Goal: Task Accomplishment & Management: Complete application form

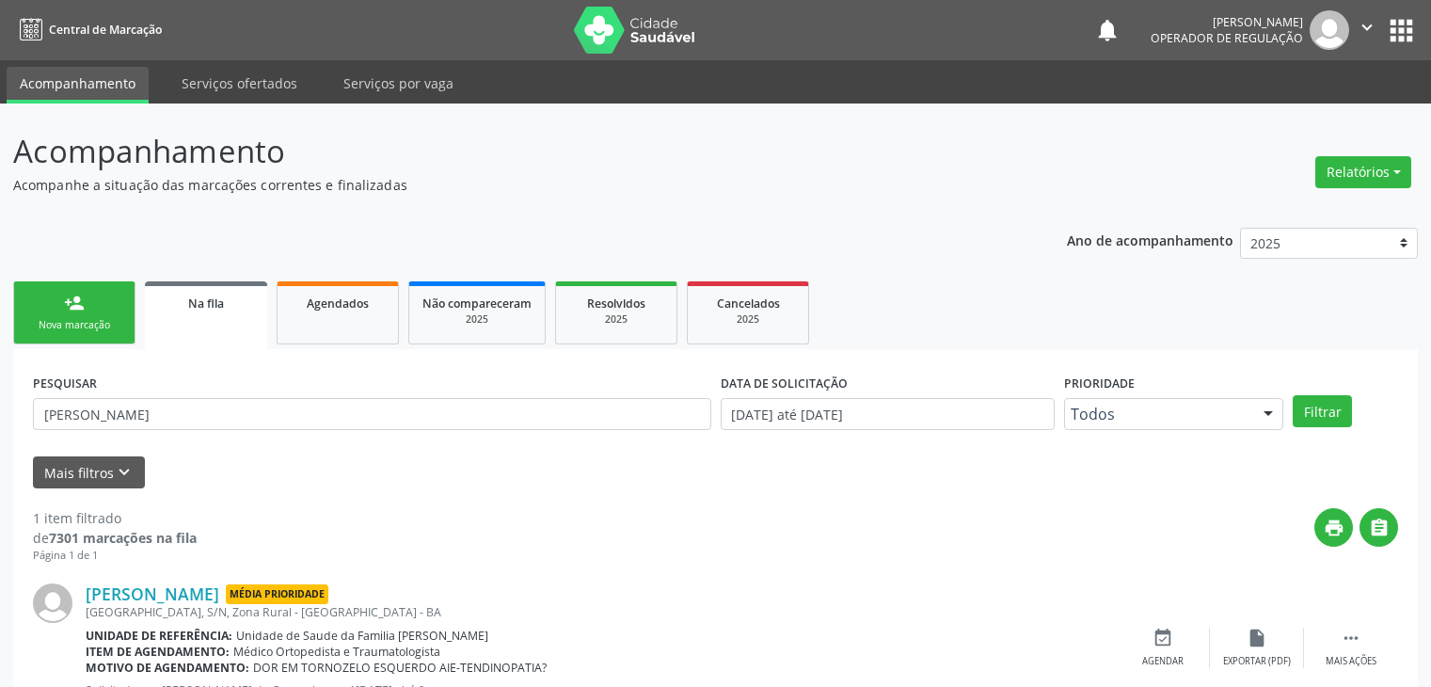
scroll to position [76, 0]
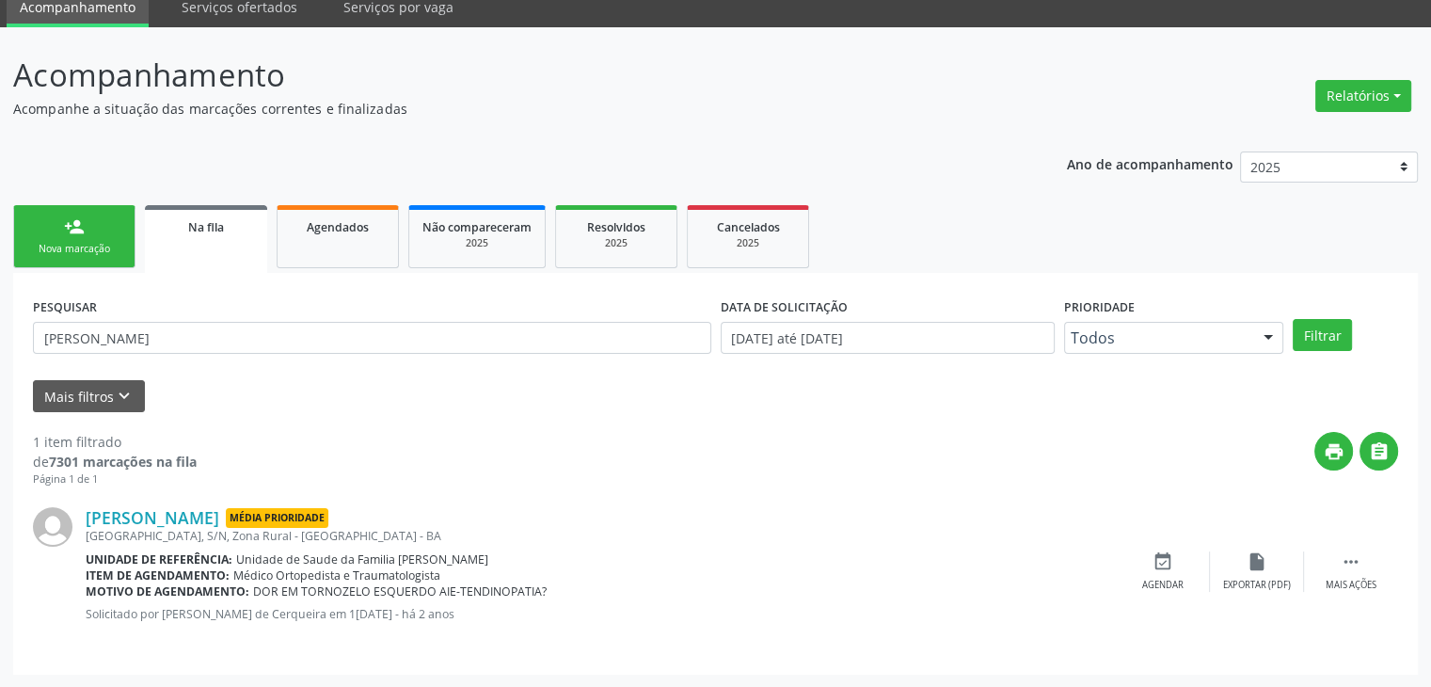
click at [281, 333] on input "[PERSON_NAME]" at bounding box center [372, 338] width 678 height 32
drag, startPoint x: 277, startPoint y: 333, endPoint x: 44, endPoint y: 370, distance: 235.2
click at [44, 370] on form "PESQUISAR [PERSON_NAME] DATA DE SOLICITAÇÃO [DATE] até [DATE] Prioridade Todos …" at bounding box center [715, 352] width 1365 height 119
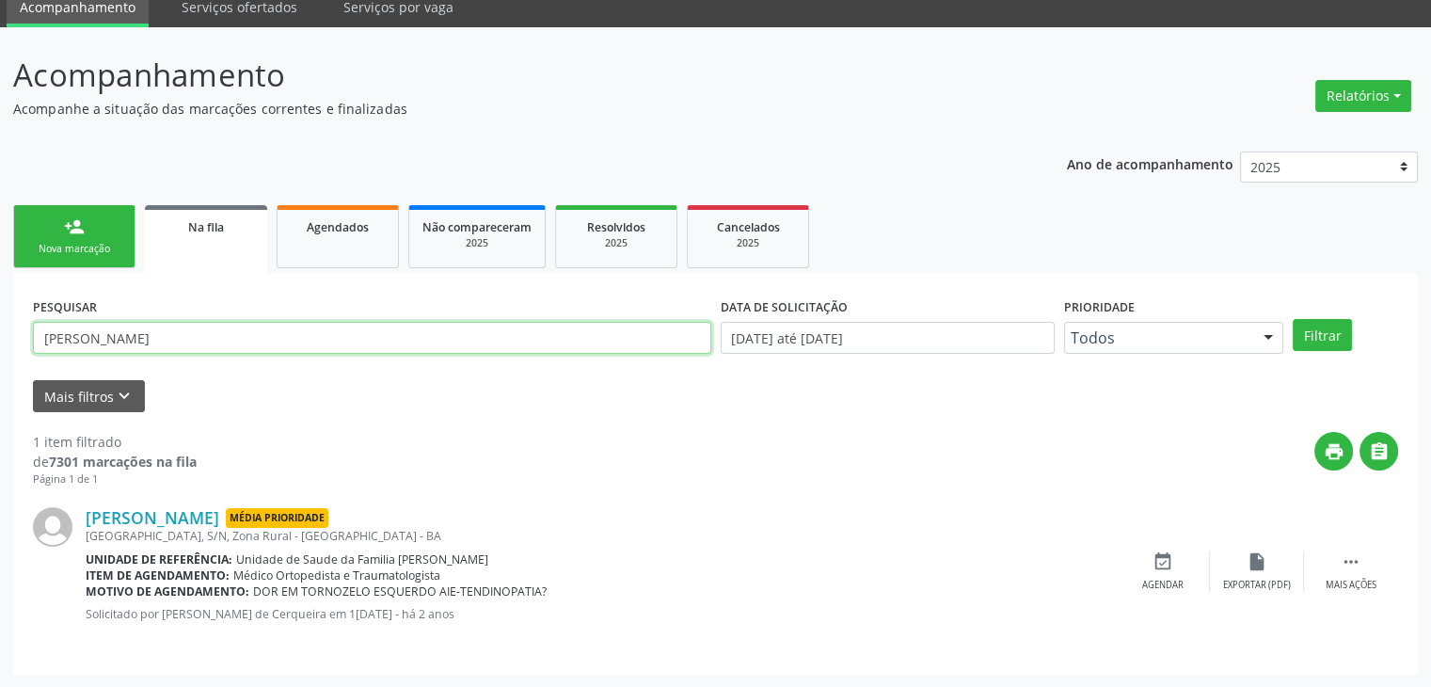
click at [141, 340] on input "[PERSON_NAME]" at bounding box center [372, 338] width 678 height 32
type input "C"
click at [1293, 319] on button "Filtrar" at bounding box center [1322, 335] width 59 height 32
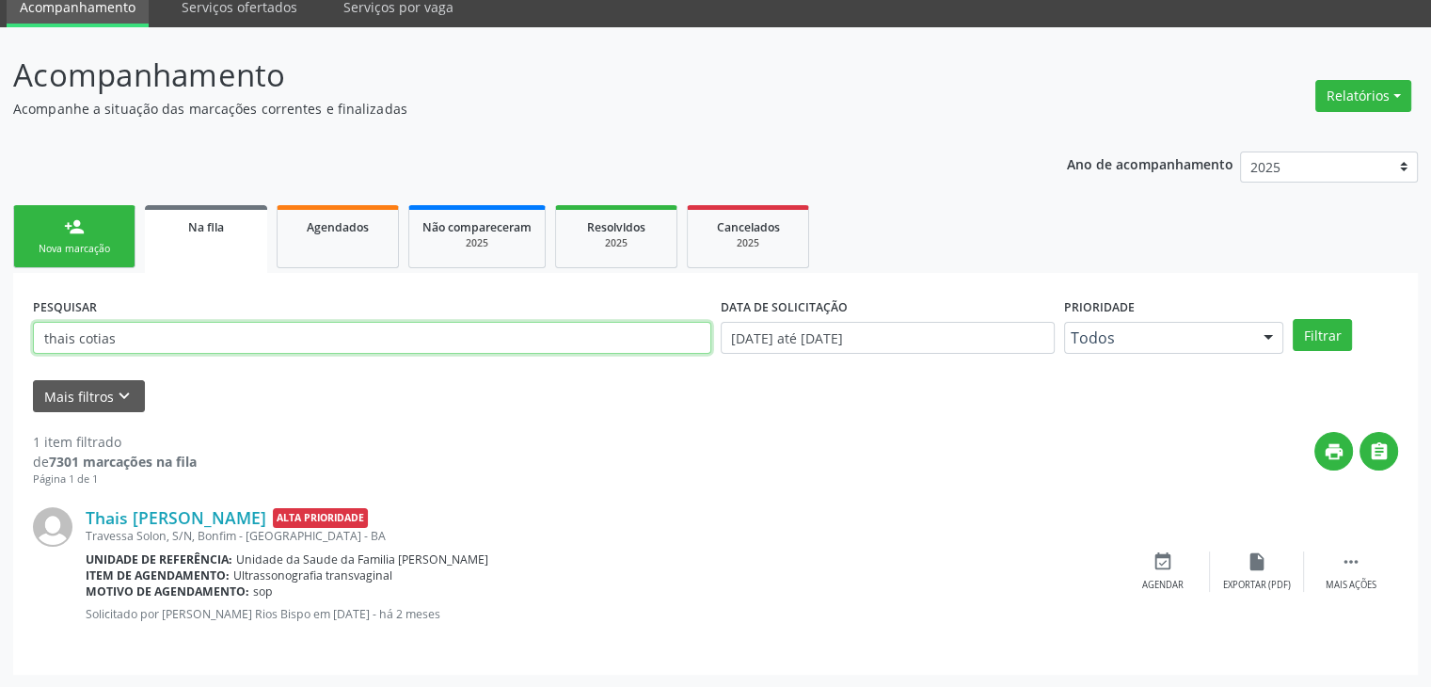
drag, startPoint x: 267, startPoint y: 334, endPoint x: 19, endPoint y: 313, distance: 249.2
click at [19, 313] on div "PESQUISAR thais cotias DATA DE SOLICITAÇÃO [DATE] até [DATE] Prioridade Todos T…" at bounding box center [715, 474] width 1405 height 402
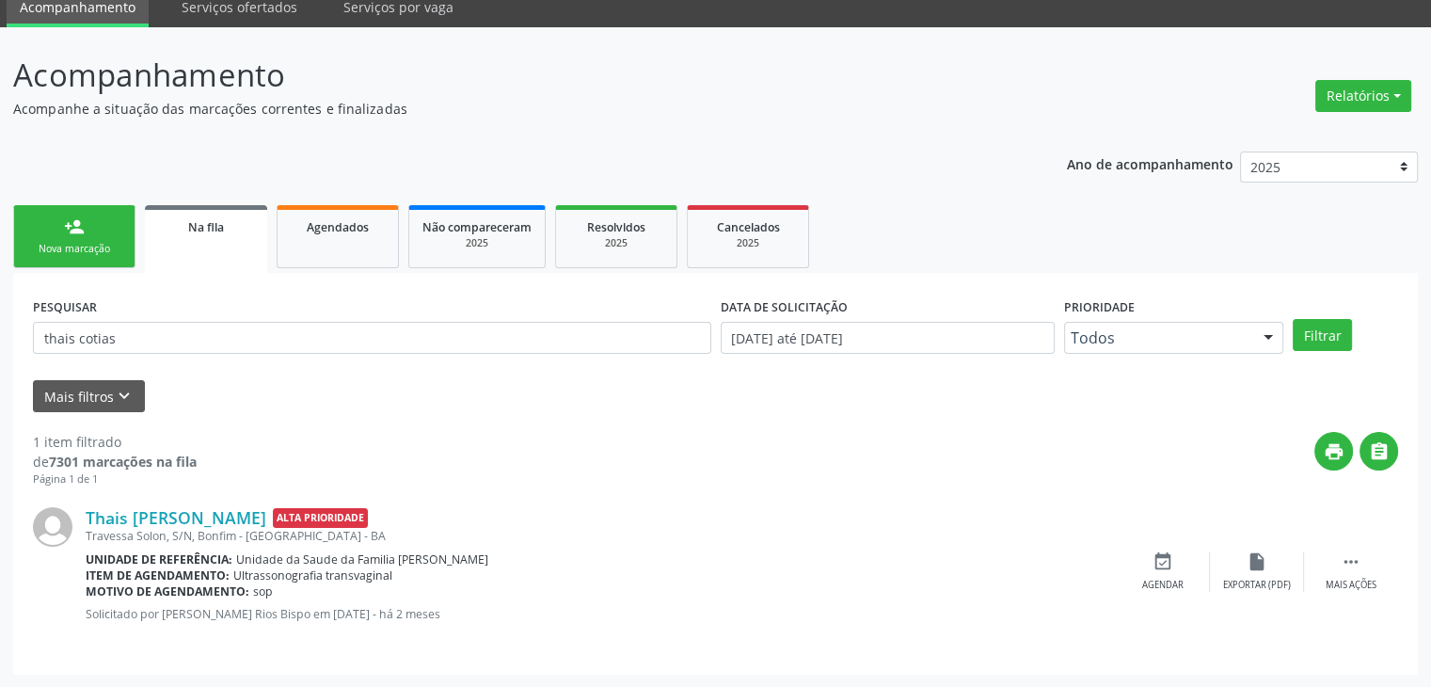
click at [19, 313] on div "PESQUISAR thais cotias DATA DE SOLICITAÇÃO [DATE] até [DATE] Prioridade Todos T…" at bounding box center [715, 474] width 1405 height 402
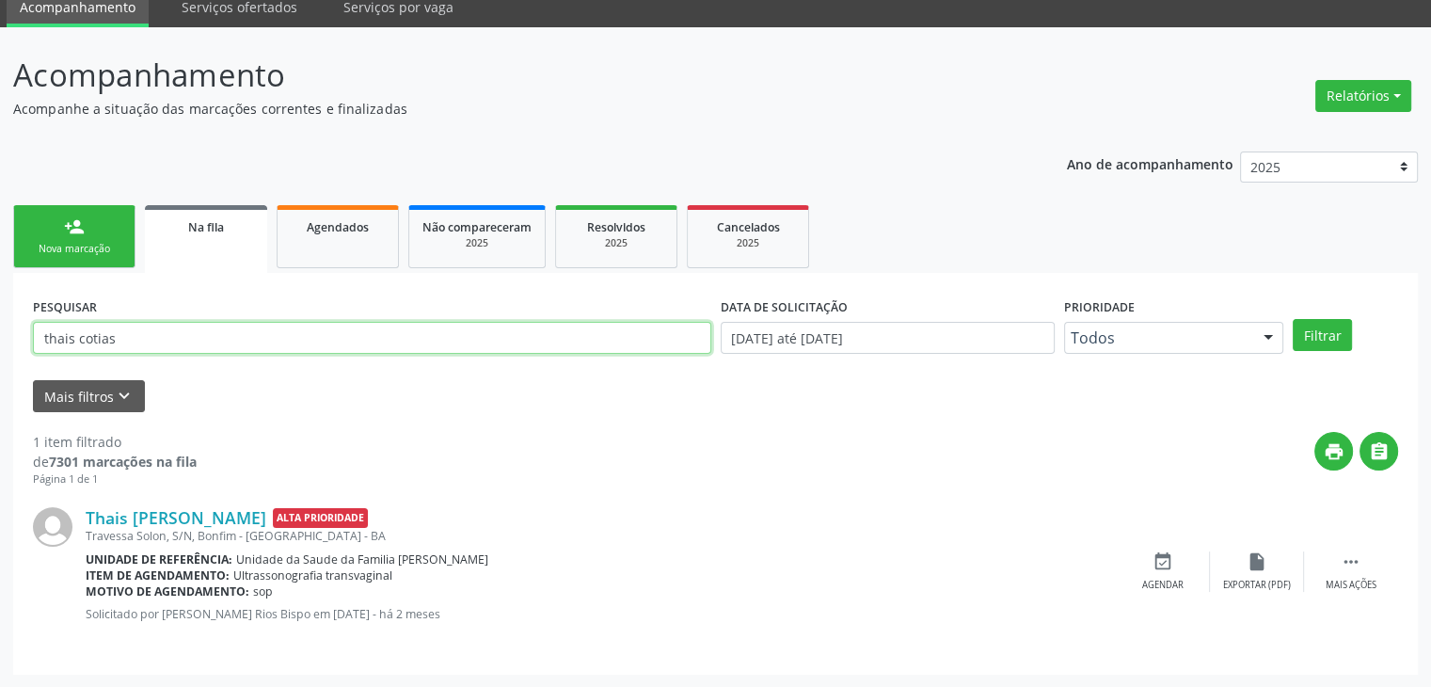
drag, startPoint x: 182, startPoint y: 334, endPoint x: 0, endPoint y: 344, distance: 181.9
click at [0, 344] on div "Acompanhamento Acompanhe a situação das marcações correntes e finalizadas Relat…" at bounding box center [715, 357] width 1431 height 660
type input "u"
click at [1293, 319] on button "Filtrar" at bounding box center [1322, 335] width 59 height 32
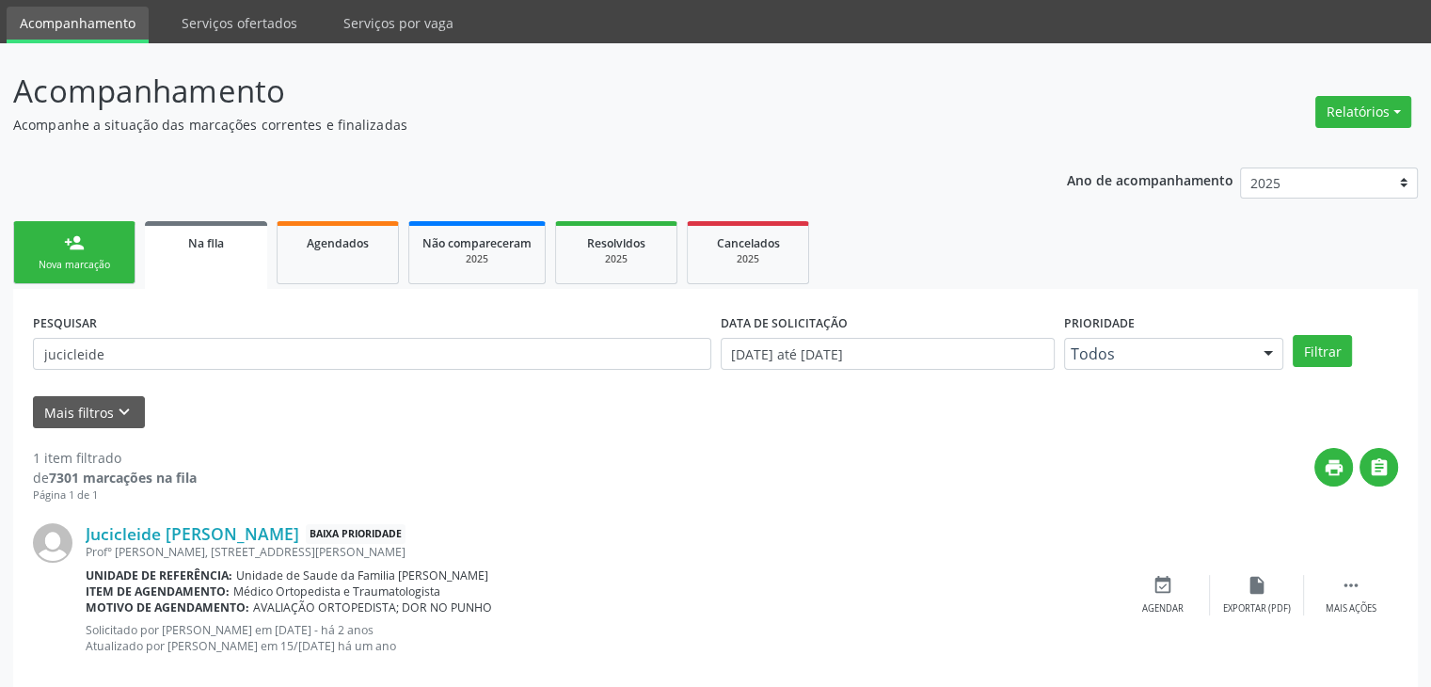
scroll to position [92, 0]
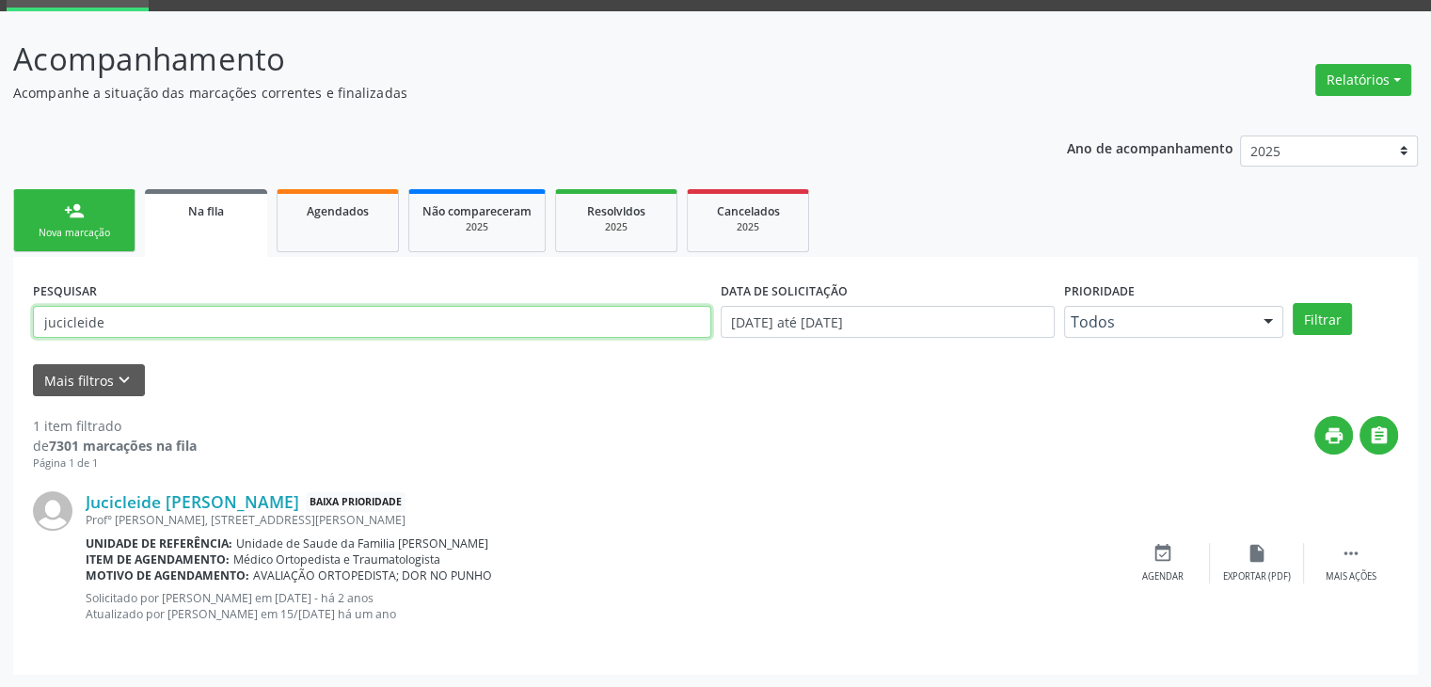
drag, startPoint x: 241, startPoint y: 327, endPoint x: 7, endPoint y: 299, distance: 235.9
click at [7, 299] on div "Acompanhamento Acompanhe a situação das marcações correntes e finalizadas Relat…" at bounding box center [715, 349] width 1431 height 676
click at [1293, 303] on button "Filtrar" at bounding box center [1322, 319] width 59 height 32
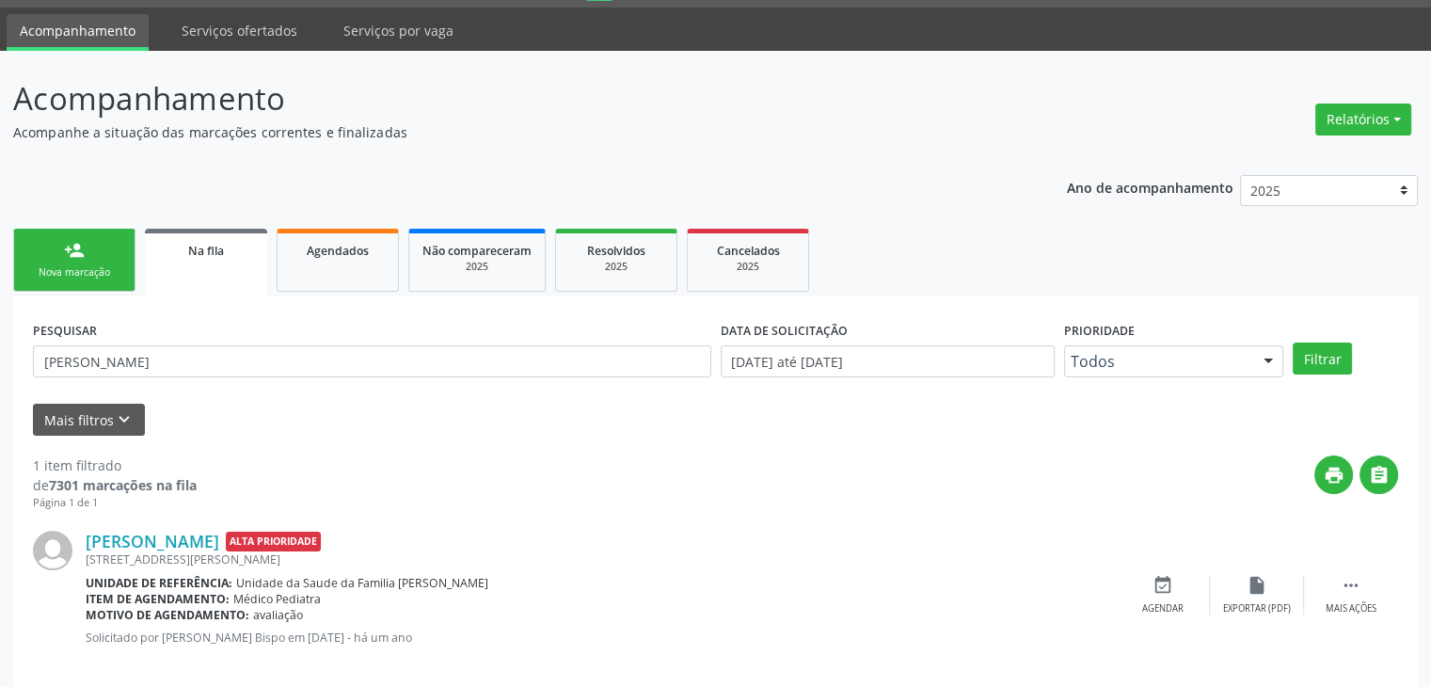
scroll to position [76, 0]
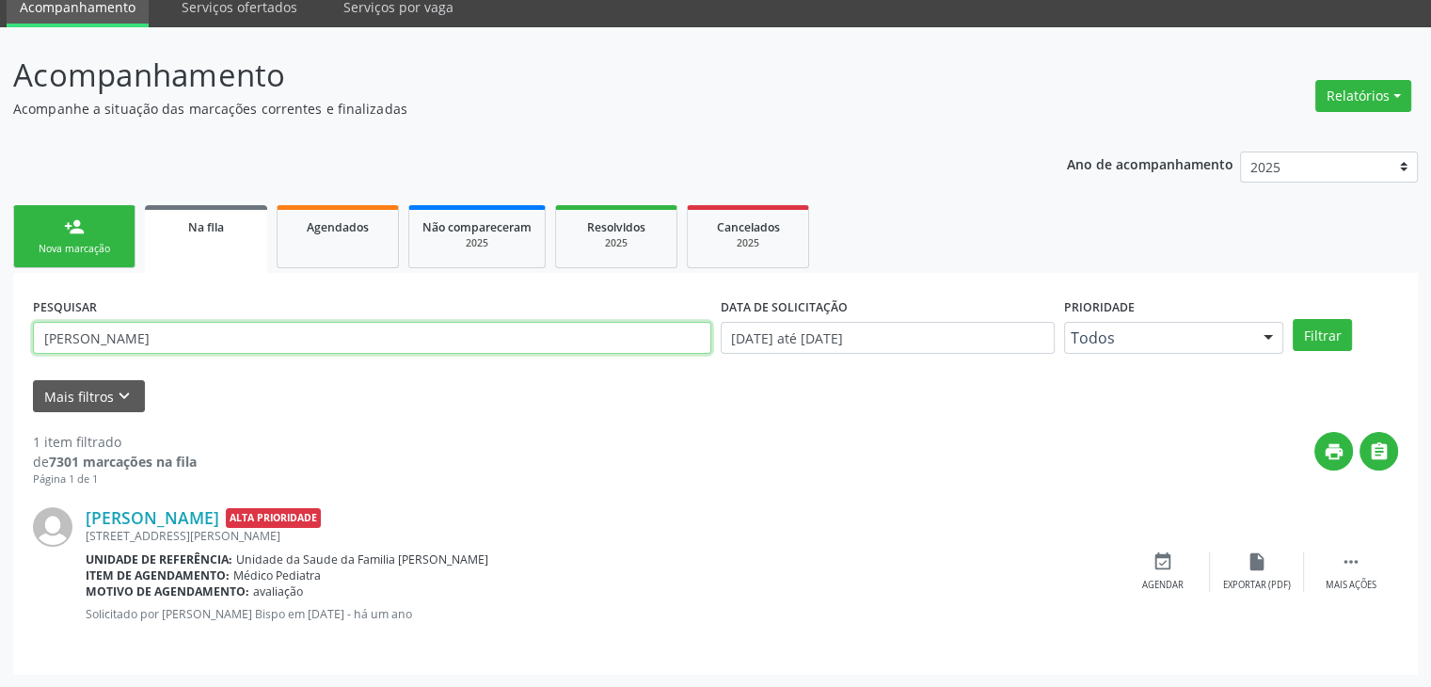
drag, startPoint x: 258, startPoint y: 332, endPoint x: 0, endPoint y: 329, distance: 257.8
click at [0, 329] on div "Acompanhamento Acompanhe a situação das marcações correntes e finalizadas Relat…" at bounding box center [715, 357] width 1431 height 660
click at [1293, 319] on button "Filtrar" at bounding box center [1322, 335] width 59 height 32
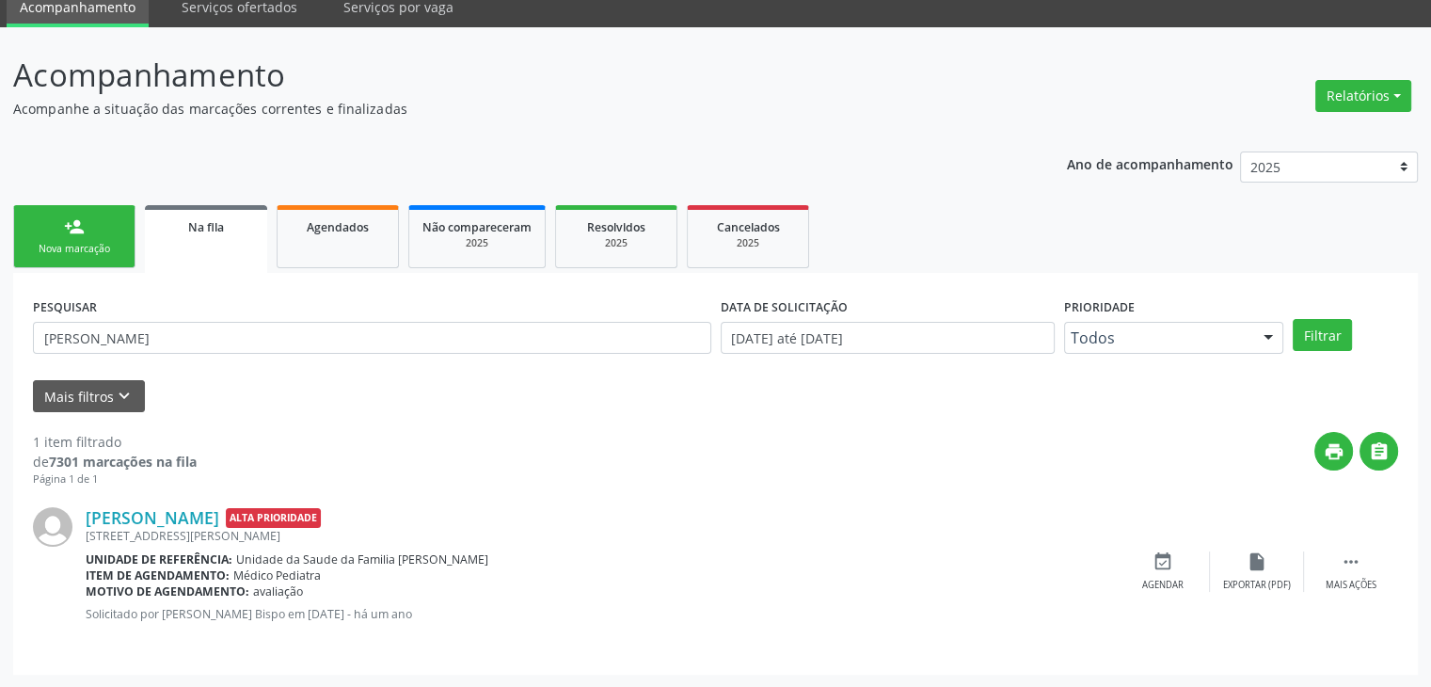
scroll to position [0, 0]
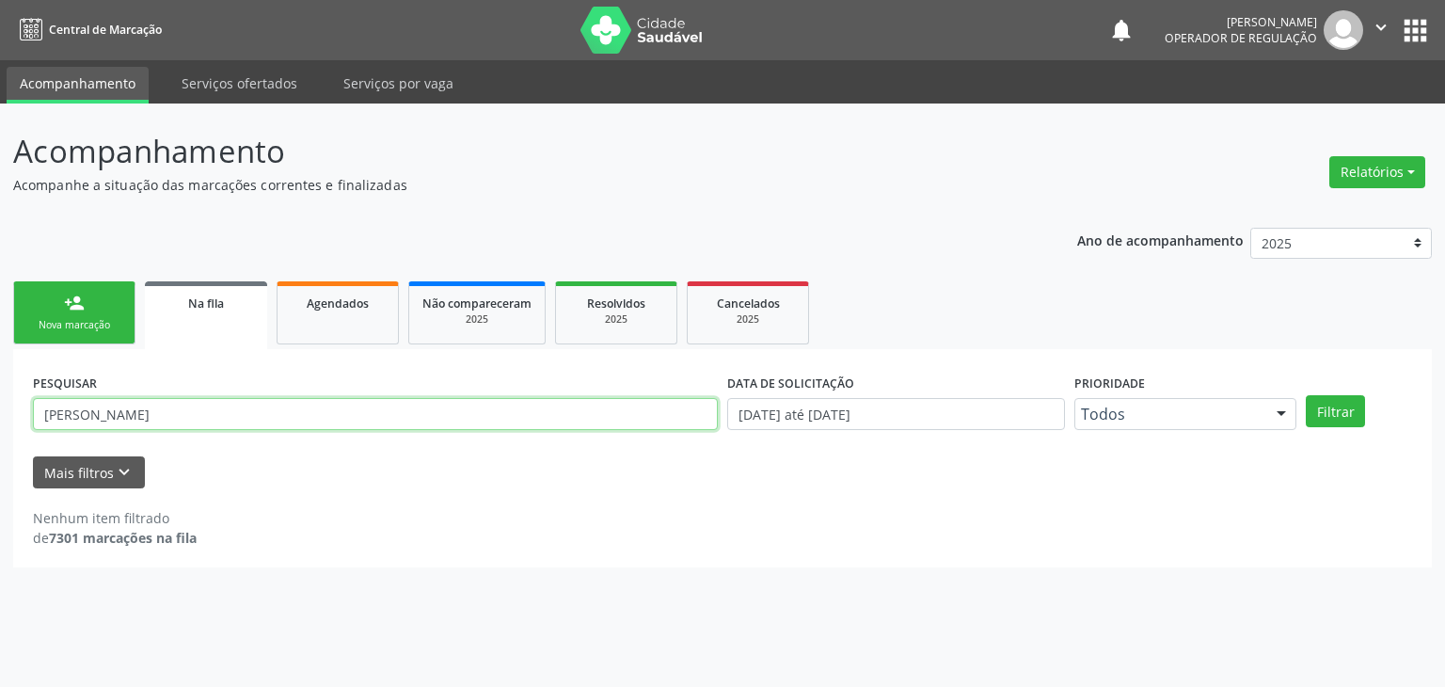
drag, startPoint x: 169, startPoint y: 418, endPoint x: 0, endPoint y: 419, distance: 169.3
click at [0, 419] on div "Acompanhamento Acompanhe a situação das marcações correntes e finalizadas Relat…" at bounding box center [722, 394] width 1445 height 583
type input "[PERSON_NAME]"
click at [1306, 395] on button "Filtrar" at bounding box center [1335, 411] width 59 height 32
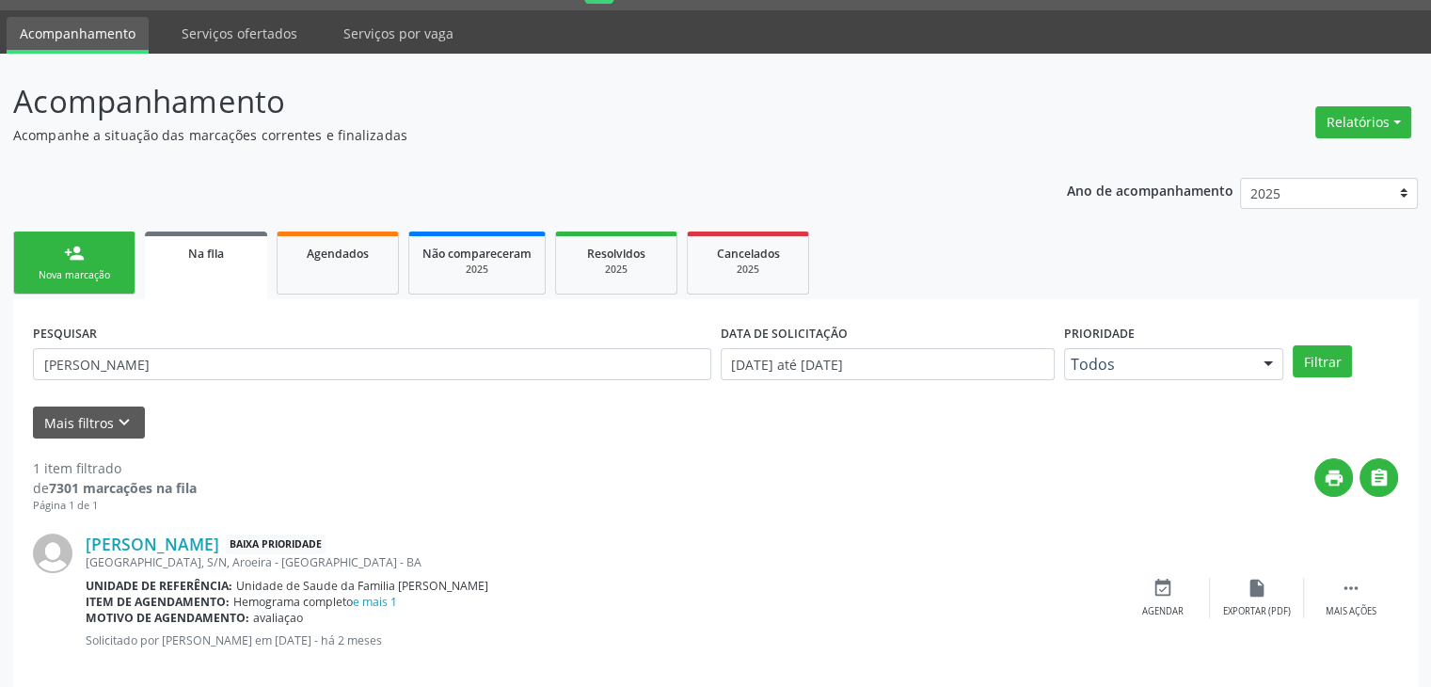
scroll to position [76, 0]
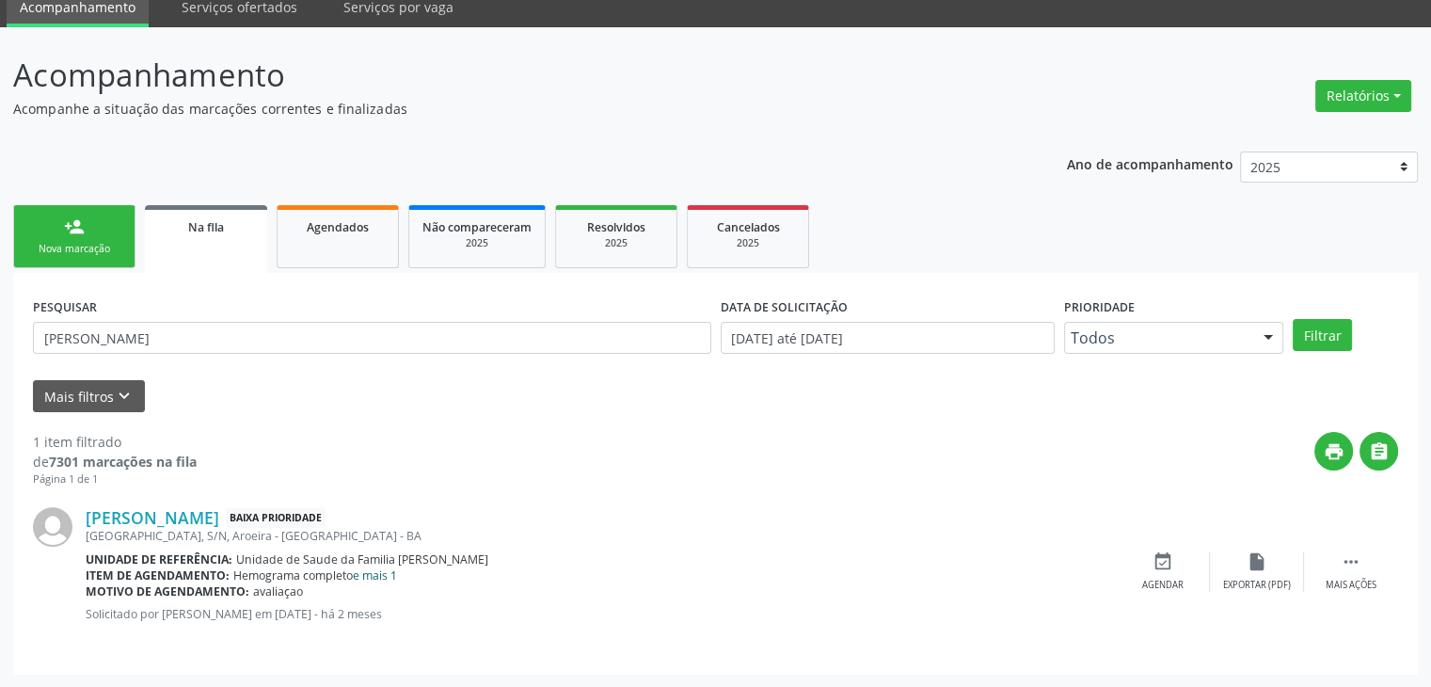
click at [376, 574] on link "e mais 1" at bounding box center [375, 575] width 44 height 16
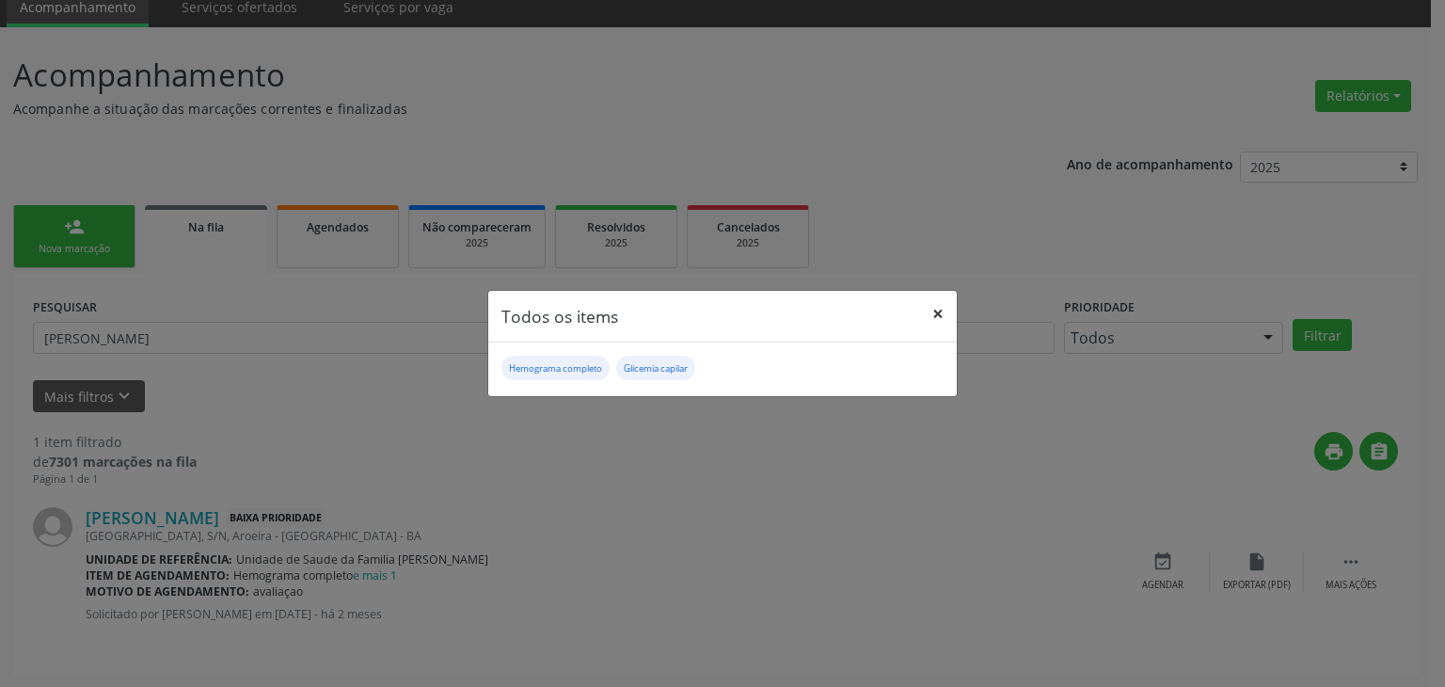
click at [928, 305] on button "×" at bounding box center [938, 314] width 38 height 46
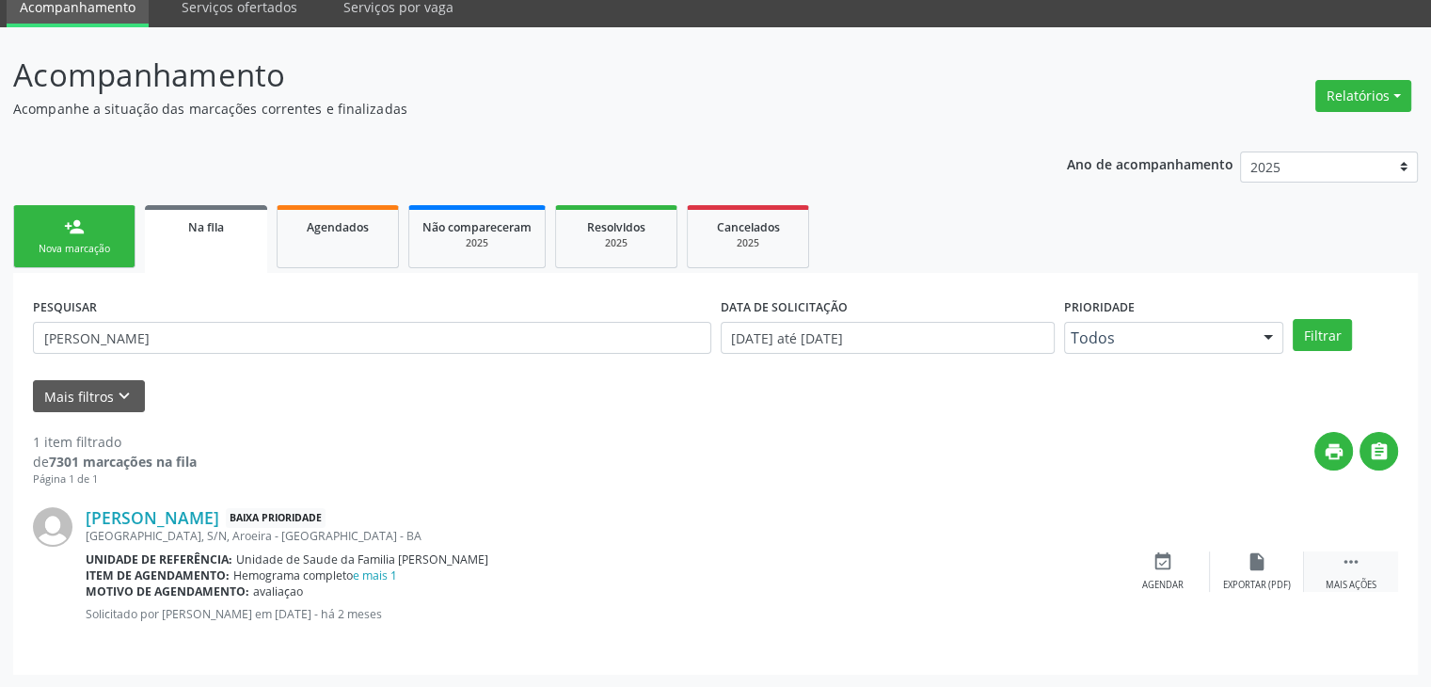
click at [1324, 558] on div " Mais ações" at bounding box center [1351, 571] width 94 height 40
click at [1262, 580] on div "Editar" at bounding box center [1257, 585] width 30 height 13
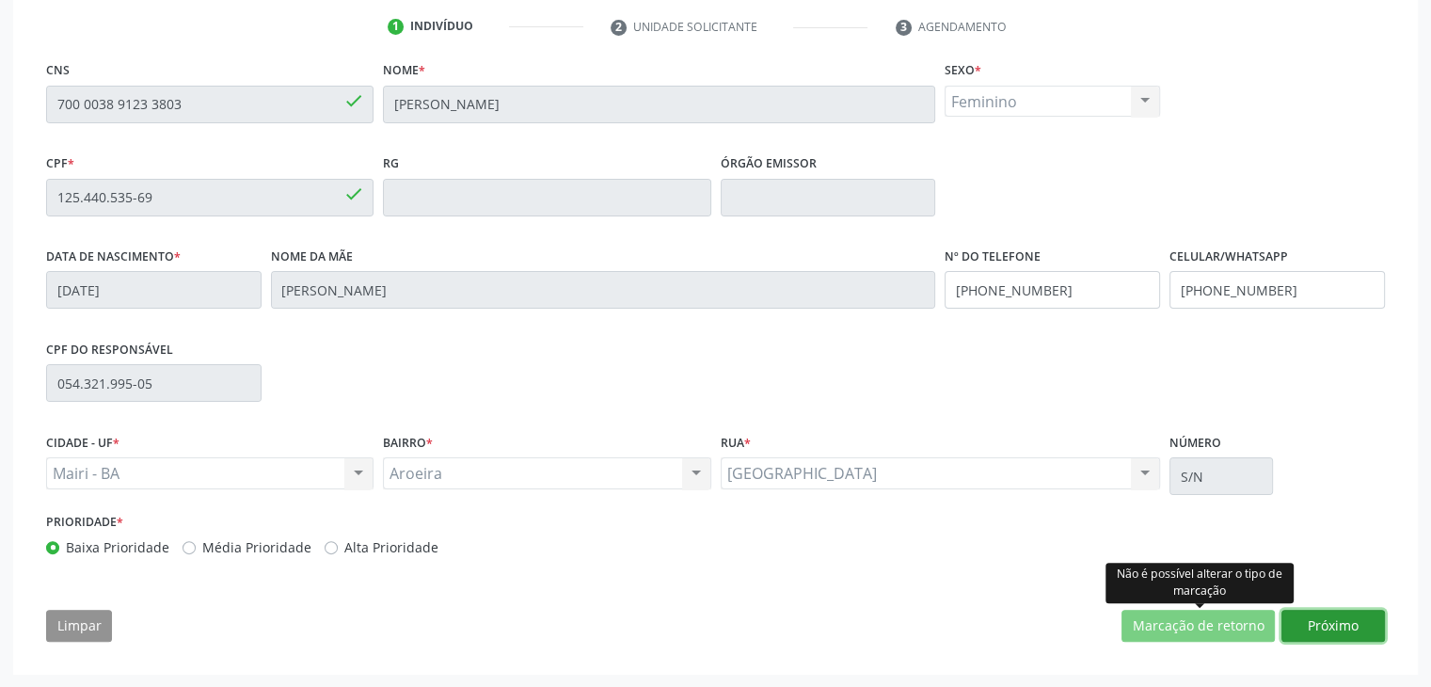
click at [1317, 618] on button "Próximo" at bounding box center [1332, 626] width 103 height 32
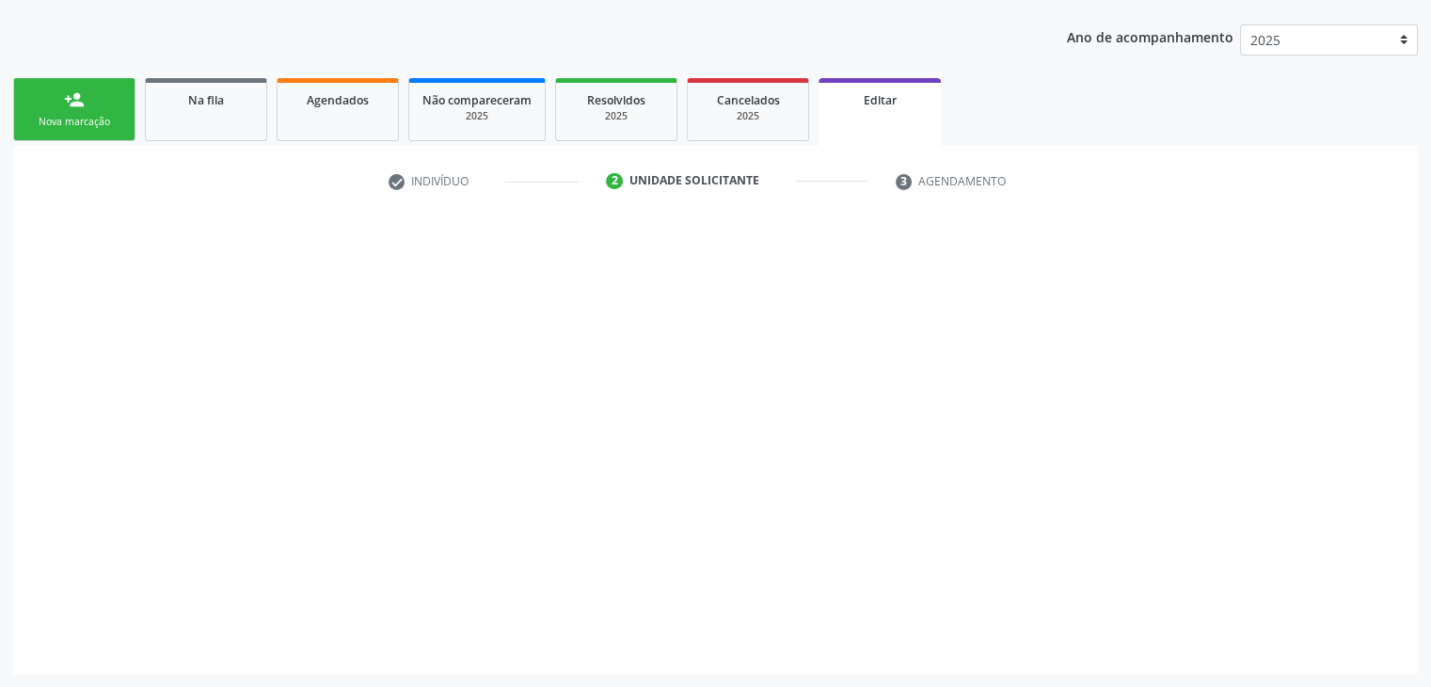
scroll to position [201, 0]
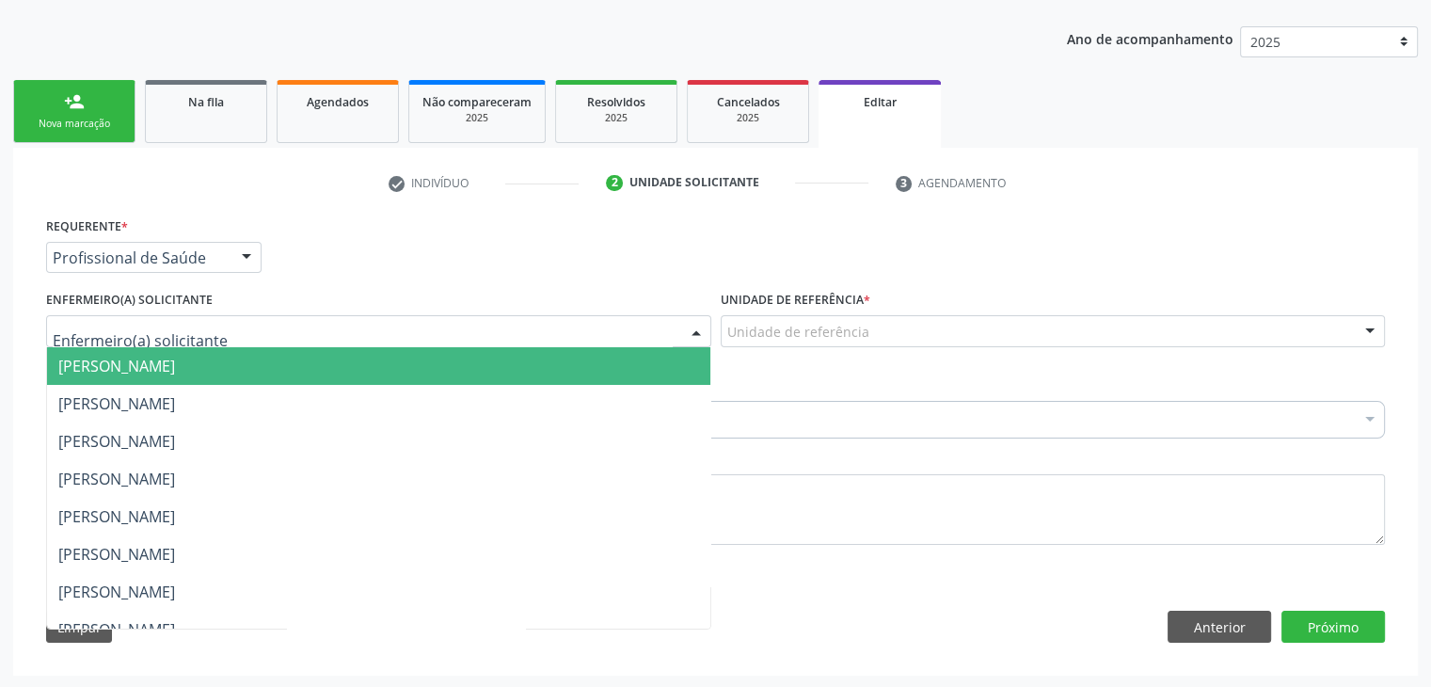
click at [321, 334] on div at bounding box center [378, 331] width 665 height 32
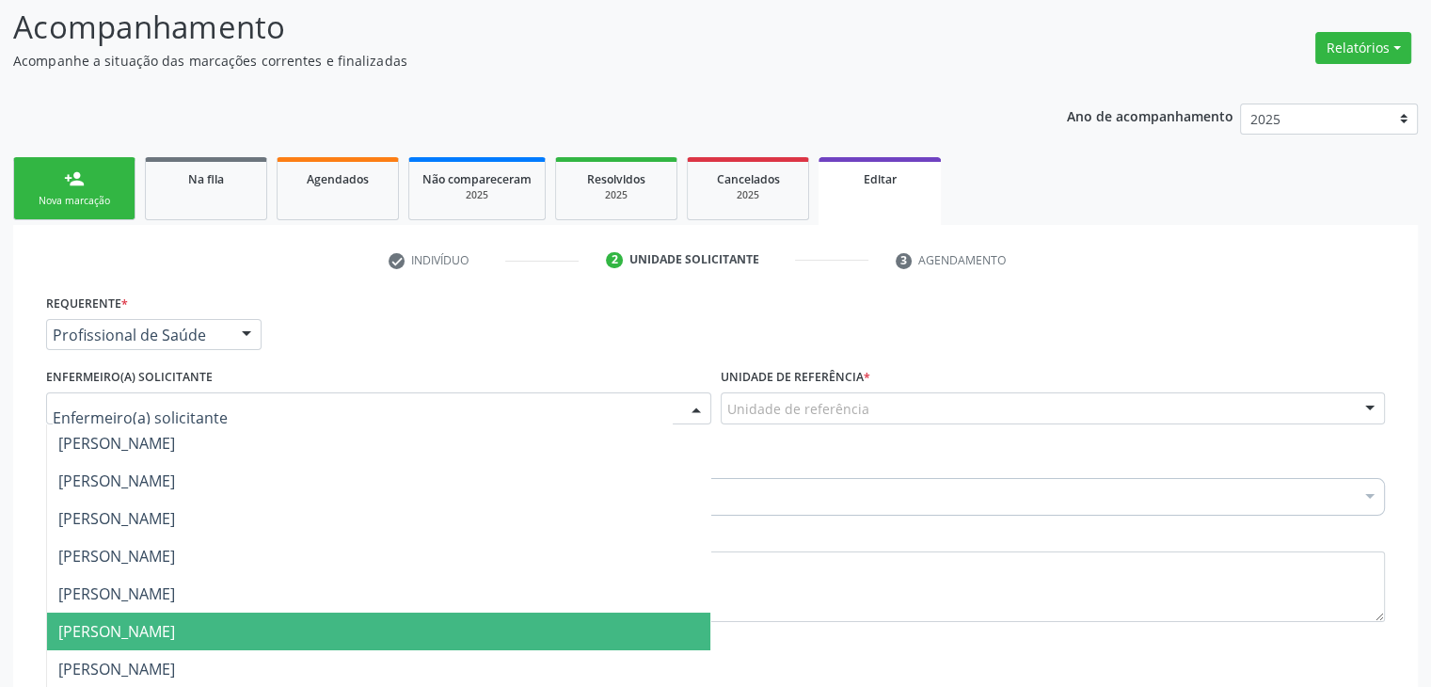
scroll to position [13, 0]
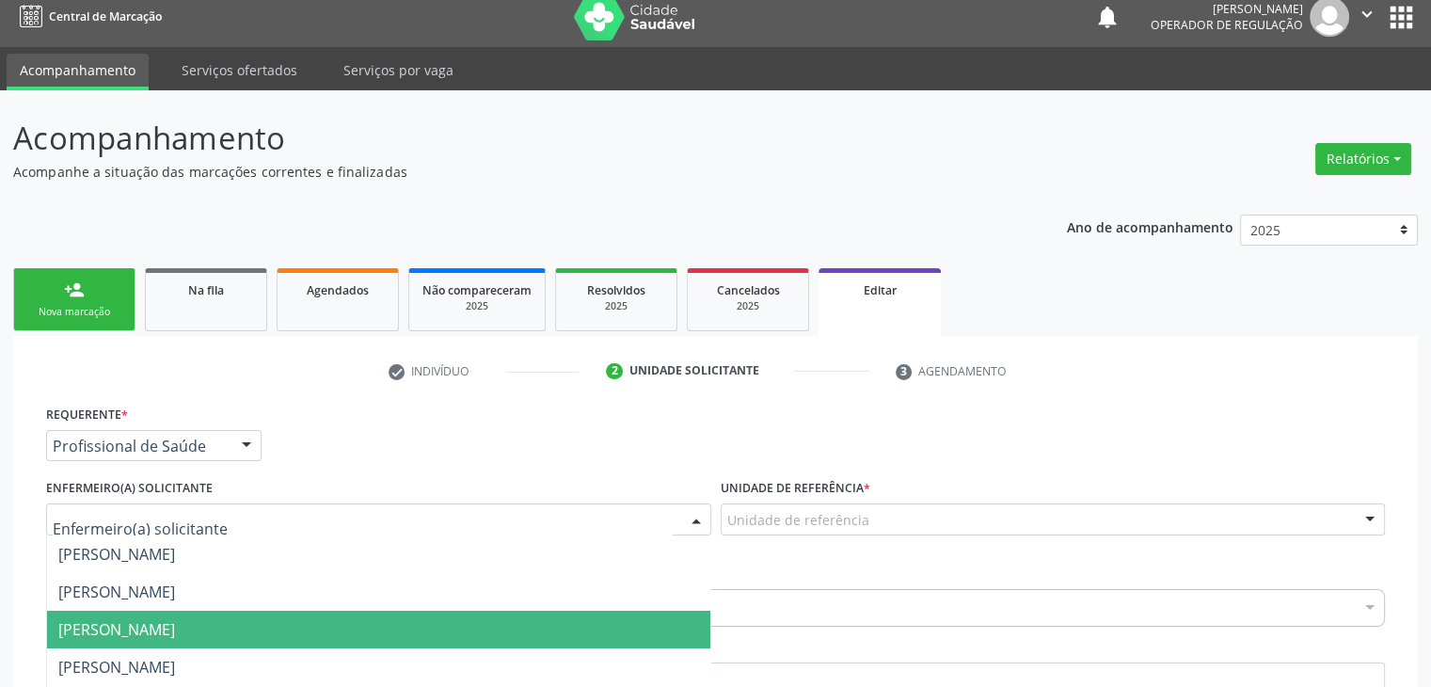
click at [142, 629] on span "[PERSON_NAME]" at bounding box center [116, 629] width 117 height 21
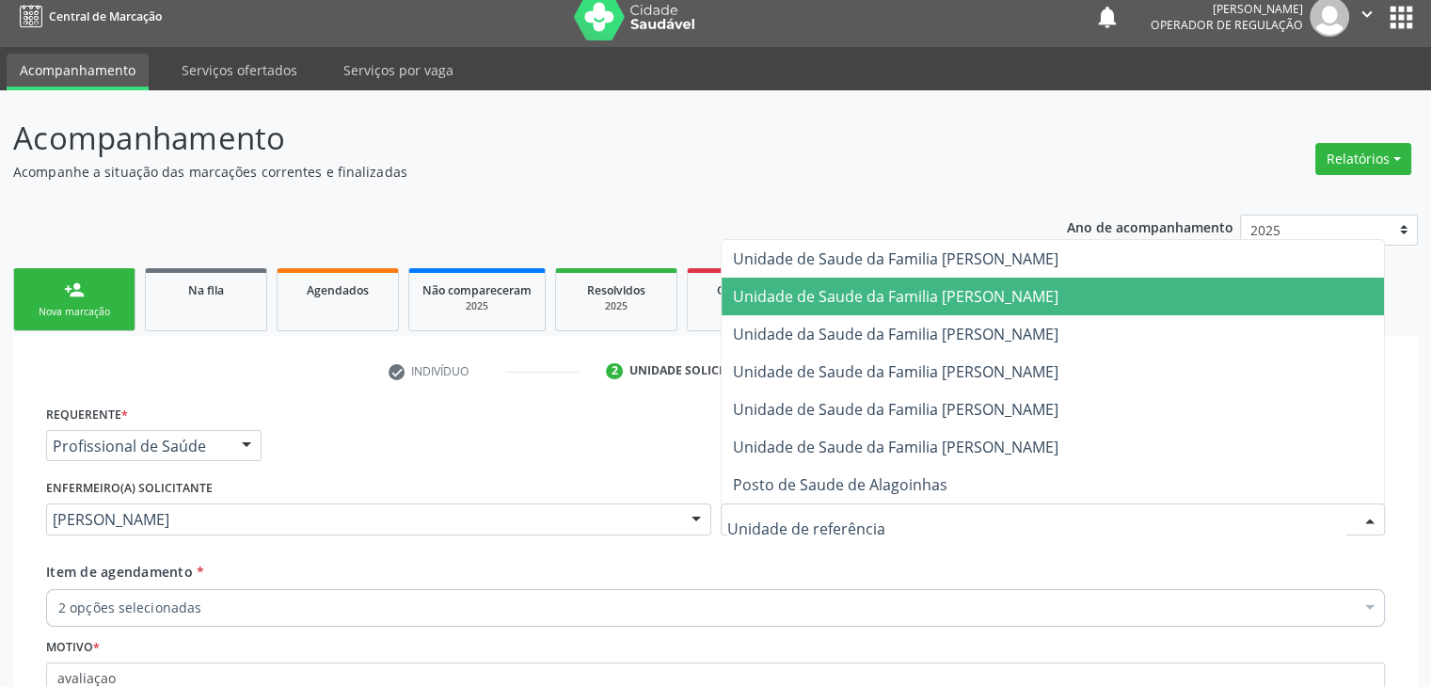
click at [865, 310] on span "Unidade de Saude da Familia [PERSON_NAME]" at bounding box center [1053, 297] width 663 height 38
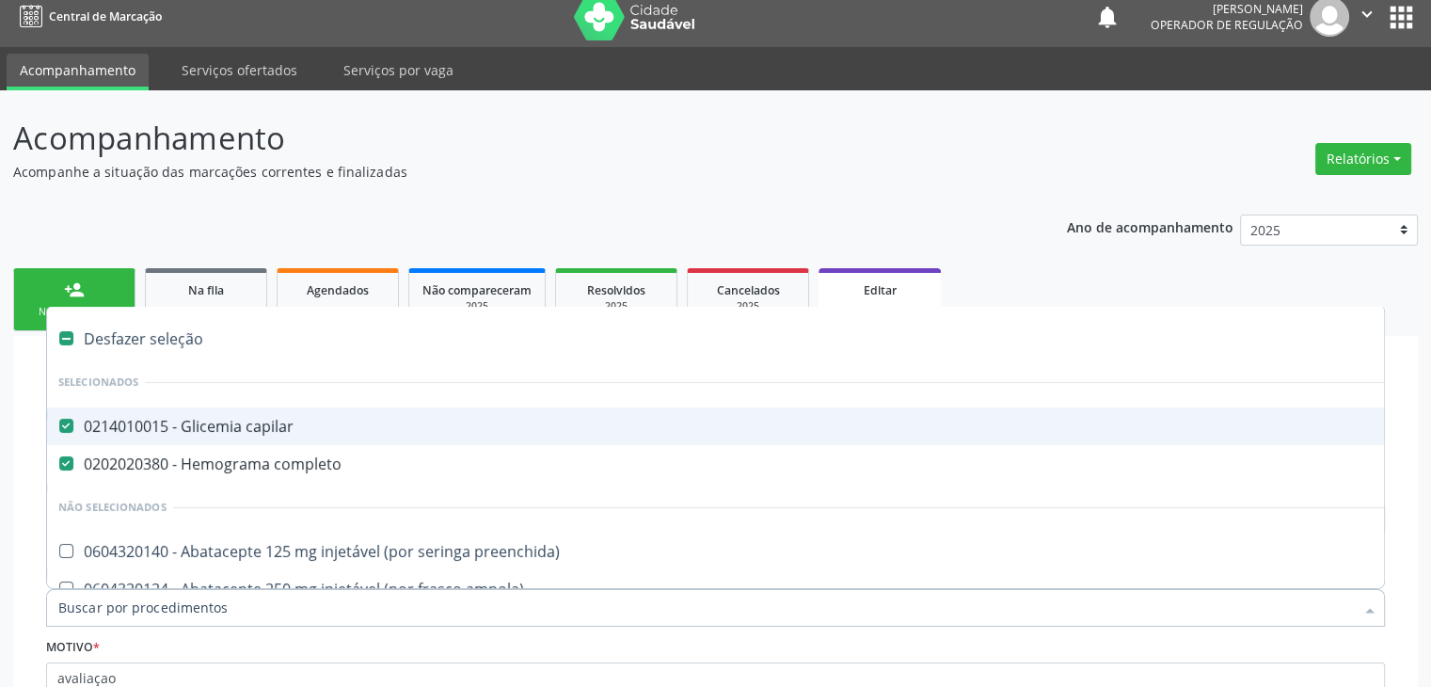
click at [161, 334] on div "Desfazer seleção" at bounding box center [782, 339] width 1470 height 38
checkbox capilar "false"
checkbox completo "false"
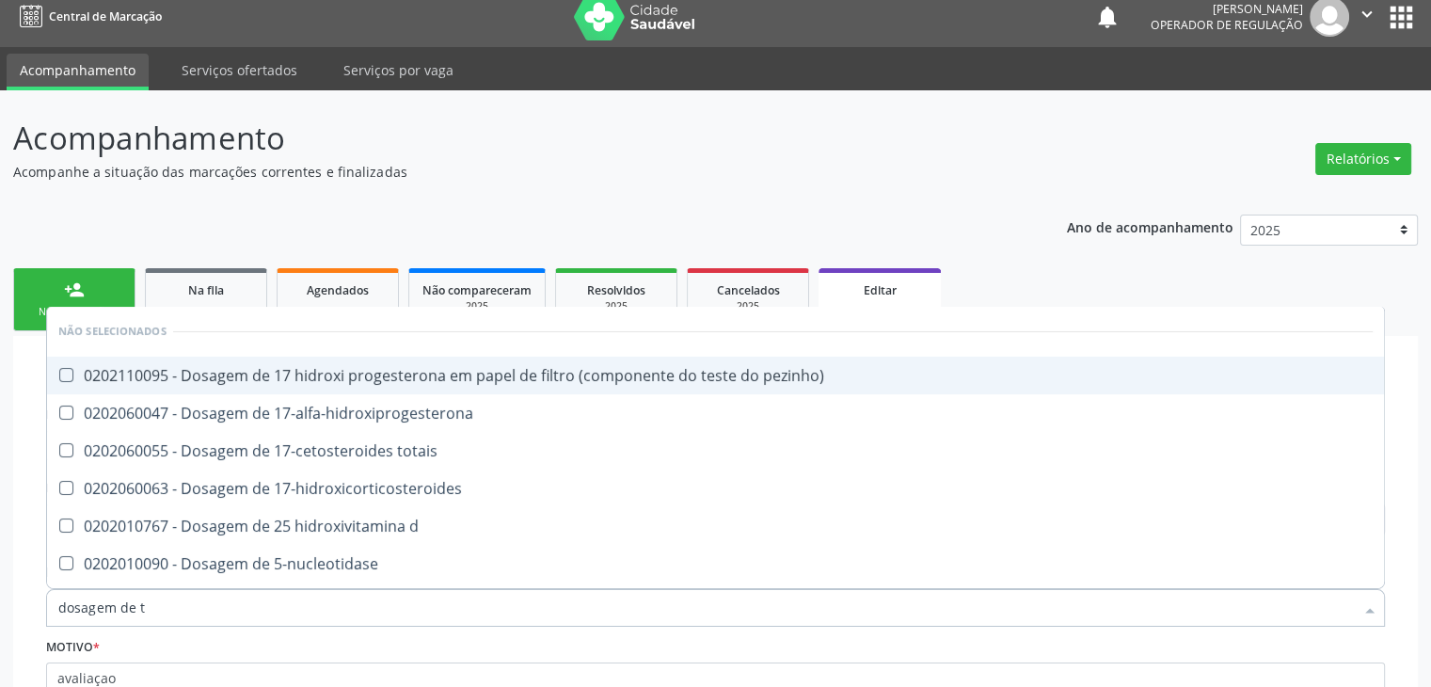
type input "dosagem de ts"
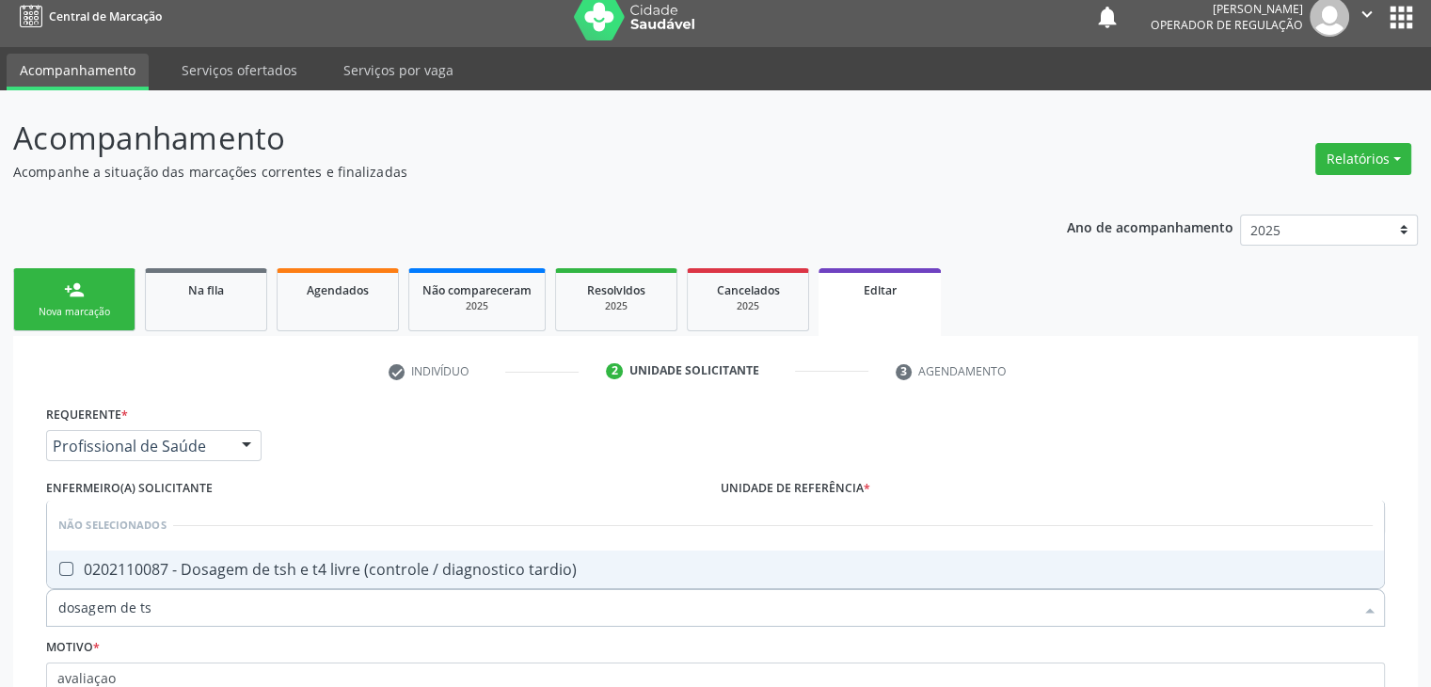
click at [300, 562] on div "0202110087 - Dosagem de tsh e t4 livre (controle / diagnostico tardio)" at bounding box center [715, 569] width 1314 height 15
checkbox tardio\) "true"
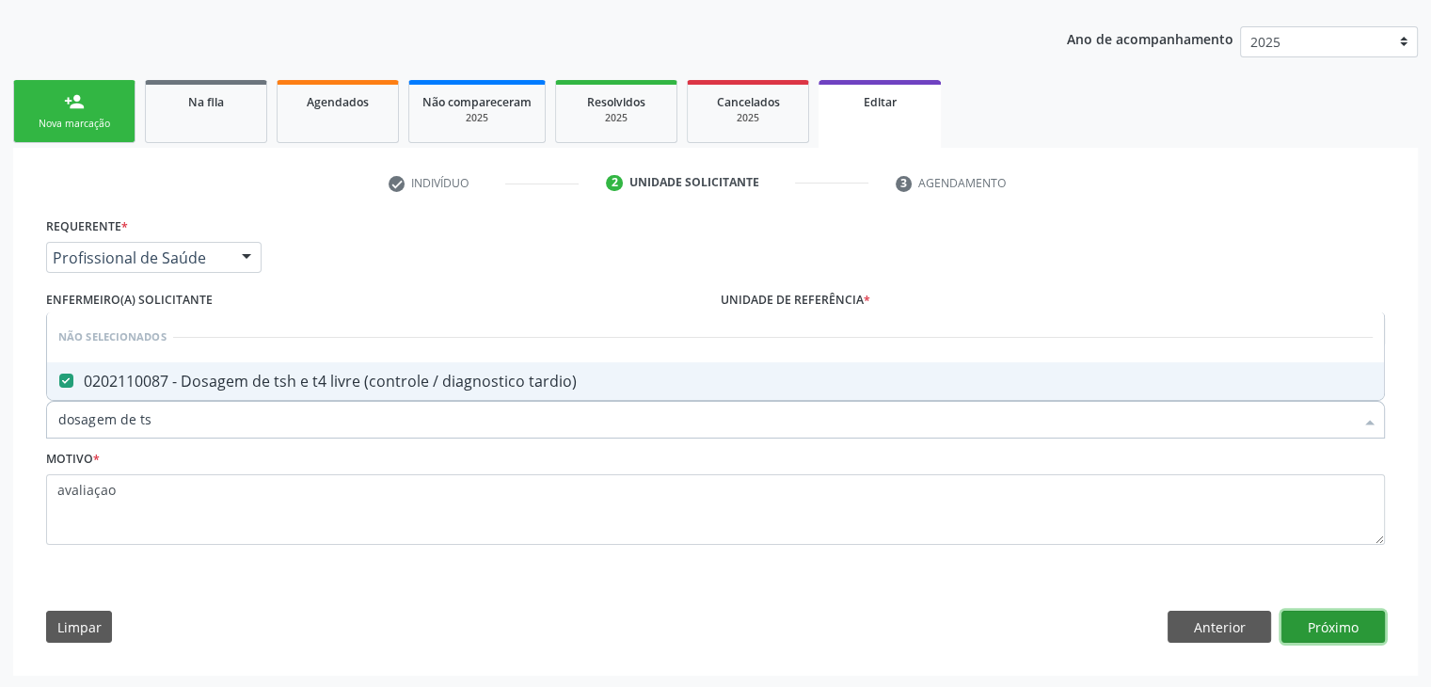
click at [1310, 613] on button "Próximo" at bounding box center [1332, 627] width 103 height 32
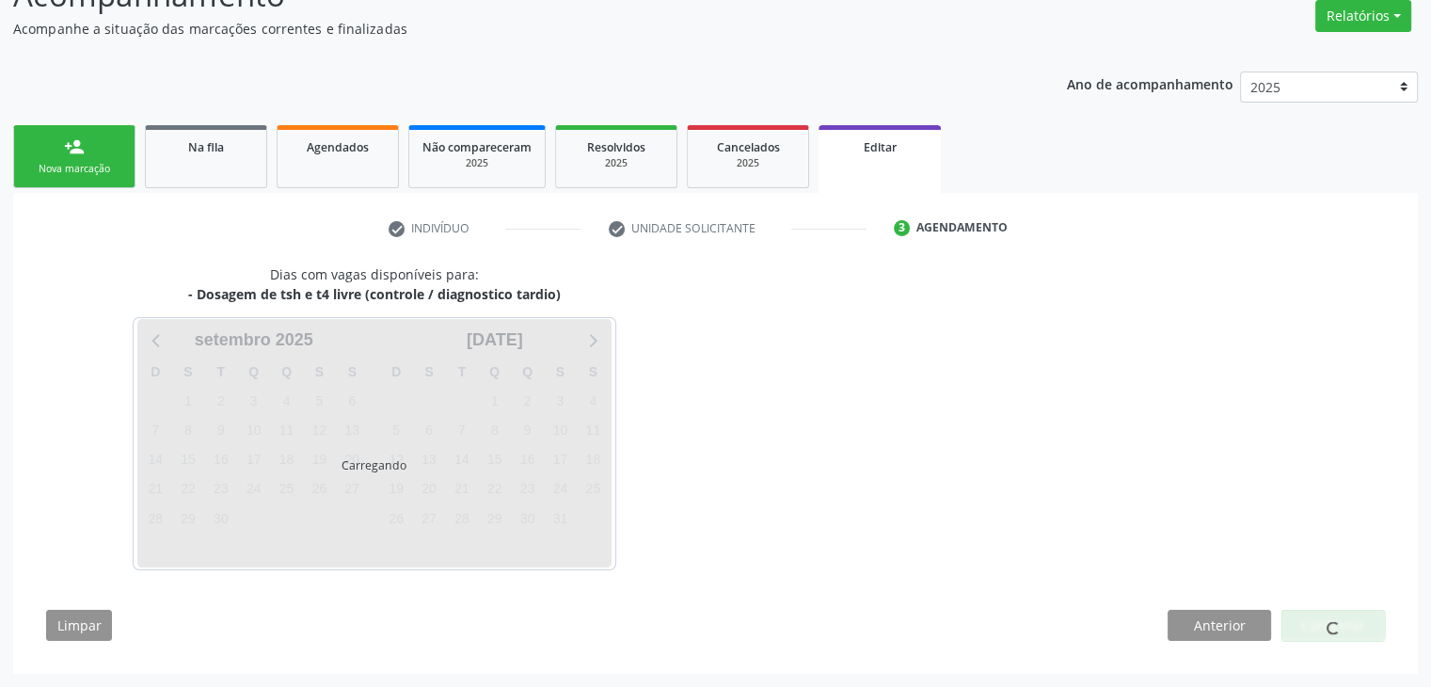
scroll to position [155, 0]
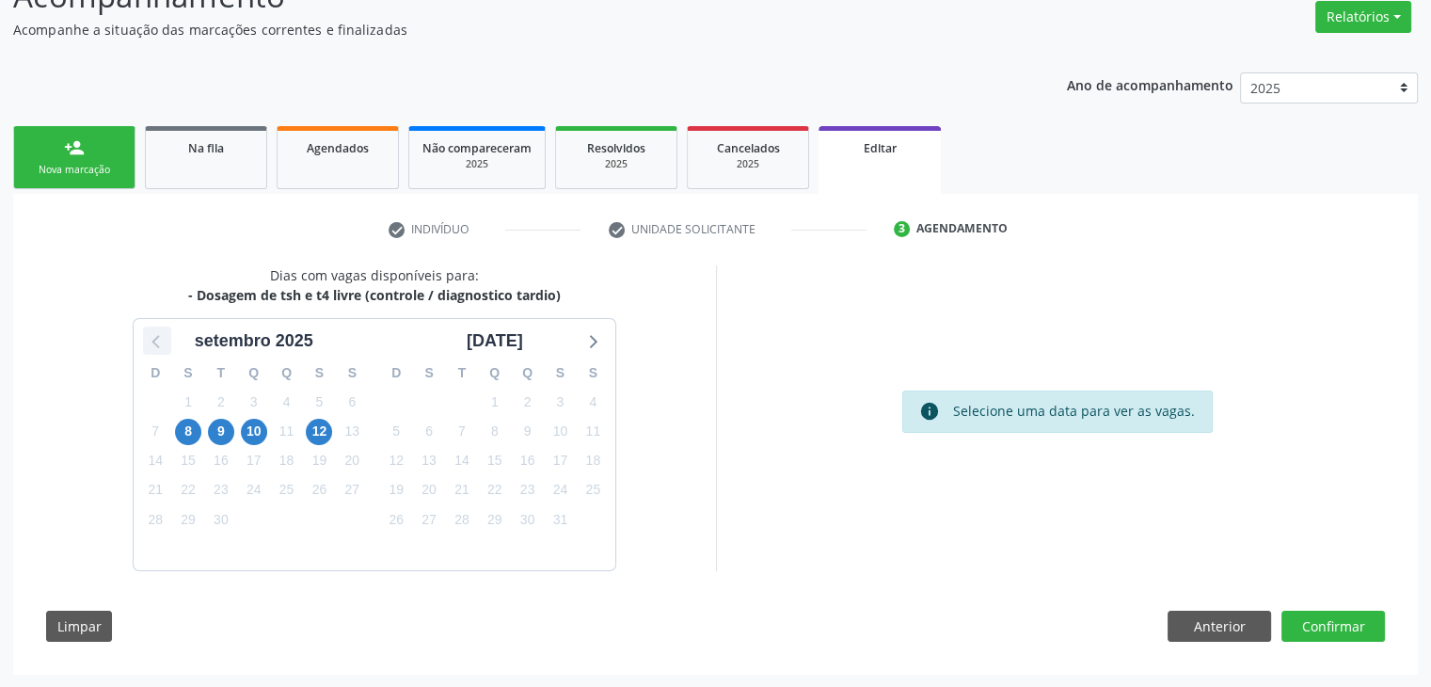
click at [154, 345] on icon at bounding box center [157, 340] width 24 height 24
click at [554, 517] on span "29" at bounding box center [560, 519] width 26 height 26
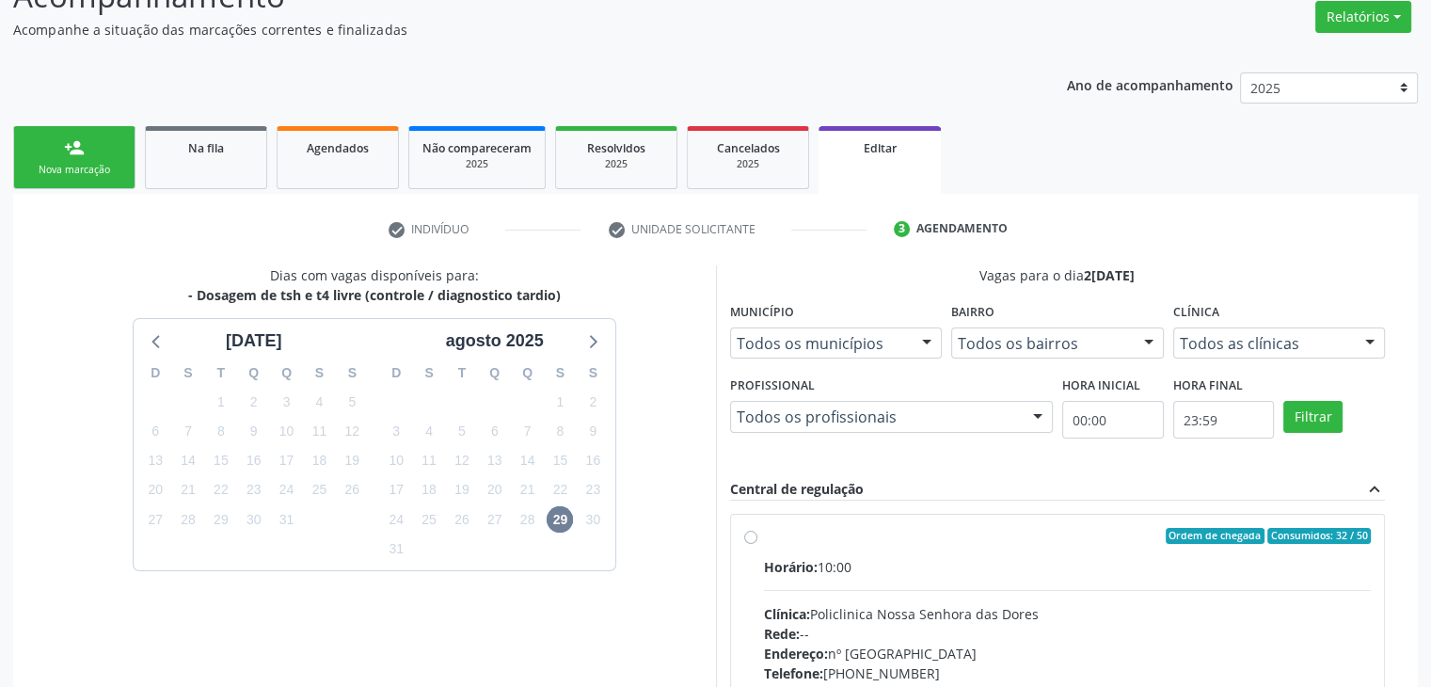
click at [876, 571] on div "Horário: 10:00" at bounding box center [1068, 567] width 608 height 20
click at [757, 545] on input "Ordem de chegada Consumidos: 32 / 50 Horário: 10:00 Clínica: Policlinica [GEOGR…" at bounding box center [750, 536] width 13 height 17
radio input "true"
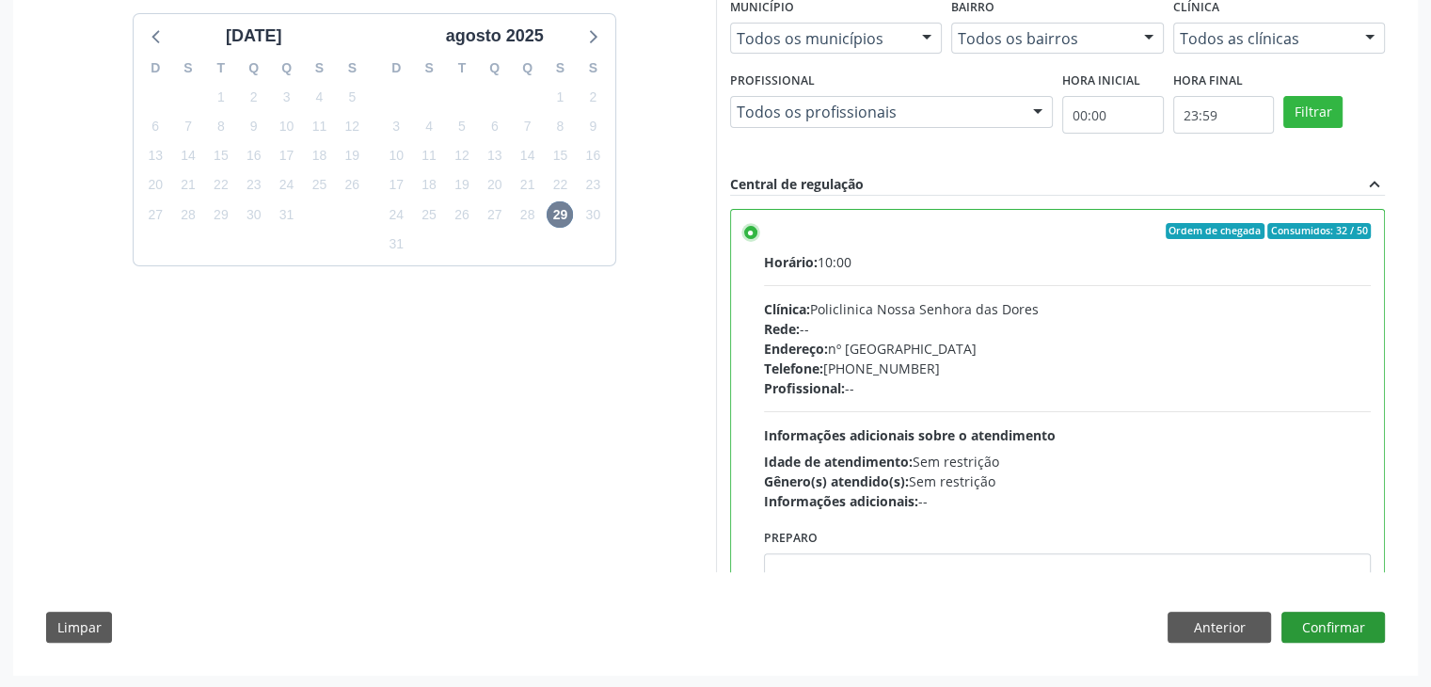
scroll to position [461, 0]
click at [1312, 618] on button "Confirmar" at bounding box center [1332, 627] width 103 height 32
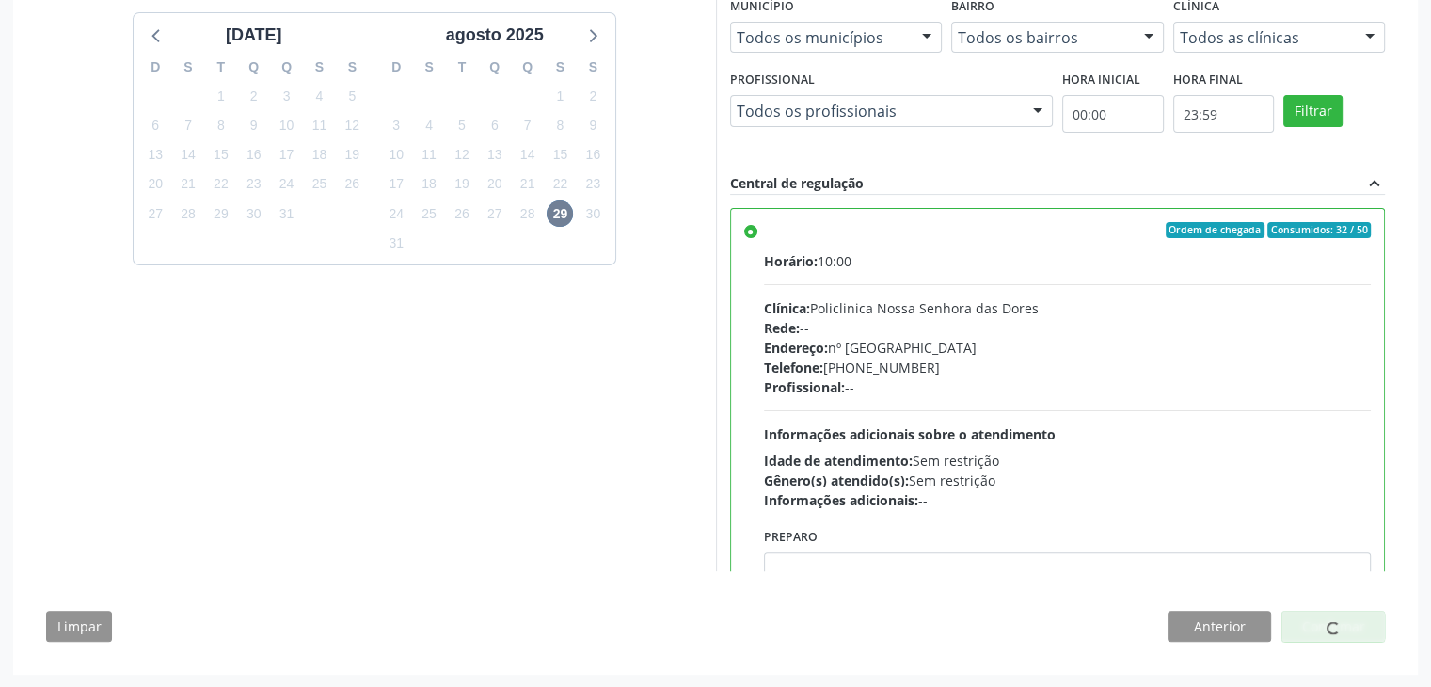
scroll to position [0, 0]
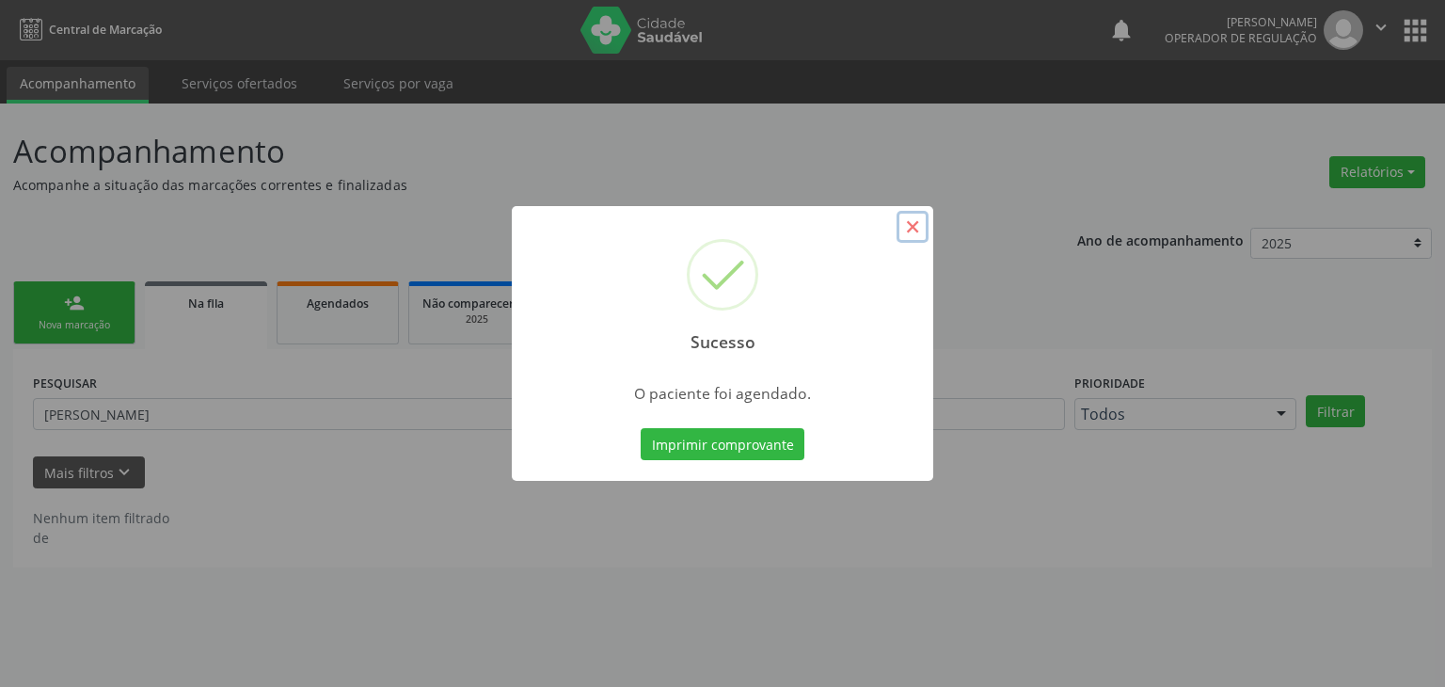
click at [903, 223] on button "×" at bounding box center [913, 227] width 32 height 32
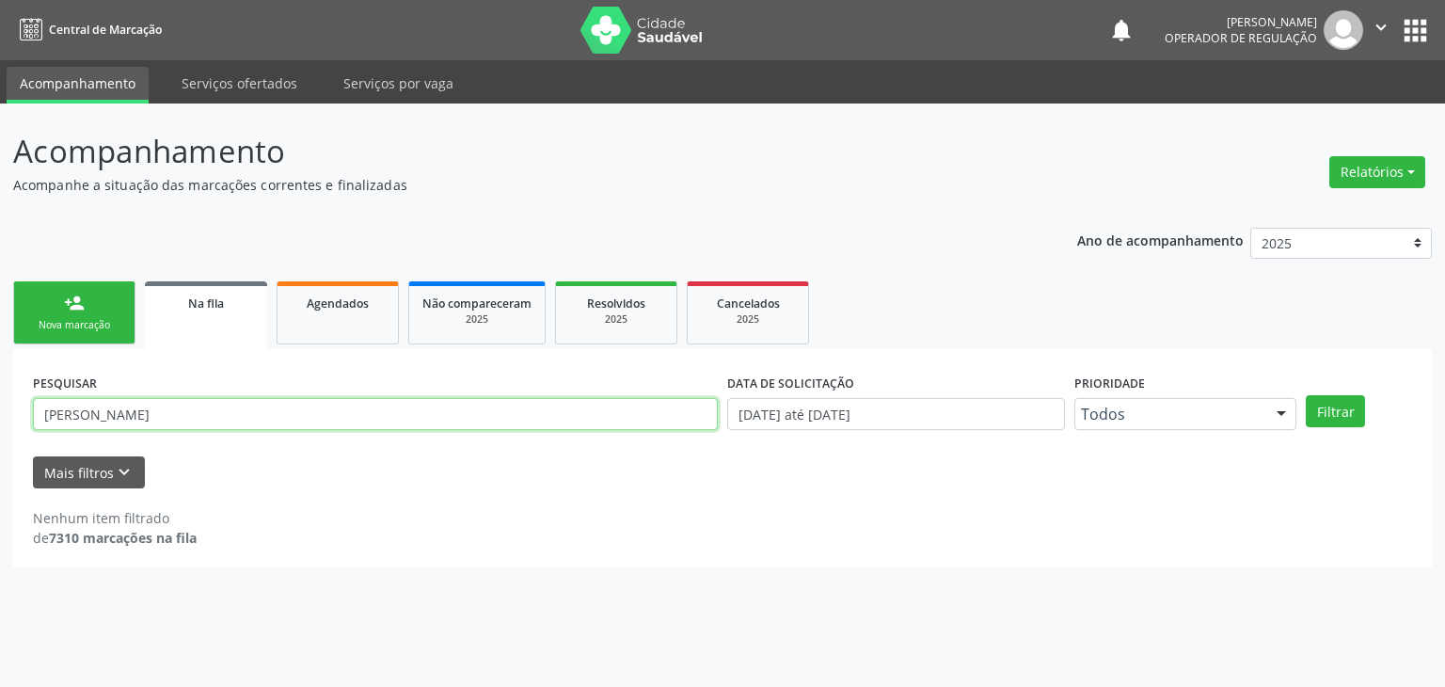
drag, startPoint x: 142, startPoint y: 421, endPoint x: 29, endPoint y: 422, distance: 112.9
click at [29, 422] on div "PESQUISAR [PERSON_NAME]" at bounding box center [375, 405] width 694 height 73
click at [1306, 395] on button "Filtrar" at bounding box center [1335, 411] width 59 height 32
click at [159, 405] on input "[PERSON_NAME][DEMOGRAPHIC_DATA]" at bounding box center [375, 414] width 685 height 32
drag, startPoint x: 160, startPoint y: 420, endPoint x: 0, endPoint y: 411, distance: 160.2
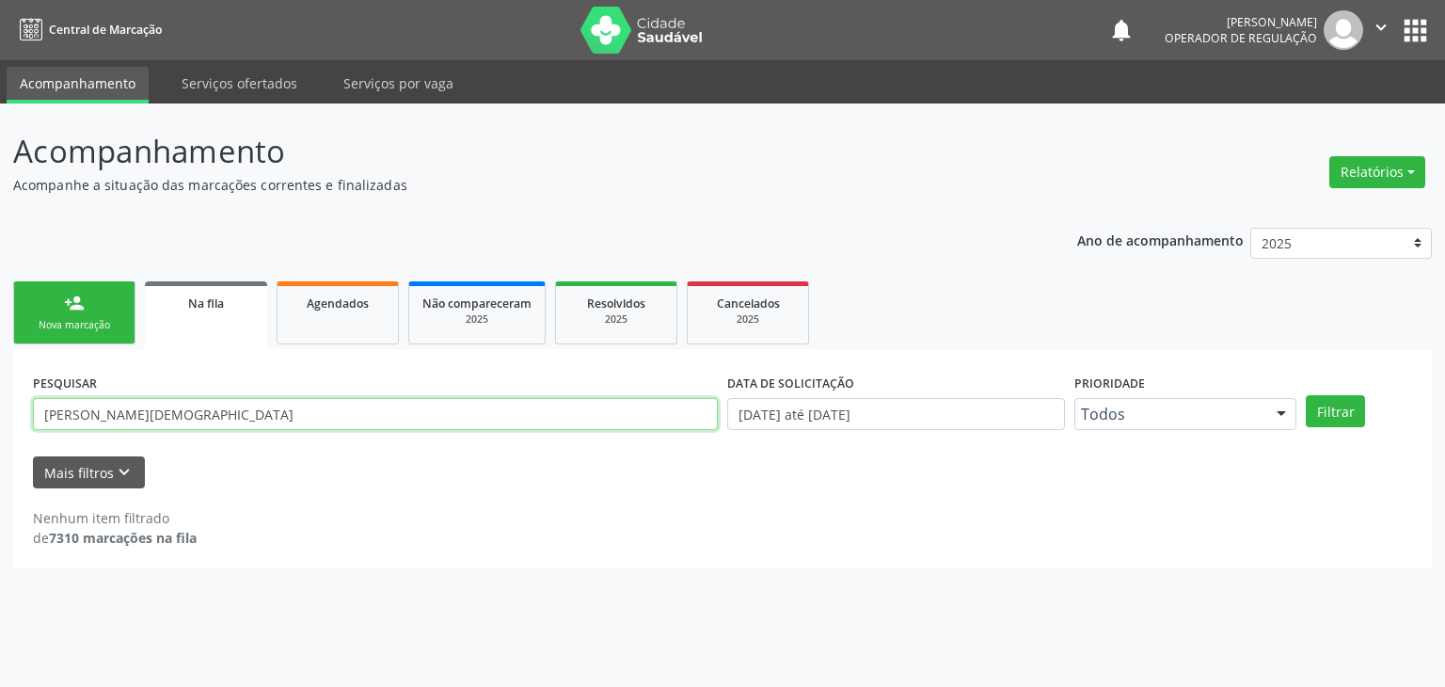
click at [0, 411] on div "Acompanhamento Acompanhe a situação das marcações correntes e finalizadas Relat…" at bounding box center [722, 394] width 1445 height 583
click at [1306, 395] on button "Filtrar" at bounding box center [1335, 411] width 59 height 32
click at [207, 425] on input "cercelina de aleida" at bounding box center [375, 414] width 685 height 32
click at [1306, 395] on button "Filtrar" at bounding box center [1335, 411] width 59 height 32
drag, startPoint x: 376, startPoint y: 415, endPoint x: 0, endPoint y: 404, distance: 376.5
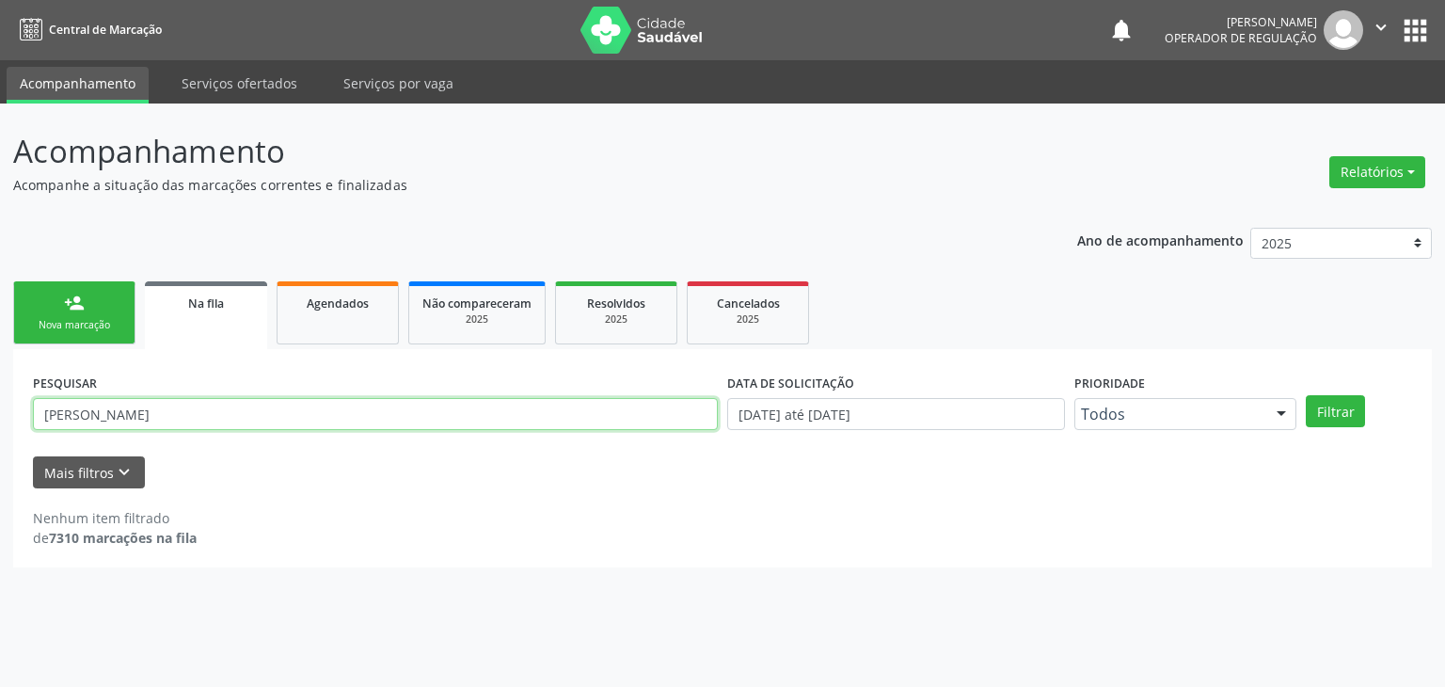
click at [0, 404] on div "Acompanhamento Acompanhe a situação das marcações correntes e finalizadas Relat…" at bounding box center [722, 394] width 1445 height 583
type input "[PERSON_NAME]"
click at [1306, 395] on button "Filtrar" at bounding box center [1335, 411] width 59 height 32
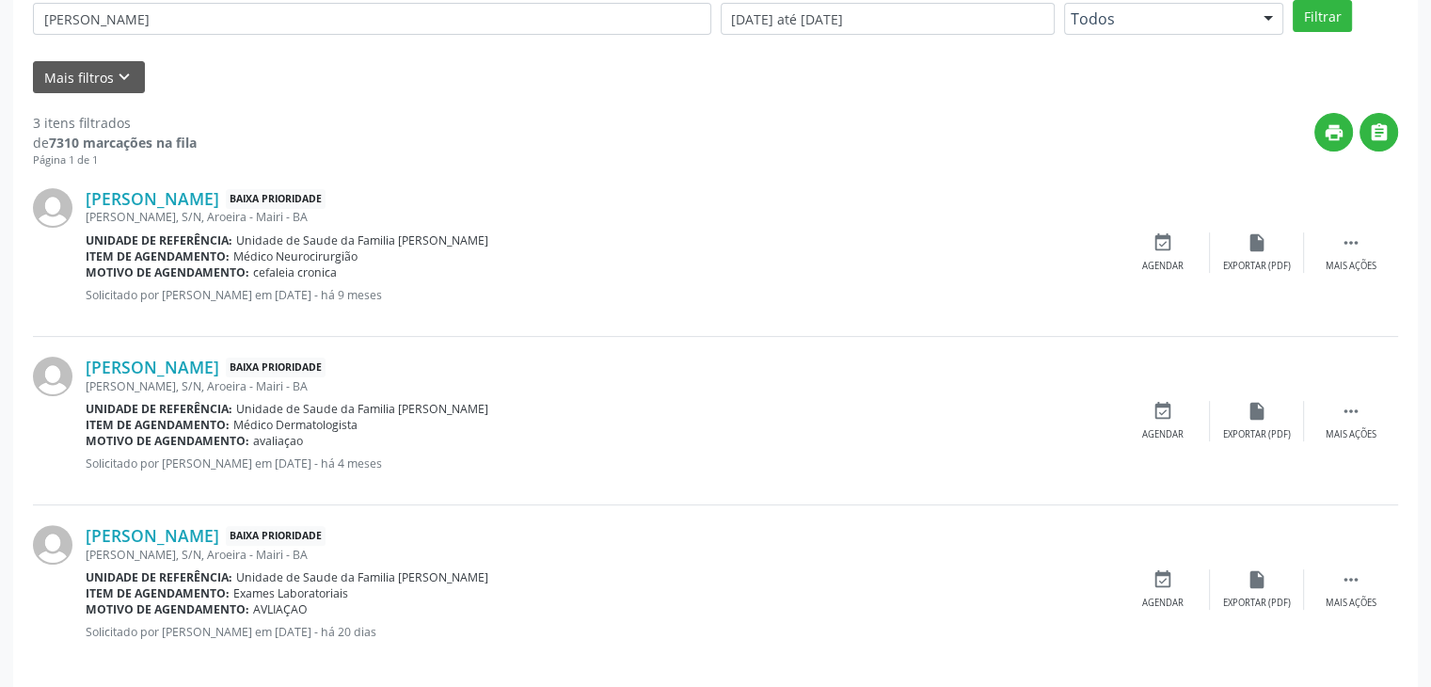
scroll to position [413, 0]
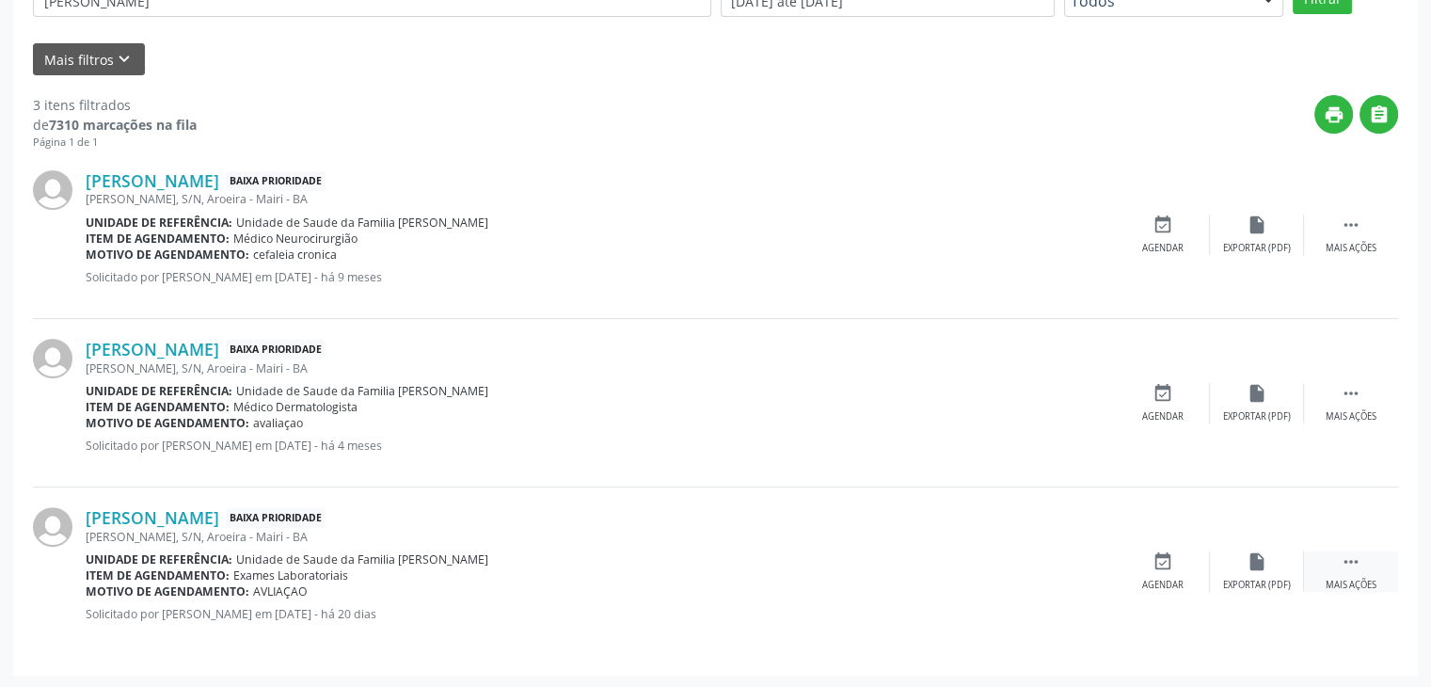
click at [1330, 566] on div " Mais ações" at bounding box center [1351, 571] width 94 height 40
click at [1251, 568] on icon "edit" at bounding box center [1256, 561] width 21 height 21
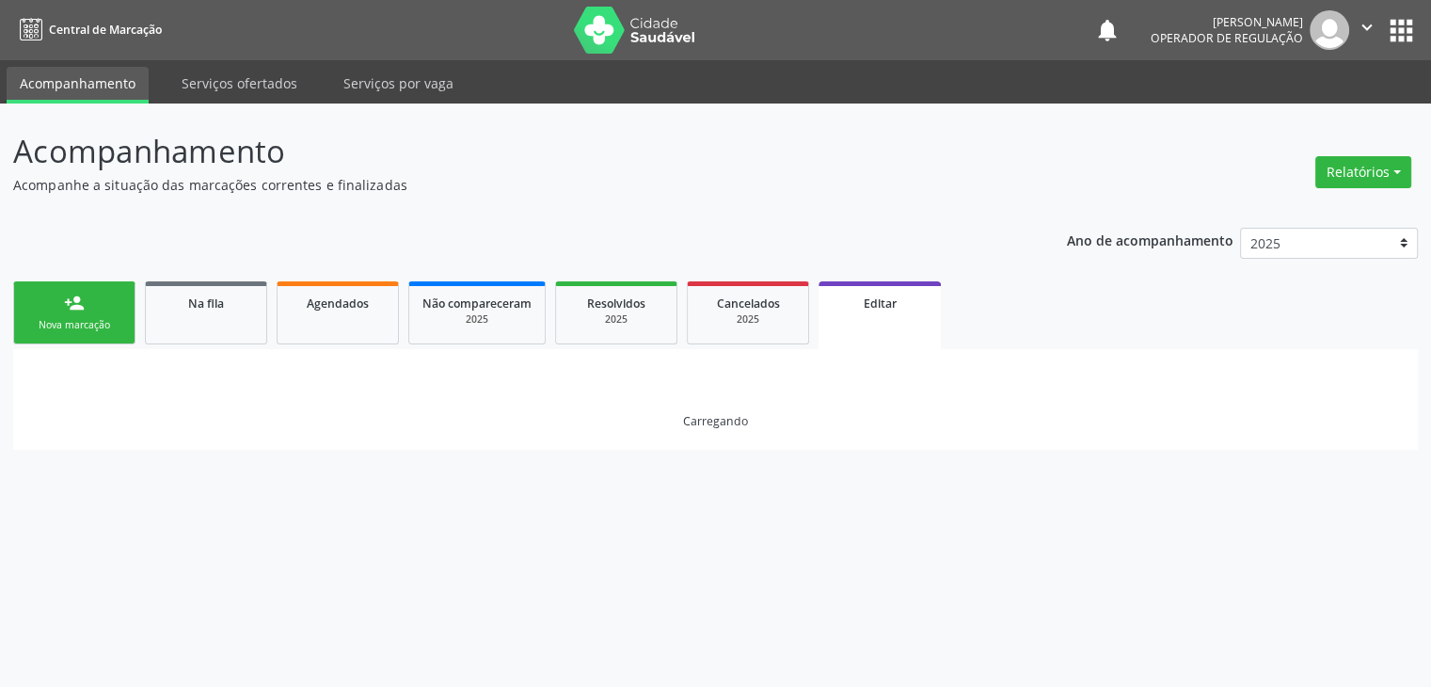
scroll to position [0, 0]
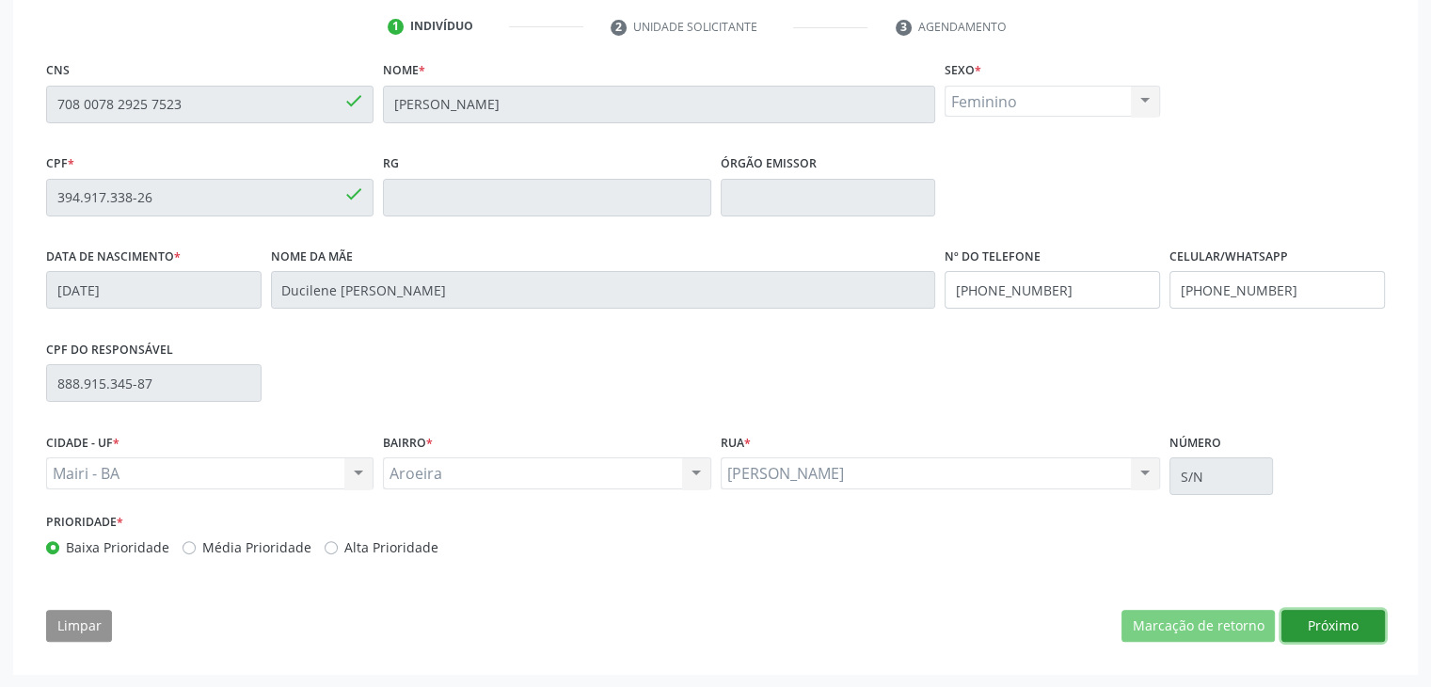
click at [1306, 617] on button "Próximo" at bounding box center [1332, 626] width 103 height 32
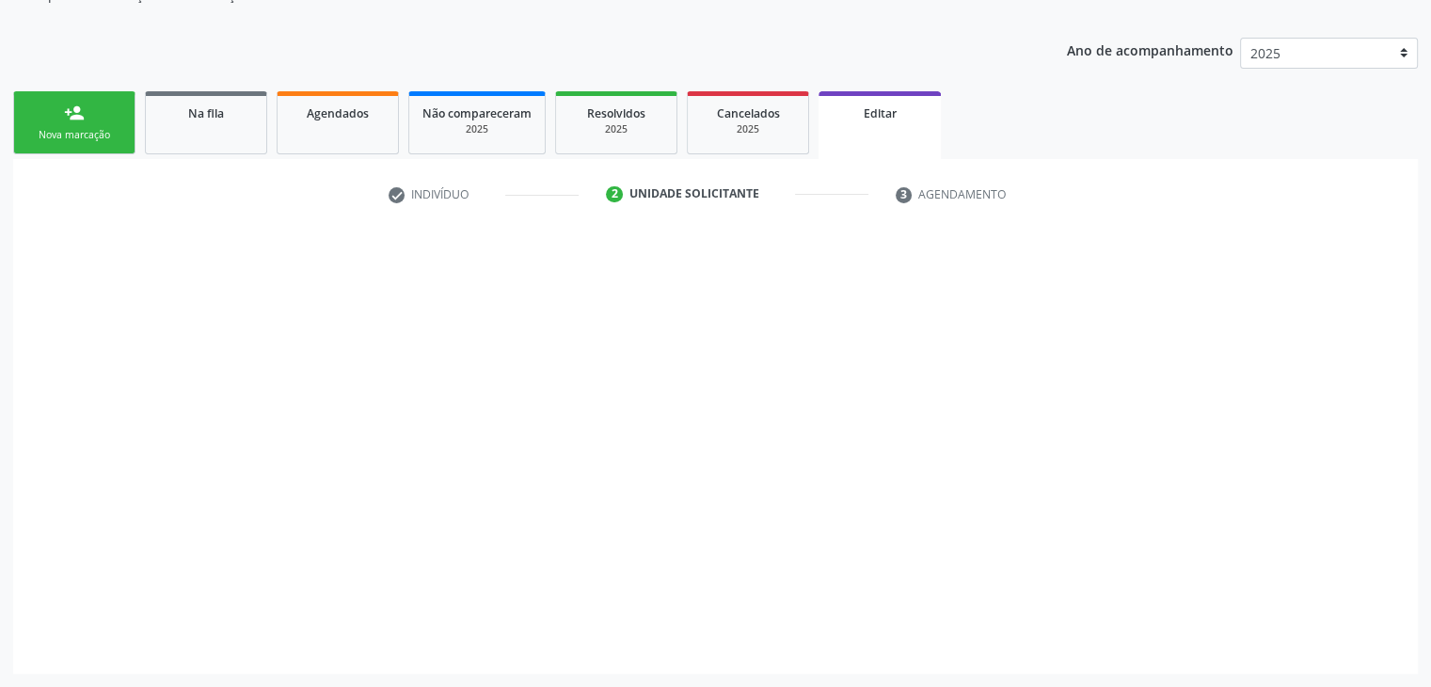
scroll to position [188, 0]
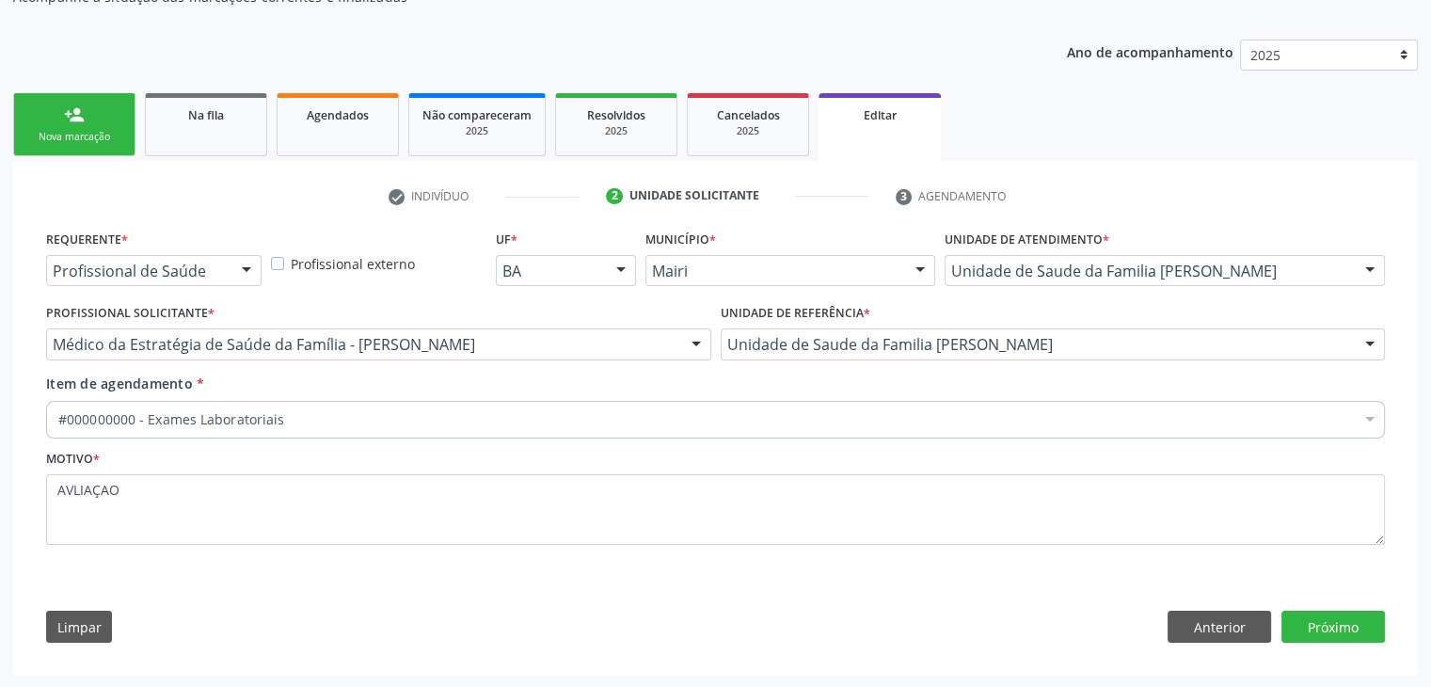
click at [460, 436] on div "Item de agendamento * #000000000 - Exames Laboratoriais Desfazer seleção Seleci…" at bounding box center [715, 409] width 1348 height 72
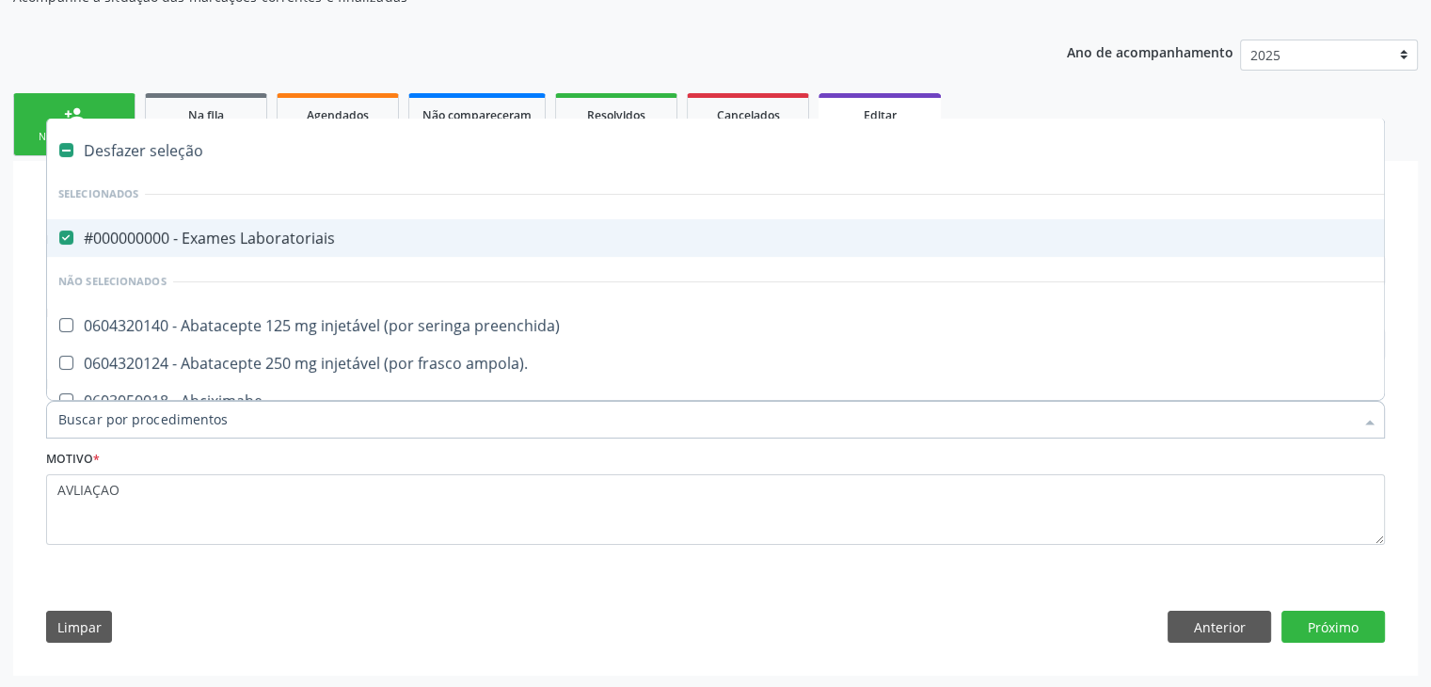
click at [159, 153] on div "Desfazer seleção" at bounding box center [782, 151] width 1470 height 38
checkbox Laboratoriais "false"
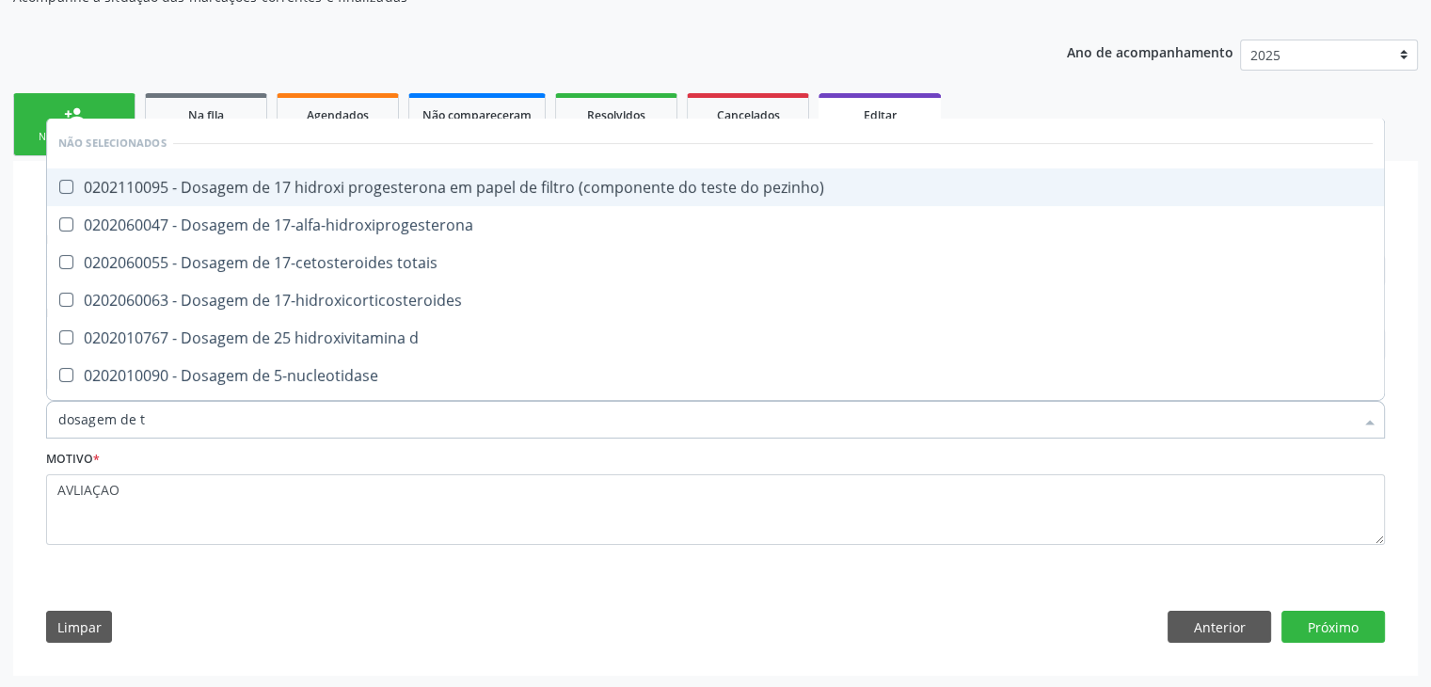
type input "dosagem de ts"
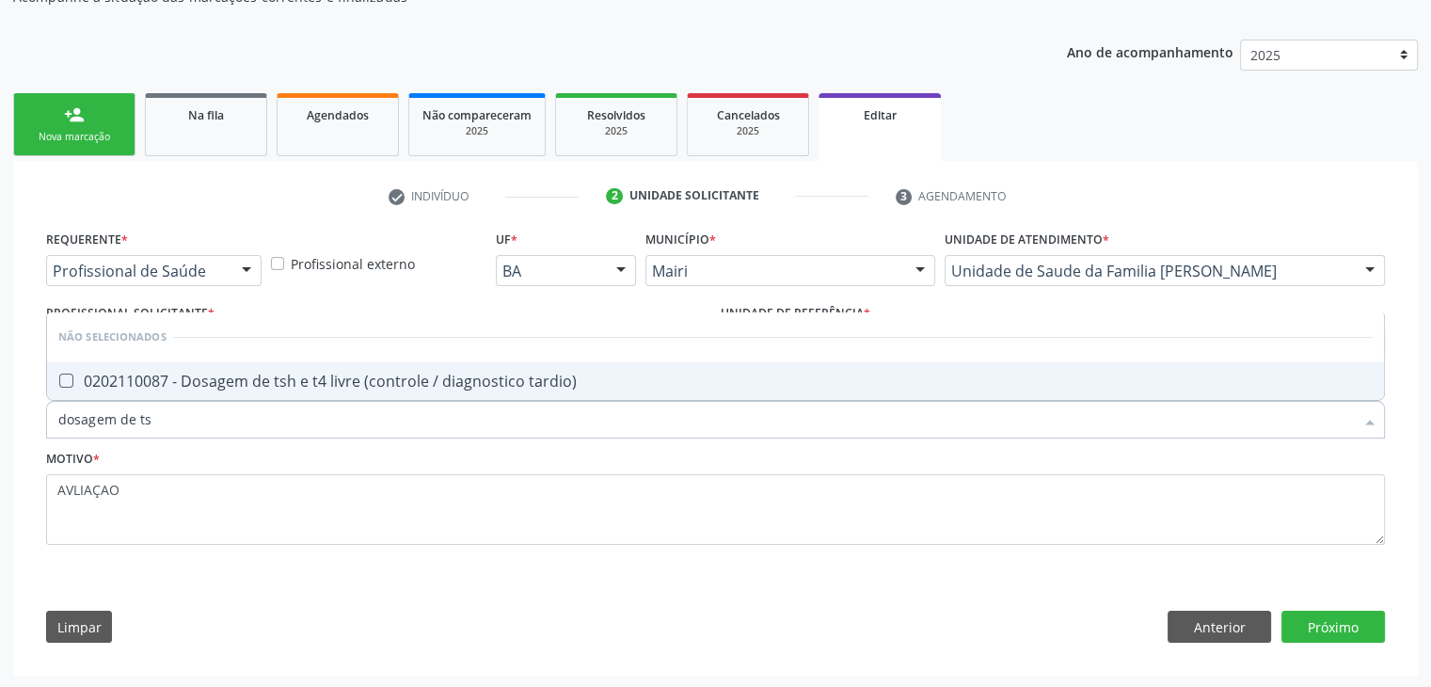
click at [326, 373] on div "0202110087 - Dosagem de tsh e t4 livre (controle / diagnostico tardio)" at bounding box center [715, 380] width 1314 height 15
checkbox tardio\) "true"
click at [1313, 607] on div "Requerente * Profissional de Saúde Profissional de Saúde Paciente Nenhum result…" at bounding box center [715, 441] width 1365 height 430
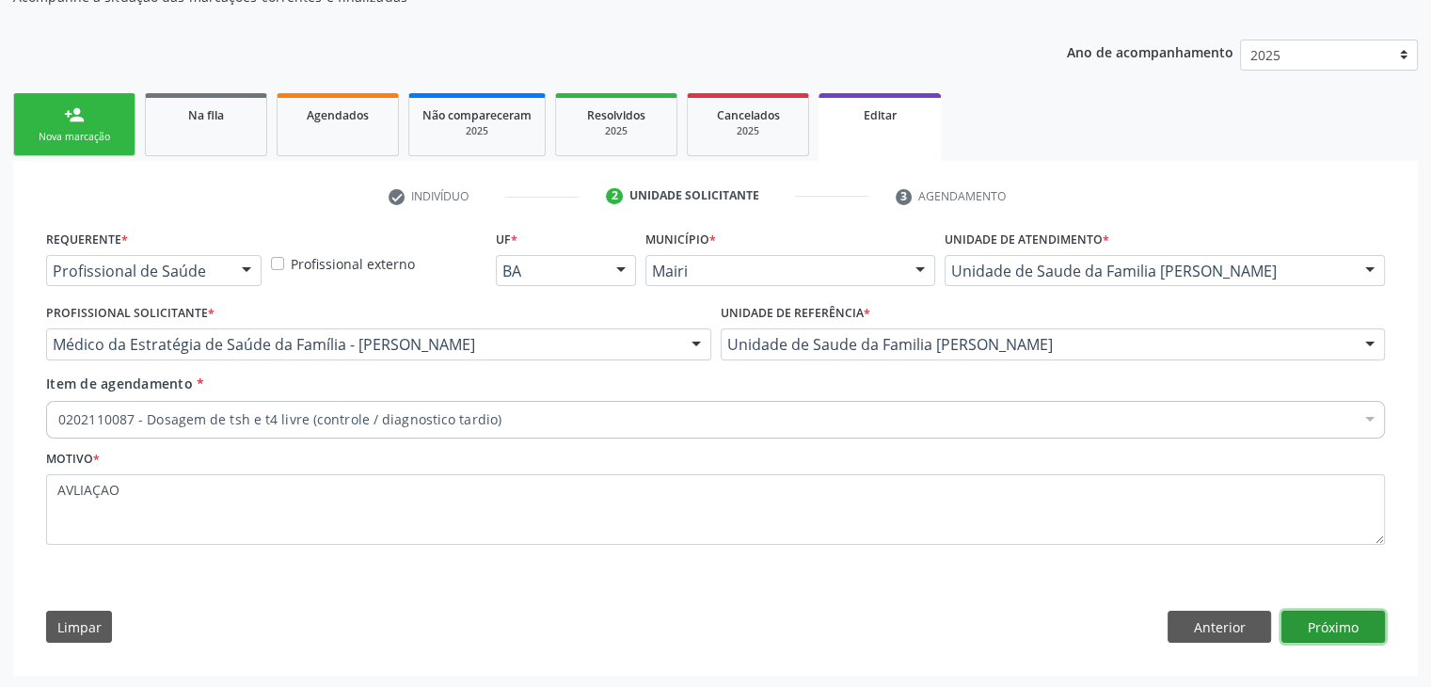
click at [1313, 615] on button "Próximo" at bounding box center [1332, 627] width 103 height 32
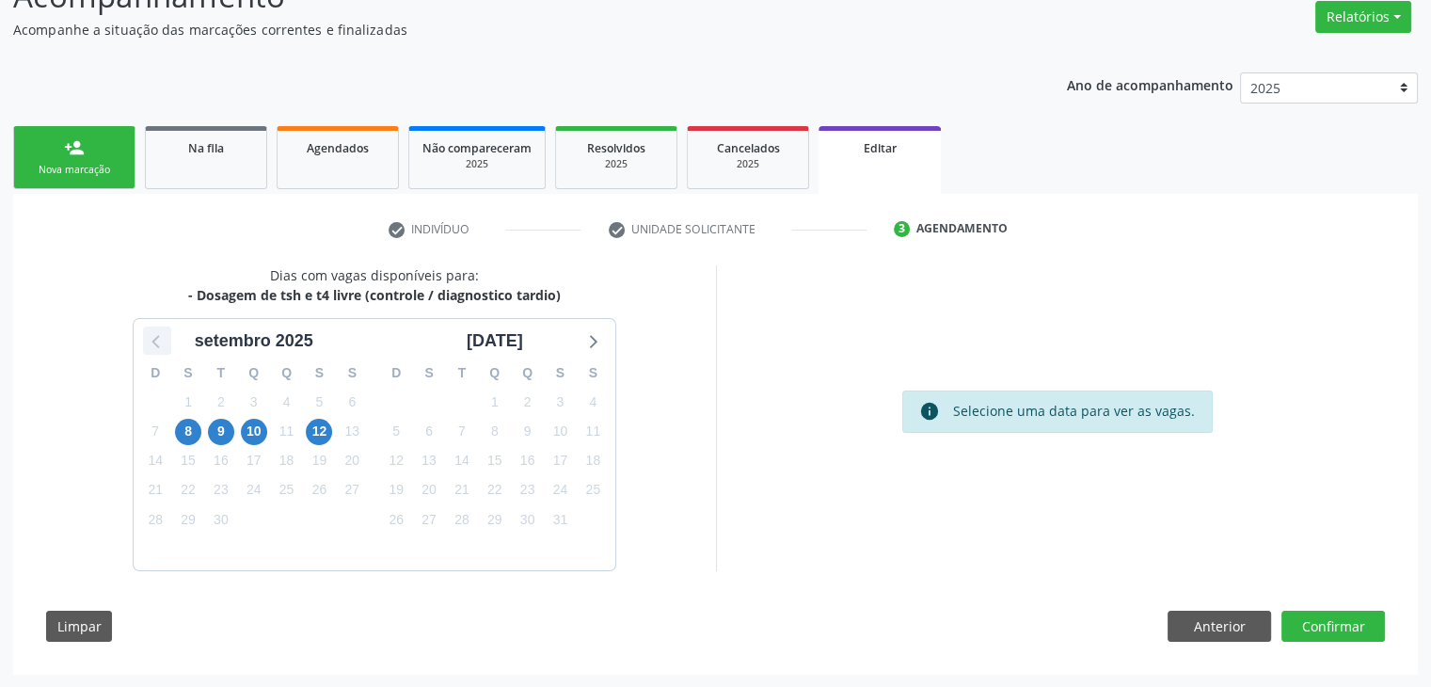
click at [160, 344] on icon at bounding box center [157, 340] width 24 height 24
click at [561, 522] on span "29" at bounding box center [560, 519] width 26 height 26
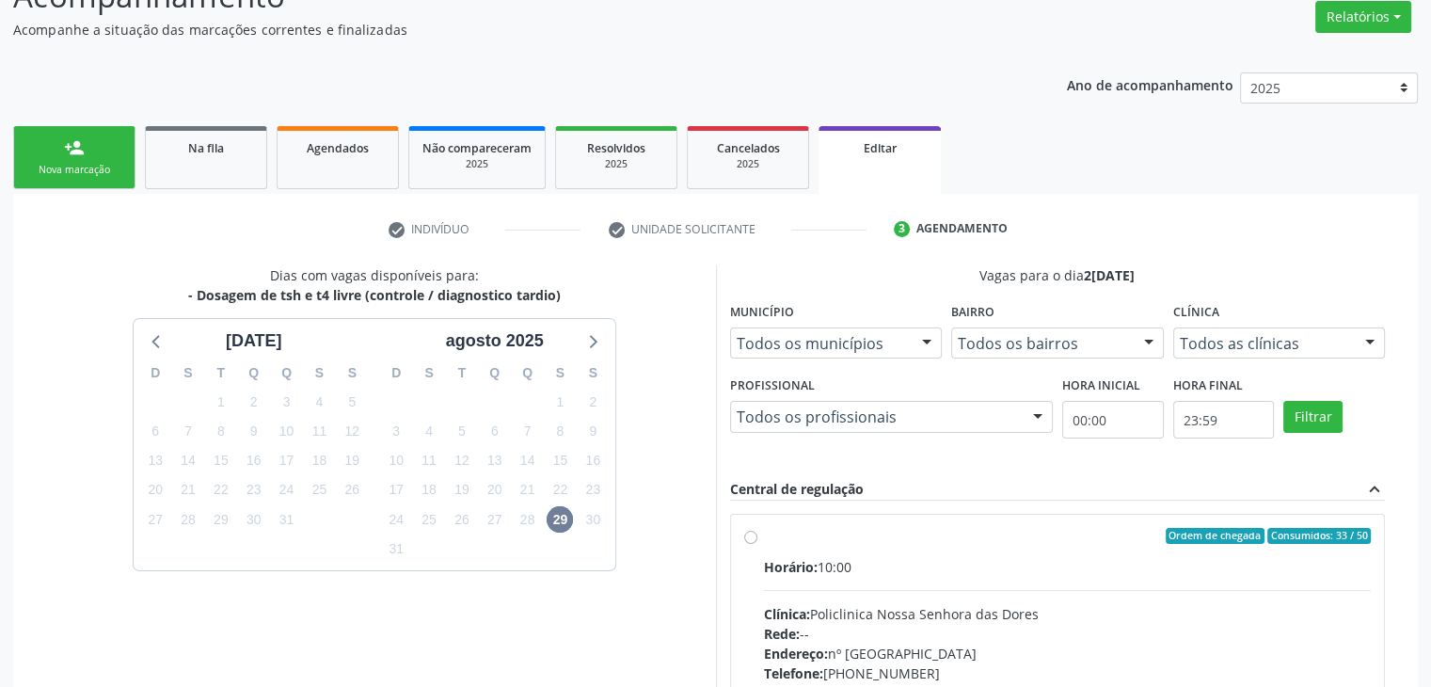
click at [961, 573] on div "Horário: 10:00" at bounding box center [1068, 567] width 608 height 20
click at [757, 545] on input "Ordem de chegada Consumidos: 33 / 50 Horário: 10:00 Clínica: Policlinica [GEOGR…" at bounding box center [750, 536] width 13 height 17
radio input "true"
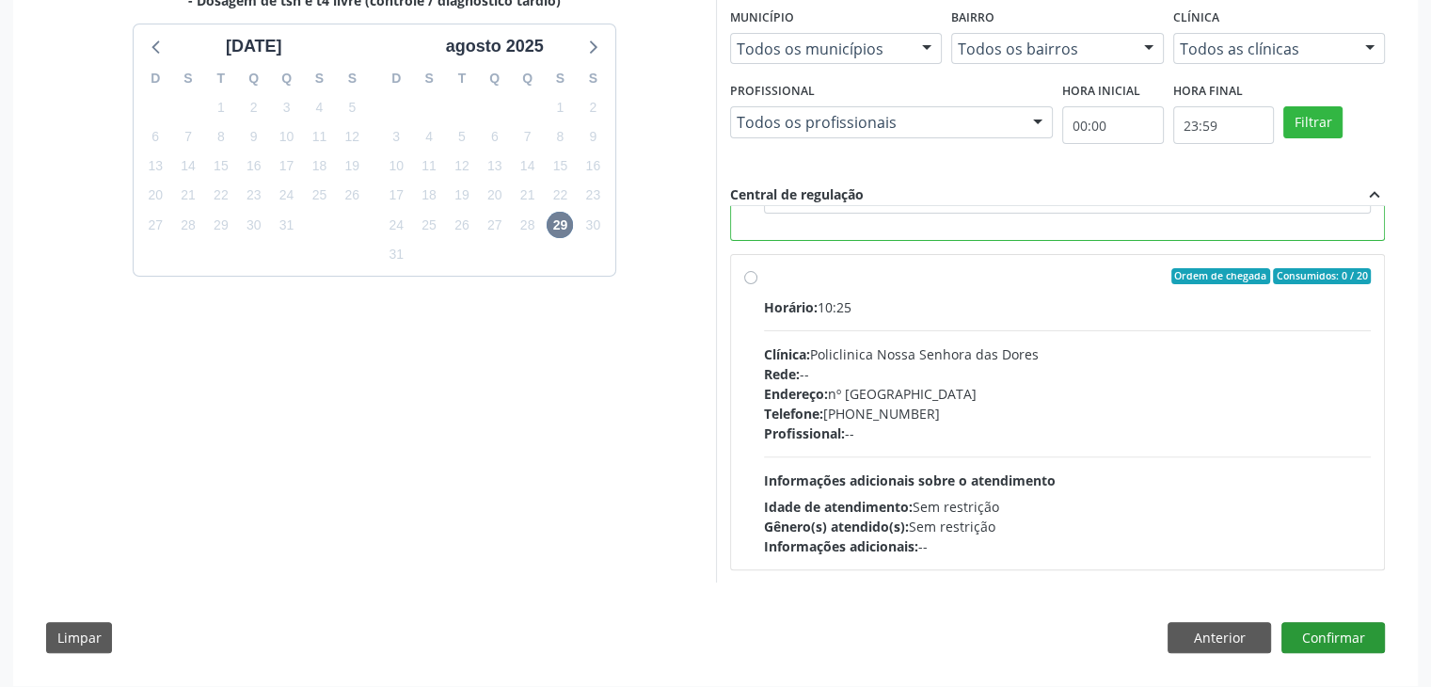
scroll to position [461, 0]
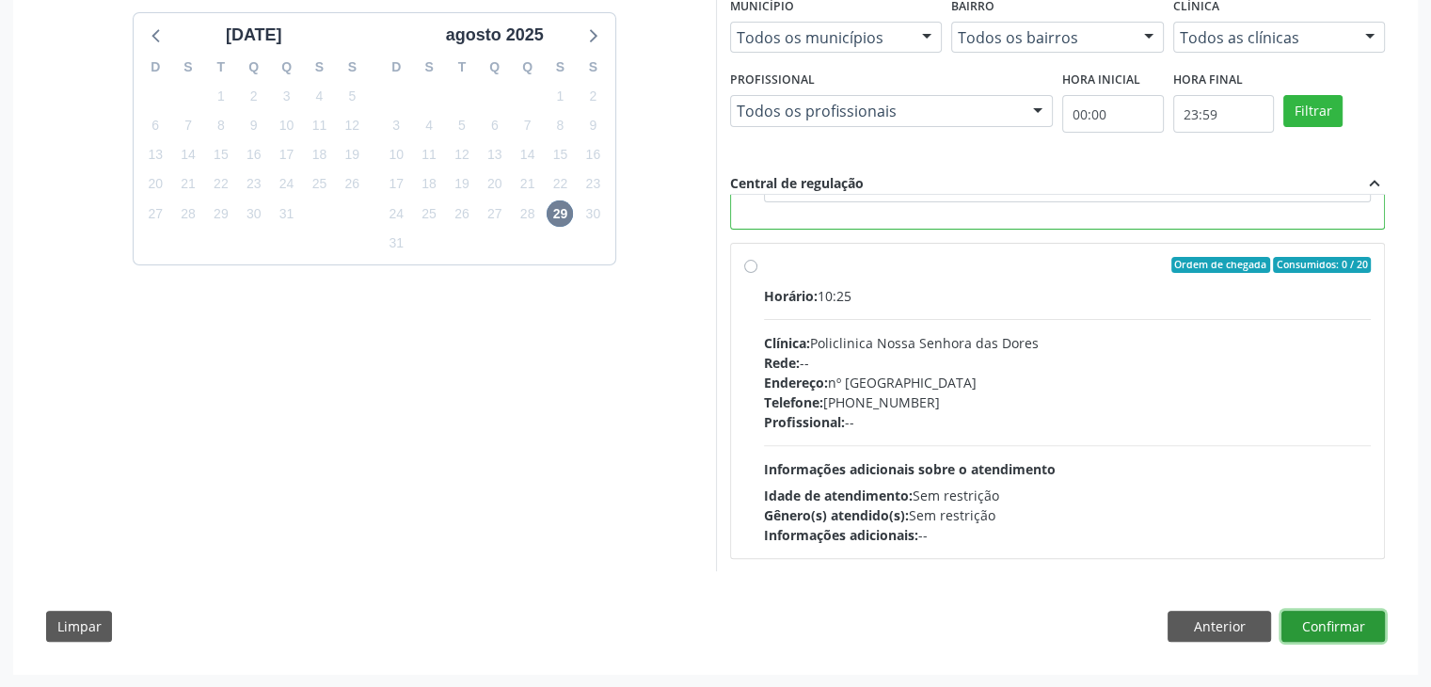
click at [1321, 636] on button "Confirmar" at bounding box center [1332, 627] width 103 height 32
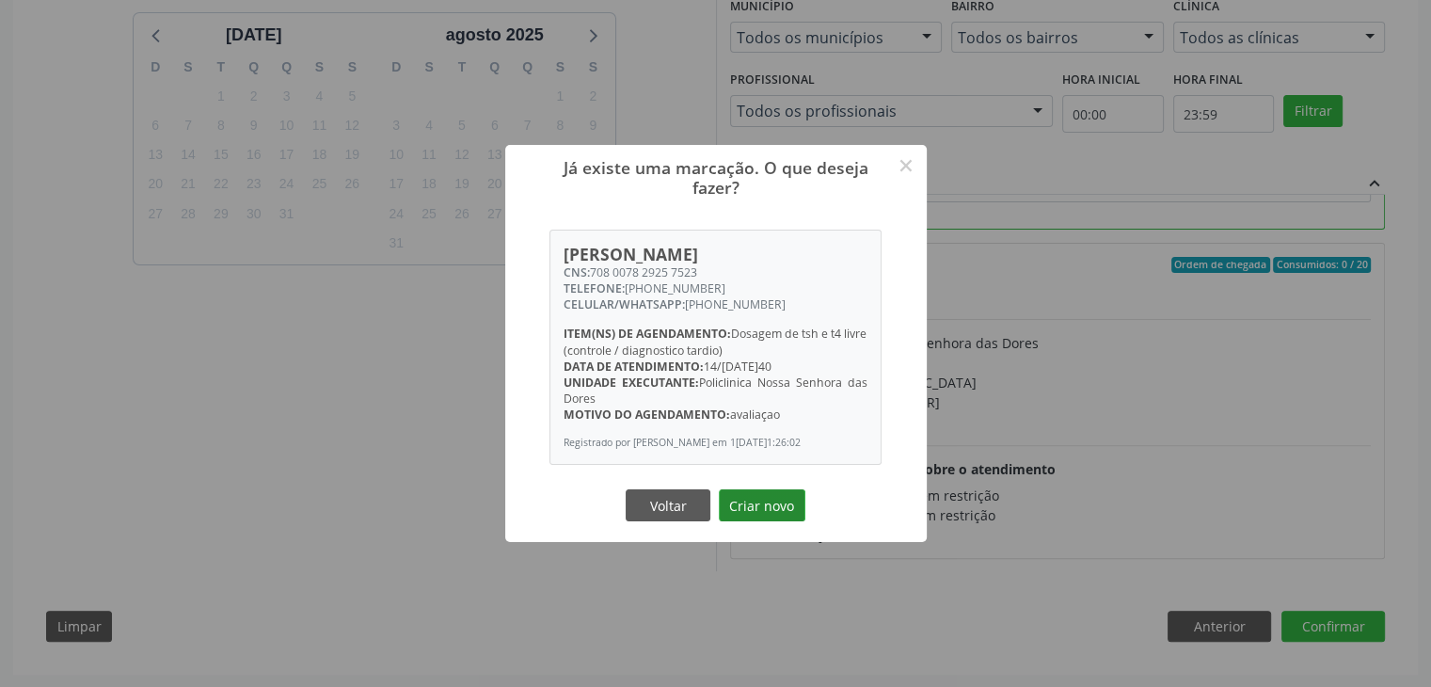
click at [790, 513] on button "Criar novo" at bounding box center [762, 505] width 87 height 32
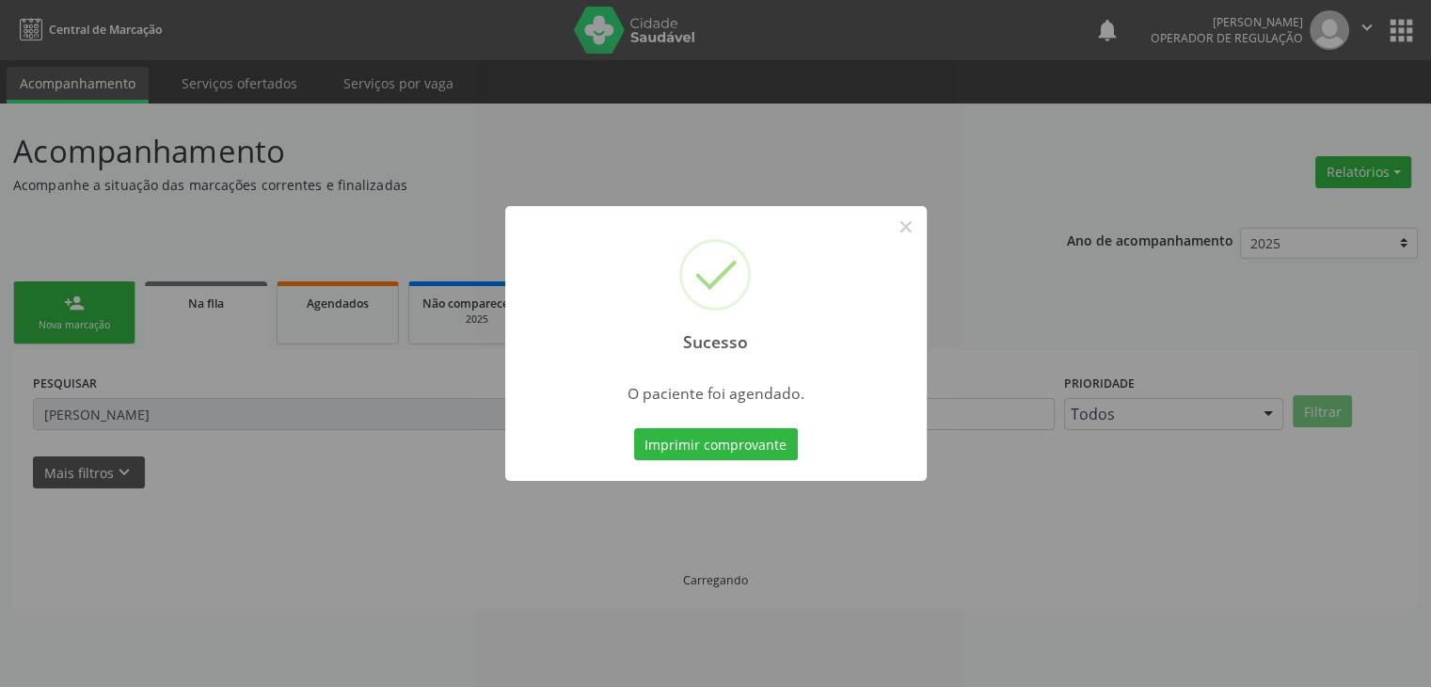
scroll to position [0, 0]
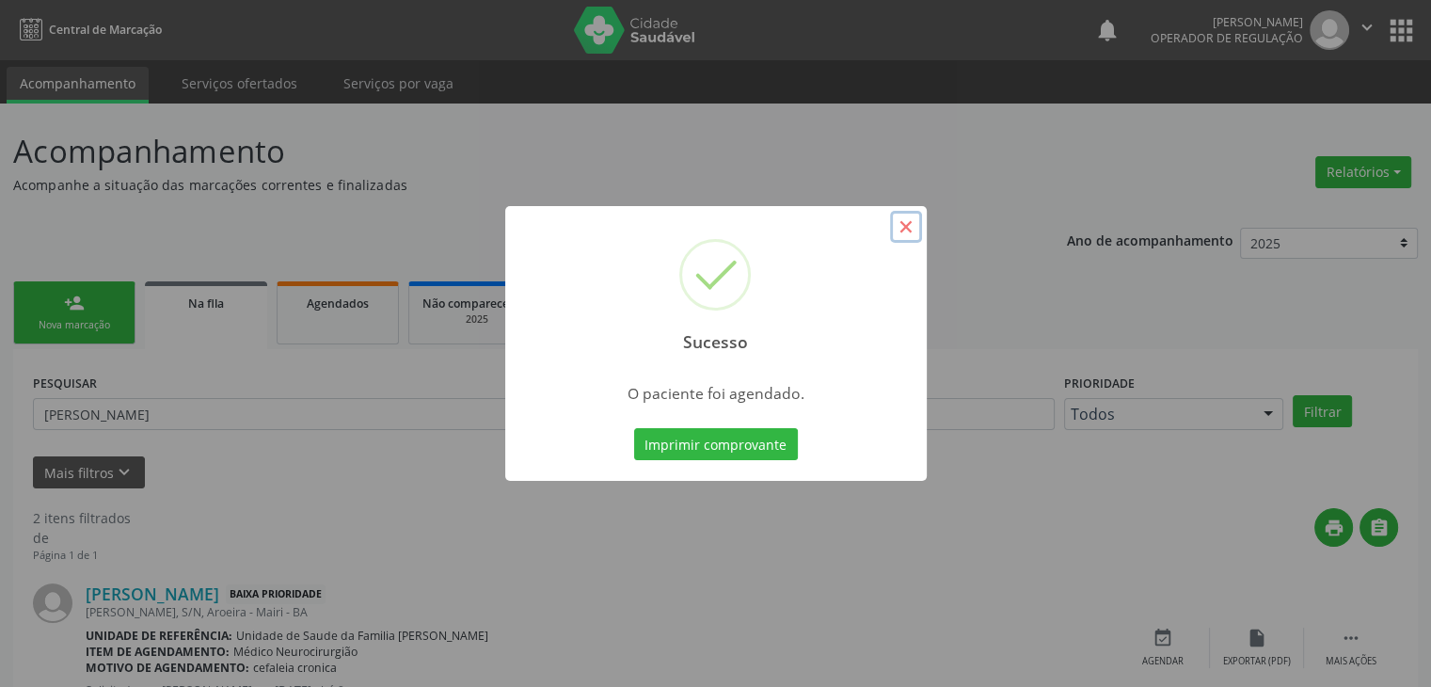
click at [900, 227] on button "×" at bounding box center [906, 227] width 32 height 32
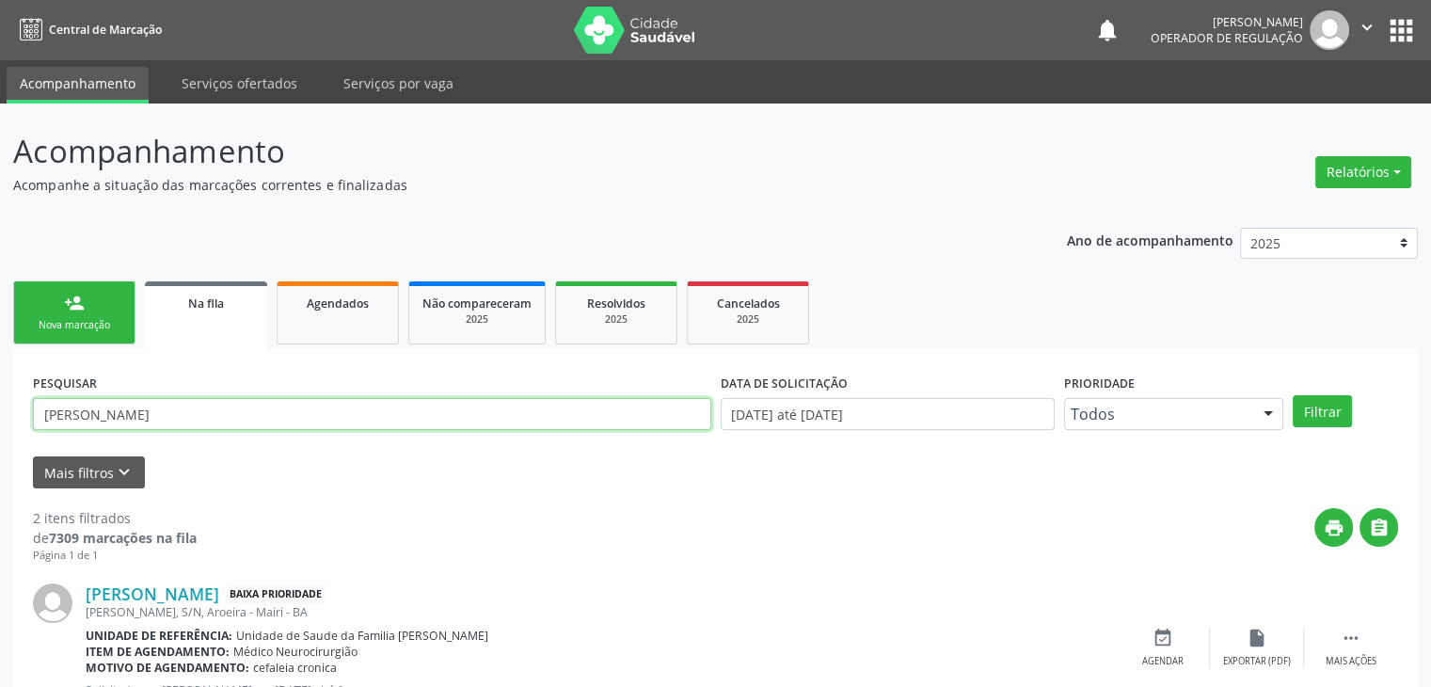
drag, startPoint x: 219, startPoint y: 433, endPoint x: 0, endPoint y: 424, distance: 219.4
click at [0, 424] on div "Acompanhamento Acompanhe a situação das marcações correntes e finalizadas Relat…" at bounding box center [715, 517] width 1431 height 829
type input "d"
click at [1293, 395] on button "Filtrar" at bounding box center [1322, 411] width 59 height 32
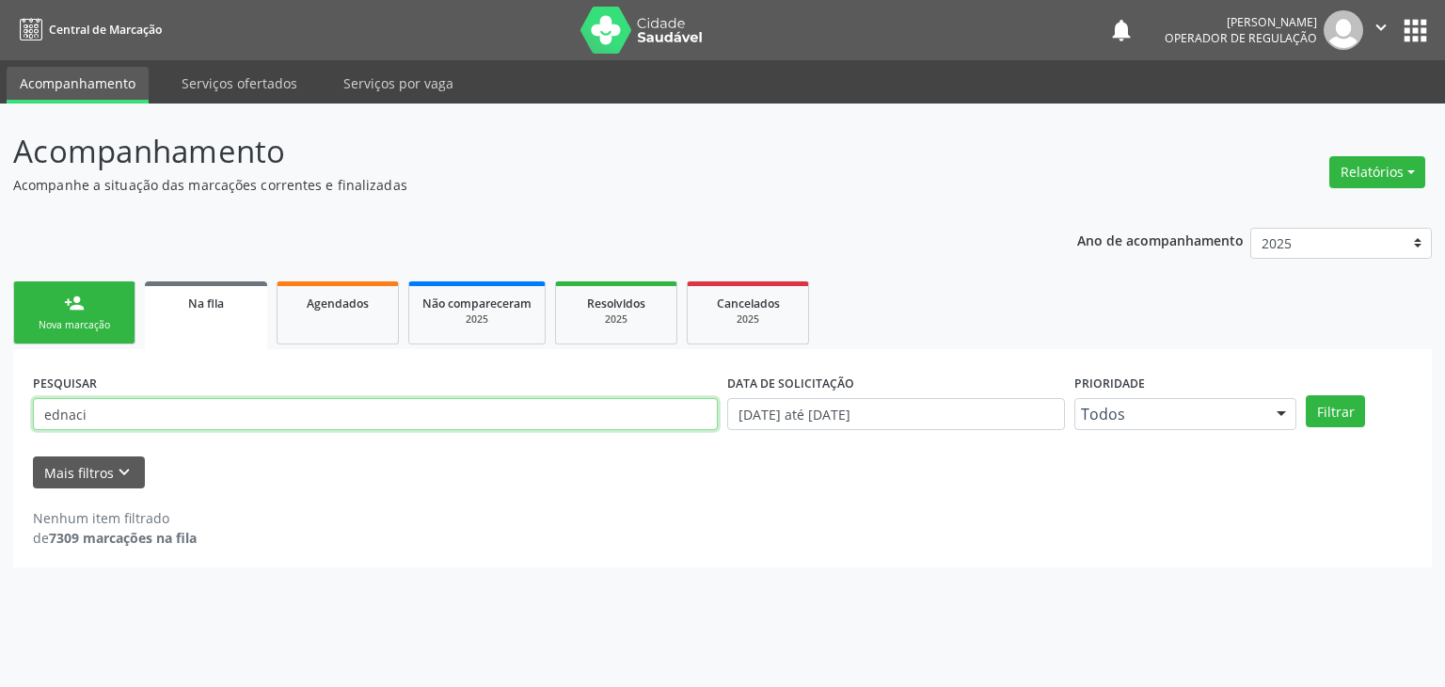
drag, startPoint x: 325, startPoint y: 418, endPoint x: 0, endPoint y: 389, distance: 325.9
click at [0, 389] on div "Acompanhamento Acompanhe a situação das marcações correntes e finalizadas Relat…" at bounding box center [722, 394] width 1445 height 583
type input "laurita de jesus"
click at [1306, 395] on button "Filtrar" at bounding box center [1335, 411] width 59 height 32
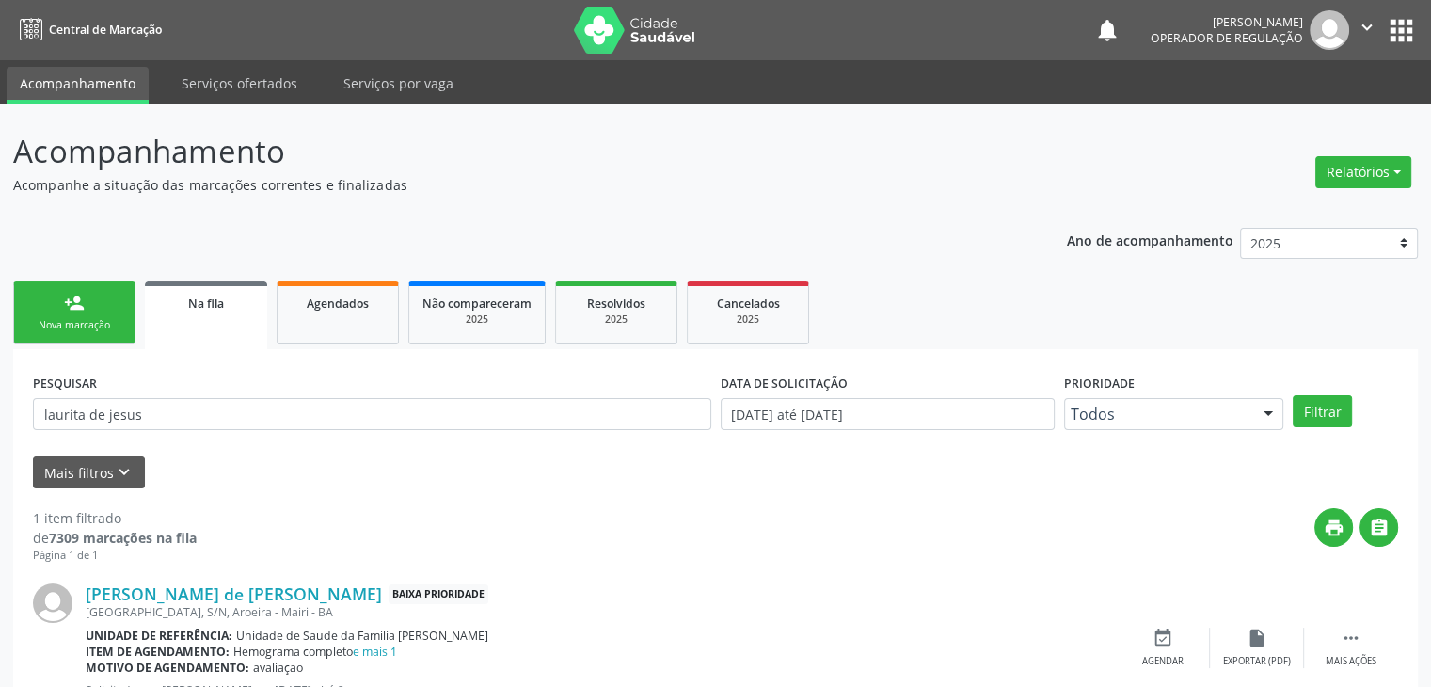
scroll to position [76, 0]
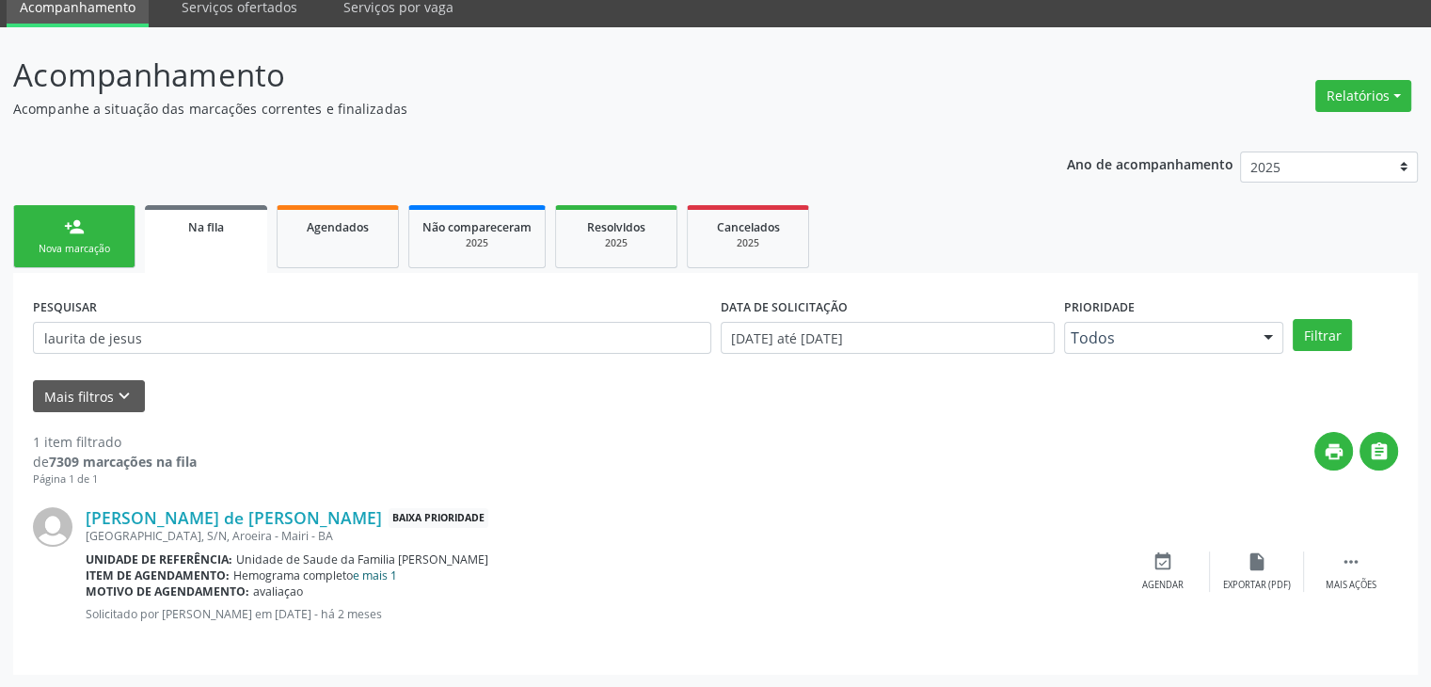
click at [392, 574] on link "e mais 1" at bounding box center [375, 575] width 44 height 16
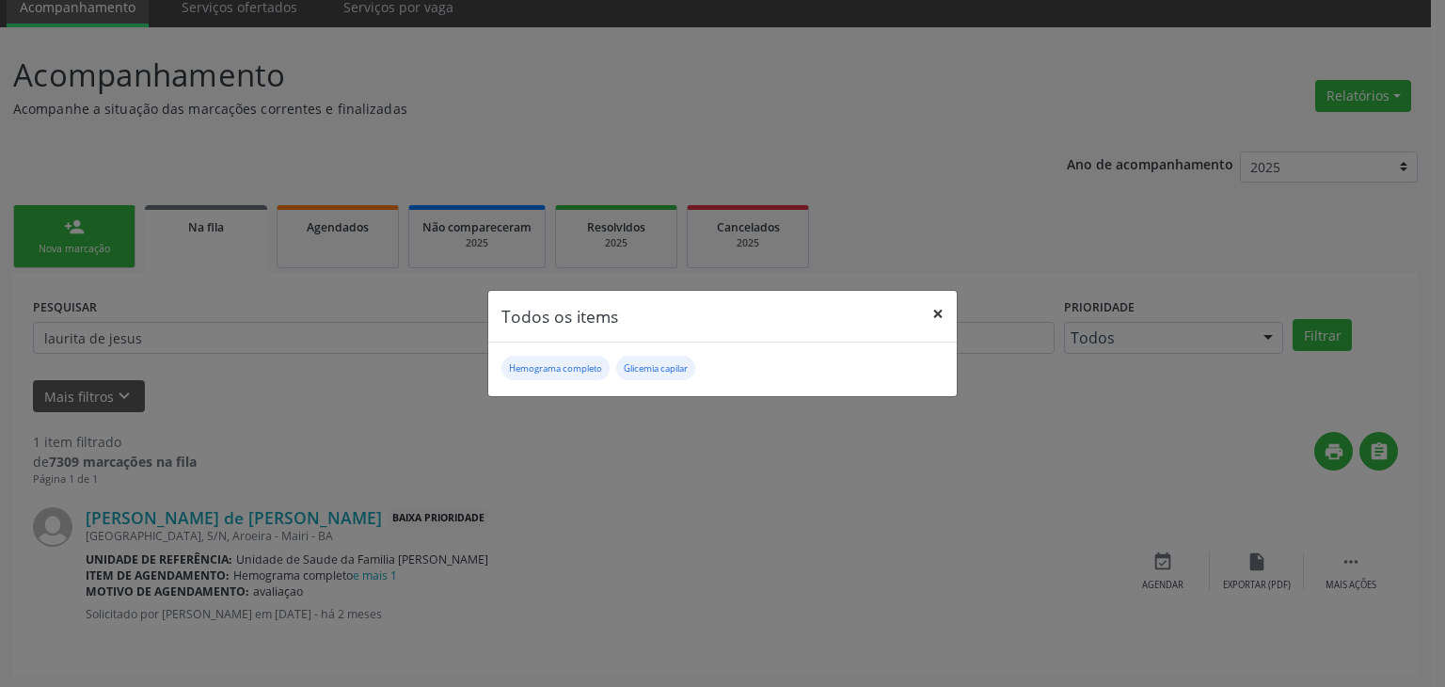
click at [931, 317] on button "×" at bounding box center [938, 314] width 38 height 46
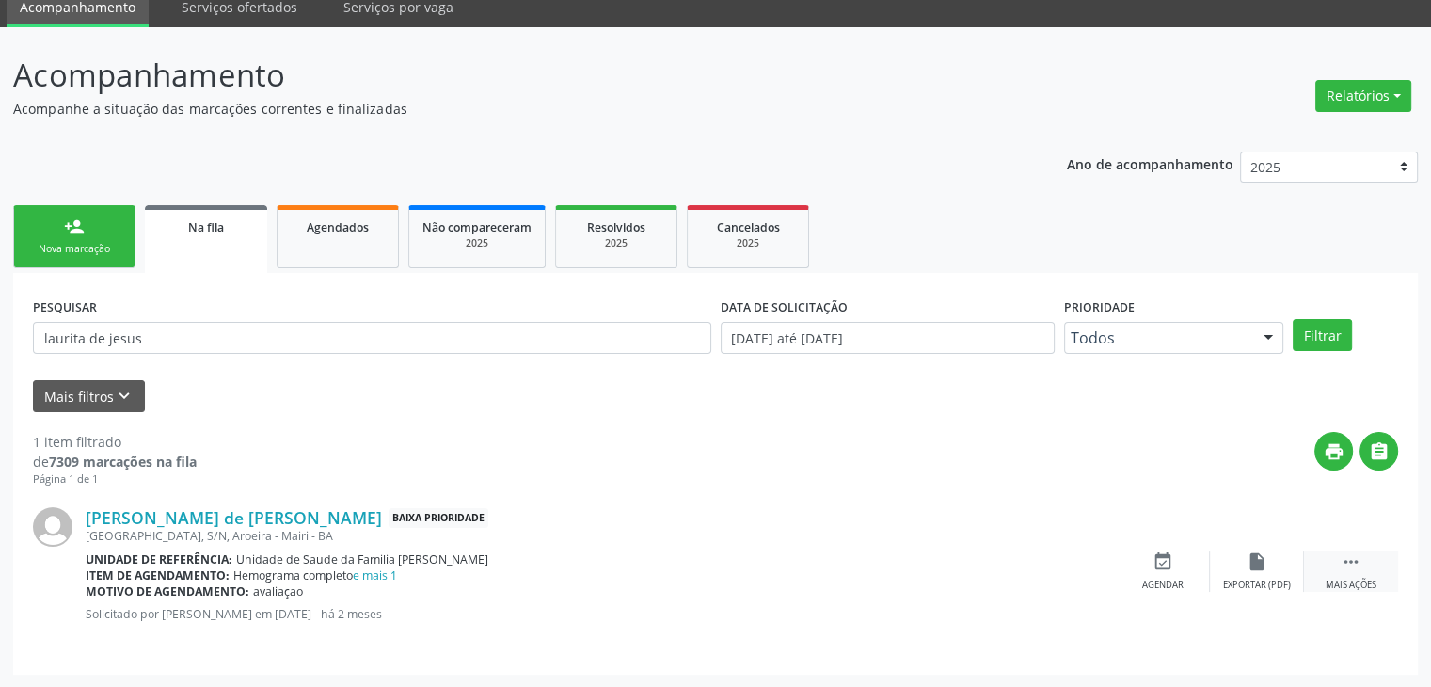
click at [1324, 556] on div " Mais ações" at bounding box center [1351, 571] width 94 height 40
click at [1249, 560] on icon "edit" at bounding box center [1256, 561] width 21 height 21
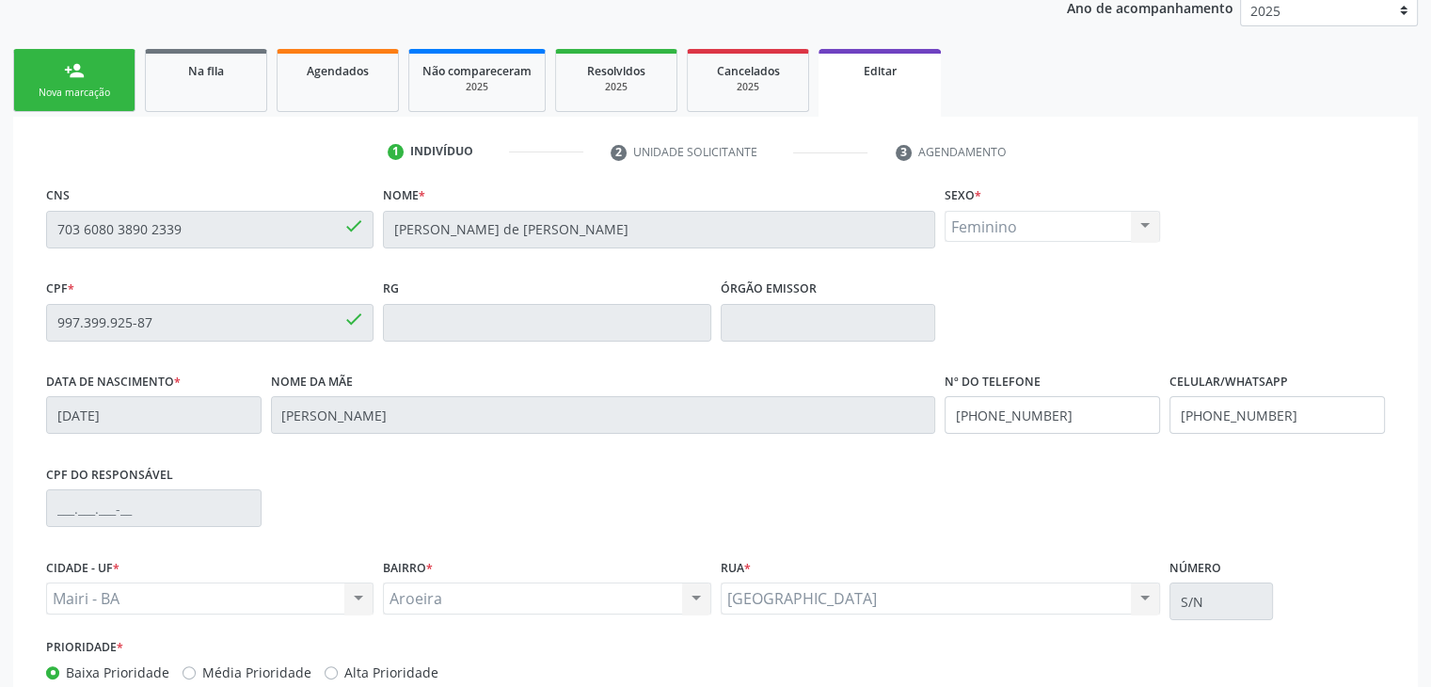
scroll to position [357, 0]
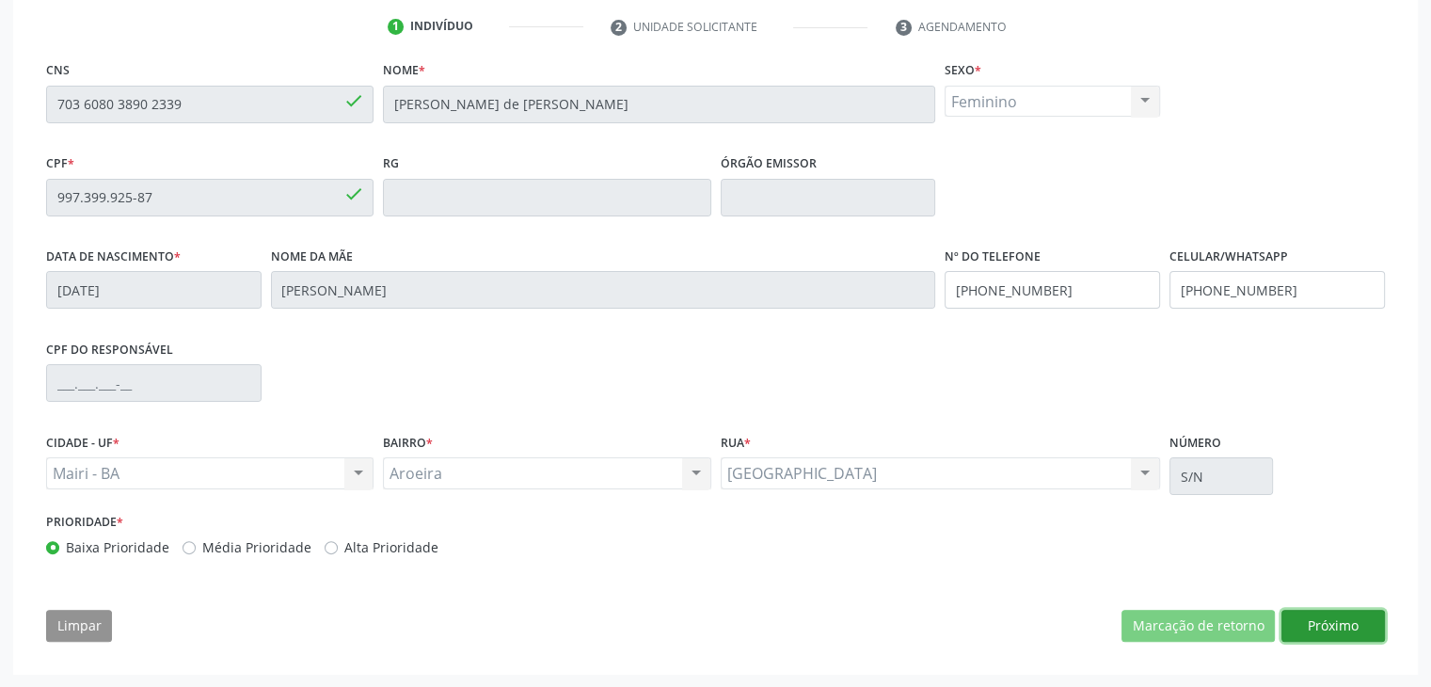
click at [1320, 627] on button "Próximo" at bounding box center [1332, 626] width 103 height 32
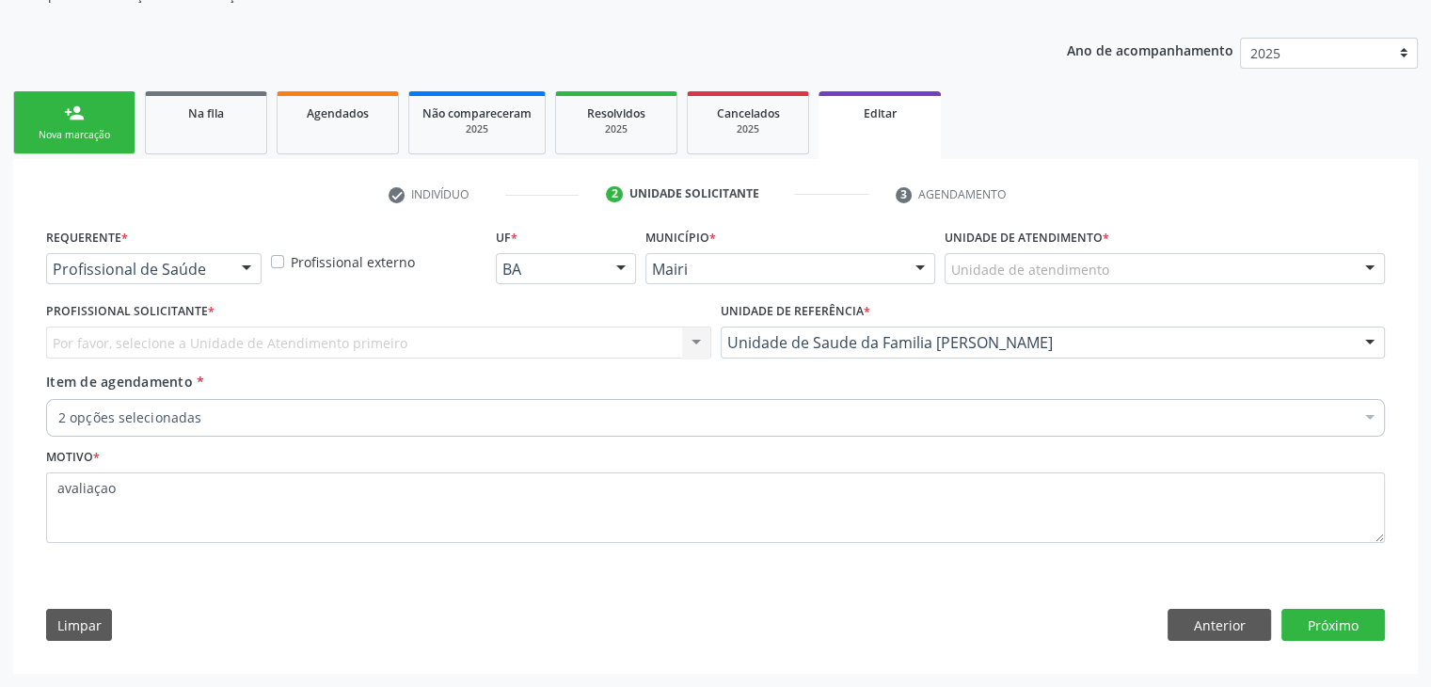
scroll to position [188, 0]
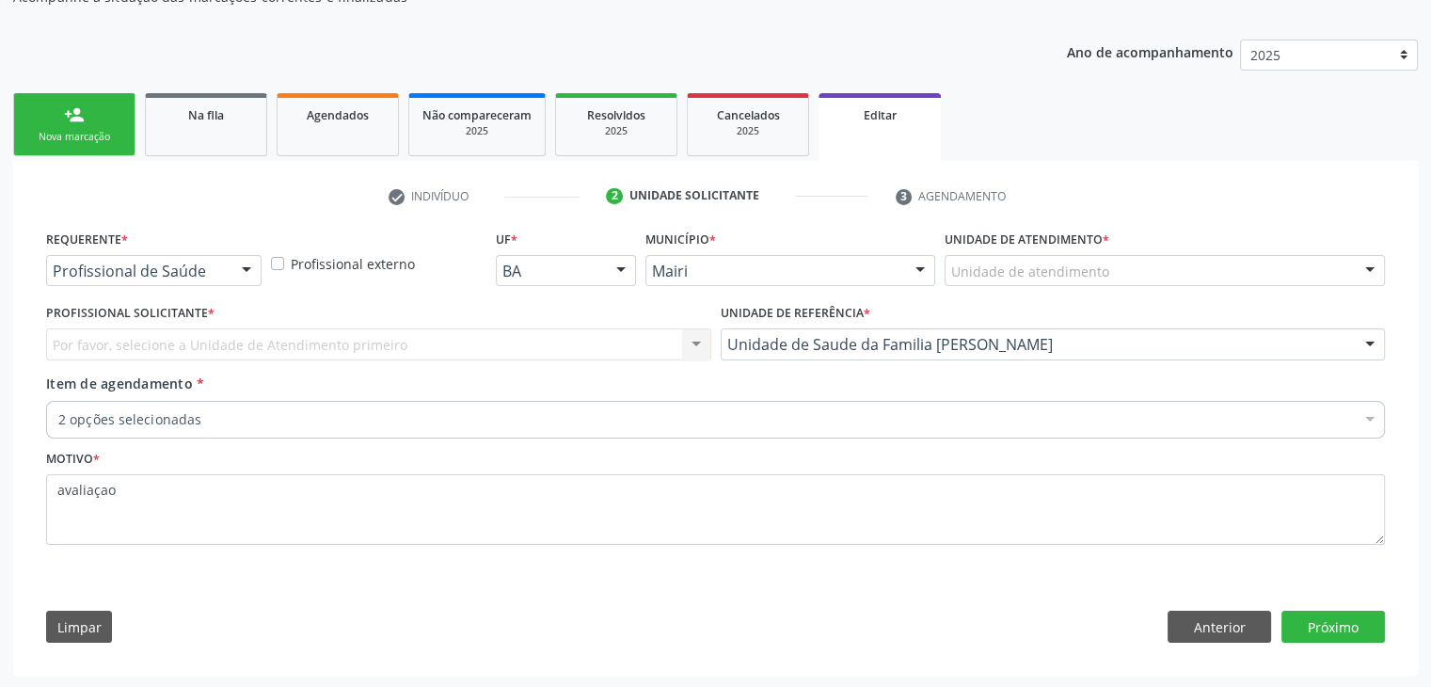
click at [334, 359] on div "Profissional Solicitante * Por favor, selecione a Unidade de Atendimento primei…" at bounding box center [378, 335] width 675 height 73
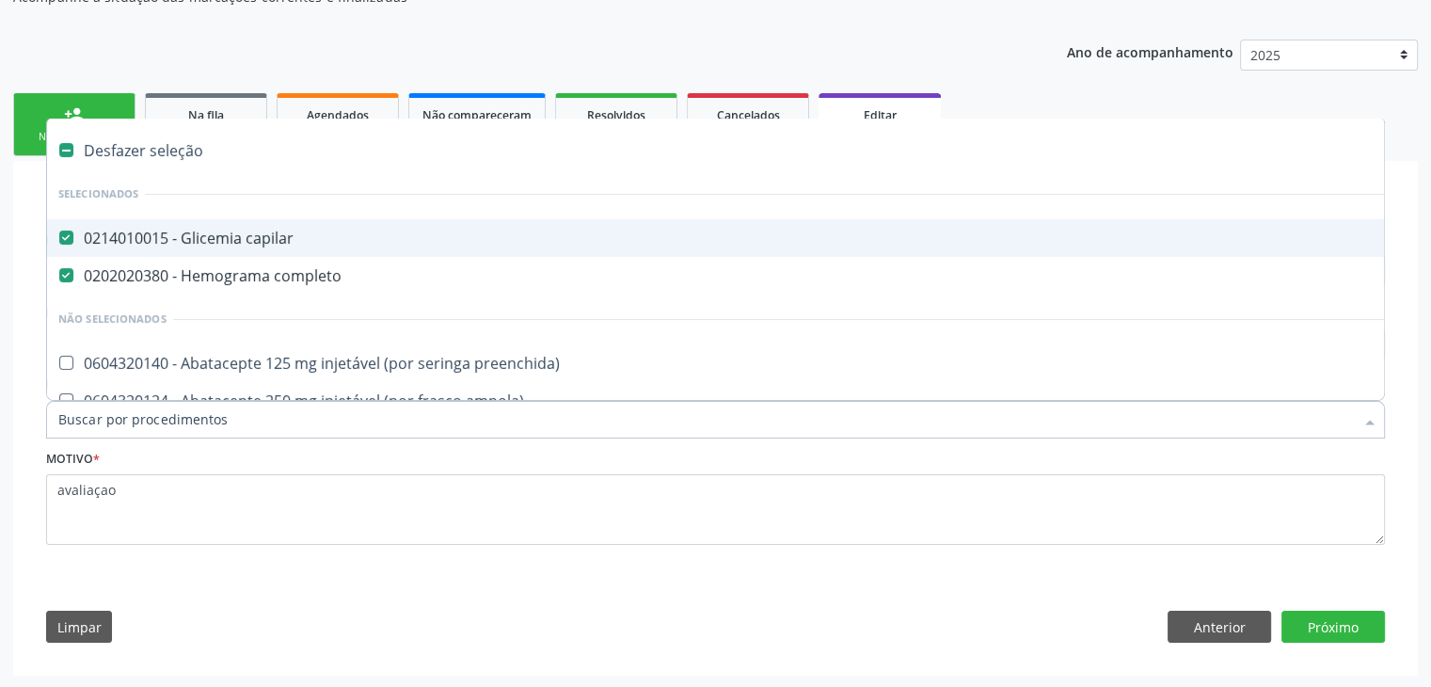
click at [137, 166] on div "Desfazer seleção" at bounding box center [782, 151] width 1470 height 38
checkbox capilar "false"
checkbox completo "false"
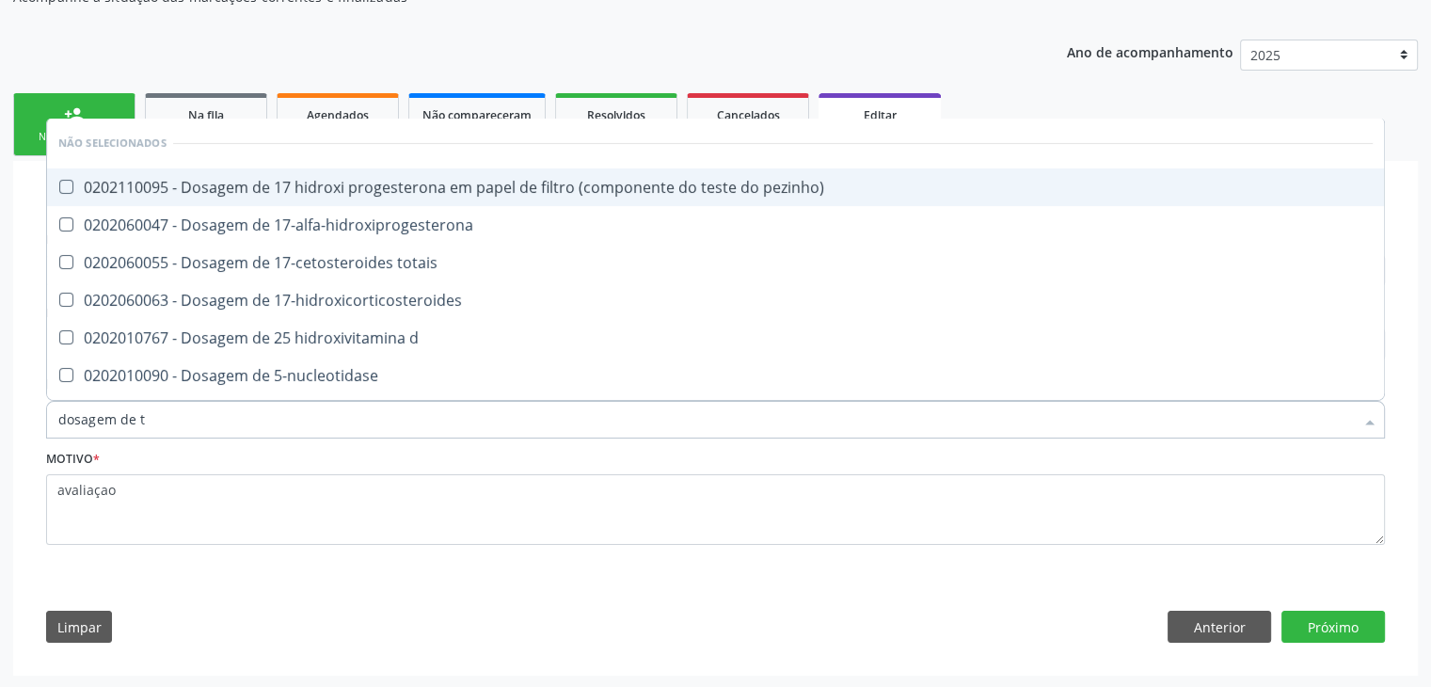
type input "dosagem de ts"
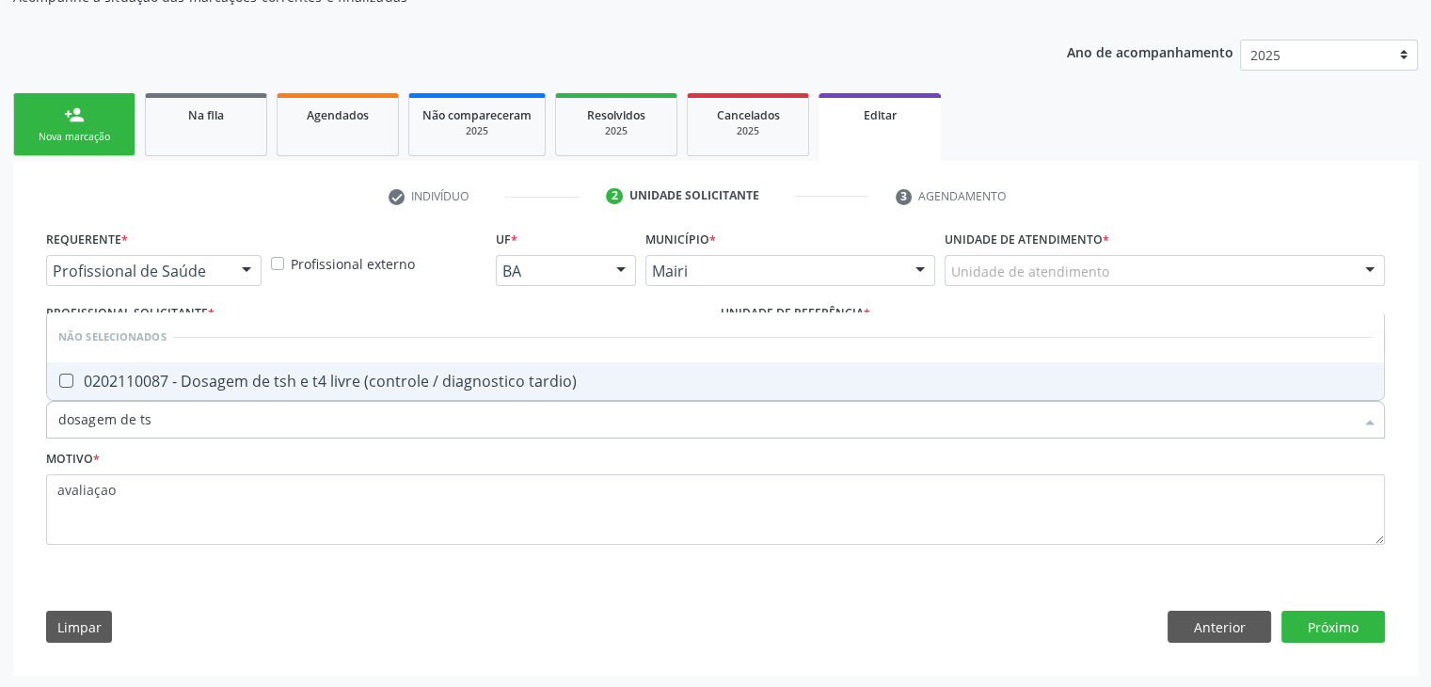
click at [229, 382] on div "0202110087 - Dosagem de tsh e t4 livre (controle / diagnostico tardio)" at bounding box center [715, 380] width 1314 height 15
checkbox tardio\) "true"
click at [1370, 616] on button "Próximo" at bounding box center [1332, 627] width 103 height 32
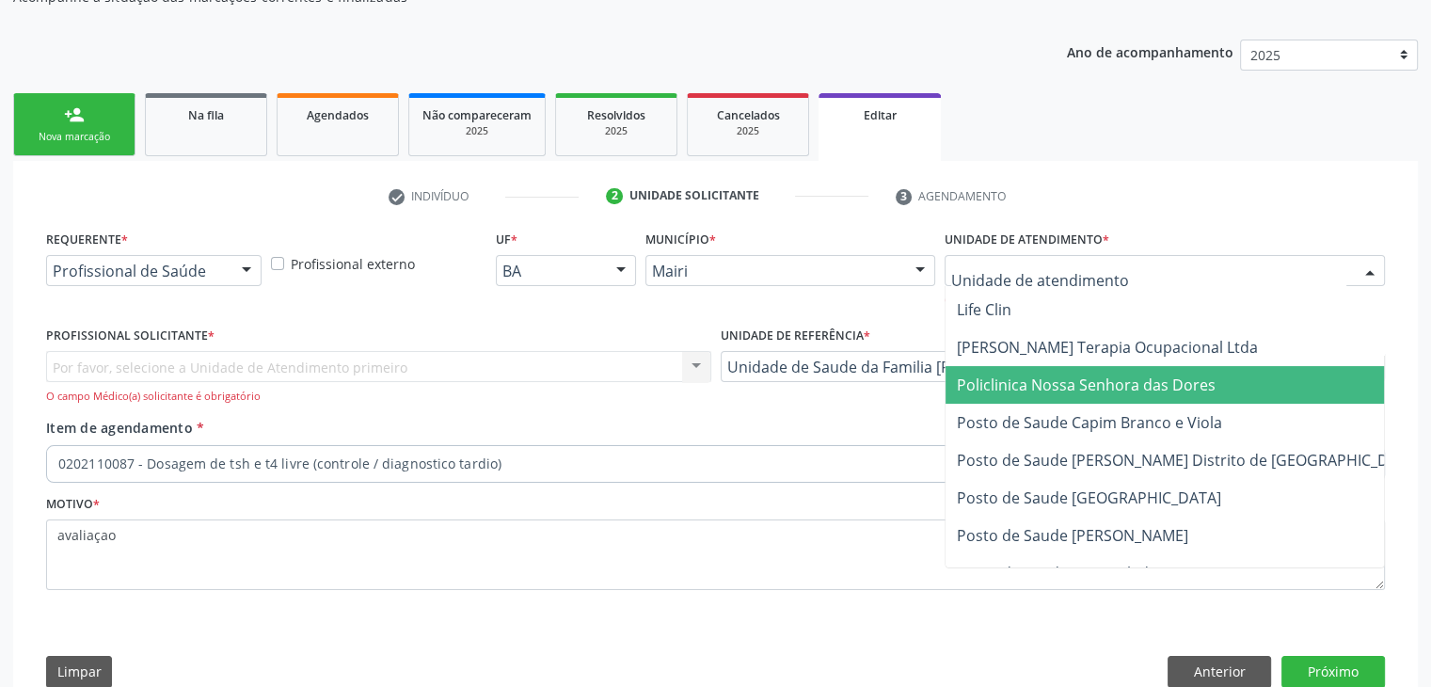
scroll to position [376, 0]
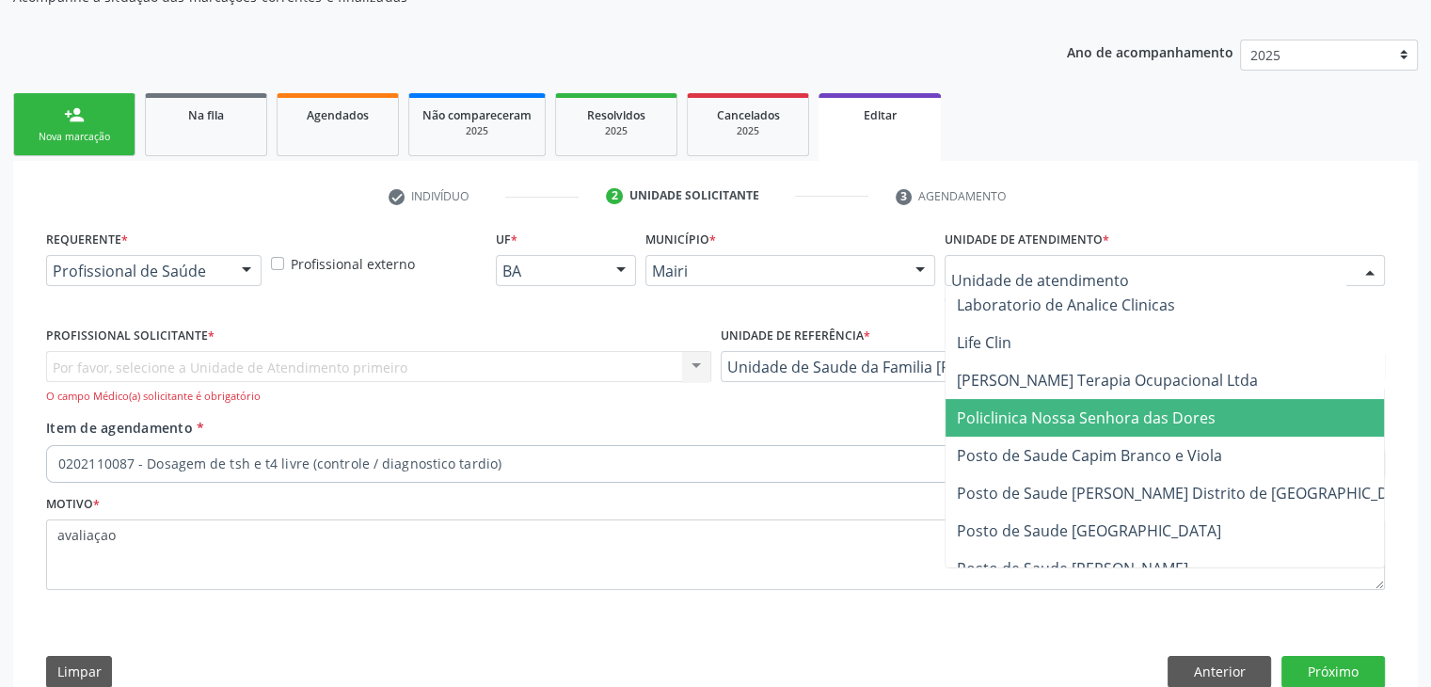
click at [1061, 404] on span "Policlinica Nossa Senhora das Dores" at bounding box center [1188, 418] width 486 height 38
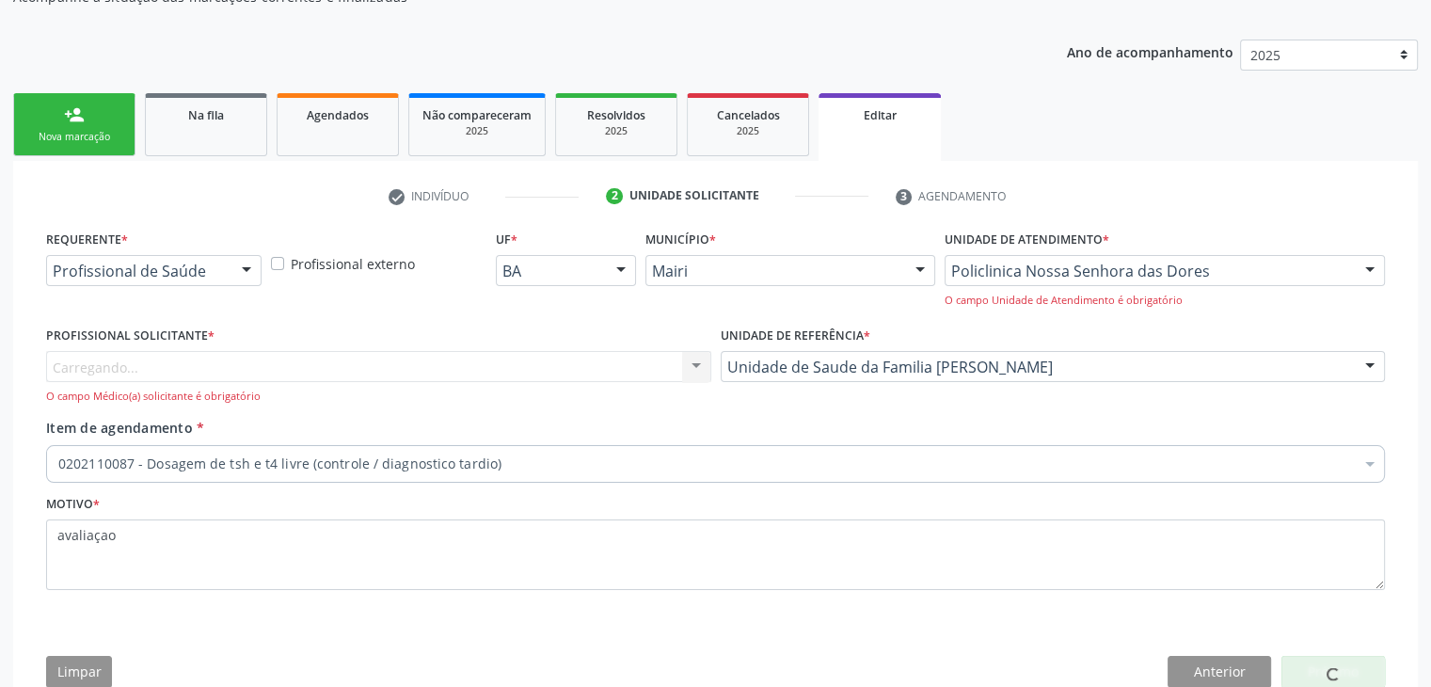
click at [476, 389] on div "O campo Médico(a) solicitante é obrigatório" at bounding box center [378, 397] width 665 height 16
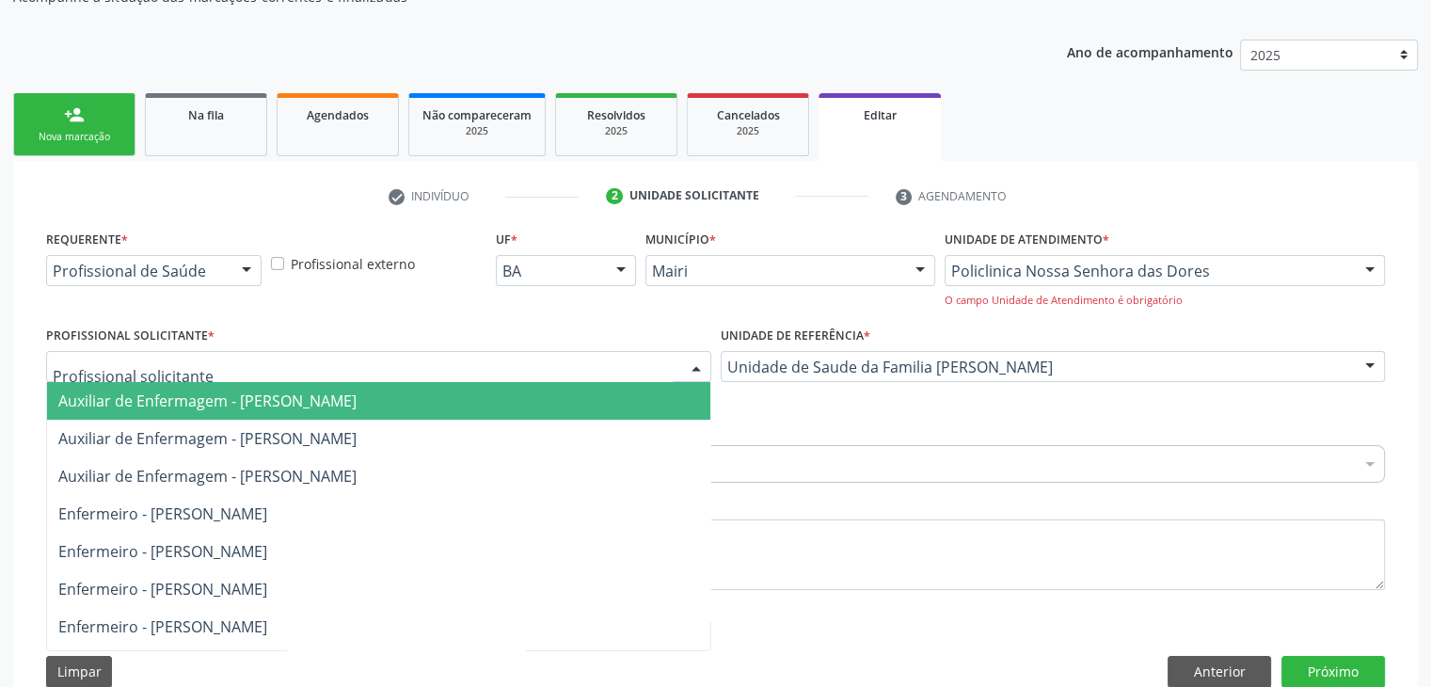
click at [313, 366] on div at bounding box center [378, 367] width 665 height 32
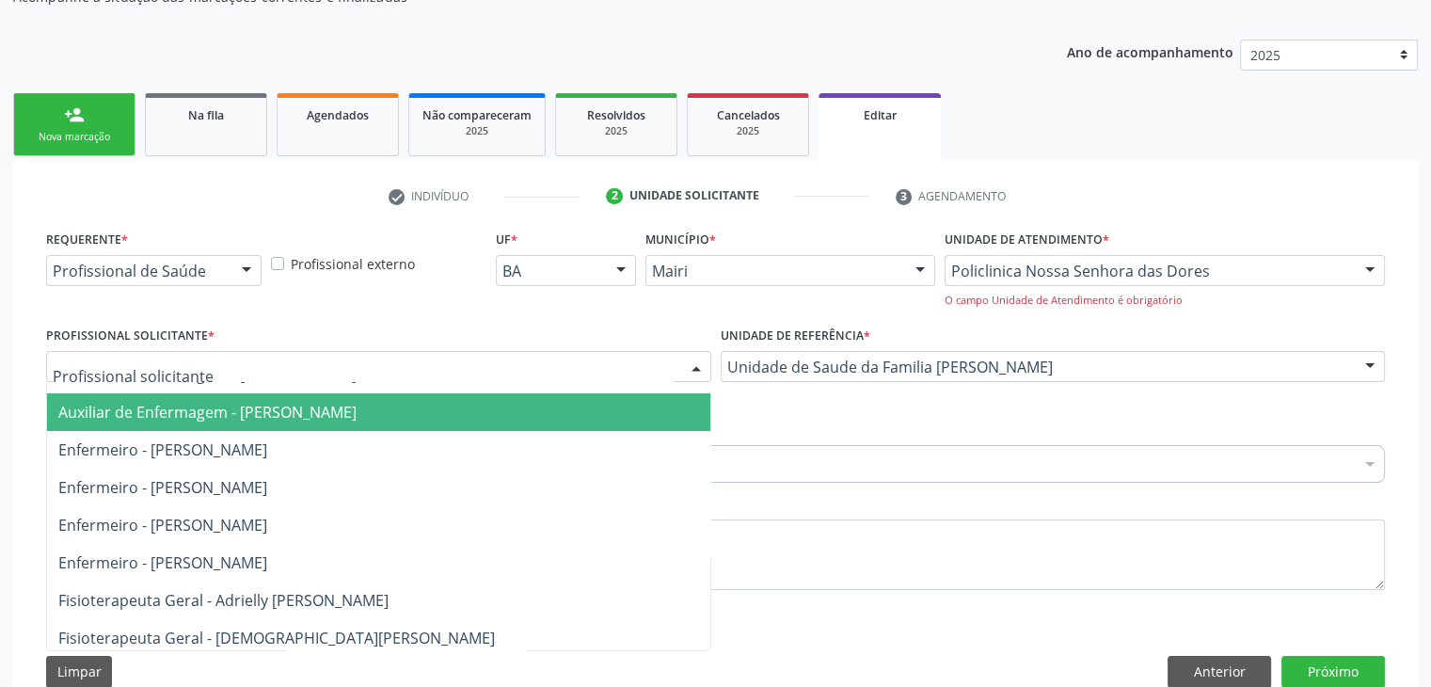
scroll to position [94, 0]
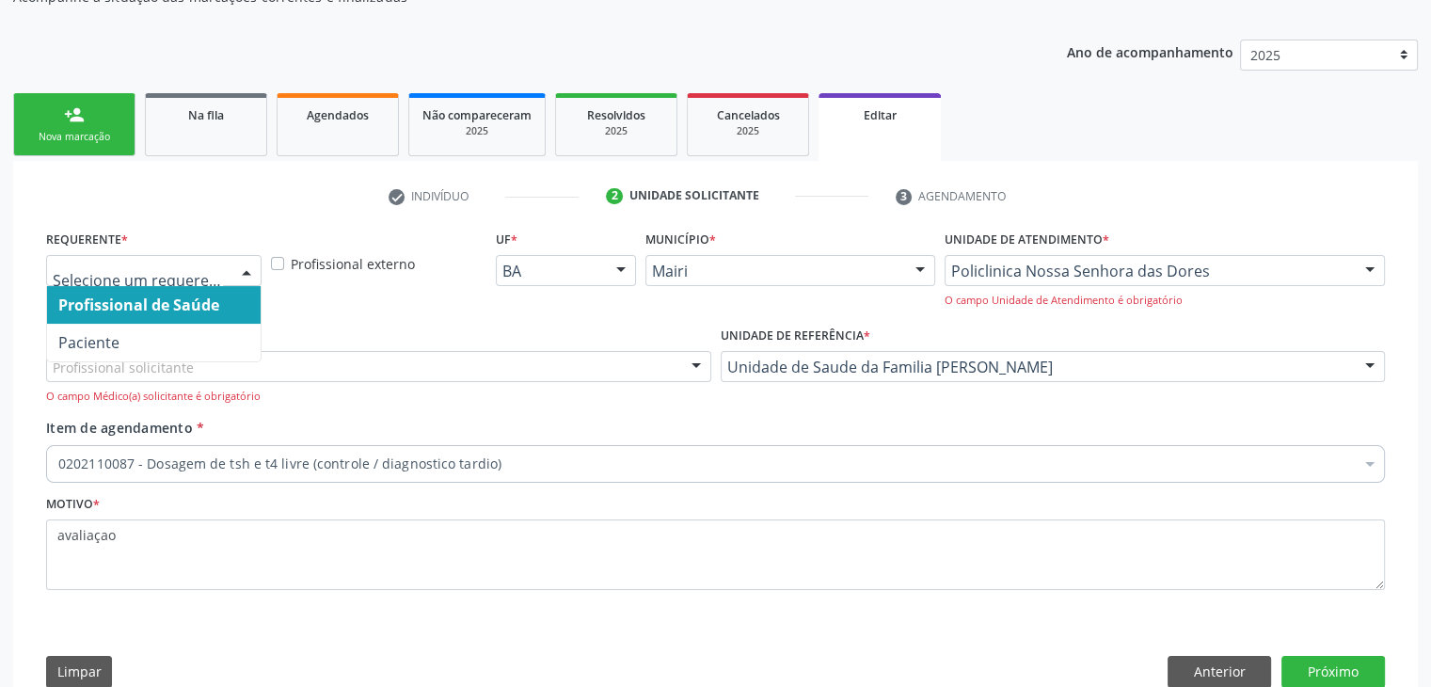
click at [414, 300] on div "Profissional externo" at bounding box center [378, 274] width 225 height 96
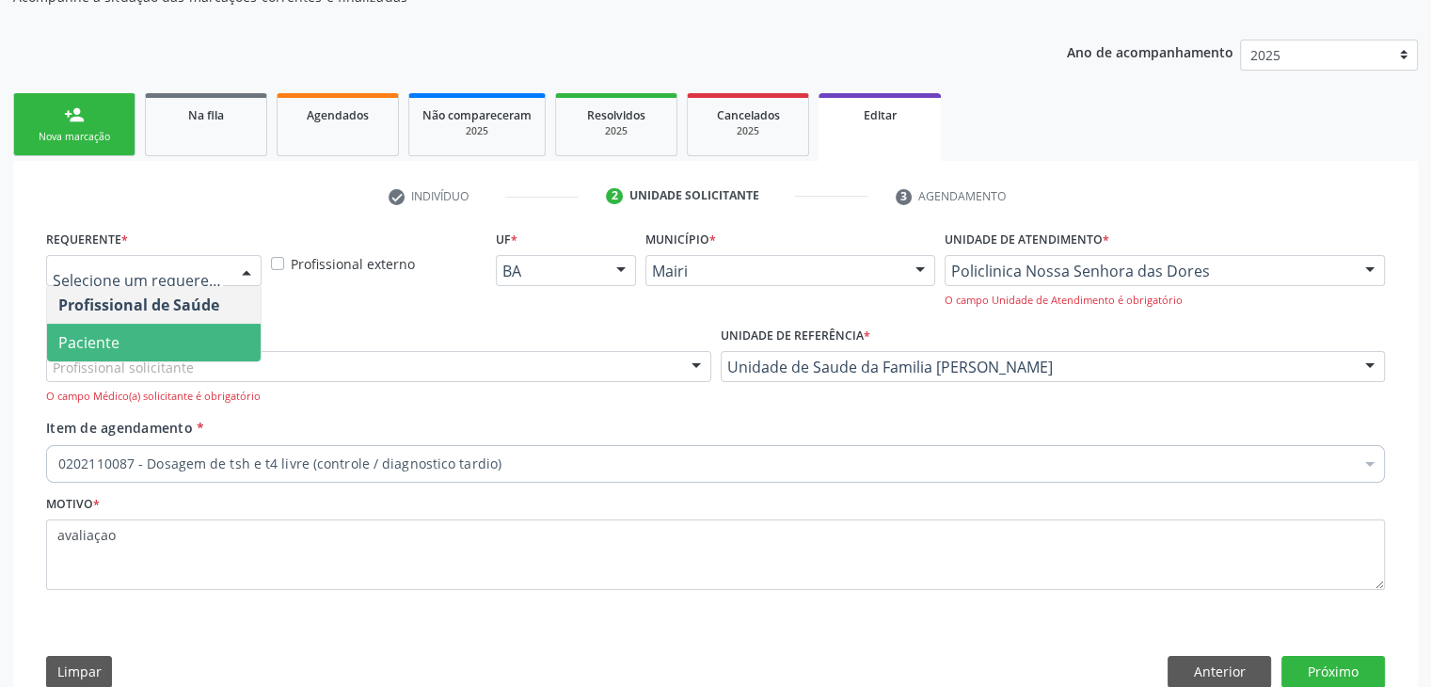
click at [191, 330] on span "Paciente" at bounding box center [154, 343] width 214 height 38
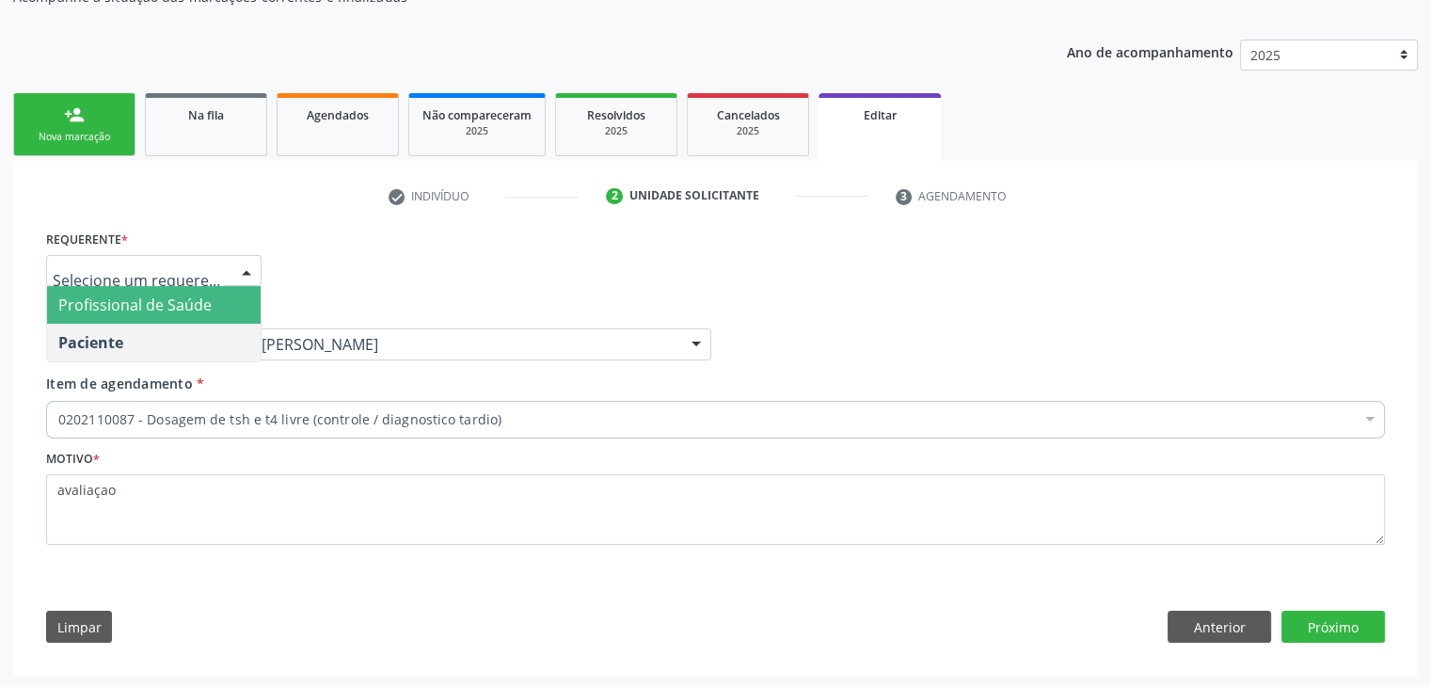
click at [180, 297] on span "Profissional de Saúde" at bounding box center [134, 304] width 153 height 21
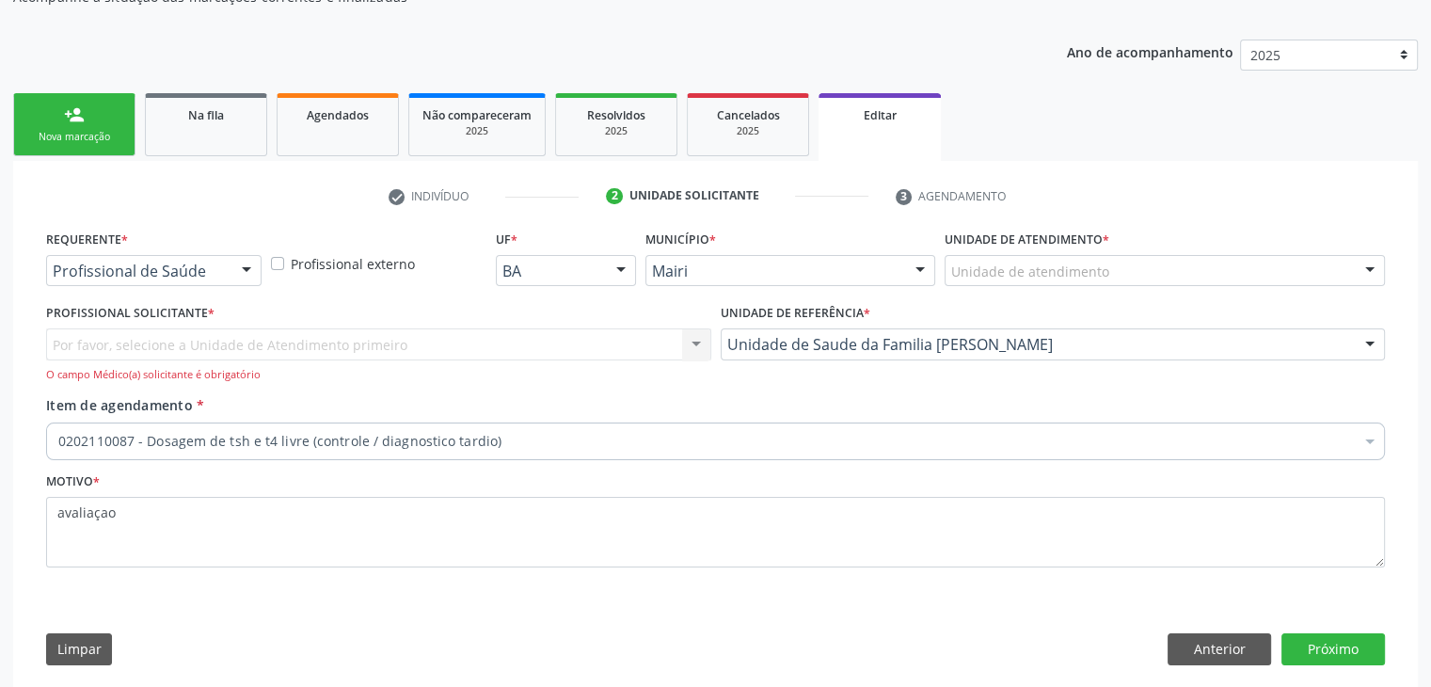
click at [207, 329] on div "Por favor, selecione a Unidade de Atendimento primeiro Auxiliar de Enfermagem -…" at bounding box center [378, 355] width 665 height 54
click at [394, 346] on div "Por favor, selecione a Unidade de Atendimento primeiro Auxiliar de Enfermagem -…" at bounding box center [378, 355] width 665 height 54
click at [291, 262] on label "Profissional externo" at bounding box center [353, 264] width 124 height 20
click at [282, 262] on input "Profissional externo" at bounding box center [277, 262] width 13 height 17
checkbox input "true"
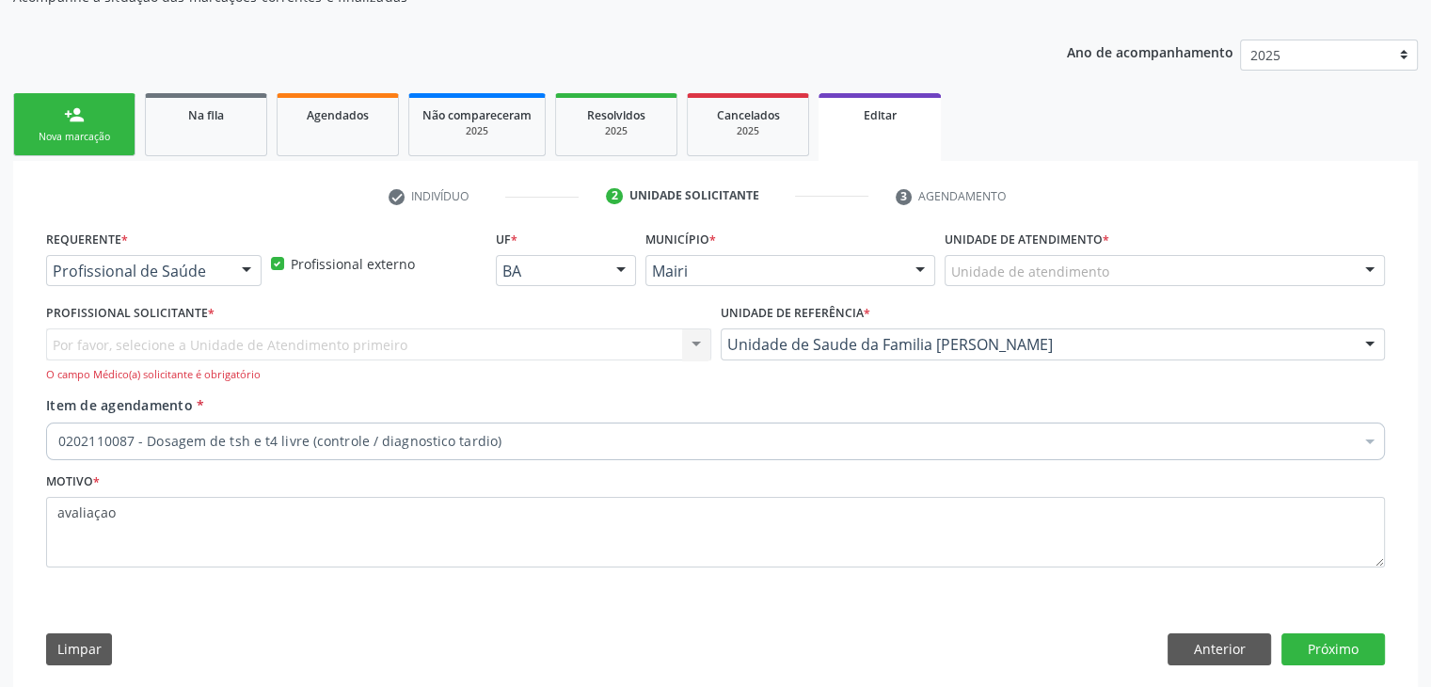
click at [299, 355] on div "Por favor, selecione a Unidade de Atendimento primeiro Auxiliar de Enfermagem -…" at bounding box center [378, 355] width 665 height 54
click at [228, 132] on link "Na fila" at bounding box center [206, 124] width 122 height 63
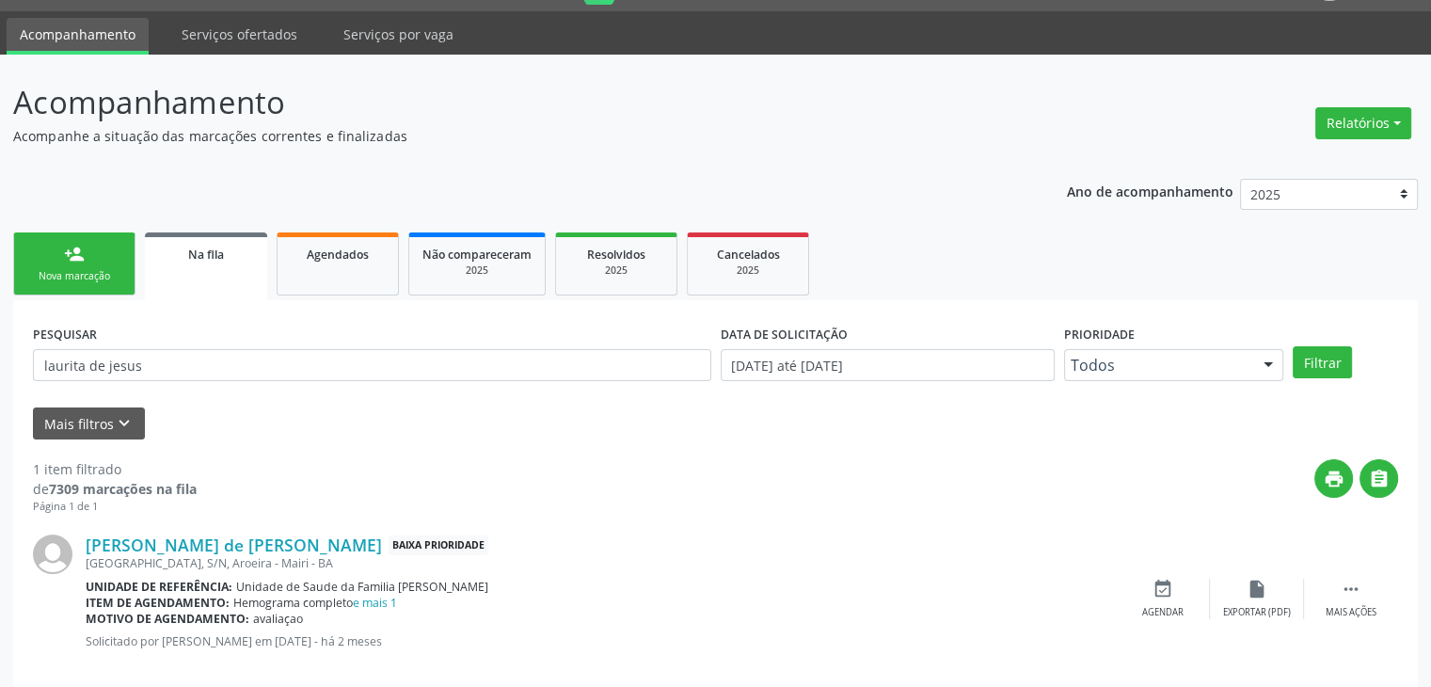
scroll to position [76, 0]
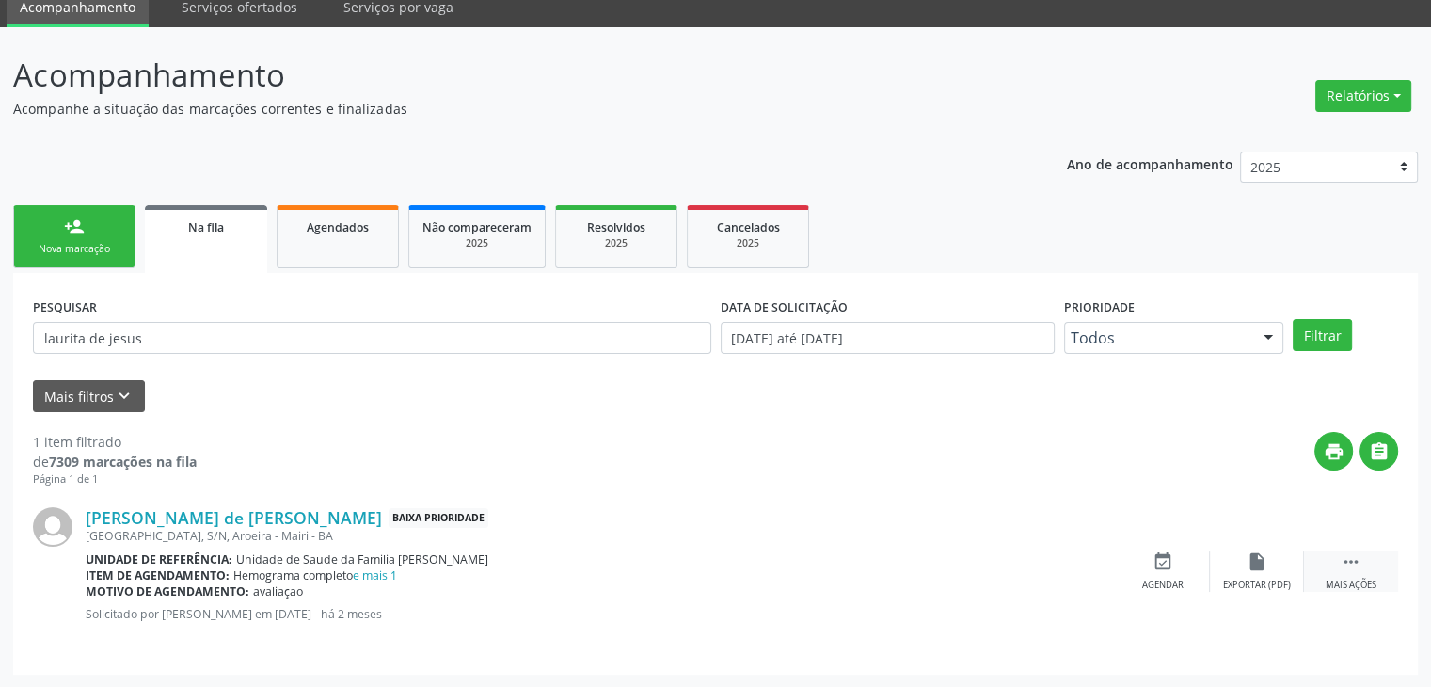
drag, startPoint x: 1370, startPoint y: 575, endPoint x: 1355, endPoint y: 574, distance: 15.1
click at [1369, 575] on div " Mais ações" at bounding box center [1351, 571] width 94 height 40
click at [1277, 570] on div "edit Editar" at bounding box center [1257, 571] width 94 height 40
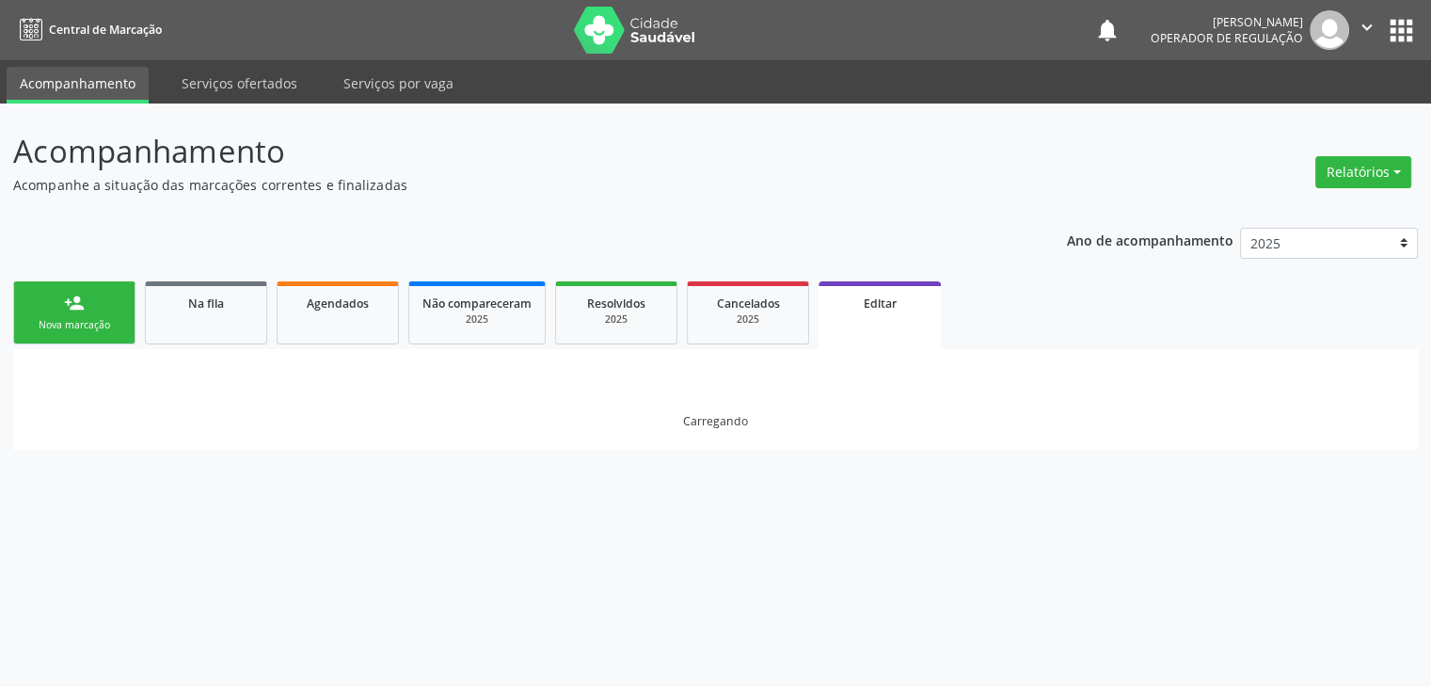
scroll to position [0, 0]
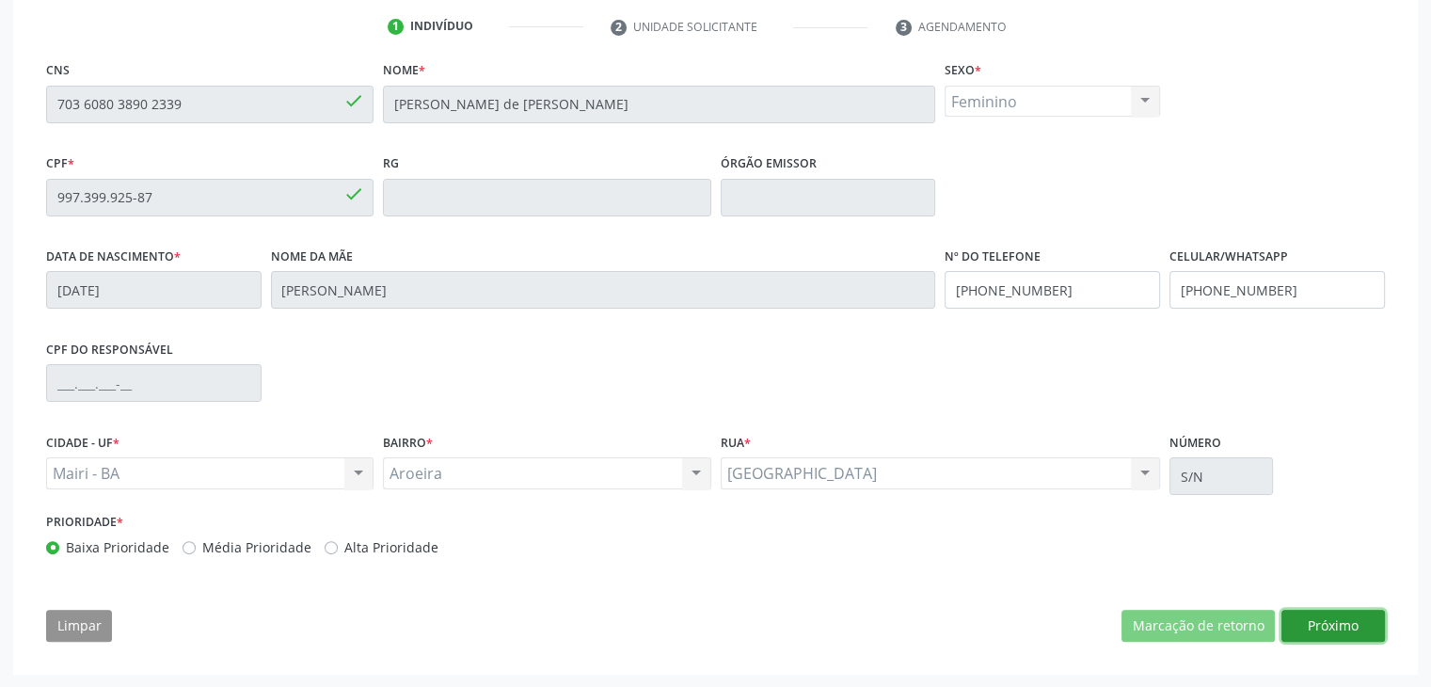
click at [1314, 617] on button "Próximo" at bounding box center [1332, 626] width 103 height 32
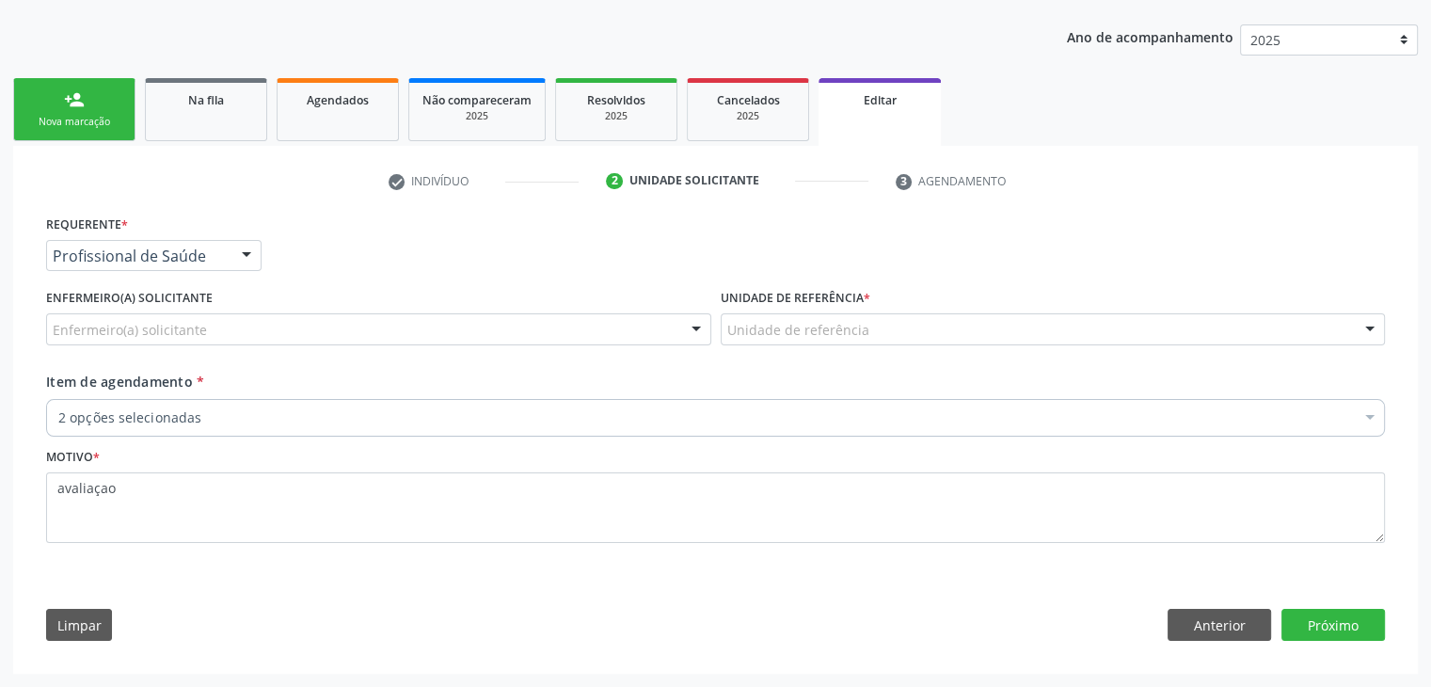
scroll to position [201, 0]
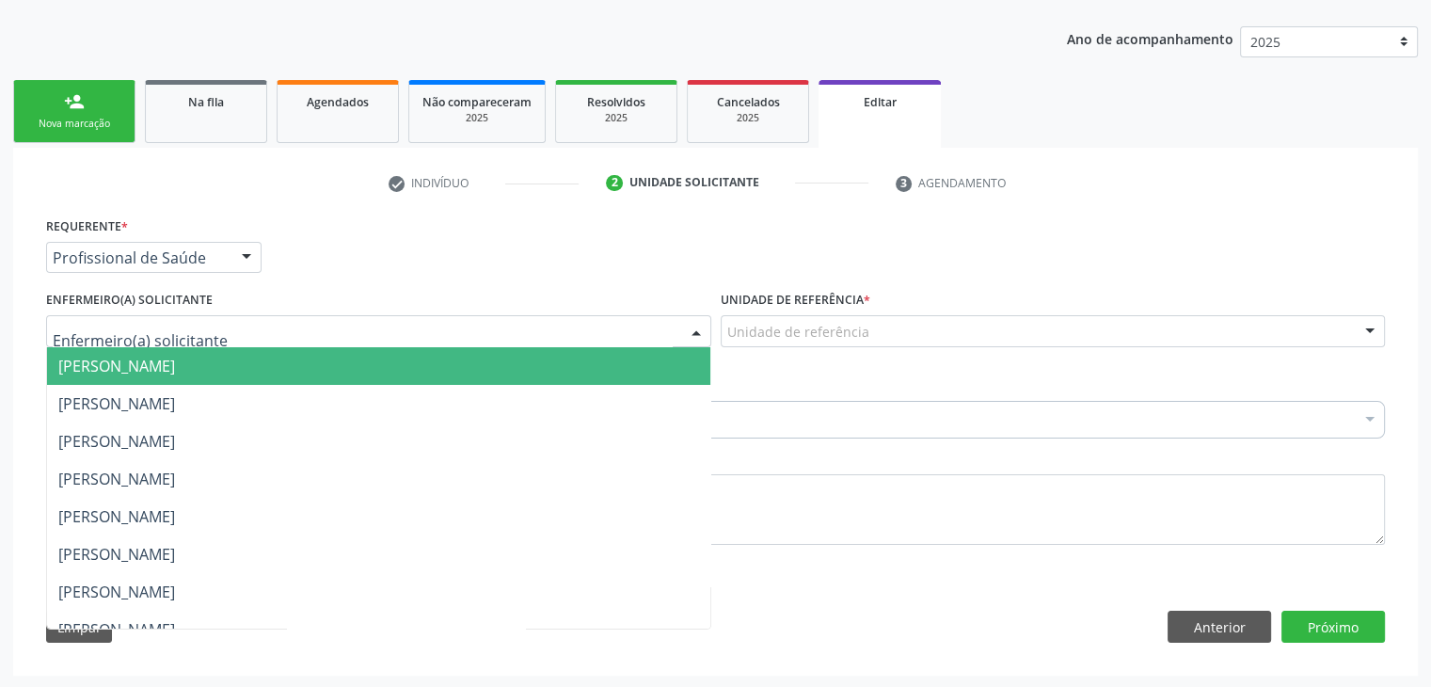
click at [493, 329] on div at bounding box center [378, 331] width 665 height 32
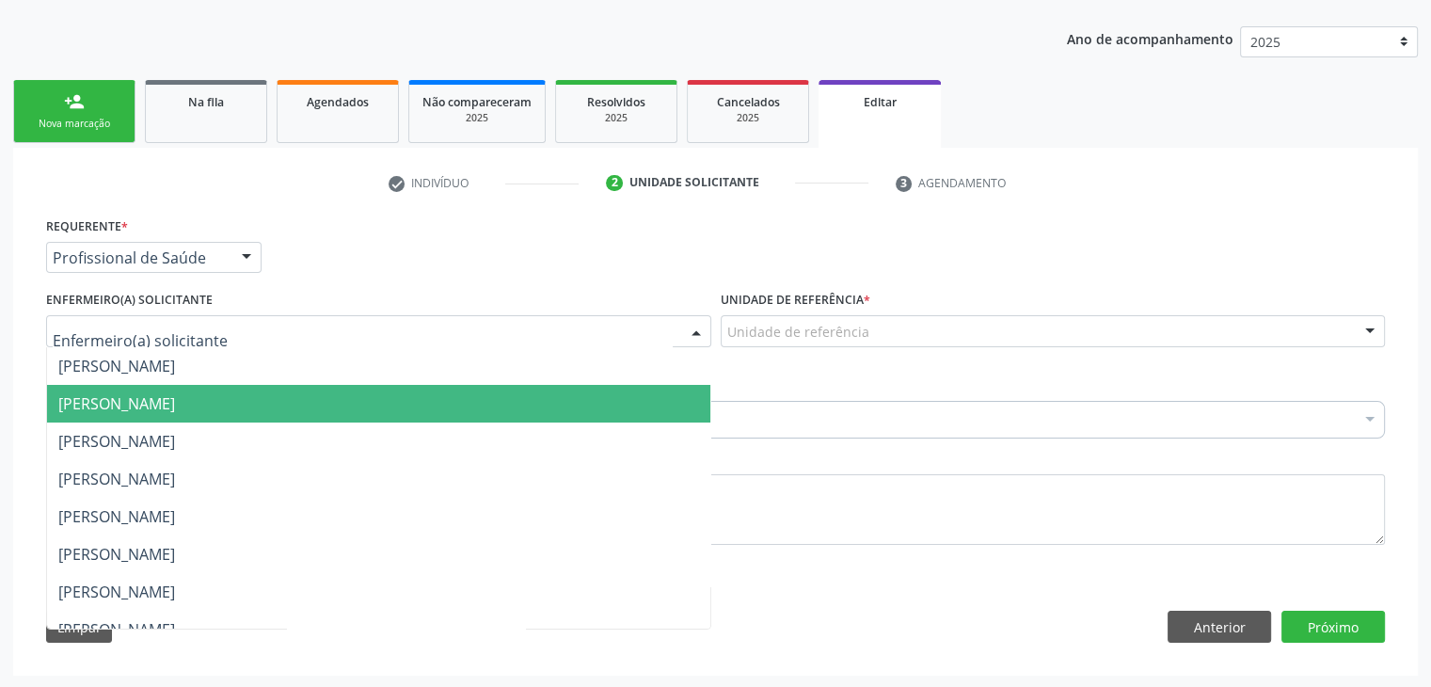
click at [175, 367] on span "[PERSON_NAME]" at bounding box center [116, 366] width 117 height 21
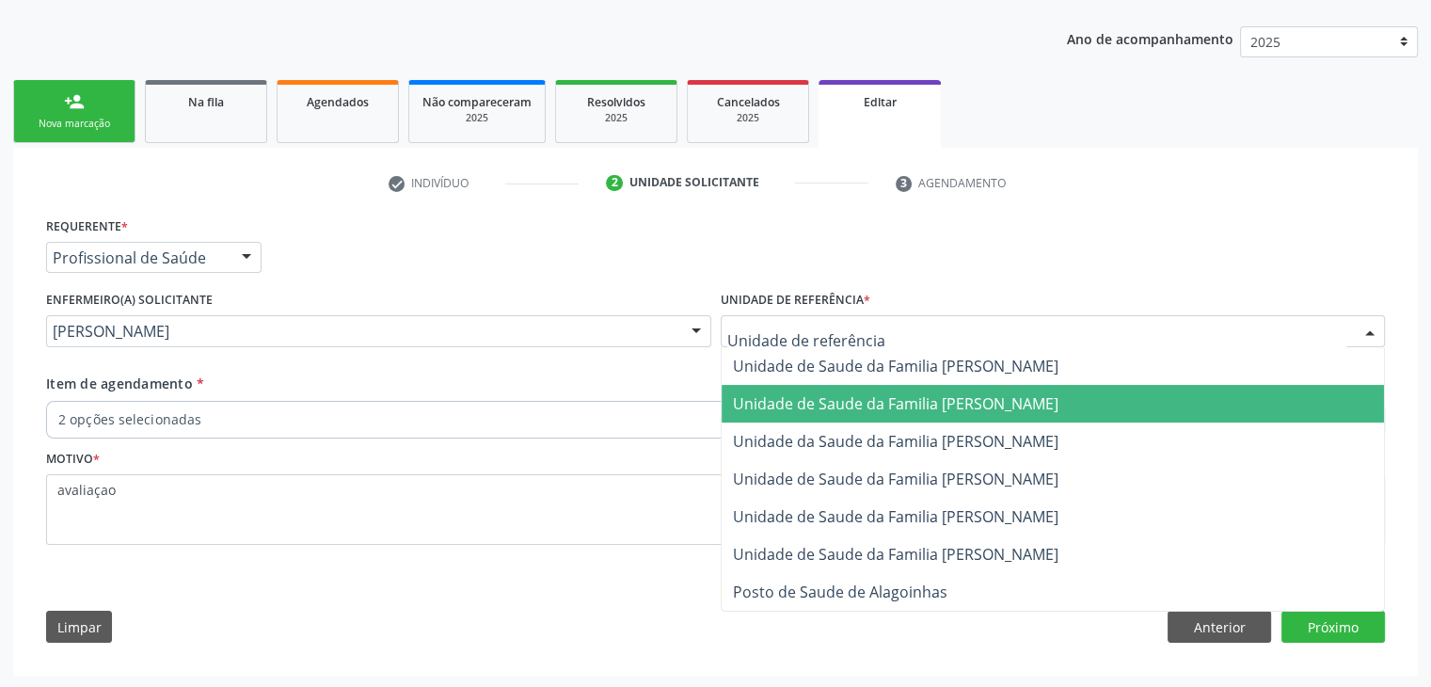
click at [913, 407] on span "Unidade de Saude da Familia [PERSON_NAME]" at bounding box center [896, 403] width 326 height 21
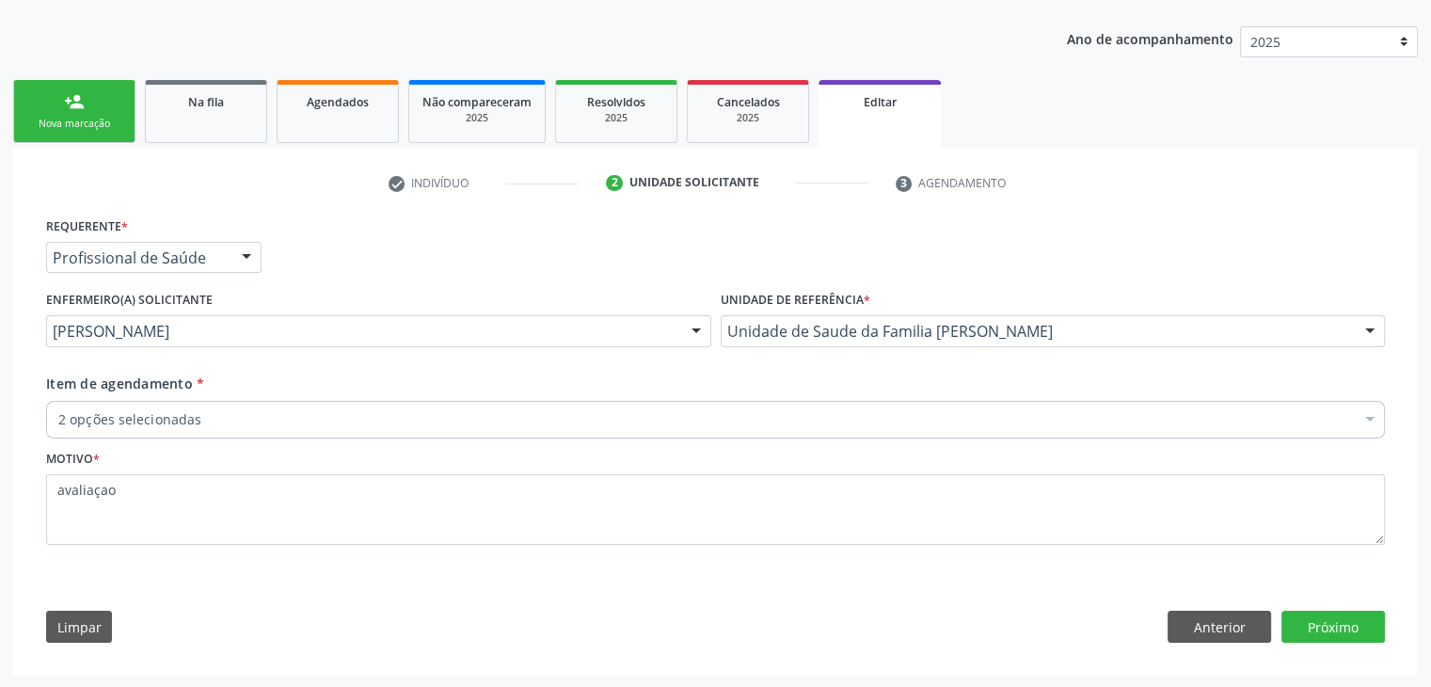
click at [432, 388] on div "Item de agendamento * 2 opções selecionadas Desfazer seleção Selecionados 02140…" at bounding box center [715, 402] width 1339 height 59
click at [431, 407] on div "2 opções selecionadas" at bounding box center [715, 420] width 1339 height 38
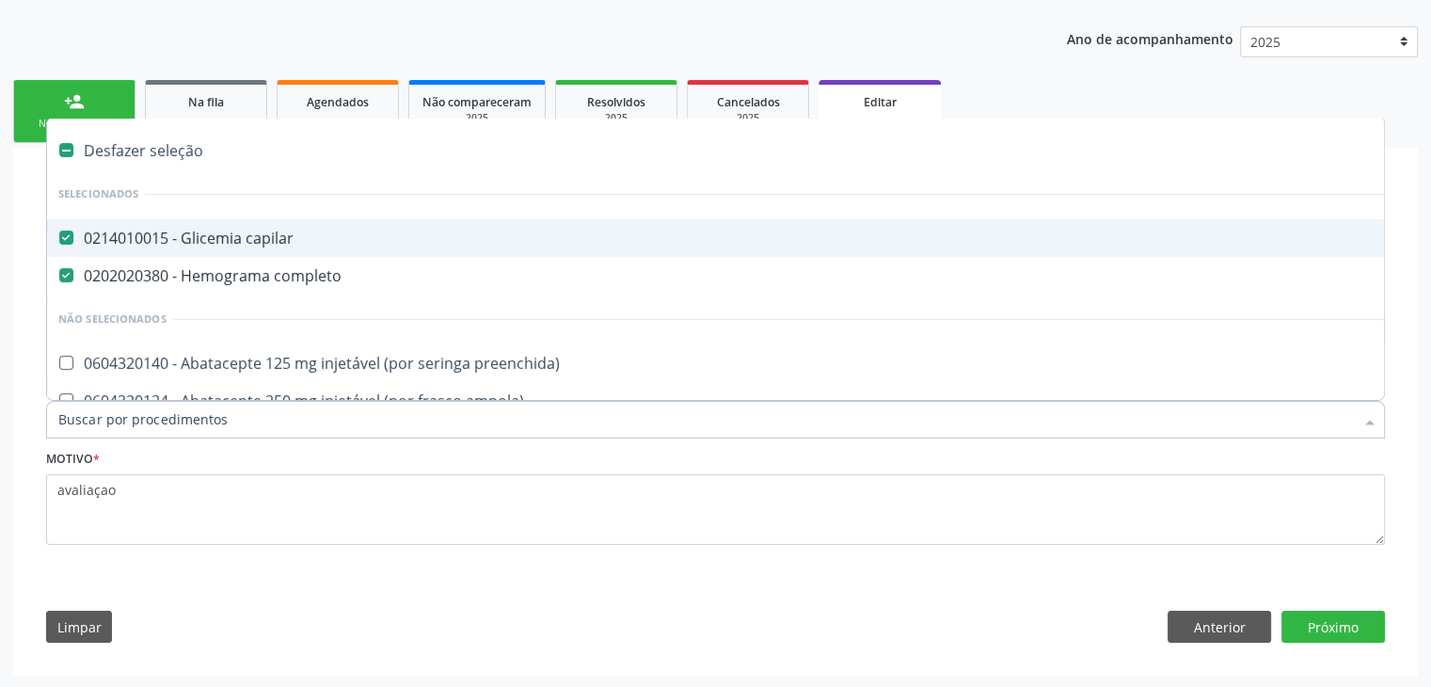
click at [177, 146] on div "Desfazer seleção" at bounding box center [782, 151] width 1470 height 38
checkbox capilar "false"
checkbox completo "false"
click at [177, 146] on div "Selecionar todos" at bounding box center [782, 151] width 1470 height 38
type input "dosagem de t"
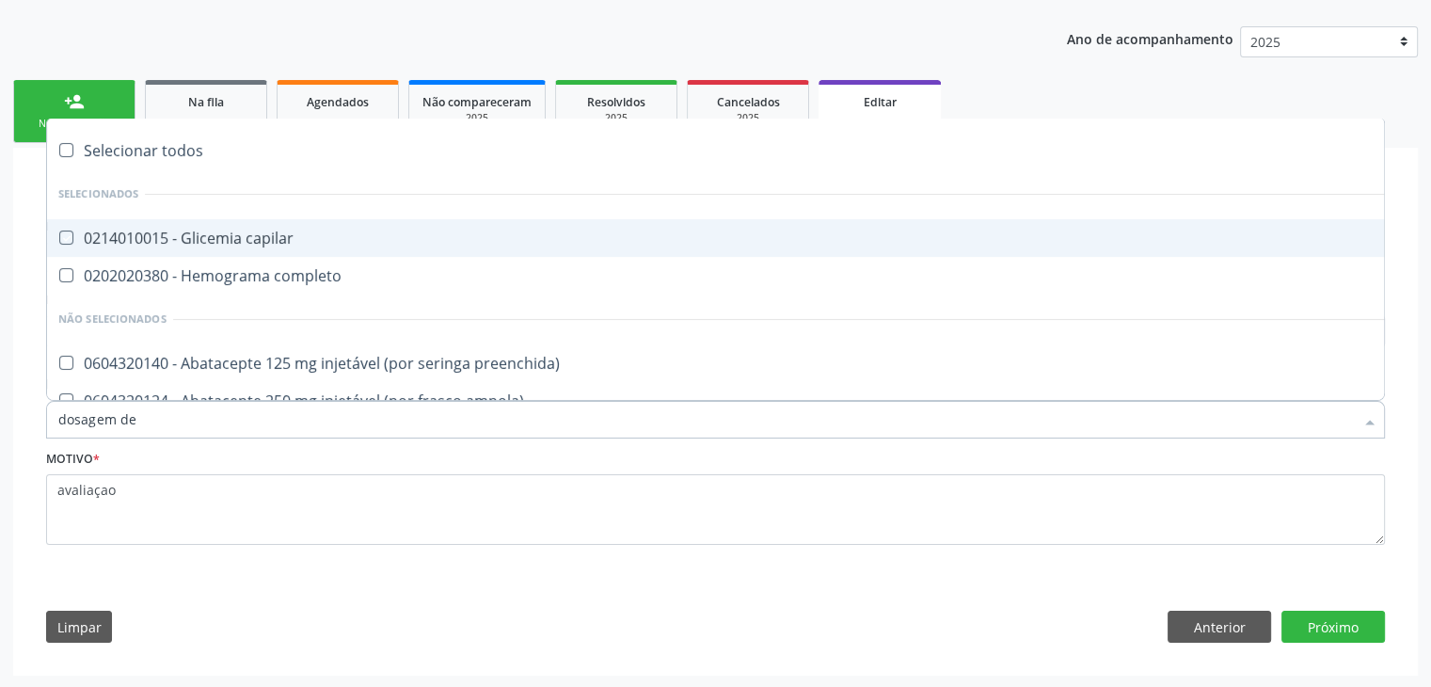
checkbox capilar "true"
checkbox completo "true"
checkbox preenchida\) "true"
checkbox ampola\)\ "true"
checkbox Abciximabe "true"
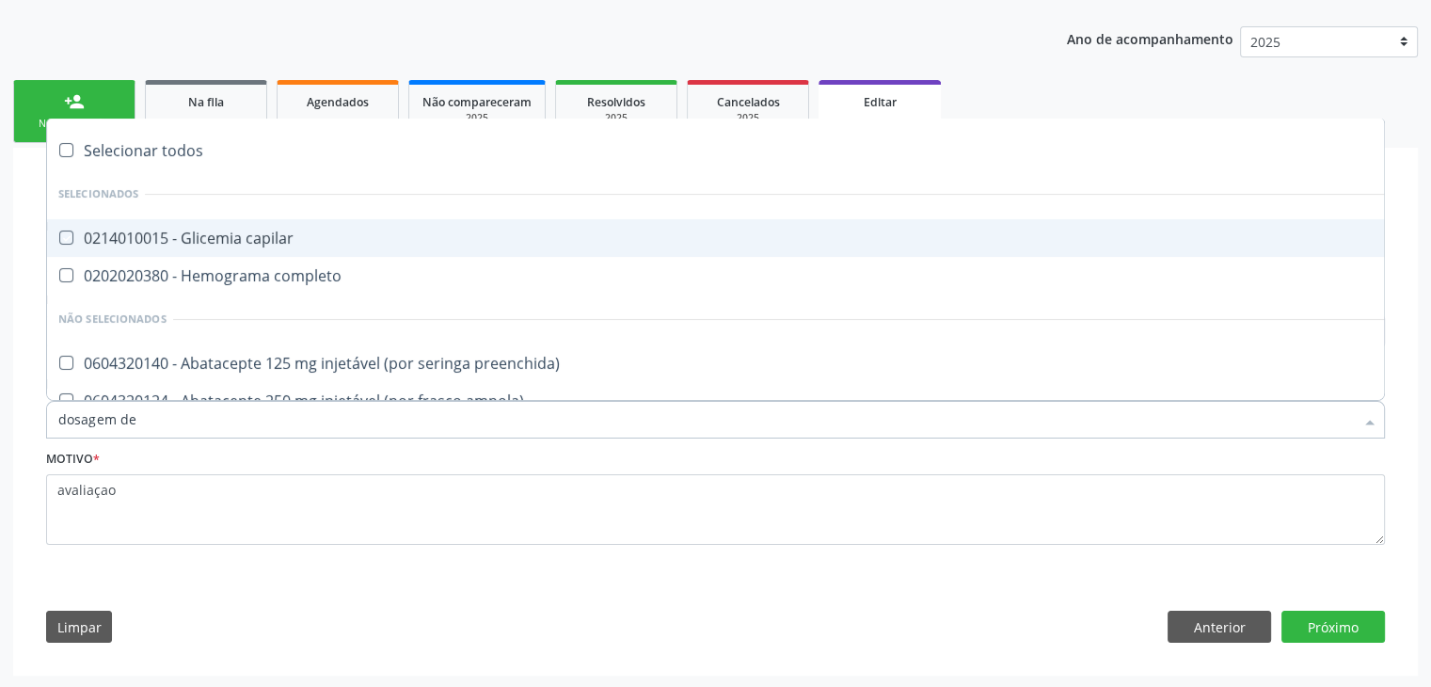
checkbox inter-atrial "true"
checkbox valvar "true"
checkbox adolescente\) "true"
checkbox valvar "true"
checkbox adolescente\) "true"
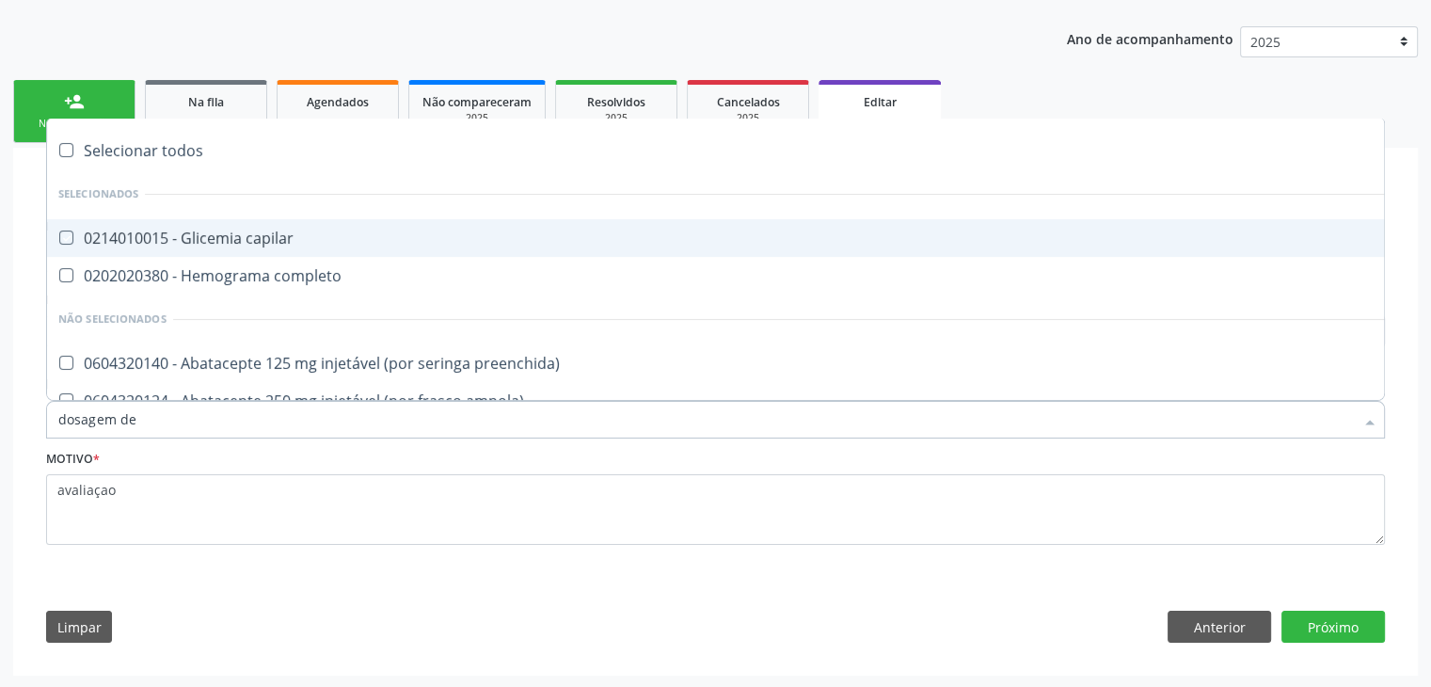
checkbox paciente\) "true"
checkbox dente\) "true"
checkbox comprimido\) "true"
checkbox \(dornic\) "true"
checkbox derrames "true"
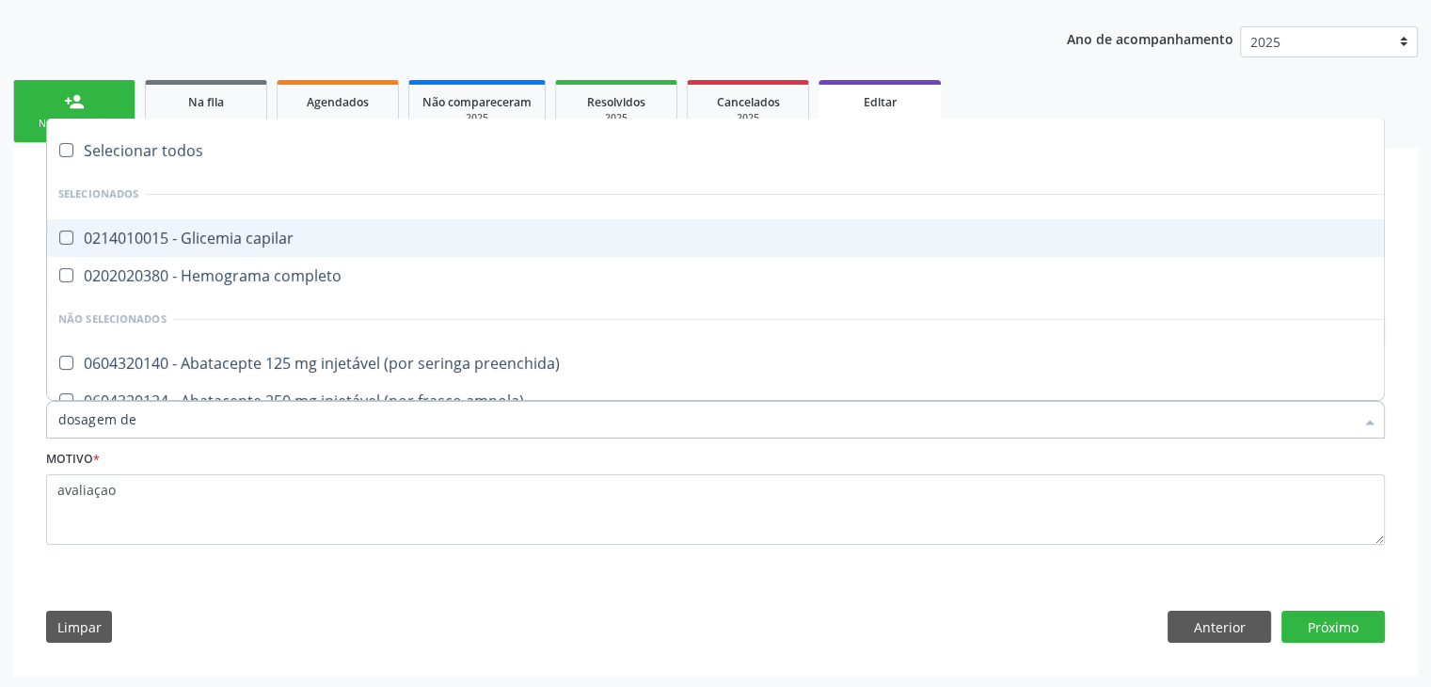
checkbox capsula\) "true"
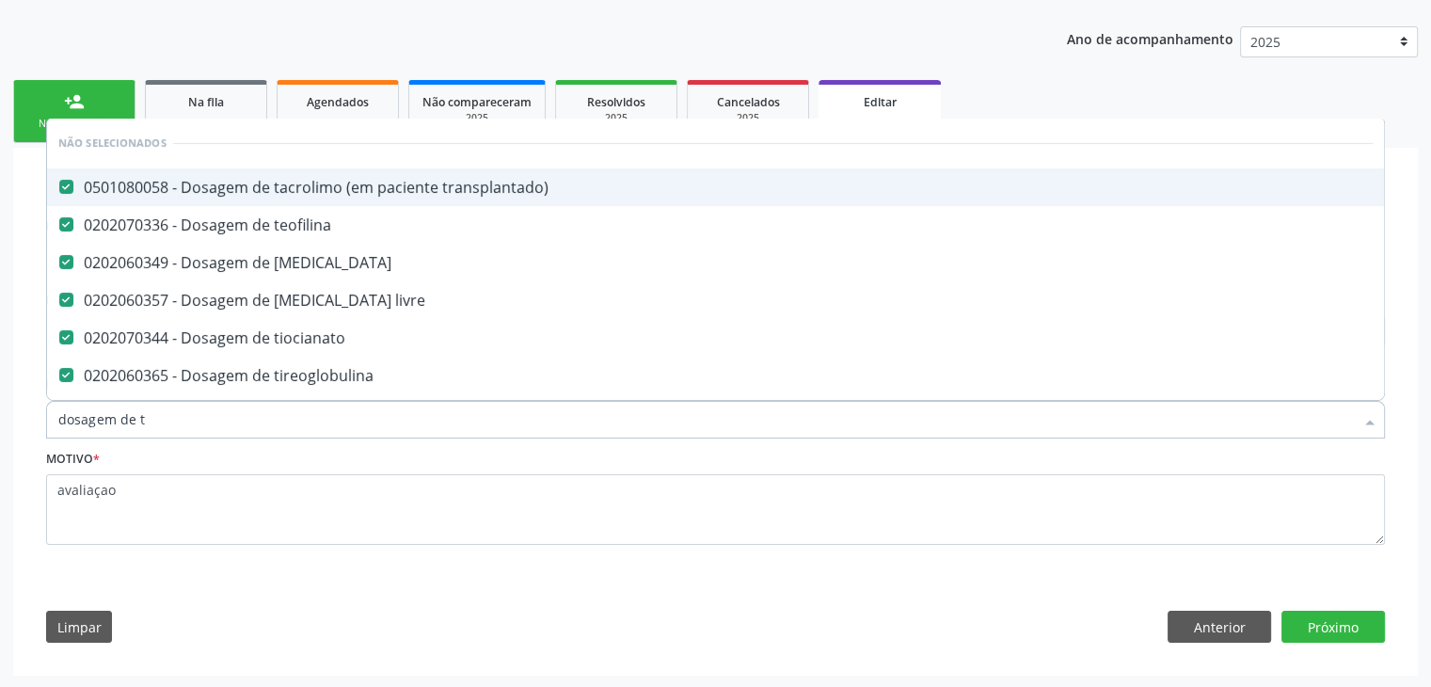
type input "dosagem de ts"
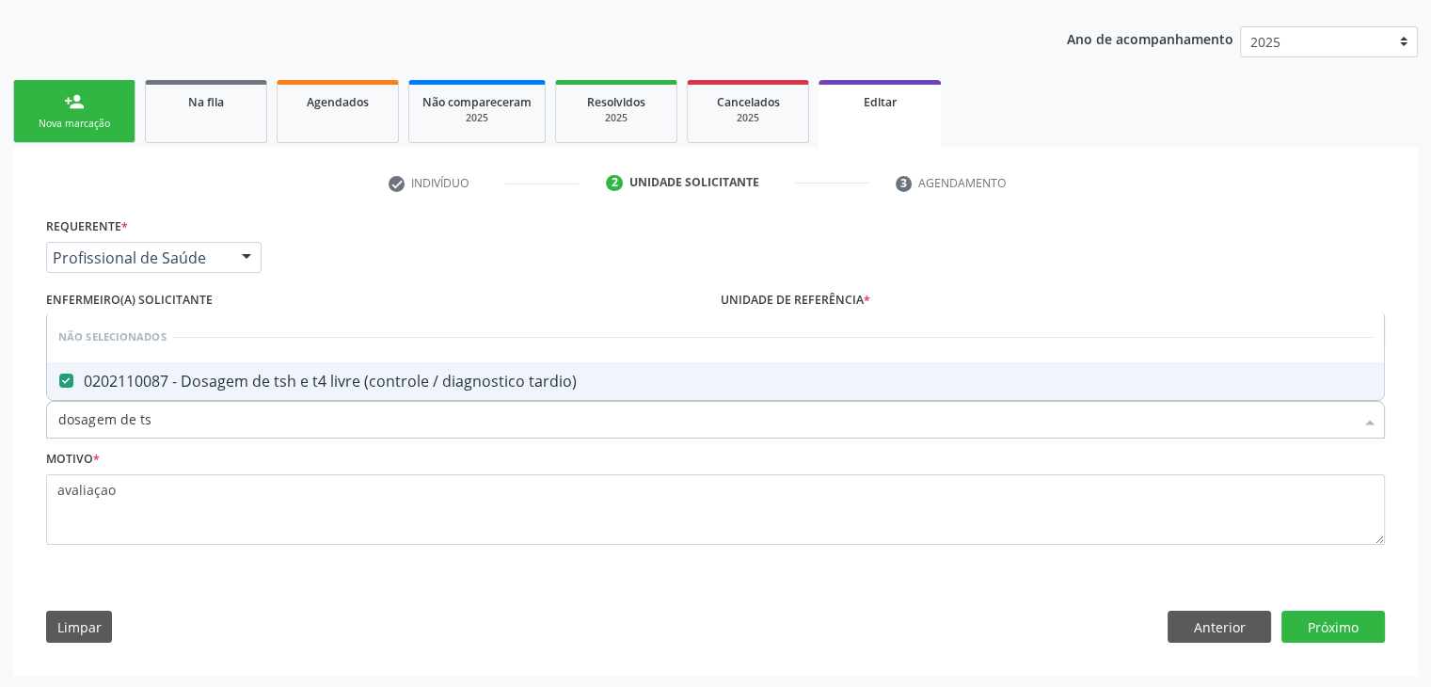
drag, startPoint x: 521, startPoint y: 385, endPoint x: 579, endPoint y: 380, distance: 57.6
click at [521, 385] on div "0202110087 - Dosagem de tsh e t4 livre (controle / diagnostico tardio)" at bounding box center [715, 380] width 1314 height 15
click at [500, 392] on span "0202110087 - Dosagem de tsh e t4 livre (controle / diagnostico tardio)" at bounding box center [715, 381] width 1337 height 38
checkbox tardio\) "true"
click at [1328, 618] on button "Próximo" at bounding box center [1332, 627] width 103 height 32
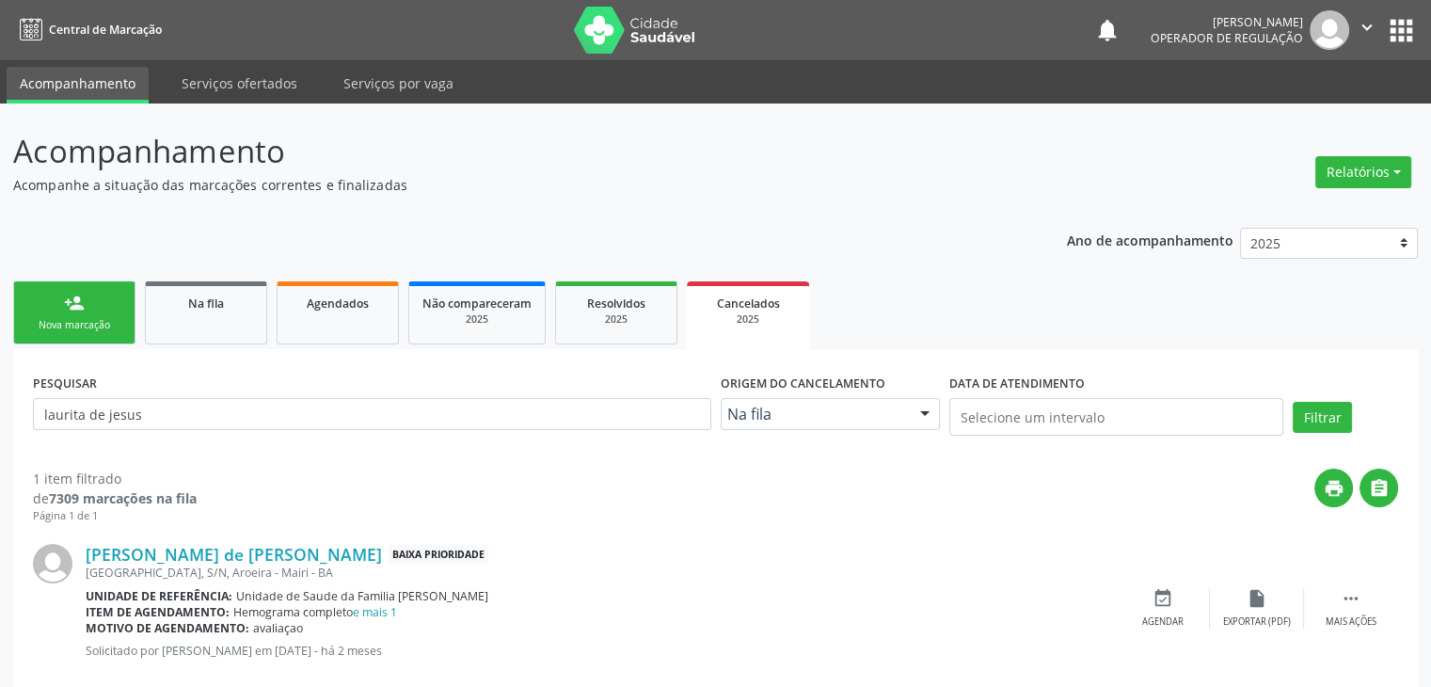
scroll to position [38, 0]
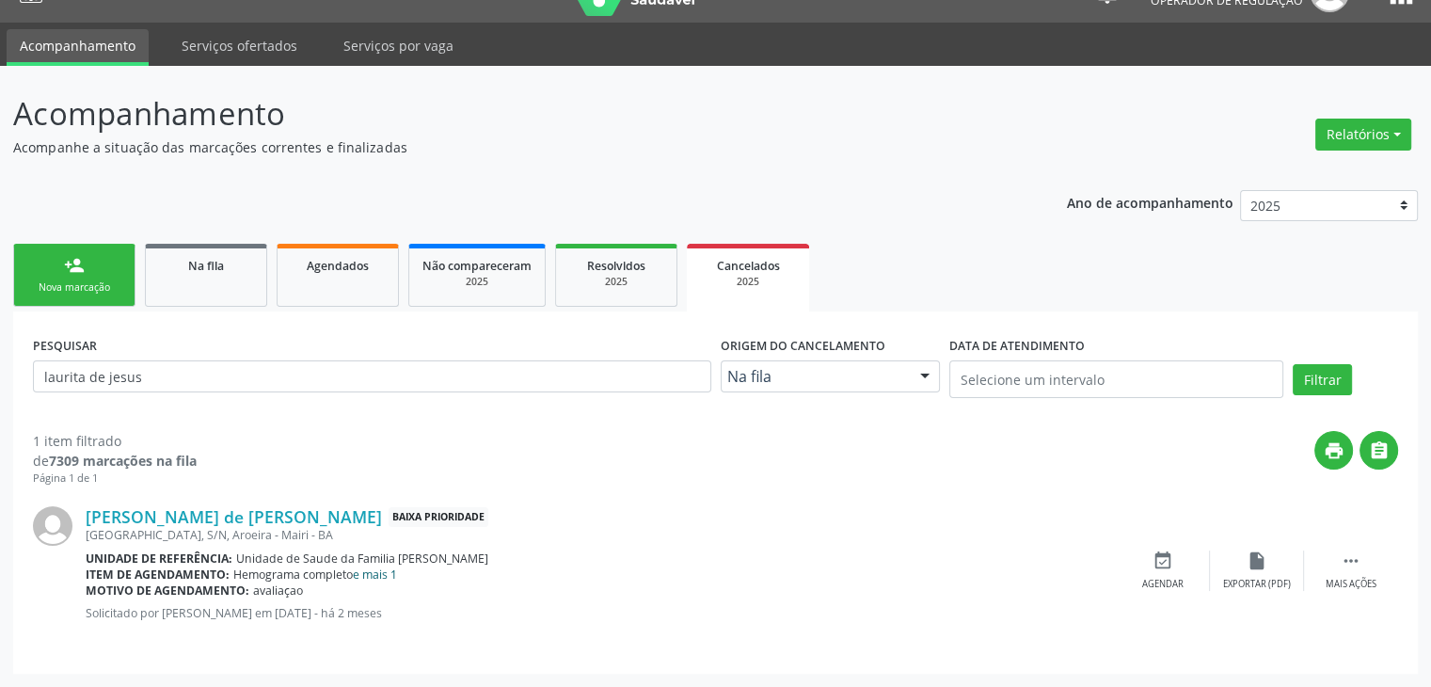
click at [397, 568] on link "e mais 1" at bounding box center [375, 574] width 44 height 16
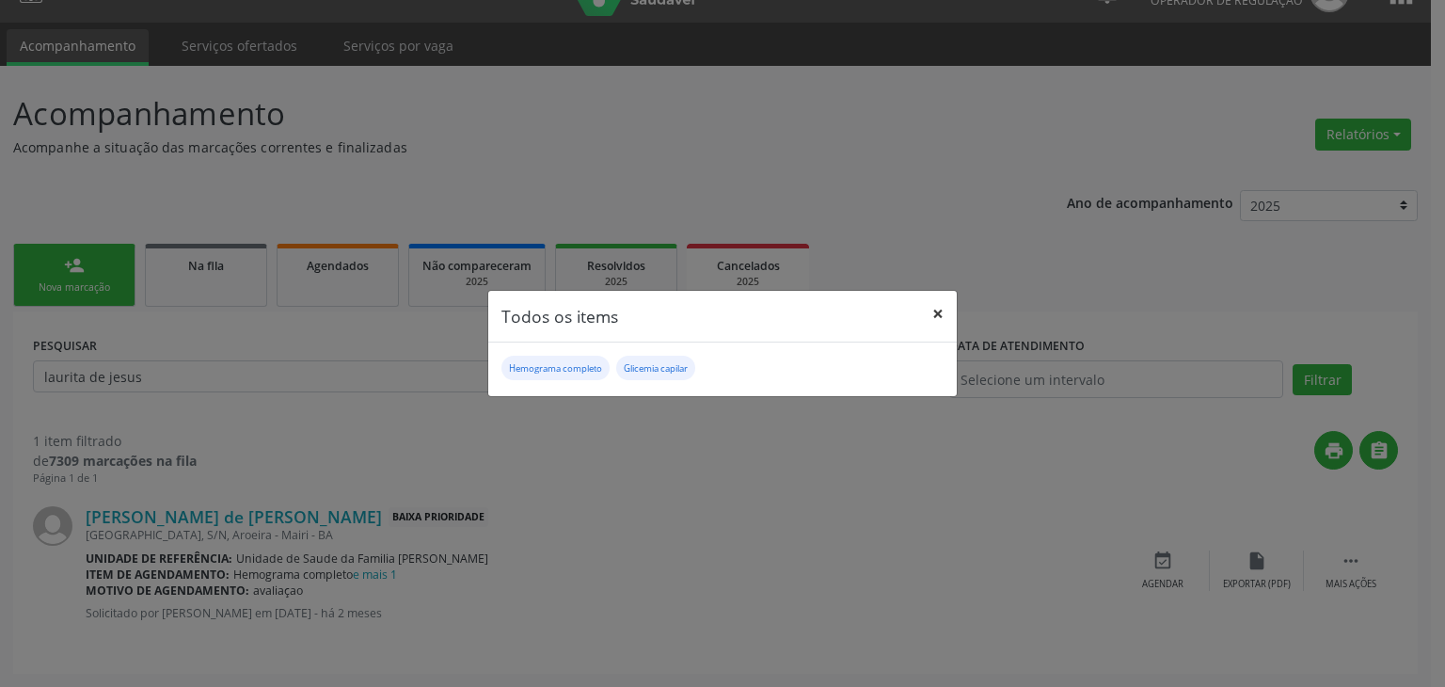
click at [928, 315] on button "×" at bounding box center [938, 314] width 38 height 46
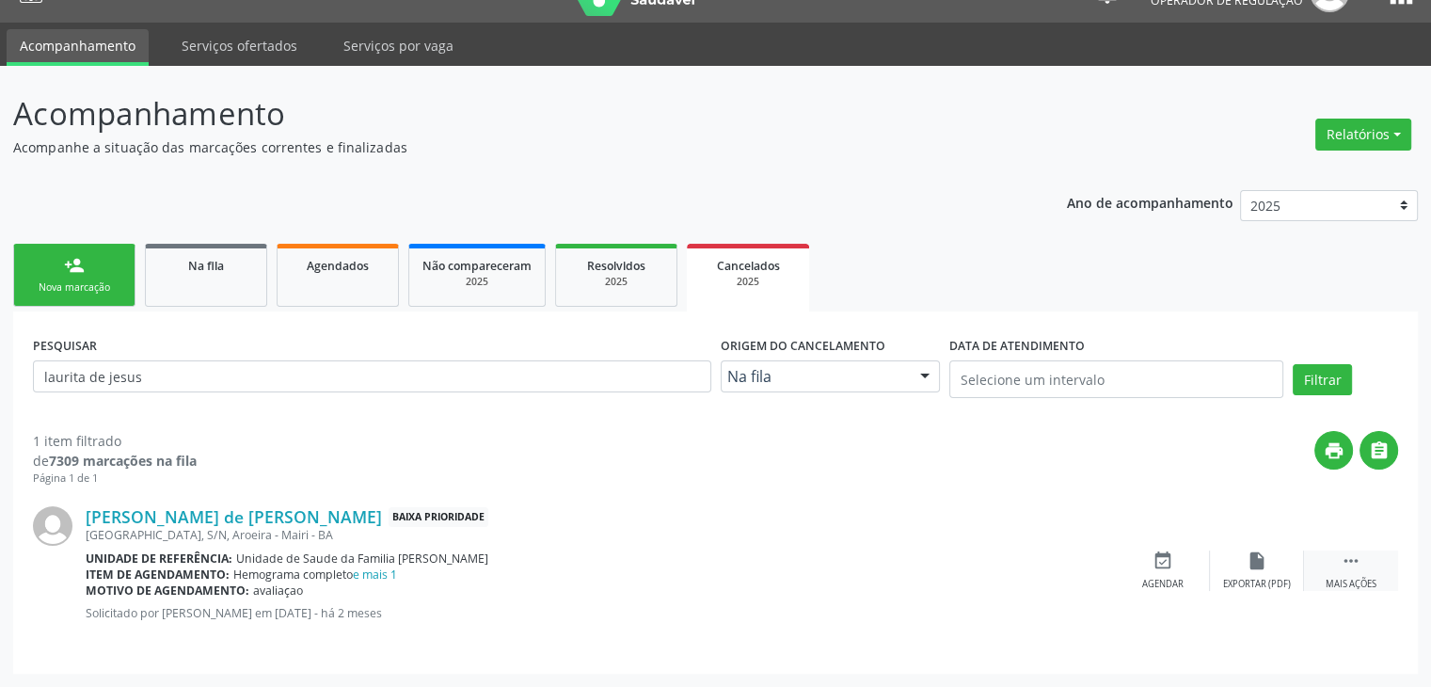
click at [1325, 562] on div " Mais ações" at bounding box center [1351, 570] width 94 height 40
click at [1241, 569] on div "edit Editar" at bounding box center [1257, 570] width 94 height 40
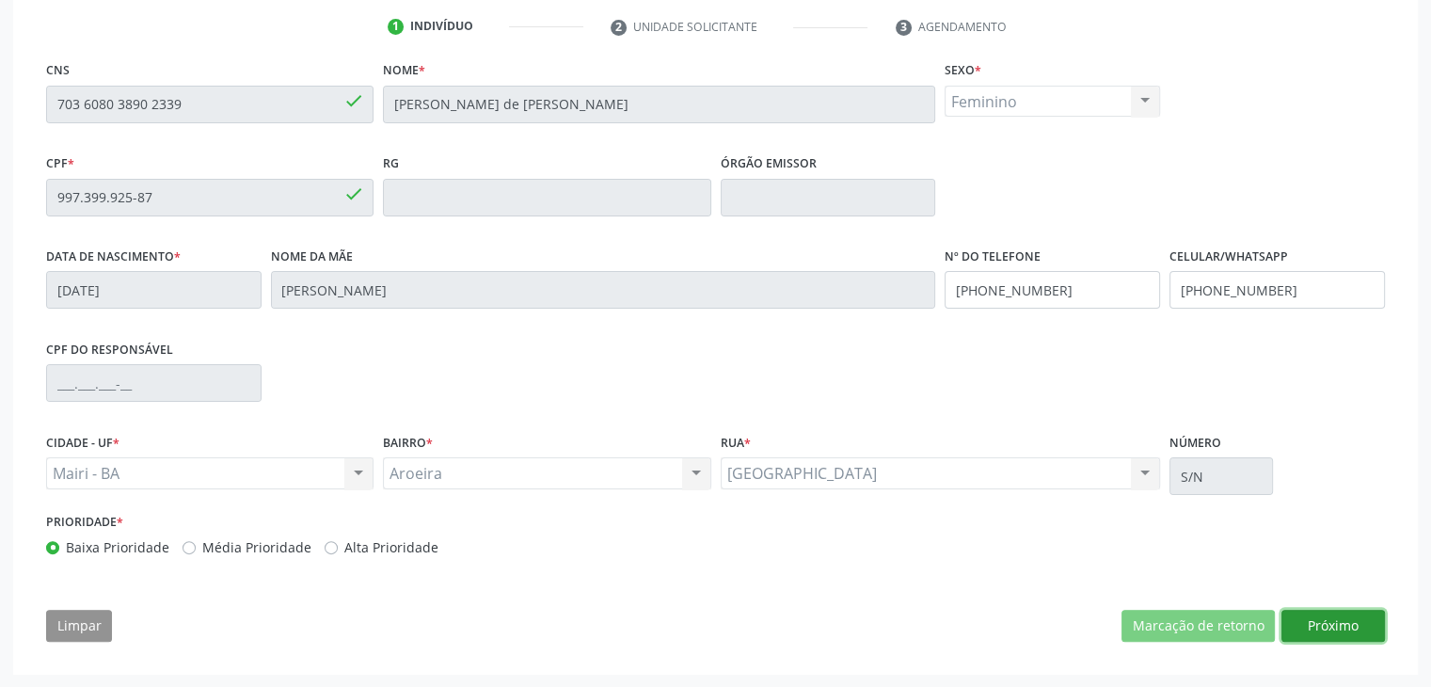
click at [1353, 616] on button "Próximo" at bounding box center [1332, 626] width 103 height 32
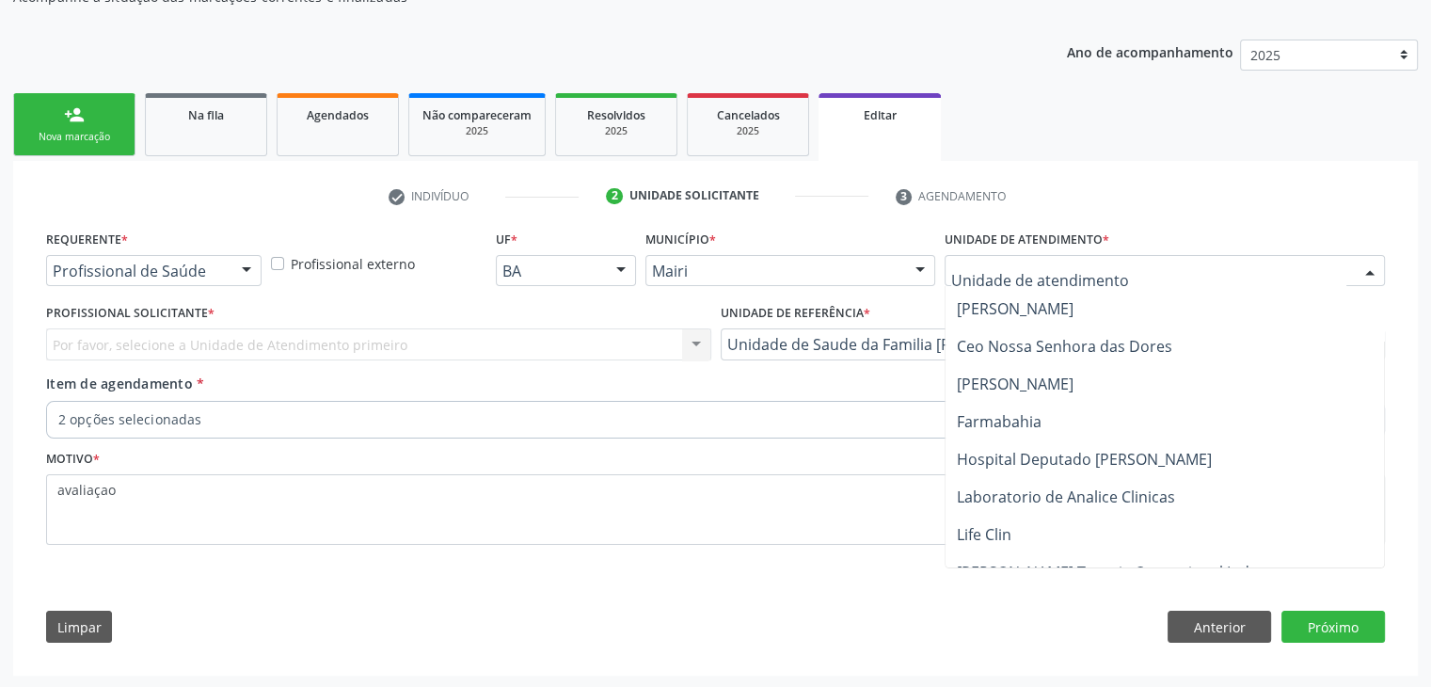
scroll to position [188, 0]
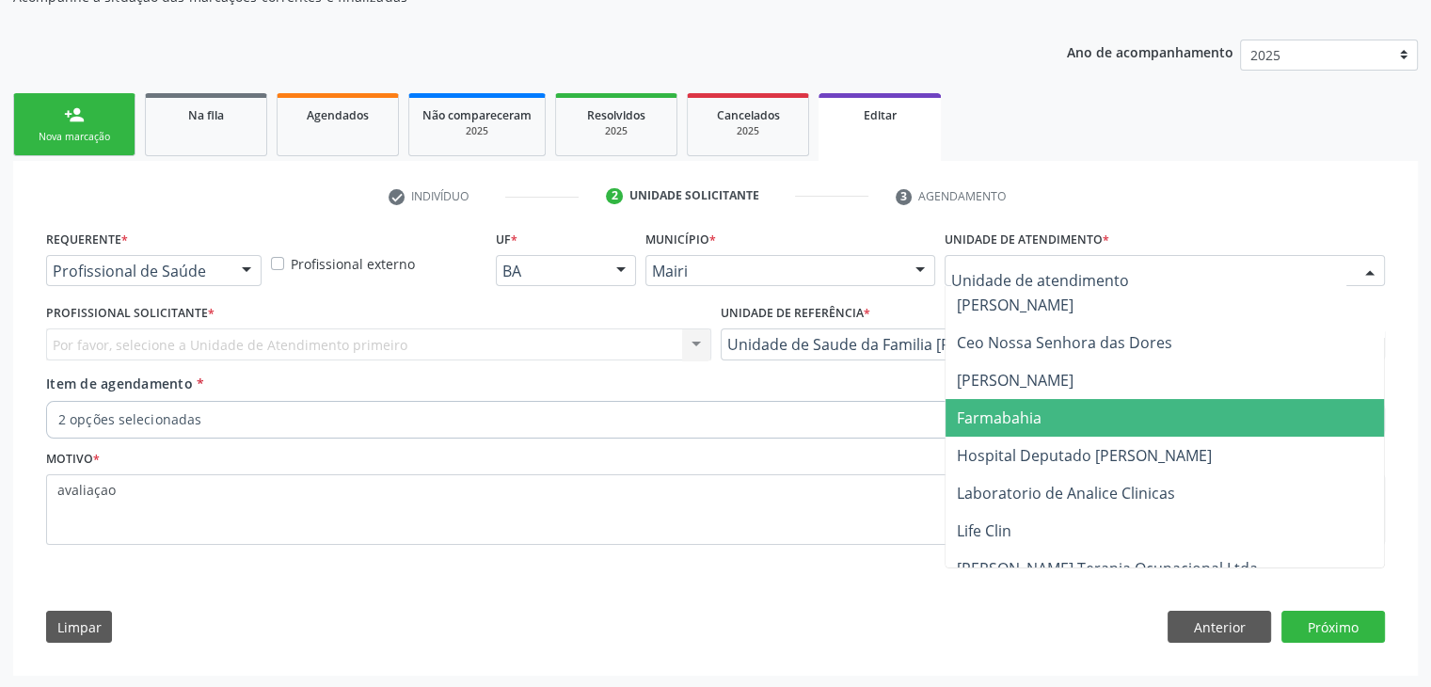
click at [245, 287] on div "Profissional de Saúde Profissional de Saúde Paciente Nenhum resultado encontrad…" at bounding box center [153, 271] width 215 height 32
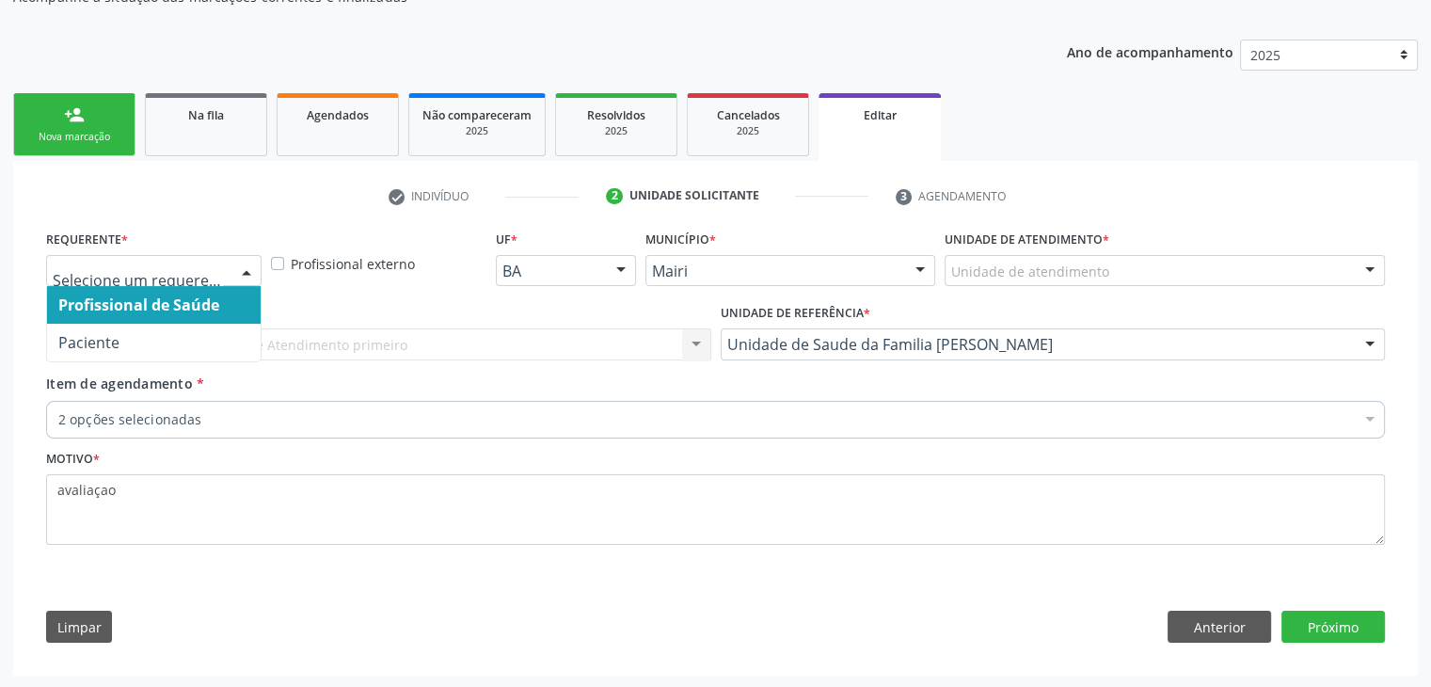
click at [342, 306] on div "Profissional Solicitante * Por favor, selecione a Unidade de Atendimento primei…" at bounding box center [378, 329] width 665 height 60
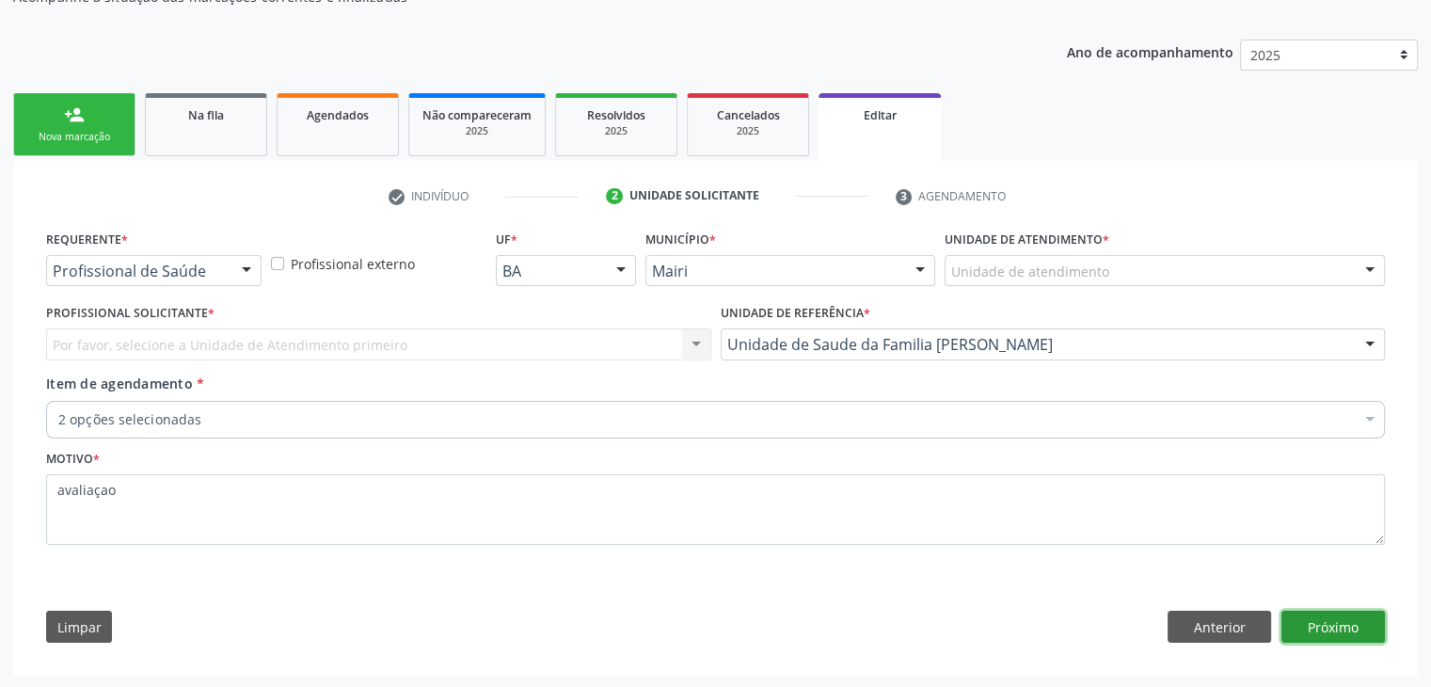
click at [1285, 611] on button "Próximo" at bounding box center [1332, 627] width 103 height 32
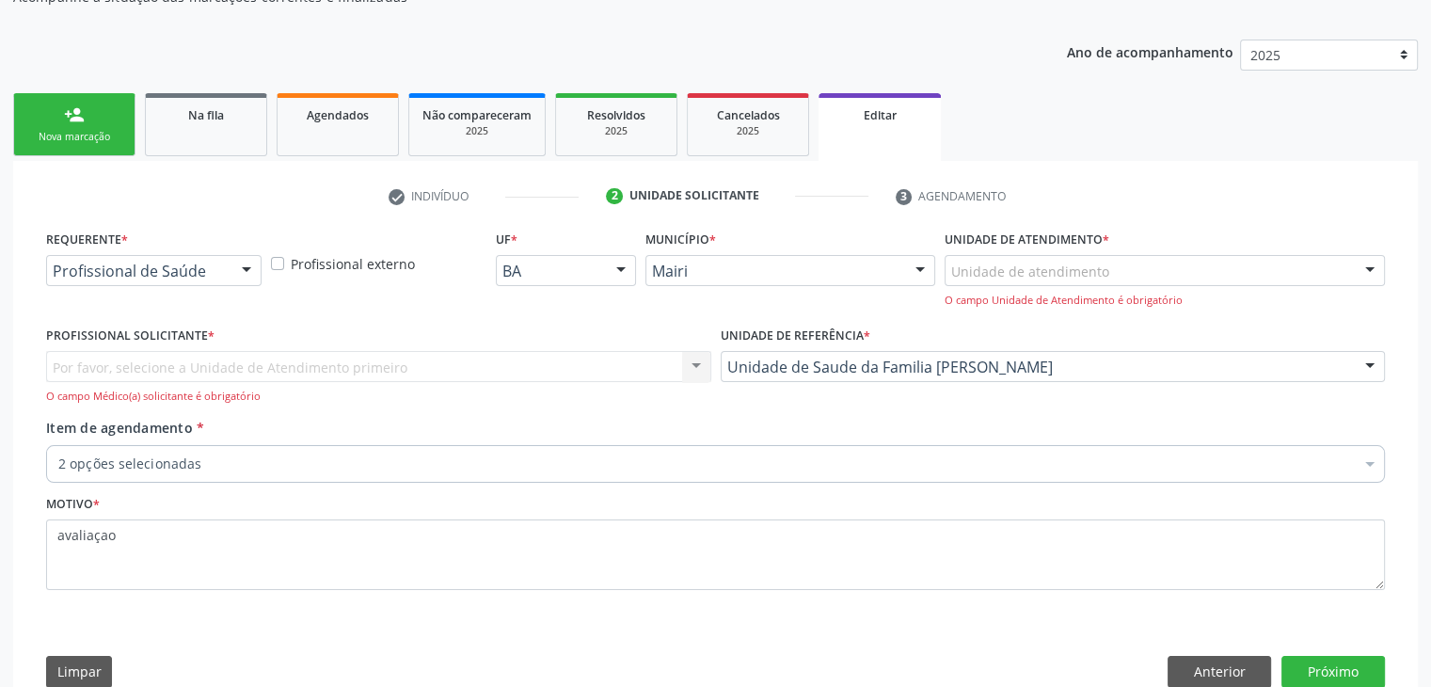
click at [471, 370] on div "Por favor, selecione a Unidade de Atendimento primeiro Nenhum resultado encontr…" at bounding box center [378, 378] width 665 height 54
click at [373, 367] on div "Por favor, selecione a Unidade de Atendimento primeiro Nenhum resultado encontr…" at bounding box center [378, 378] width 665 height 54
click at [327, 294] on div "Profissional externo" at bounding box center [378, 274] width 225 height 96
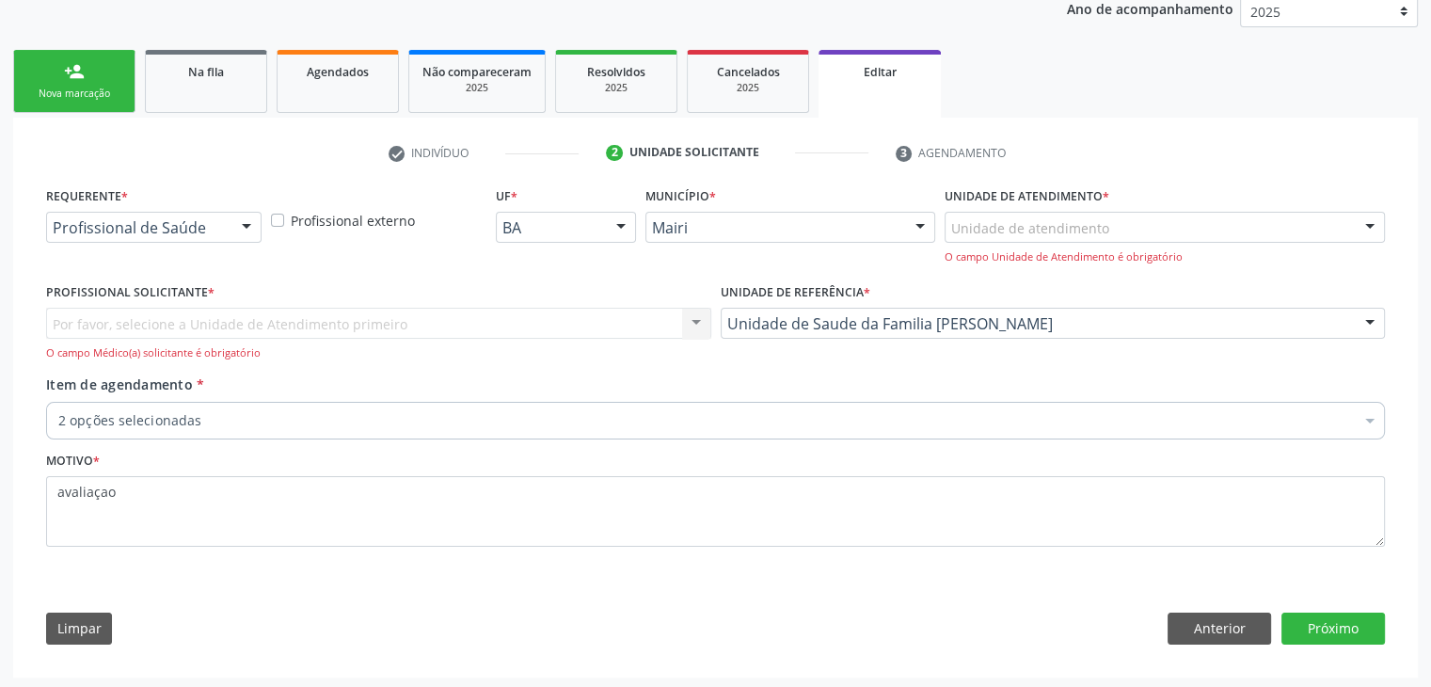
scroll to position [233, 0]
click at [993, 235] on div "Unidade de atendimento" at bounding box center [1165, 226] width 440 height 32
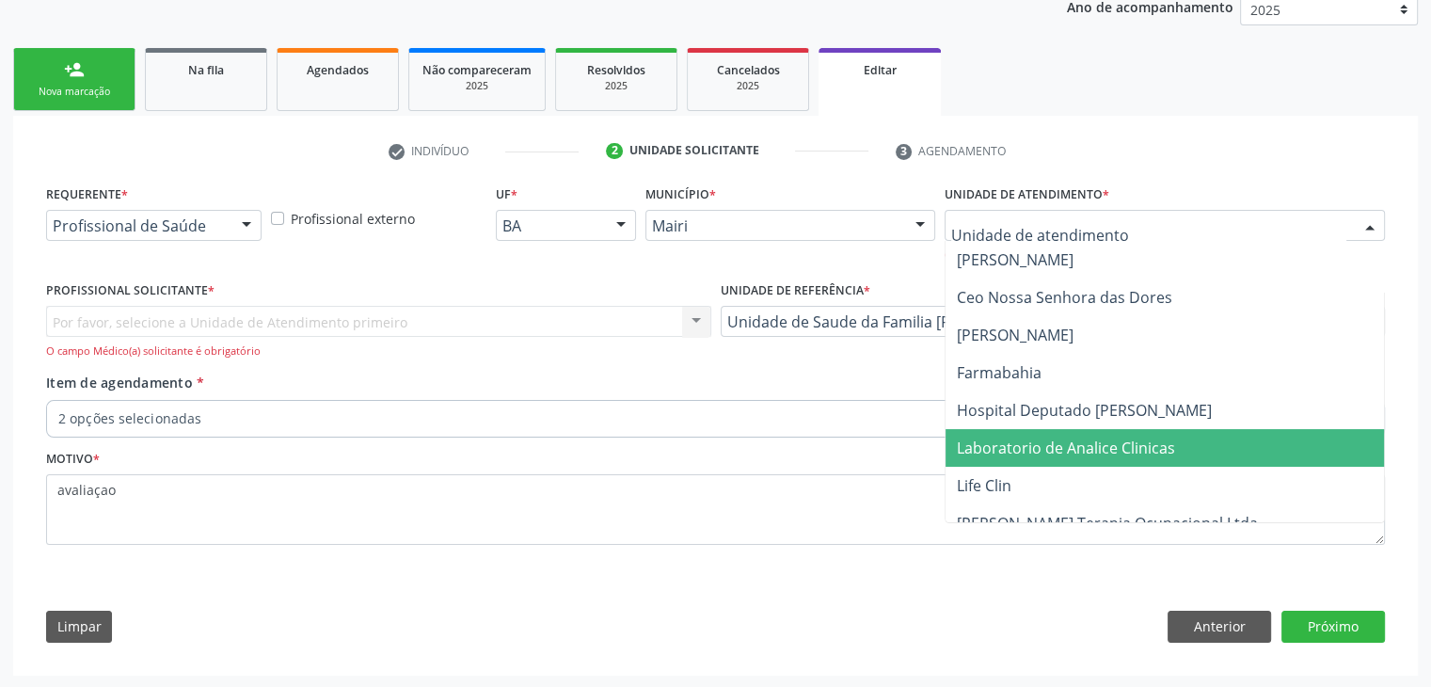
scroll to position [376, 0]
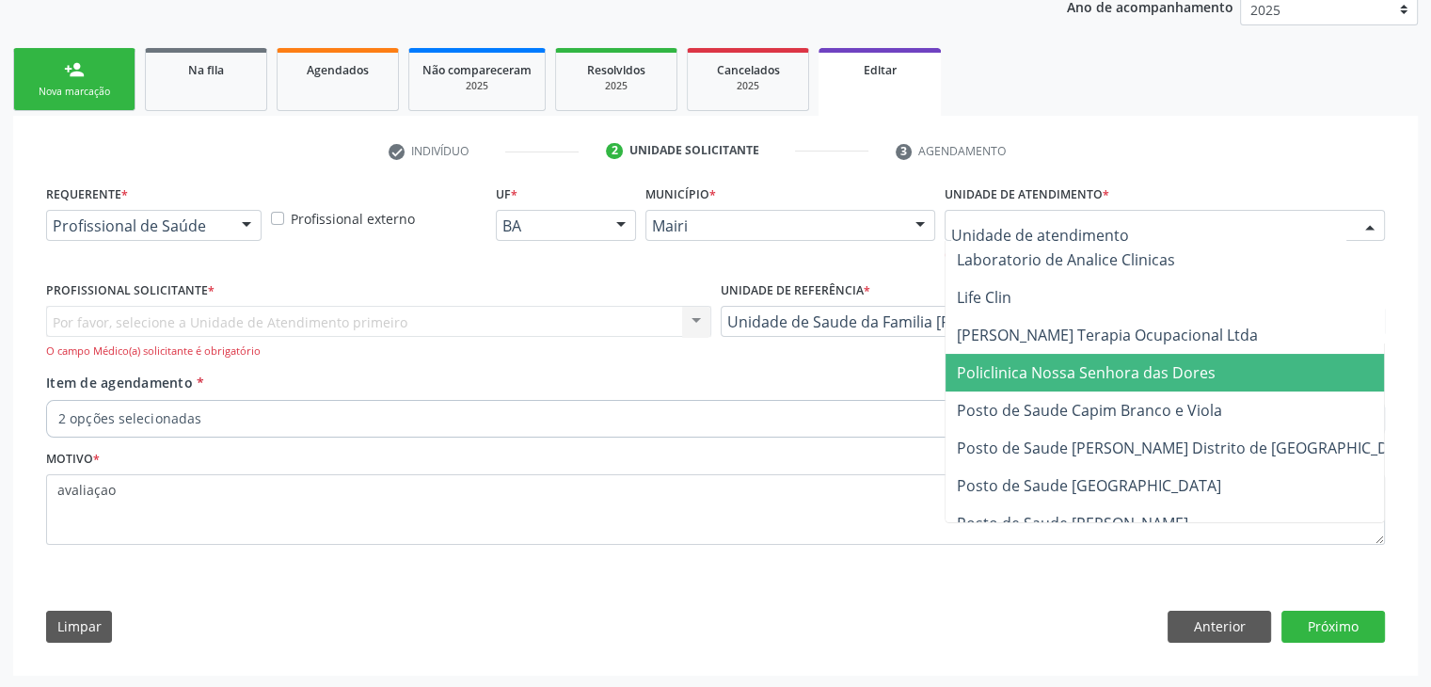
click at [1065, 383] on span "Policlinica Nossa Senhora das Dores" at bounding box center [1188, 373] width 486 height 38
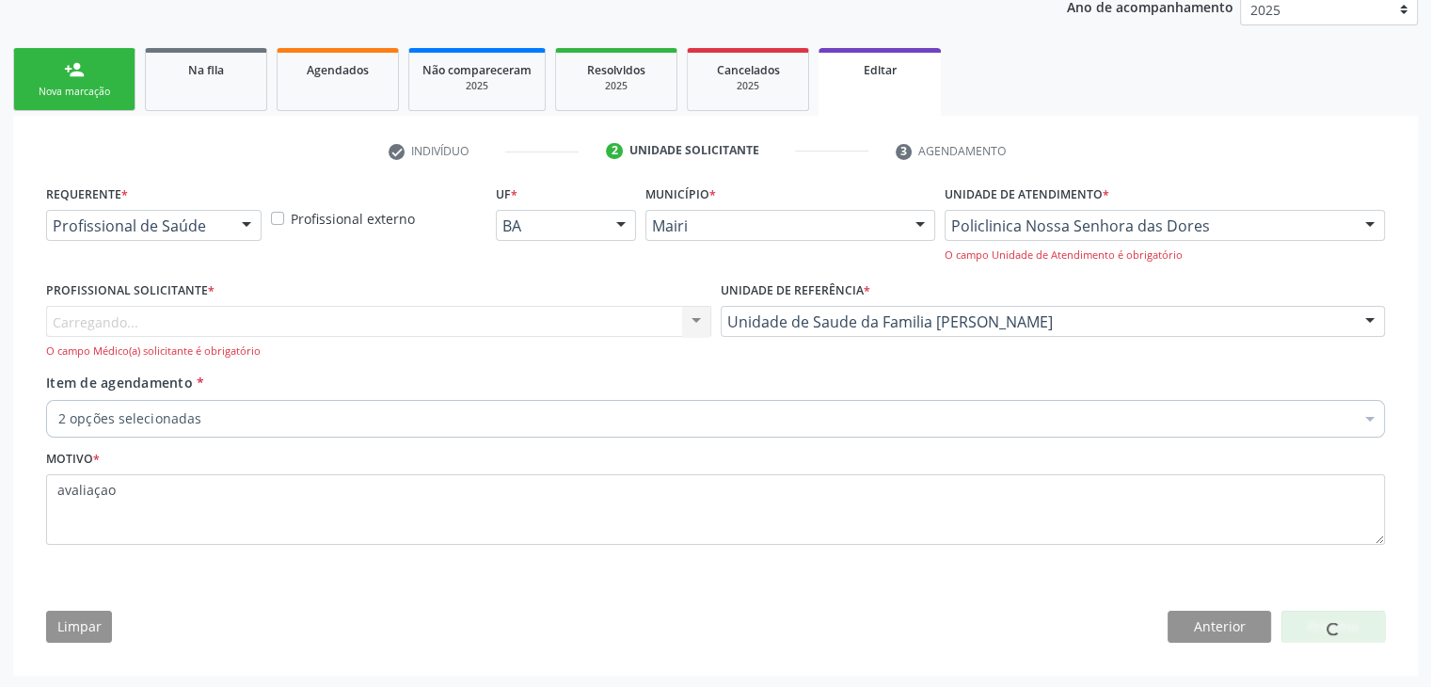
click at [419, 318] on div "Carregando... Nenhum resultado encontrado para: " " Não há nenhuma opção para s…" at bounding box center [378, 333] width 665 height 54
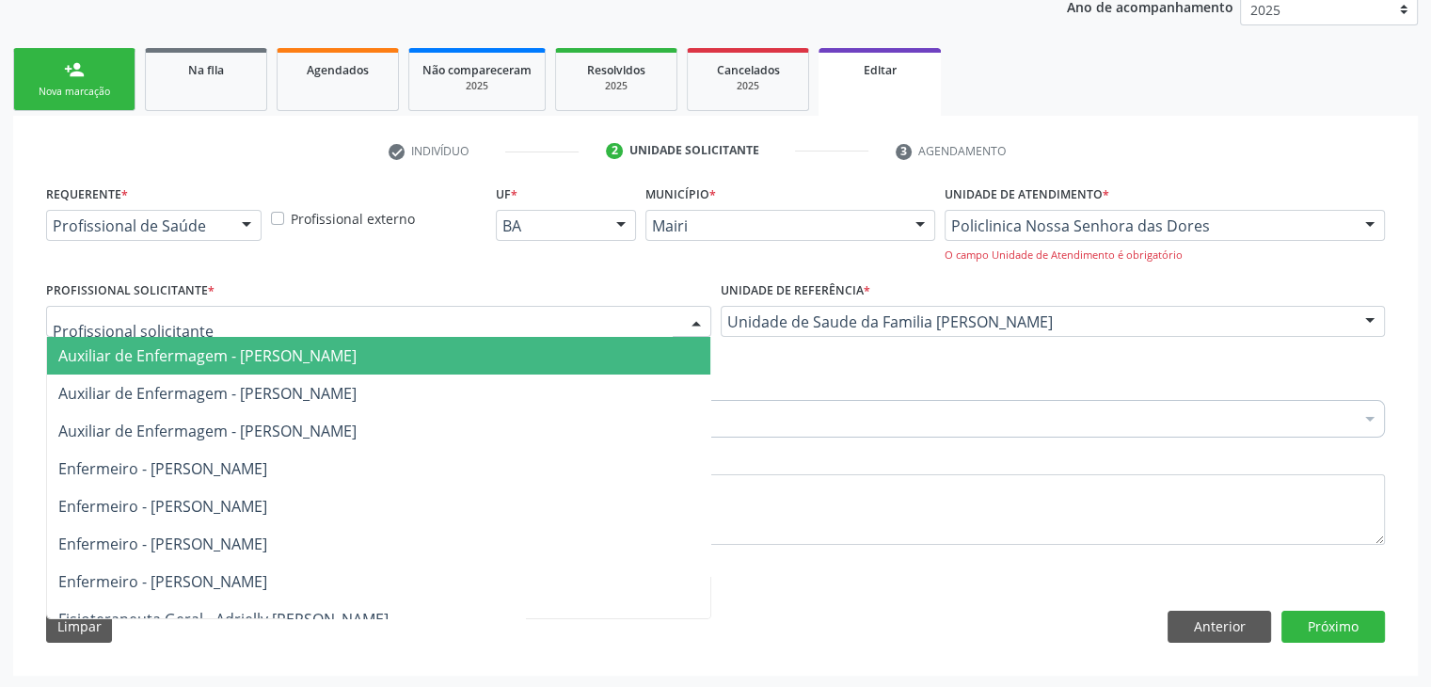
click at [340, 316] on div at bounding box center [378, 322] width 665 height 32
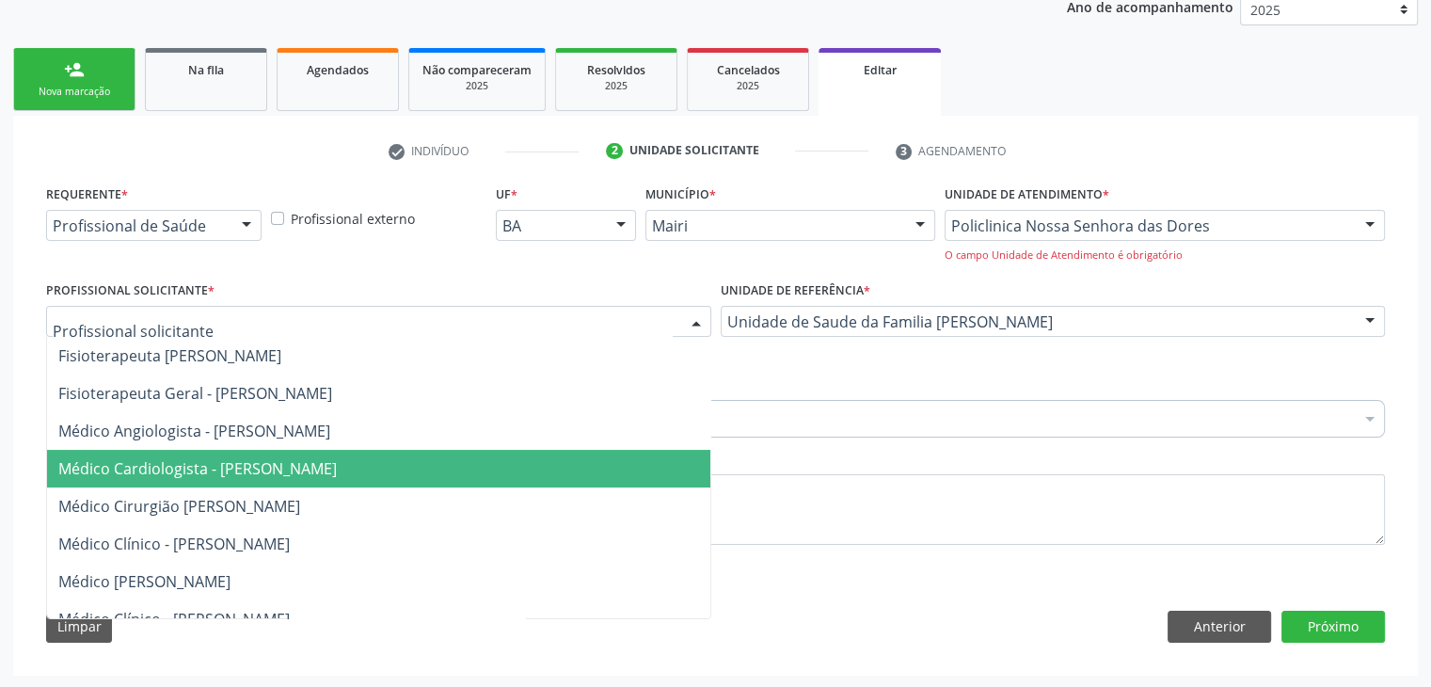
scroll to position [0, 0]
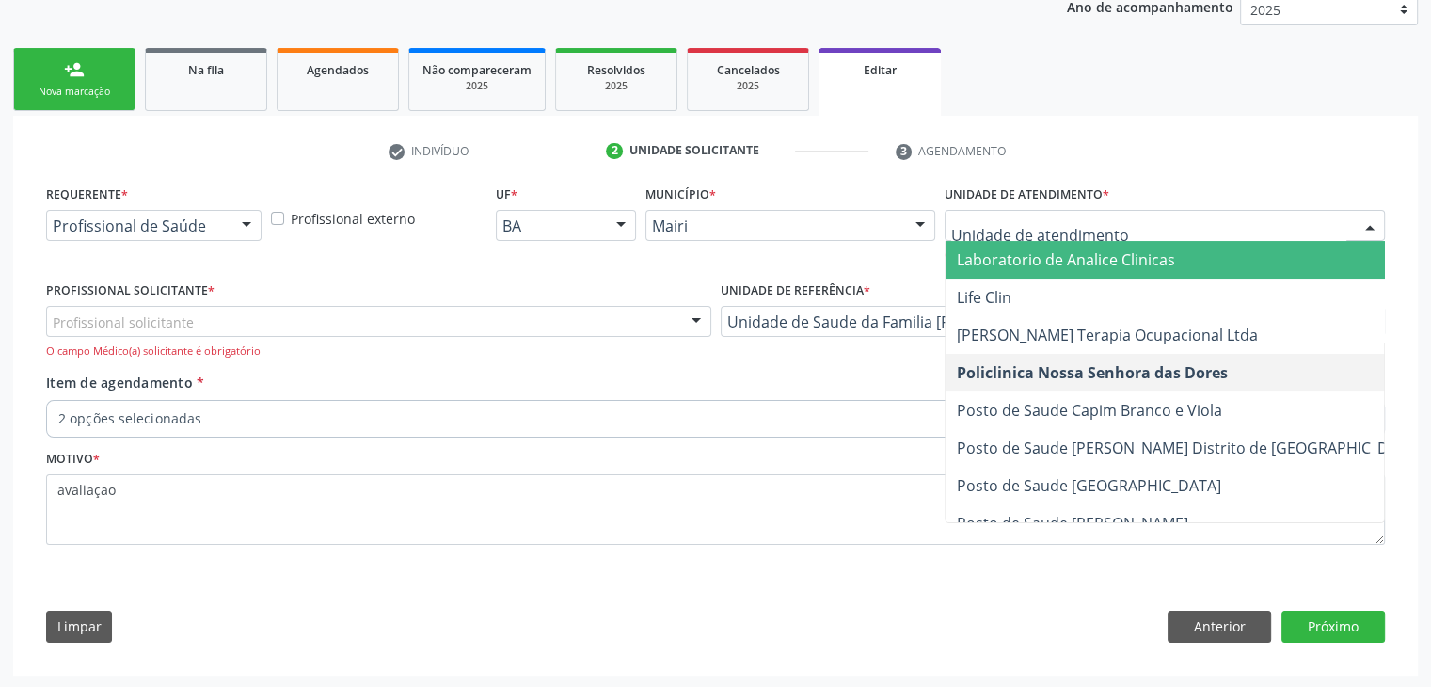
click at [1085, 249] on span "Laboratorio de Analice Clinicas" at bounding box center [1066, 259] width 218 height 21
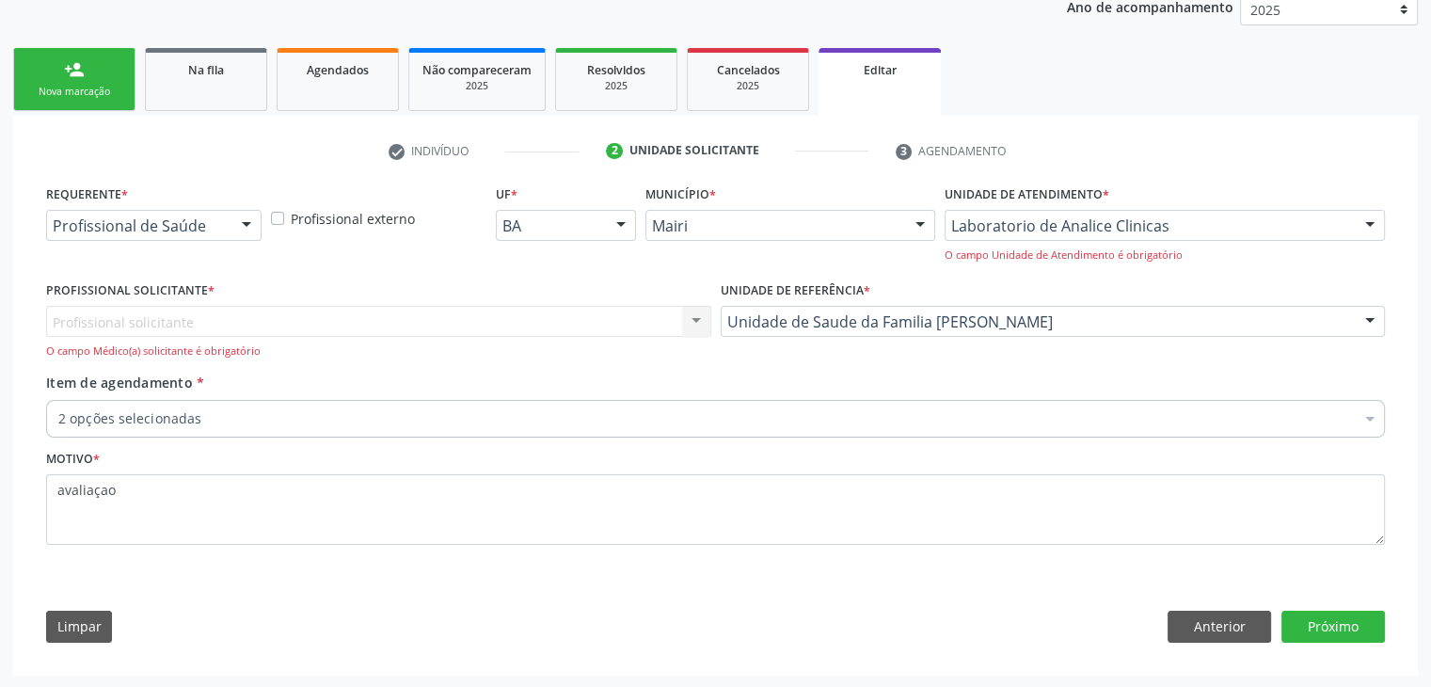
click at [429, 298] on div "Profissional Solicitante * Profissional solicitante Nenhum resultado encontrado…" at bounding box center [378, 318] width 665 height 83
drag, startPoint x: 425, startPoint y: 300, endPoint x: 411, endPoint y: 321, distance: 25.0
click at [423, 302] on div "Profissional Solicitante * Profissional solicitante Nenhum resultado encontrado…" at bounding box center [378, 318] width 665 height 83
click at [410, 321] on div "Profissional solicitante Nenhum resultado encontrado para: " " Não há nenhuma o…" at bounding box center [378, 333] width 665 height 54
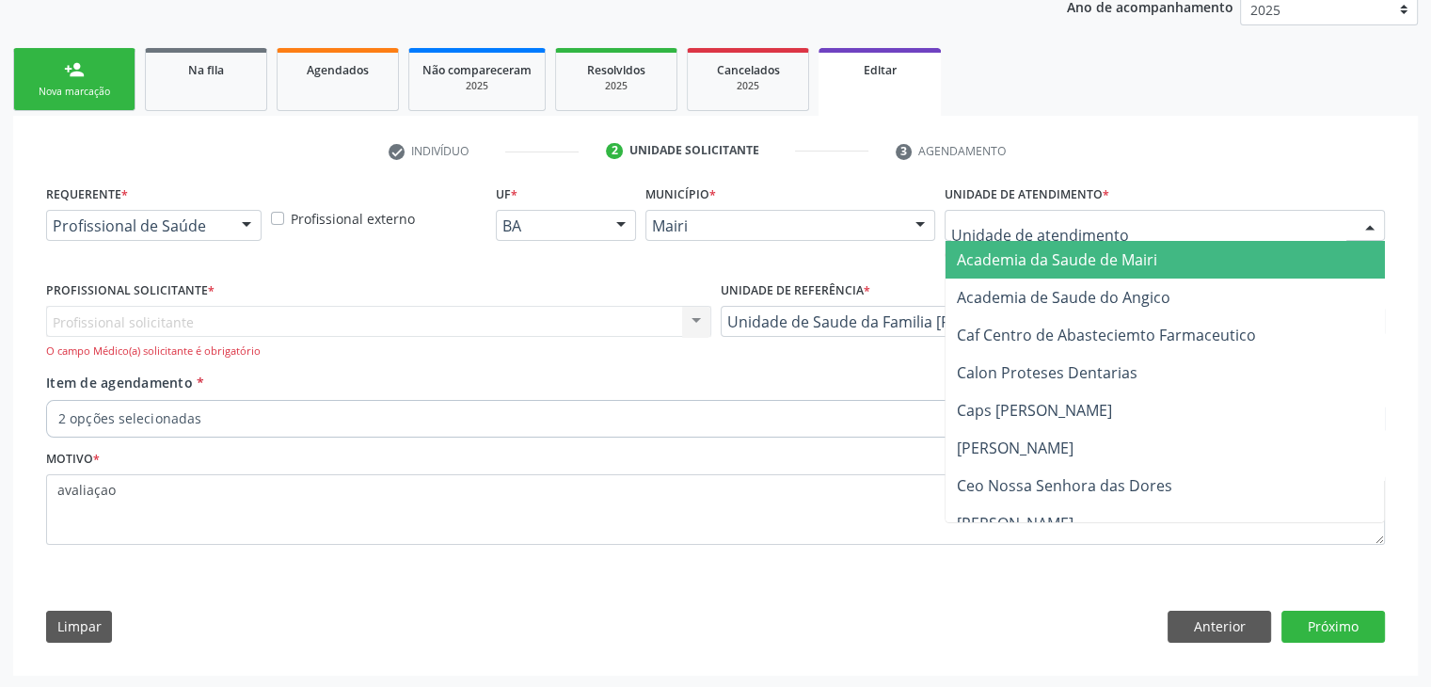
click at [1141, 262] on span "Academia da Saude de Mairi" at bounding box center [1057, 259] width 200 height 21
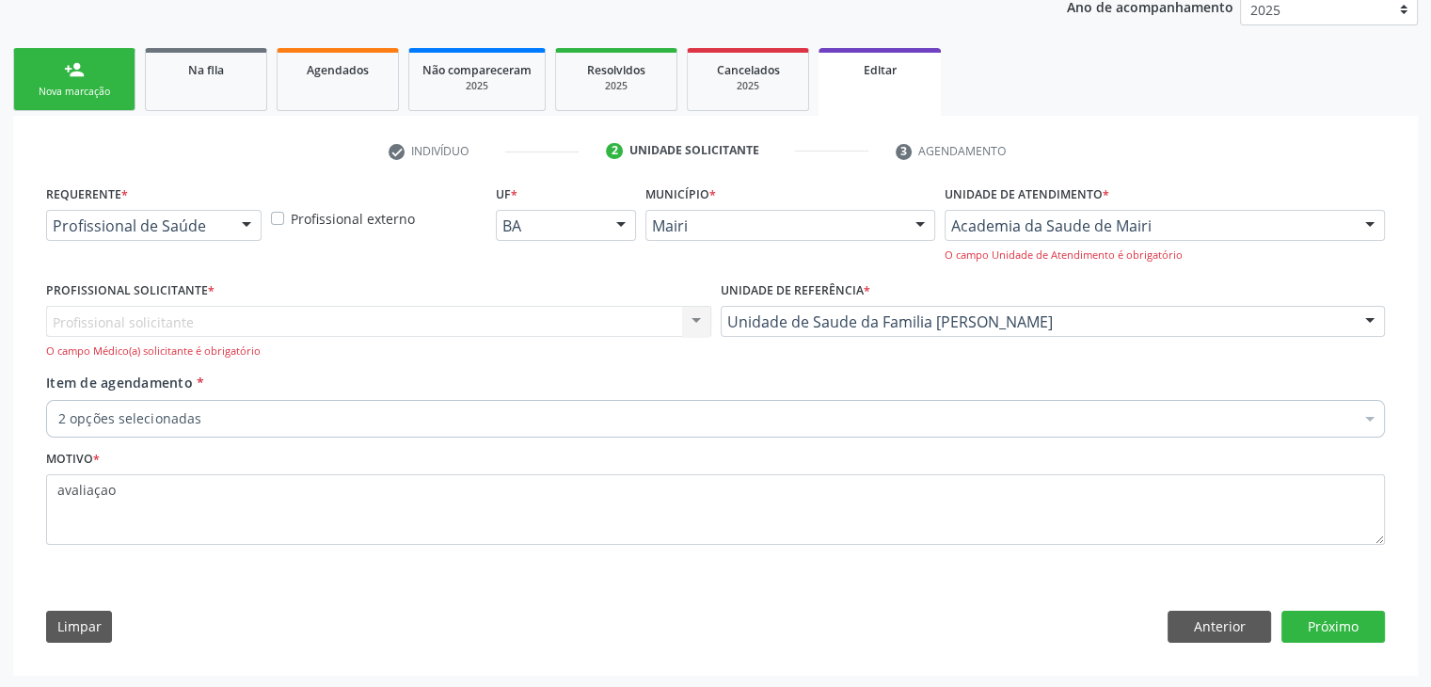
click at [411, 319] on div "Profissional solicitante Nenhum resultado encontrado para: " " Não há nenhuma o…" at bounding box center [378, 333] width 665 height 54
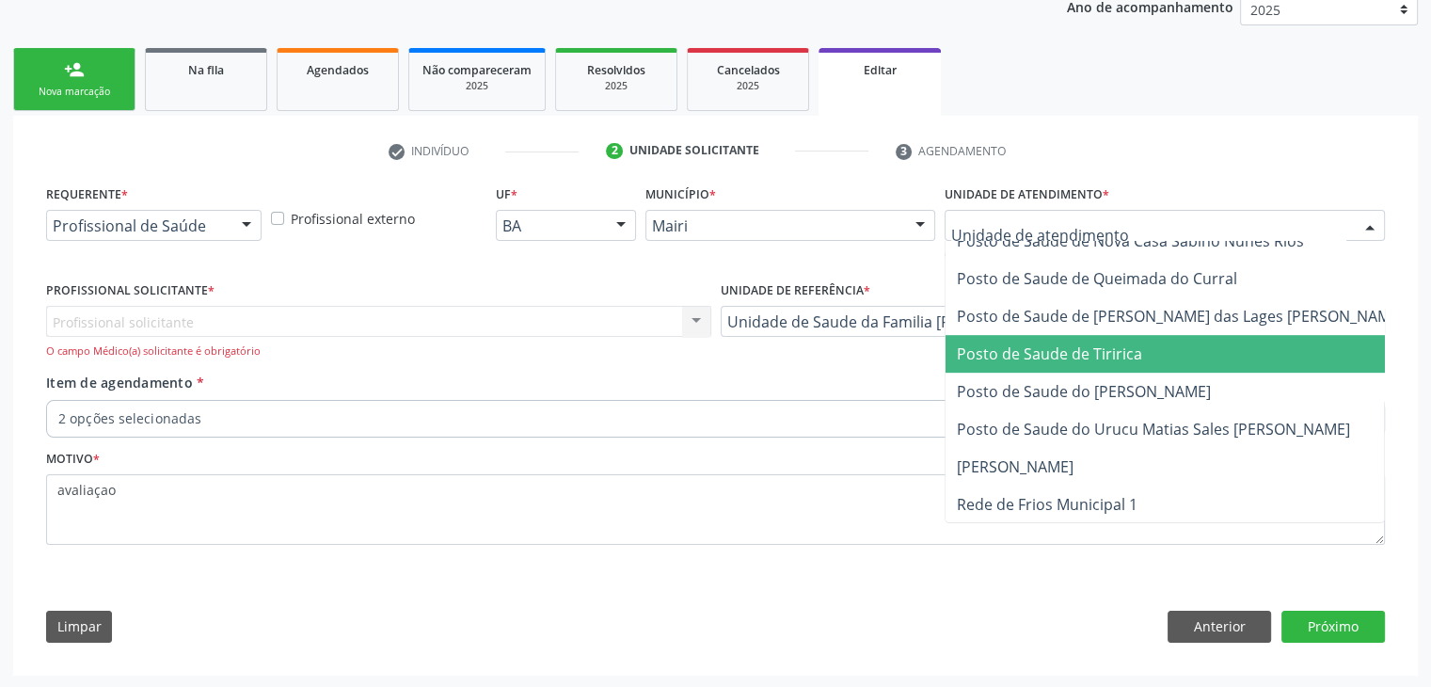
scroll to position [1223, 0]
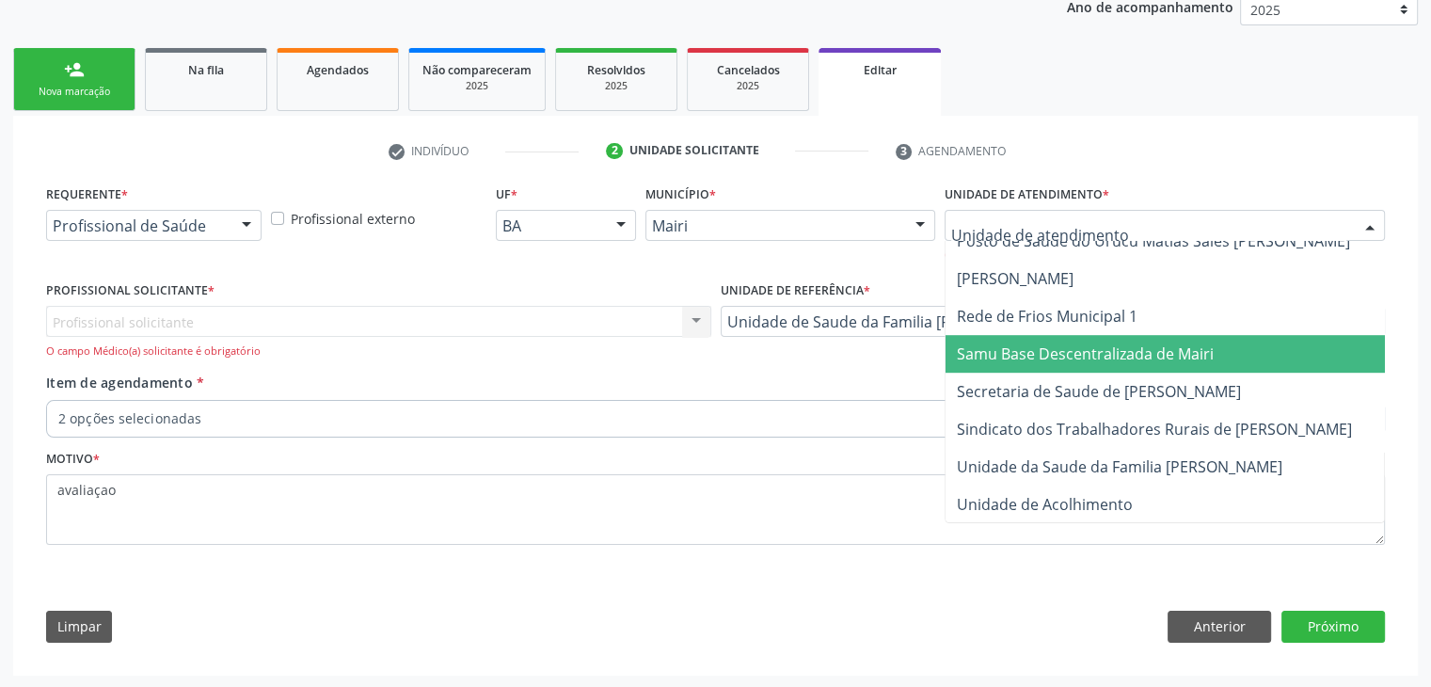
click at [1079, 370] on span "Samu Base Descentralizada de Mairi" at bounding box center [1188, 354] width 486 height 38
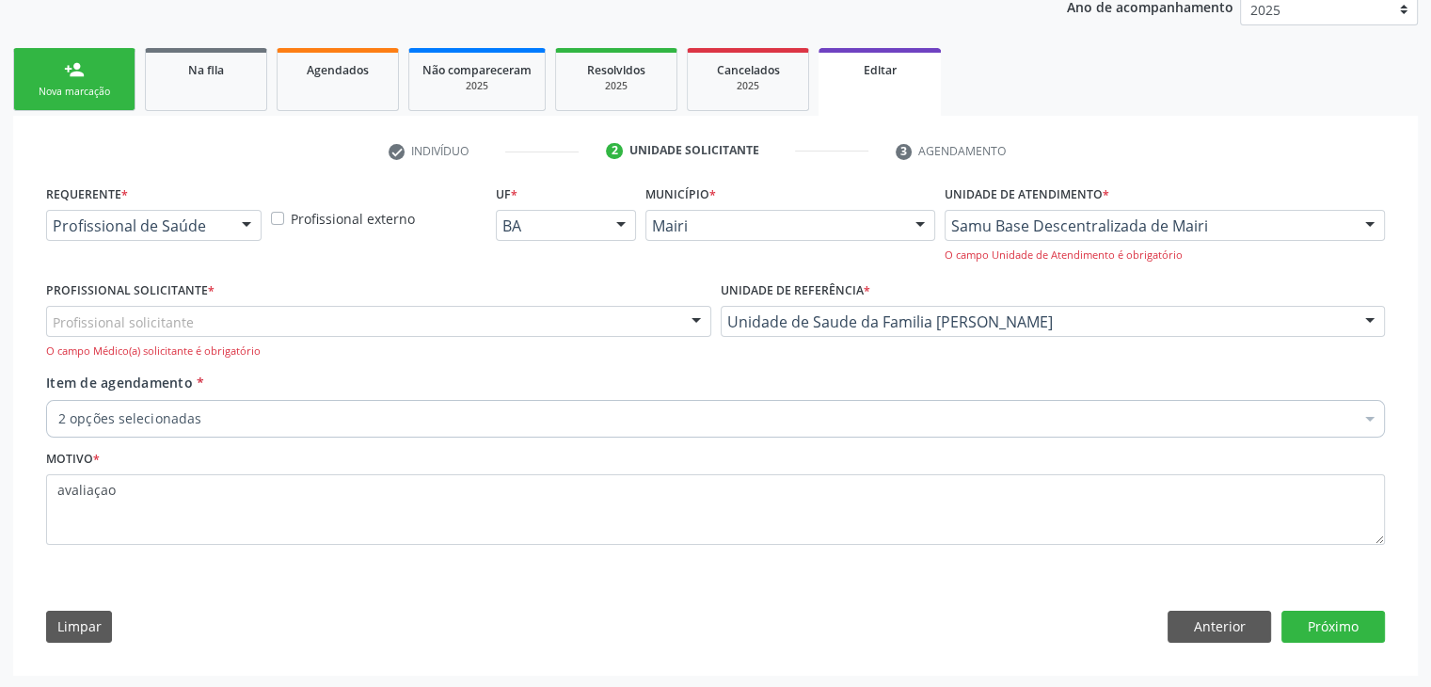
click at [544, 326] on div "Profissional solicitante" at bounding box center [378, 322] width 665 height 32
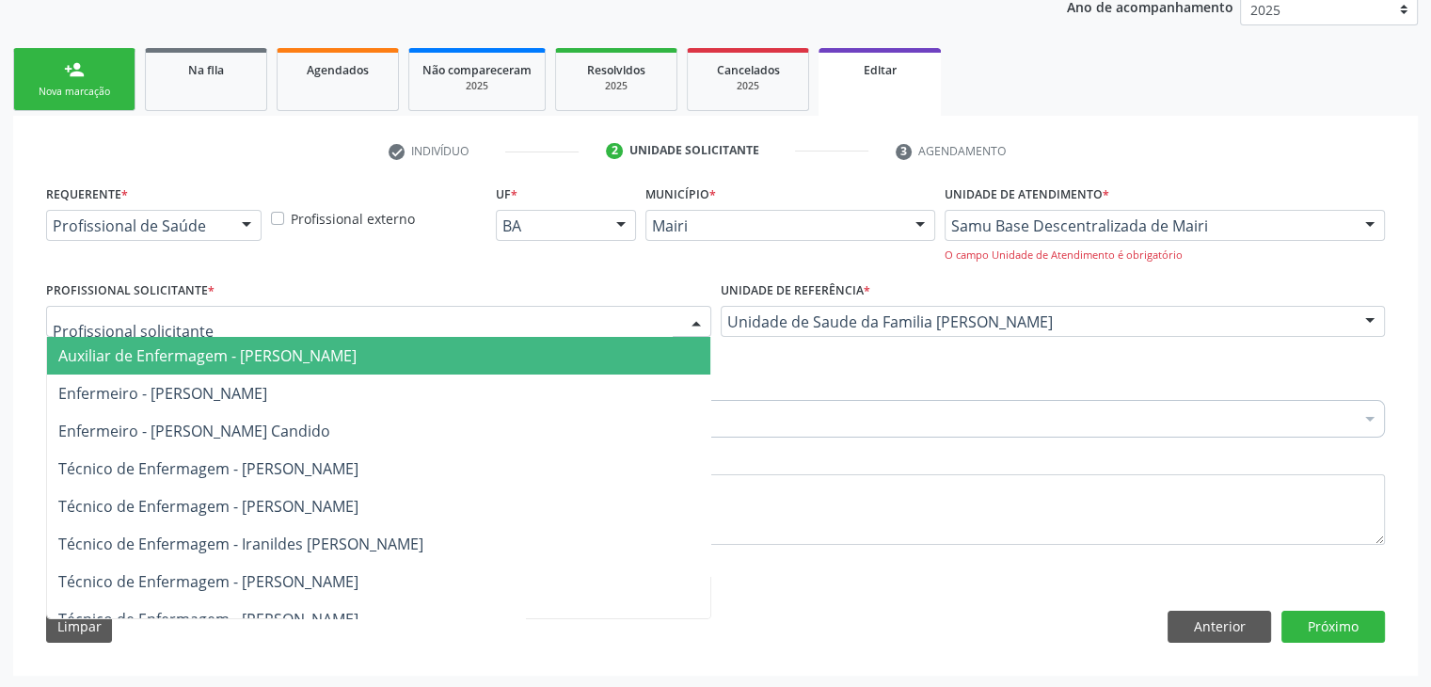
click at [347, 367] on span "Auxiliar de Enfermagem - [PERSON_NAME]" at bounding box center [378, 356] width 663 height 38
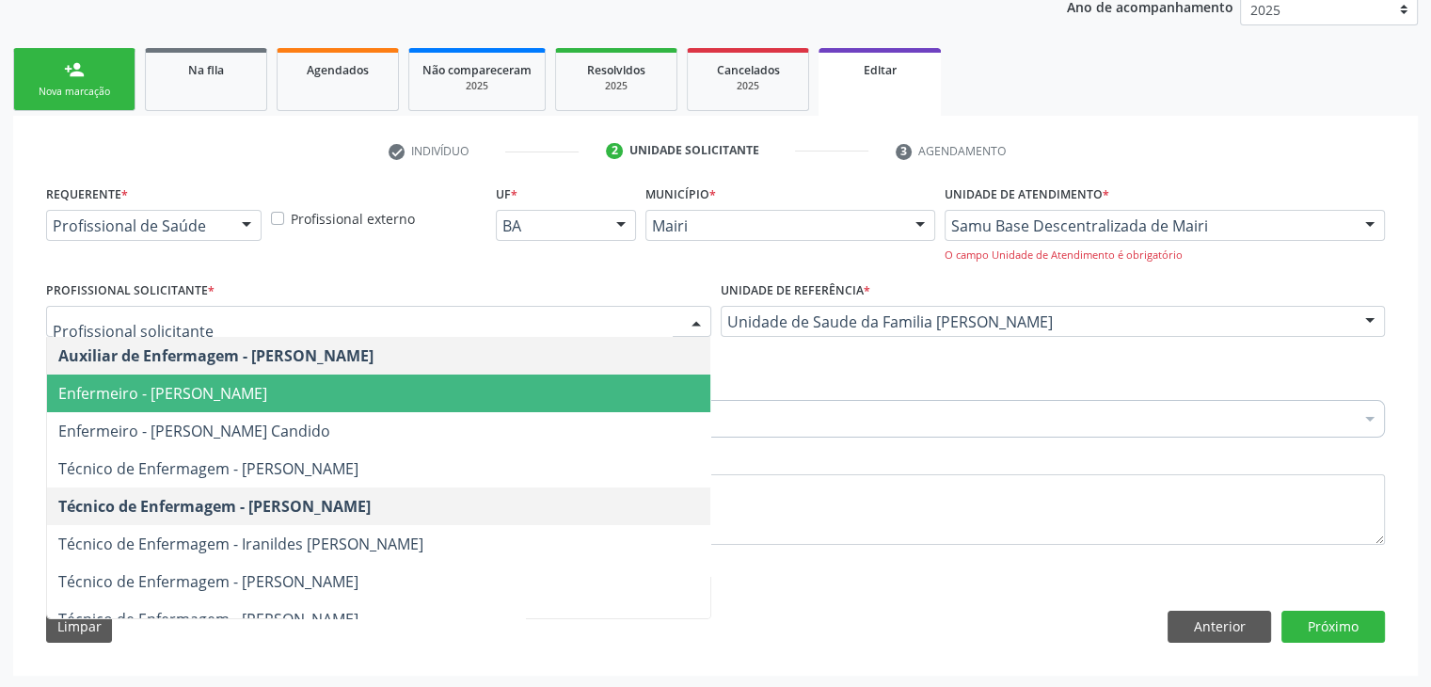
click at [252, 406] on span "Enfermeiro - [PERSON_NAME]" at bounding box center [378, 393] width 663 height 38
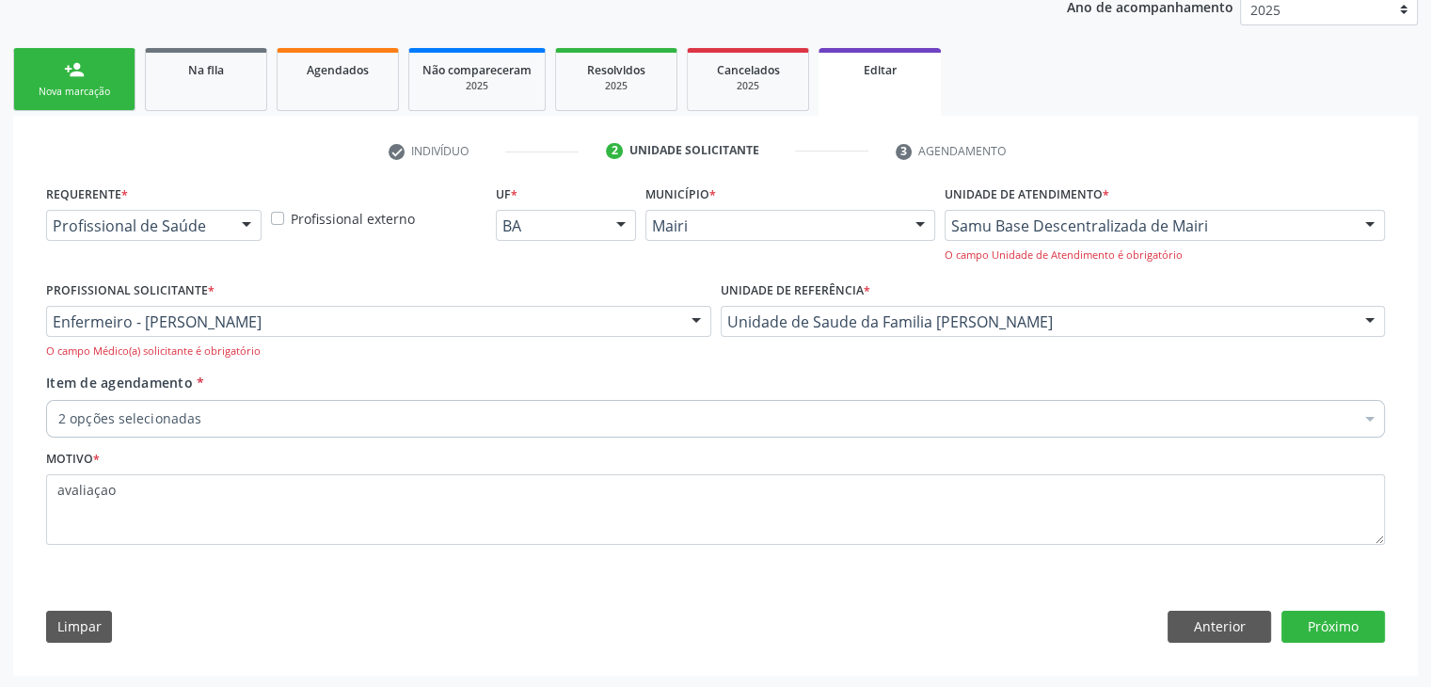
click at [618, 397] on div "Item de agendamento * 2 opções selecionadas Desfazer seleção Selecionados 02140…" at bounding box center [715, 402] width 1339 height 59
click at [576, 401] on div "2 opções selecionadas" at bounding box center [715, 419] width 1339 height 38
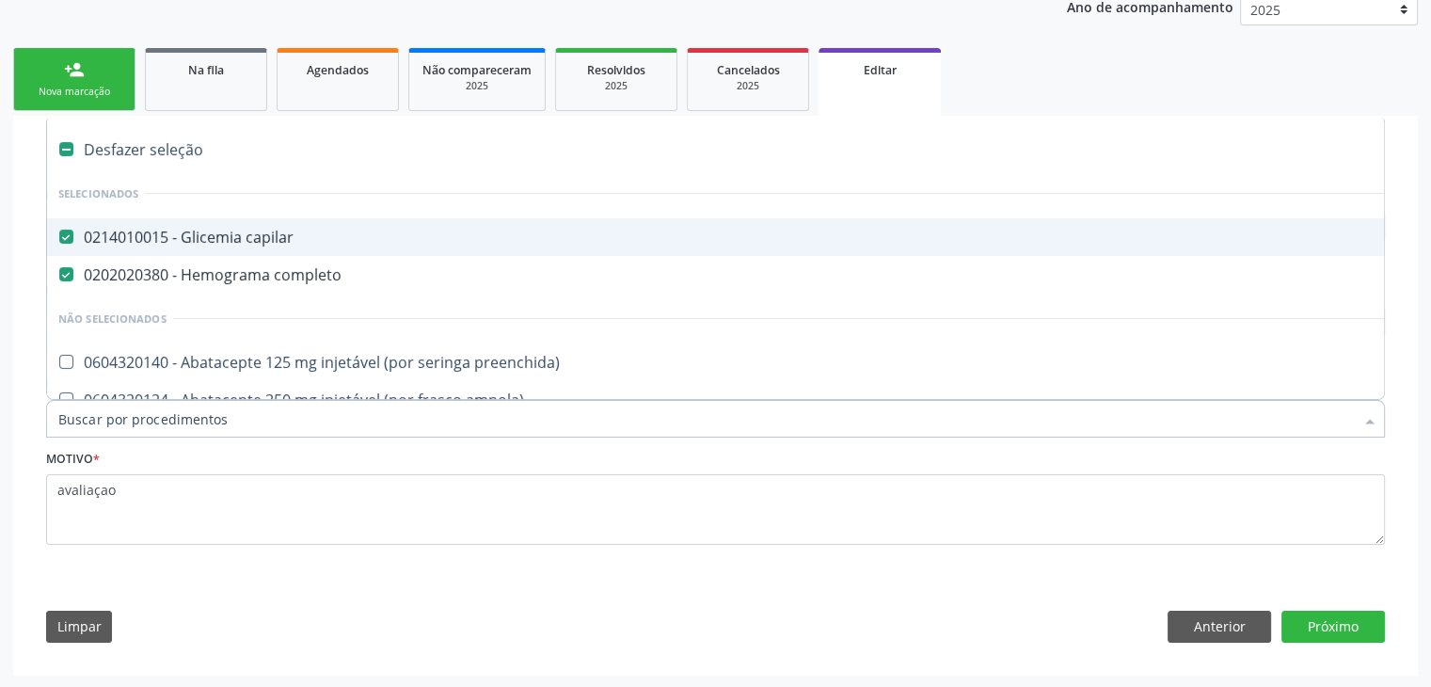
click at [170, 162] on div "Desfazer seleção" at bounding box center [782, 150] width 1470 height 38
checkbox capilar "false"
checkbox completo "false"
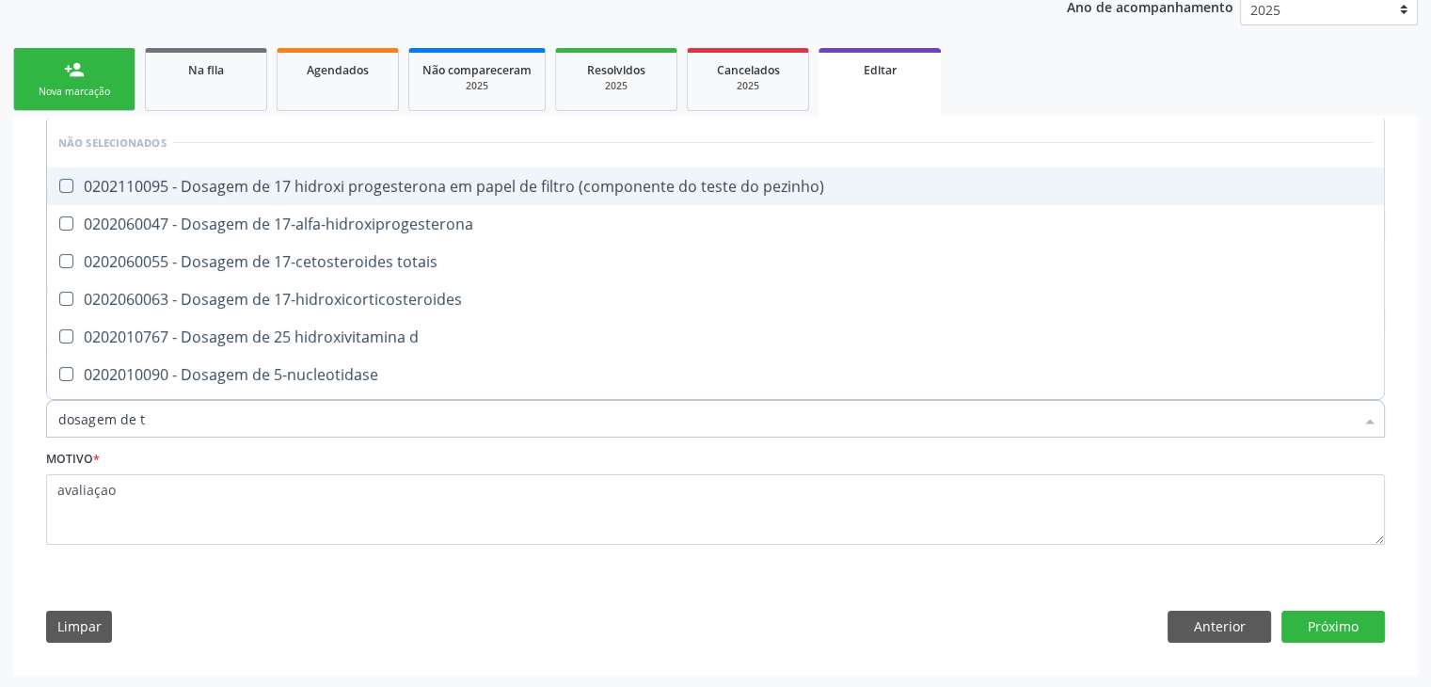
type input "dosagem de ts"
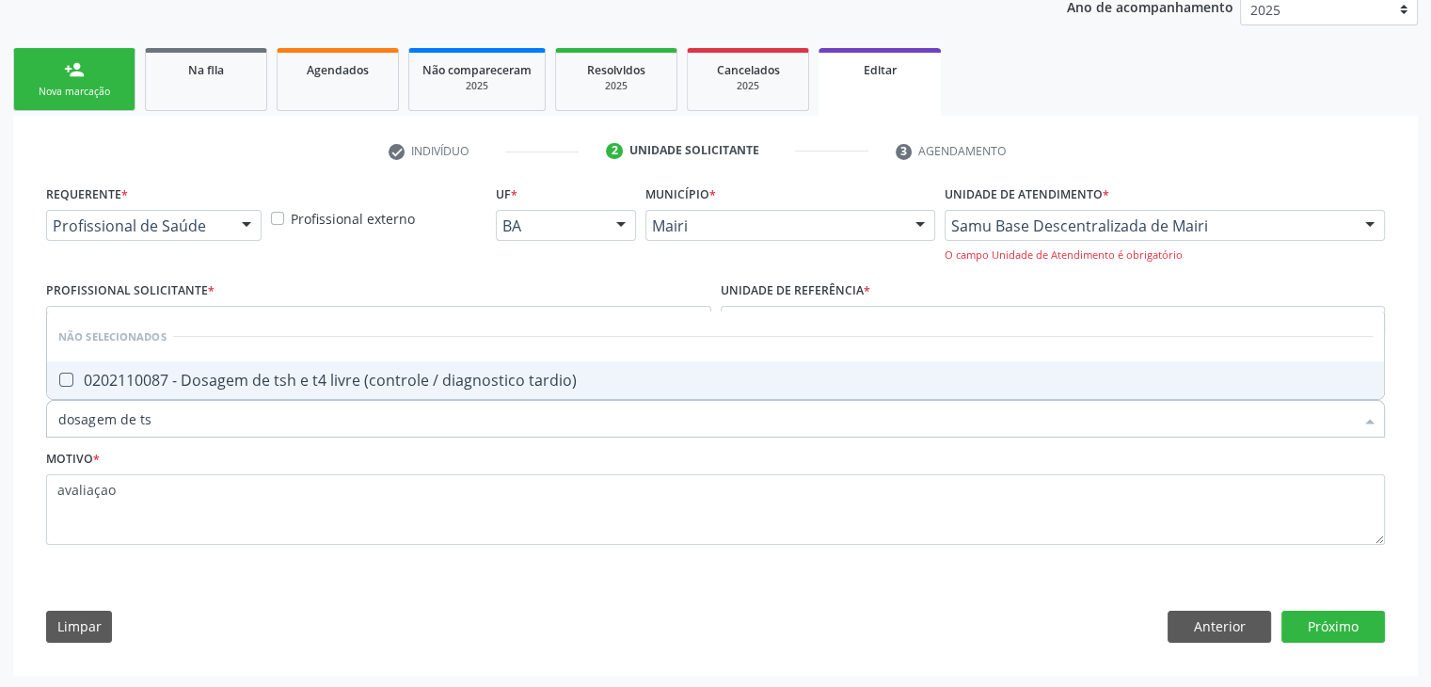
click at [219, 373] on div "0202110087 - Dosagem de tsh e t4 livre (controle / diagnostico tardio)" at bounding box center [715, 380] width 1314 height 15
checkbox tardio\) "true"
click at [1342, 620] on button "Próximo" at bounding box center [1332, 627] width 103 height 32
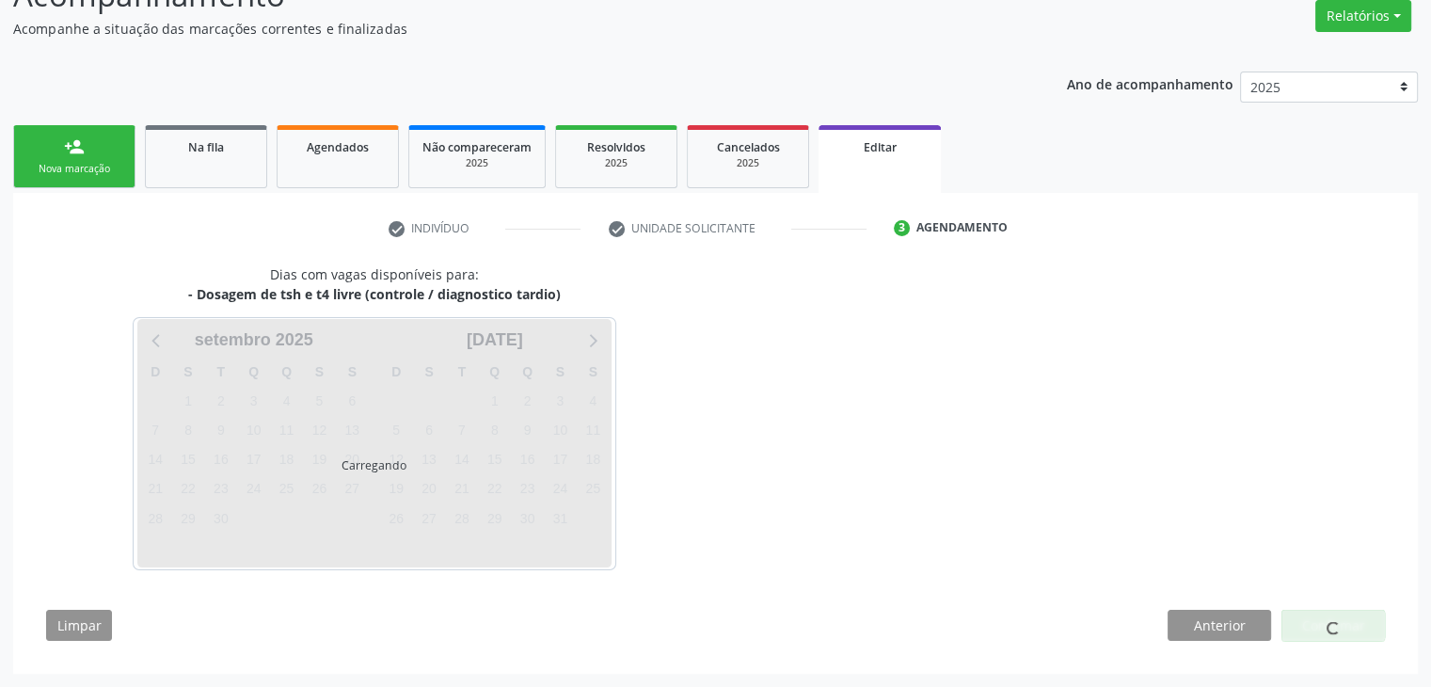
scroll to position [155, 0]
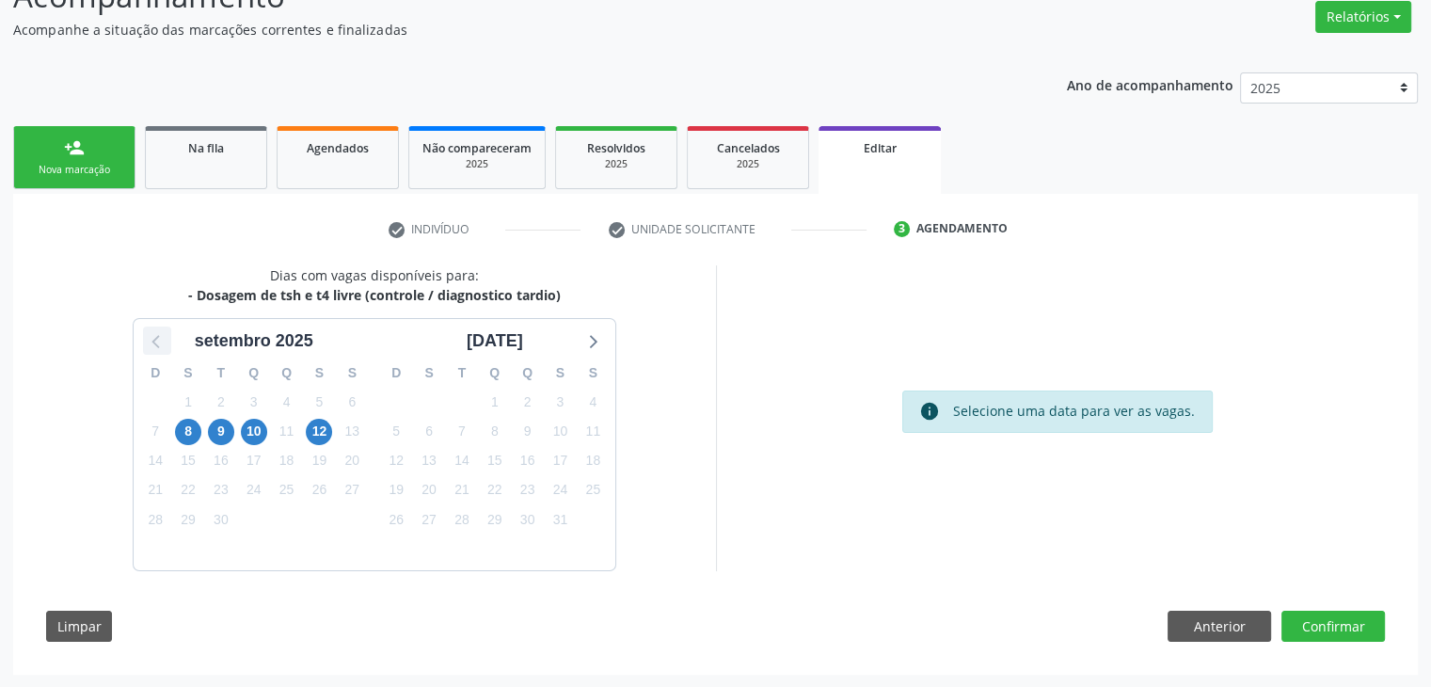
click at [158, 343] on icon at bounding box center [157, 340] width 24 height 24
click at [562, 527] on span "29" at bounding box center [560, 519] width 26 height 26
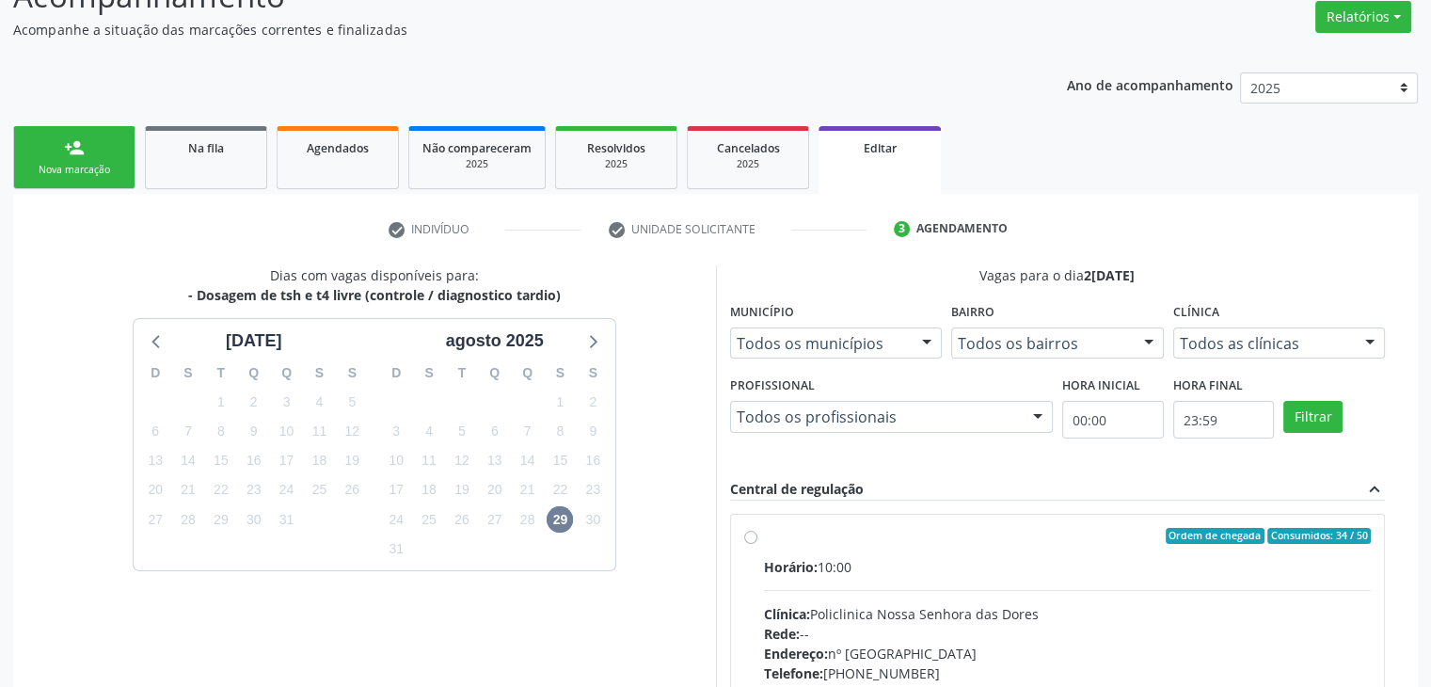
click at [760, 554] on div "Ordem de chegada Consumidos: 34 / 50 Horário: 10:00 Clínica: Policlinica [GEOGR…" at bounding box center [1057, 672] width 627 height 289
radio input "true"
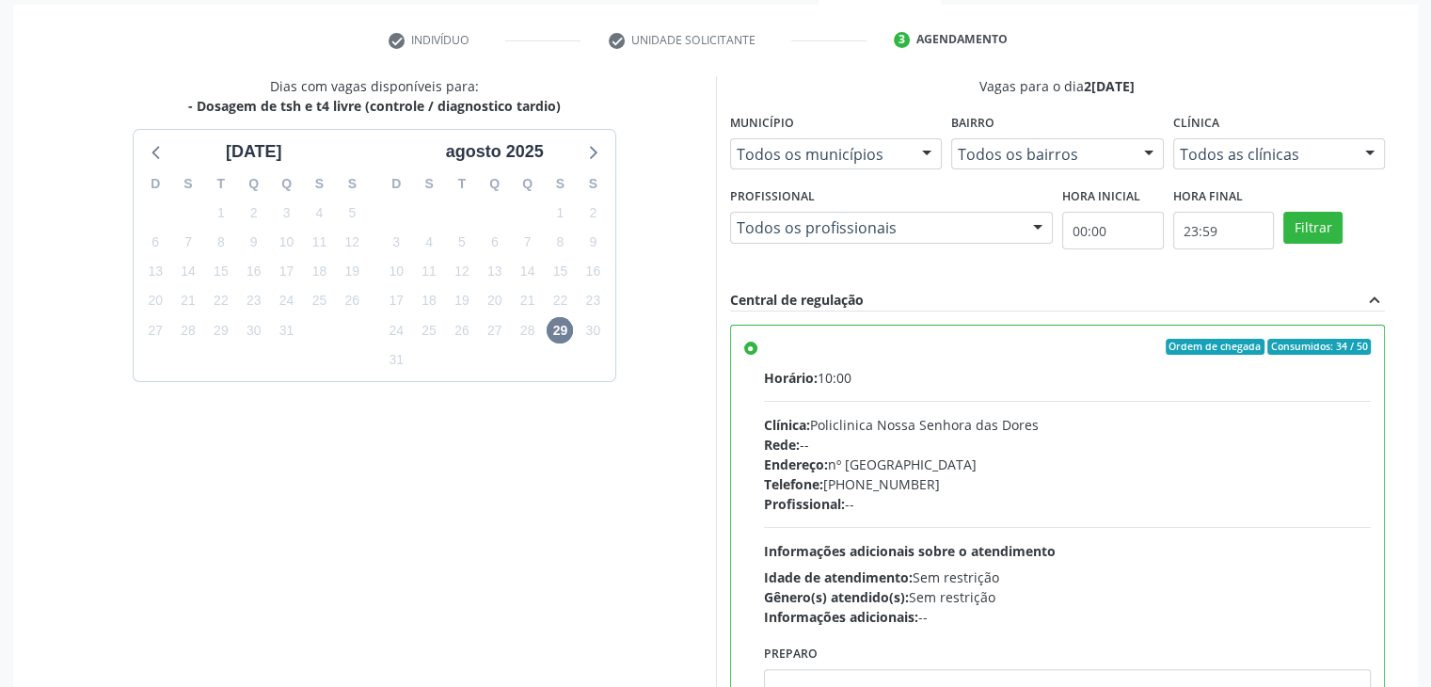
scroll to position [461, 0]
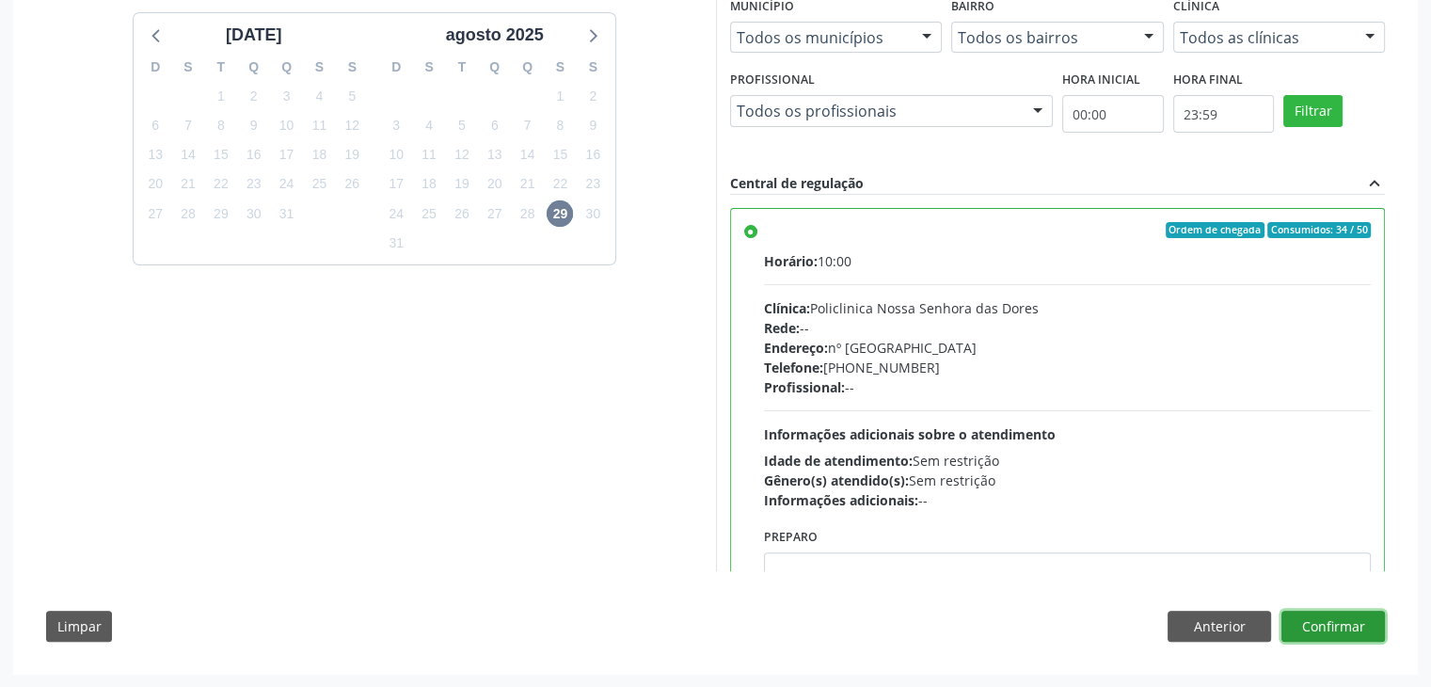
click at [1356, 611] on button "Confirmar" at bounding box center [1332, 627] width 103 height 32
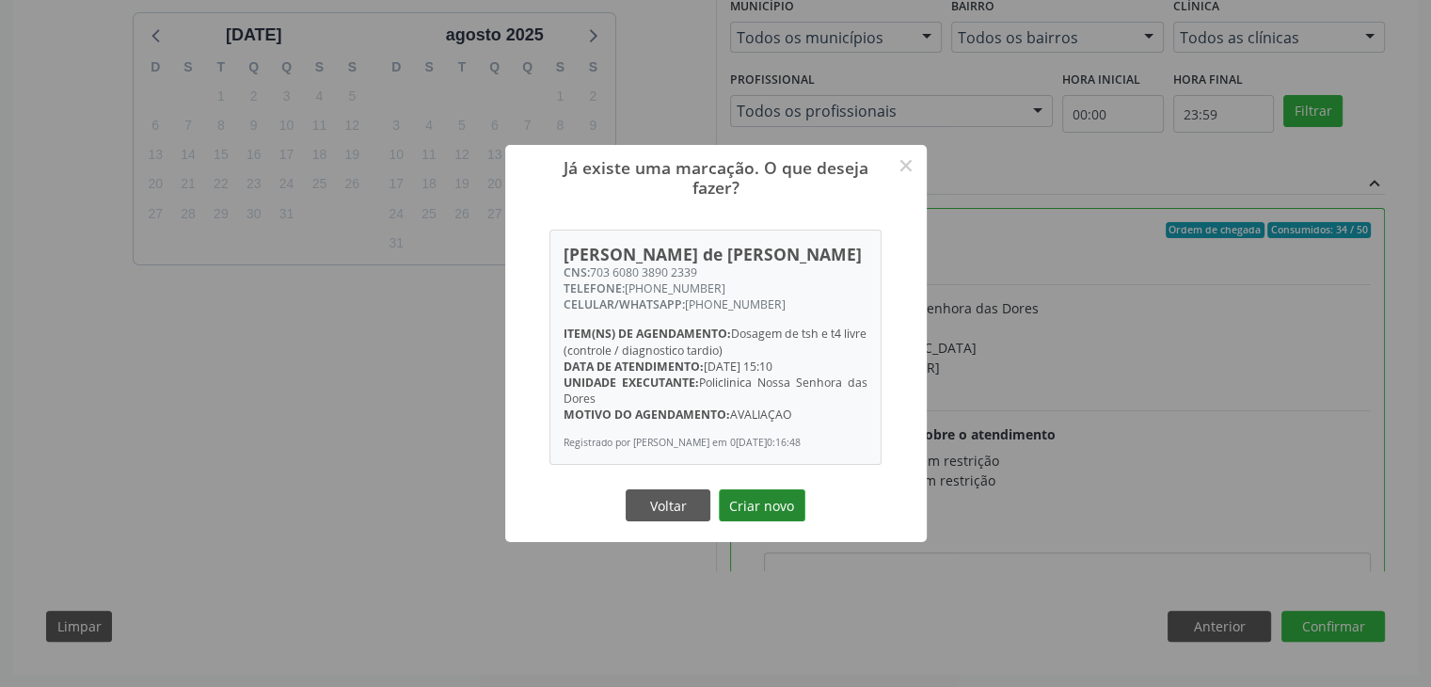
click at [780, 516] on button "Criar novo" at bounding box center [762, 505] width 87 height 32
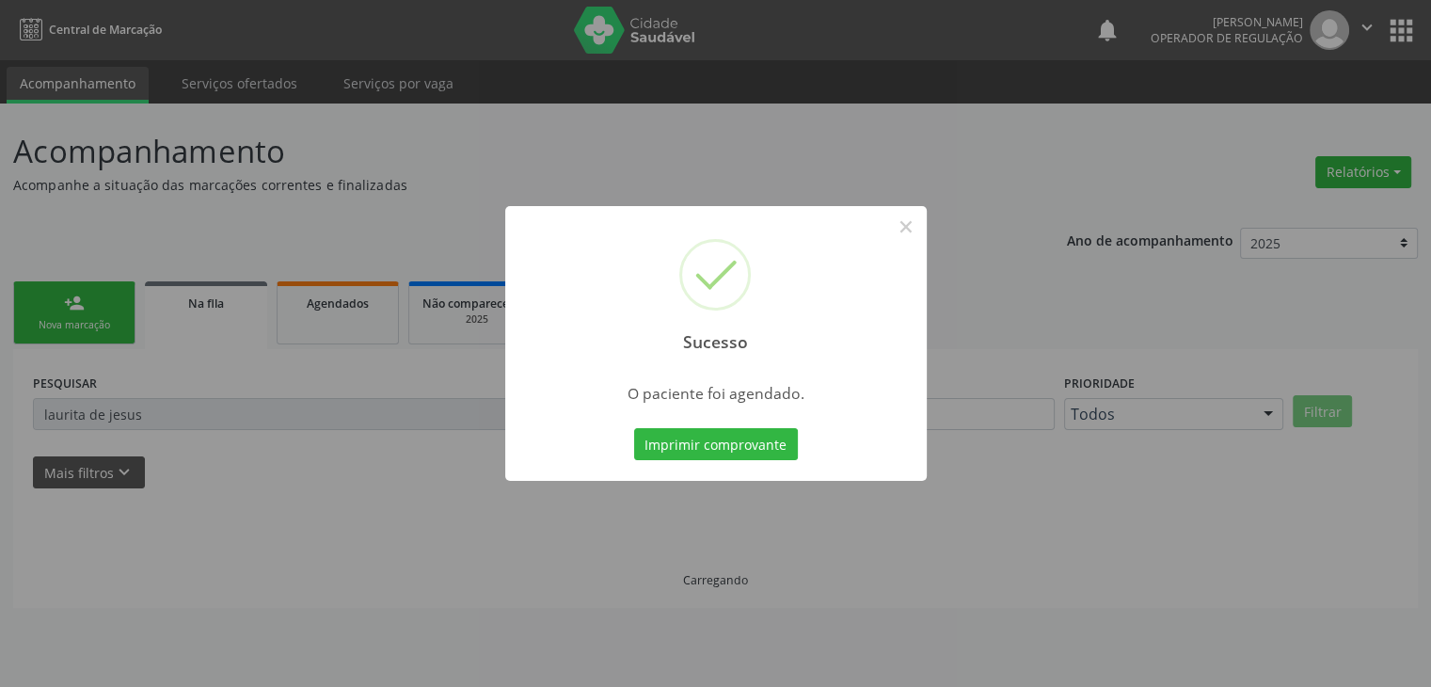
scroll to position [0, 0]
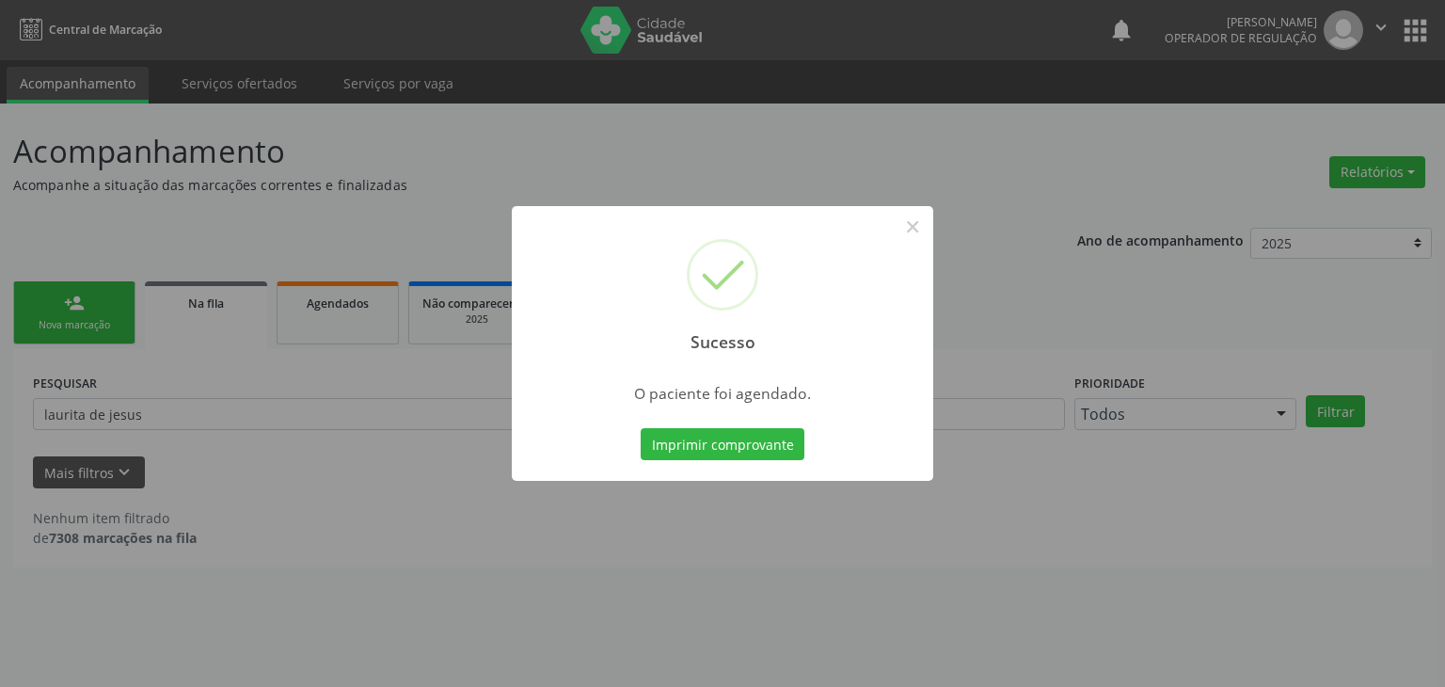
click at [912, 249] on div "Sucesso ×" at bounding box center [722, 287] width 421 height 162
click at [913, 247] on div "Sucesso ×" at bounding box center [722, 287] width 421 height 162
click at [913, 246] on div "Sucesso ×" at bounding box center [722, 287] width 421 height 162
click at [914, 234] on button "×" at bounding box center [913, 227] width 32 height 32
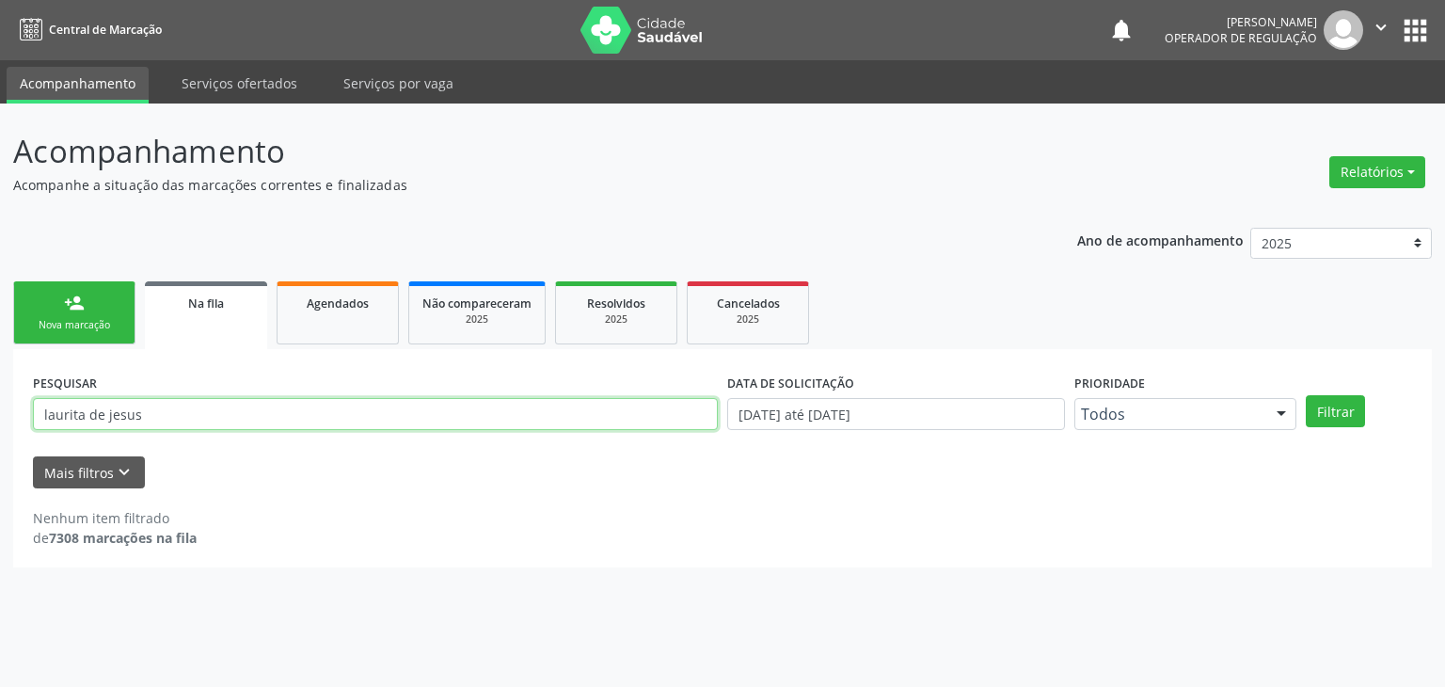
drag, startPoint x: 297, startPoint y: 422, endPoint x: 0, endPoint y: 407, distance: 297.7
click at [0, 407] on div "Acompanhamento Acompanhe a situação das marcações correntes e finalizadas Relat…" at bounding box center [722, 394] width 1445 height 583
click at [0, 412] on div "Acompanhamento Acompanhe a situação das marcações correntes e finalizadas Relat…" at bounding box center [722, 394] width 1445 height 583
drag, startPoint x: 166, startPoint y: 409, endPoint x: 0, endPoint y: 396, distance: 166.1
click at [0, 396] on div "Acompanhamento Acompanhe a situação das marcações correntes e finalizadas Relat…" at bounding box center [722, 394] width 1445 height 583
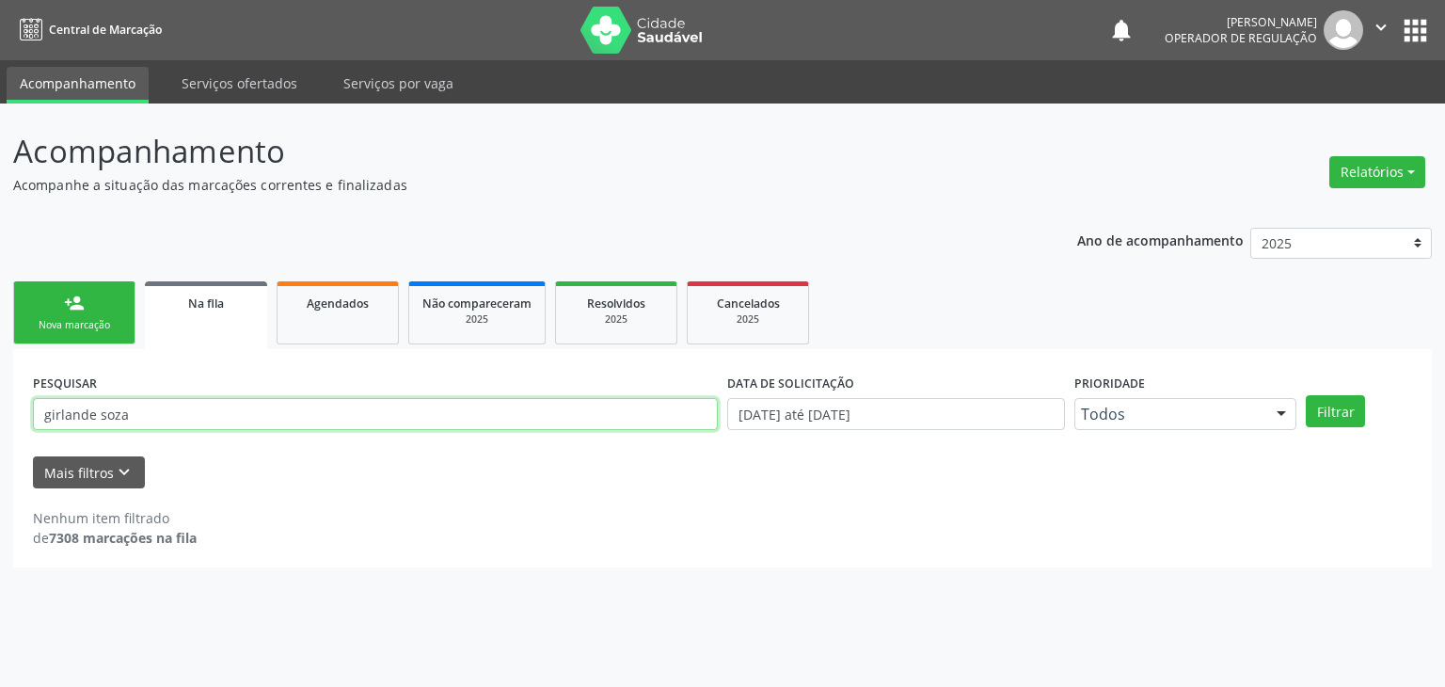
click at [1306, 395] on button "Filtrar" at bounding box center [1335, 411] width 59 height 32
click at [107, 422] on input "girlande soza" at bounding box center [375, 414] width 685 height 32
type input "[PERSON_NAME]"
click at [1306, 395] on button "Filtrar" at bounding box center [1335, 411] width 59 height 32
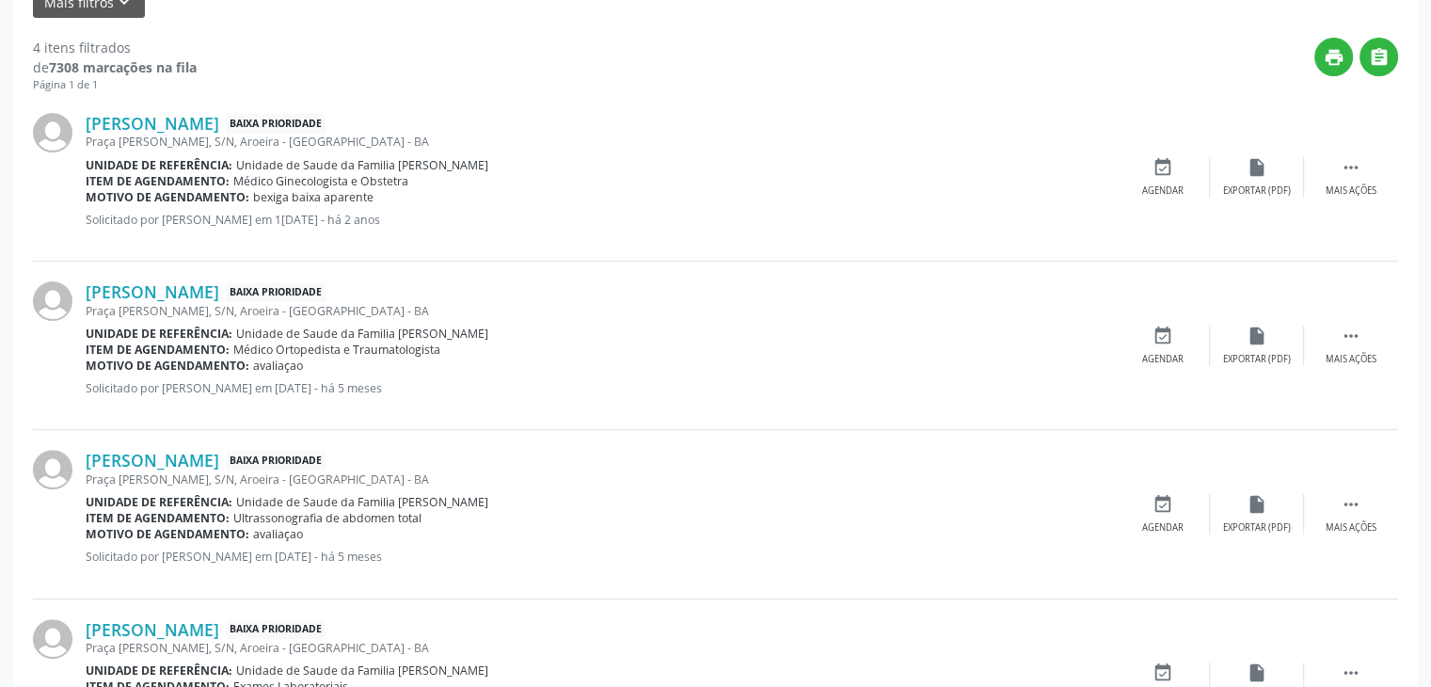
scroll to position [581, 0]
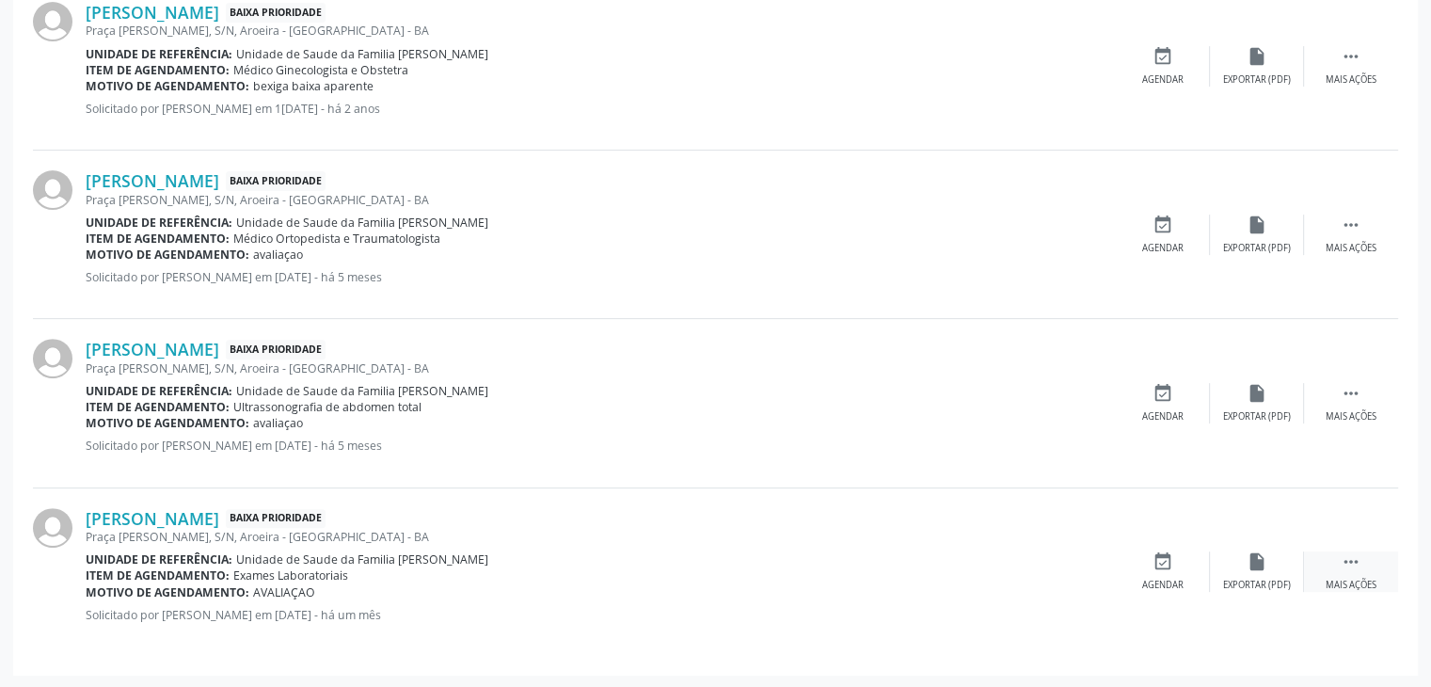
click at [1326, 558] on div " Mais ações" at bounding box center [1351, 571] width 94 height 40
click at [1272, 562] on div "edit Editar" at bounding box center [1257, 571] width 94 height 40
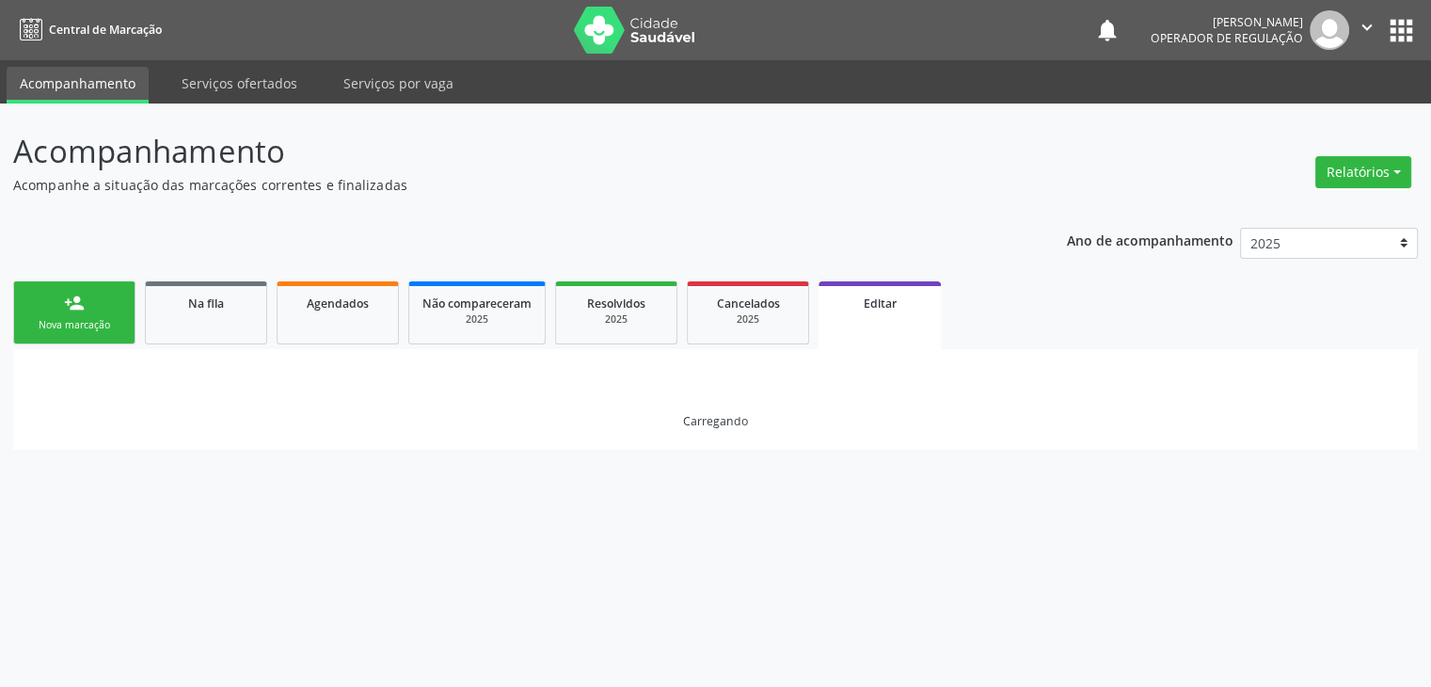
scroll to position [0, 0]
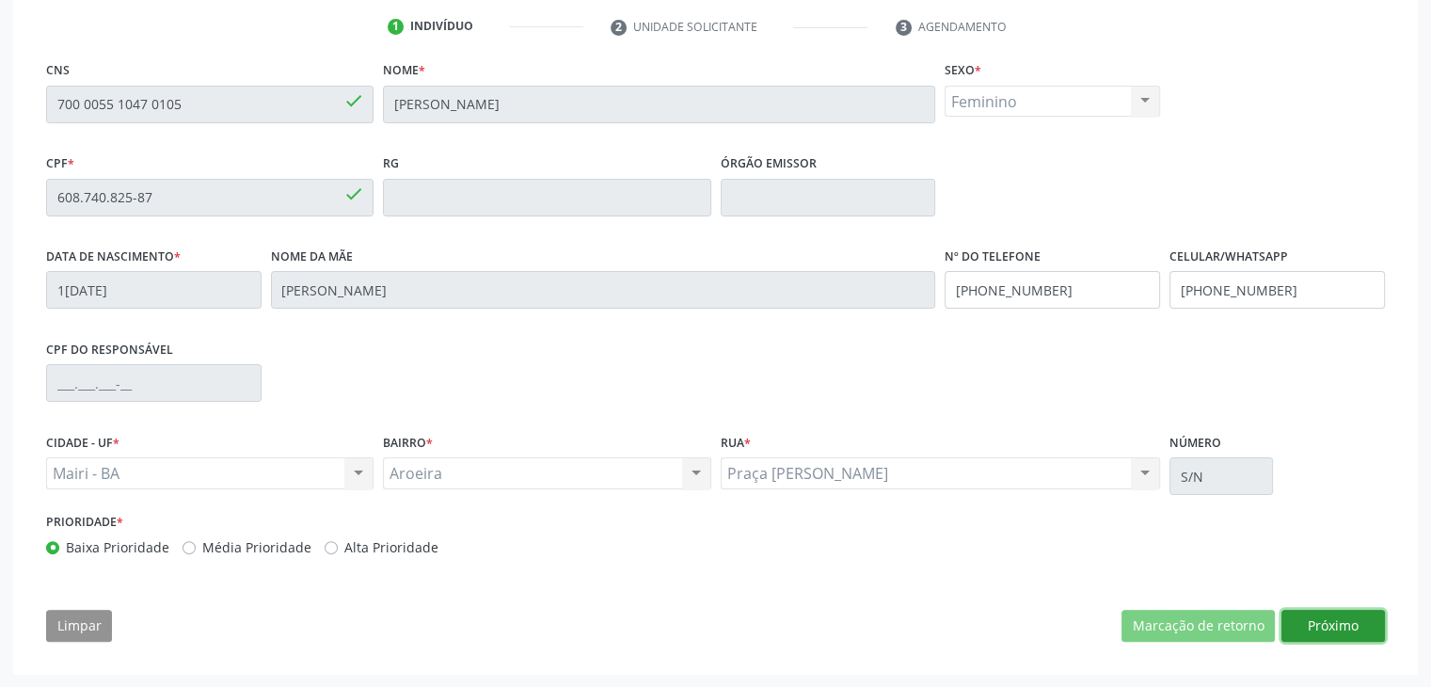
click at [1312, 612] on button "Próximo" at bounding box center [1332, 626] width 103 height 32
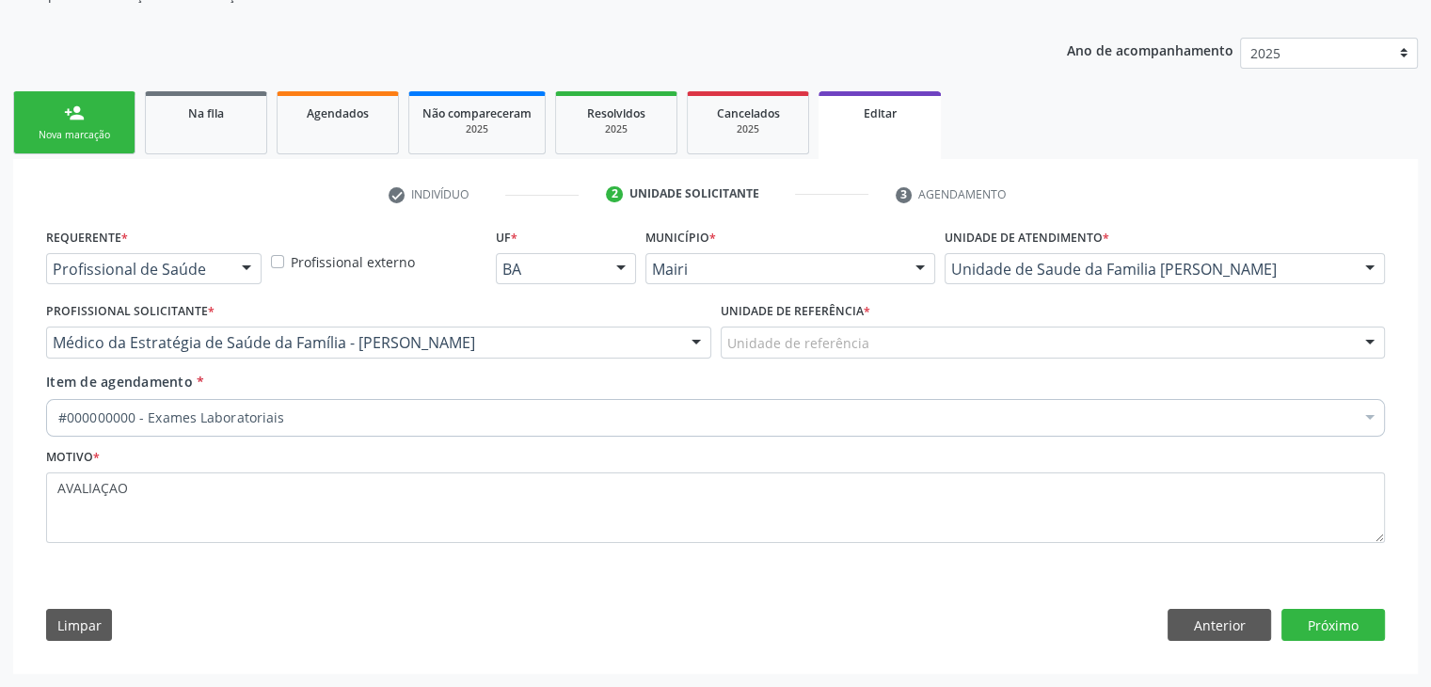
scroll to position [188, 0]
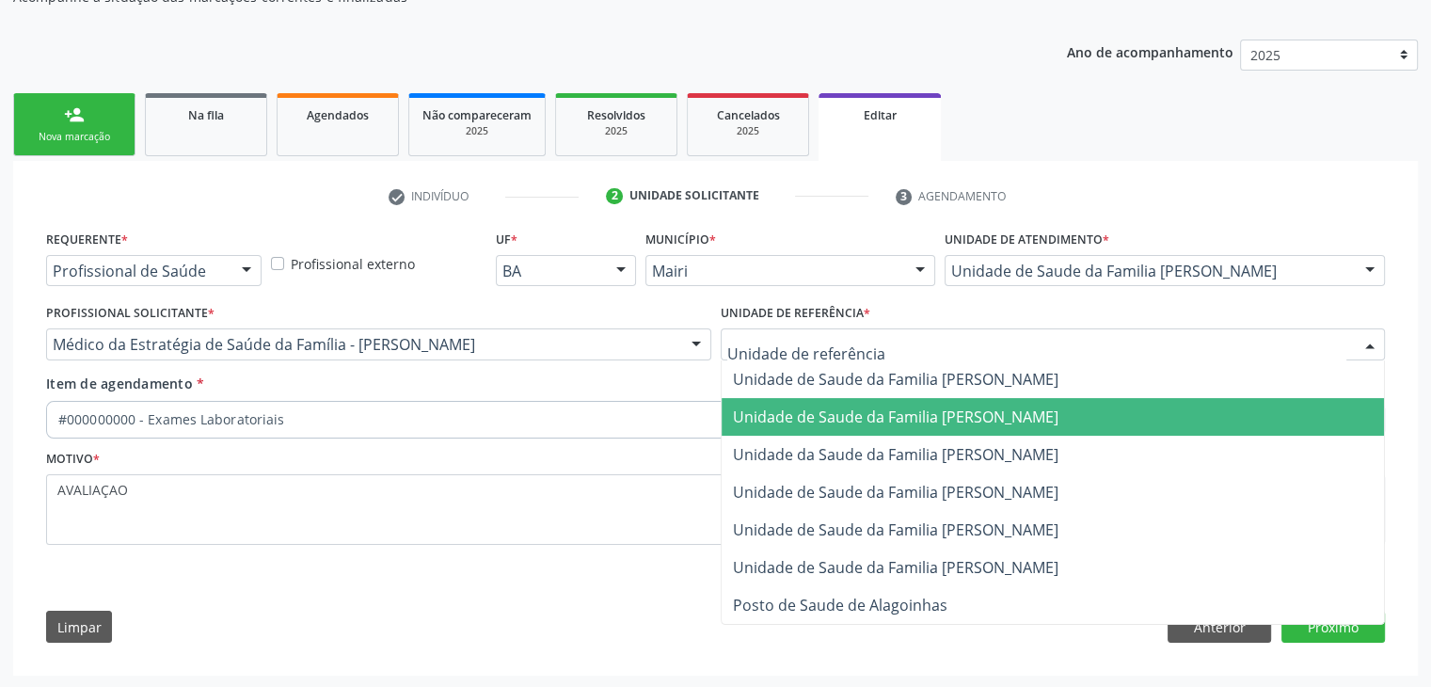
click at [936, 421] on span "Unidade de Saude da Familia [PERSON_NAME]" at bounding box center [896, 416] width 326 height 21
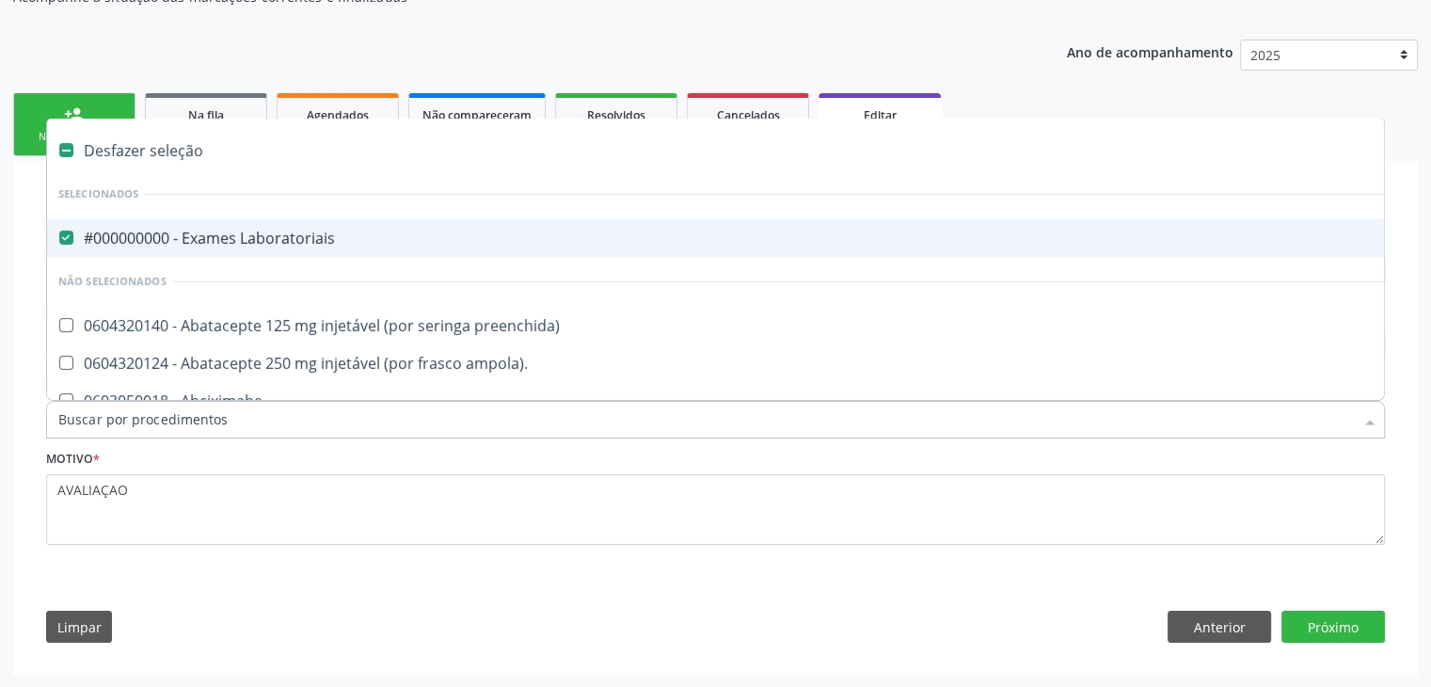
click at [191, 233] on div "#000000000 - Exames Laboratoriais" at bounding box center [782, 237] width 1448 height 15
checkbox Laboratoriais "false"
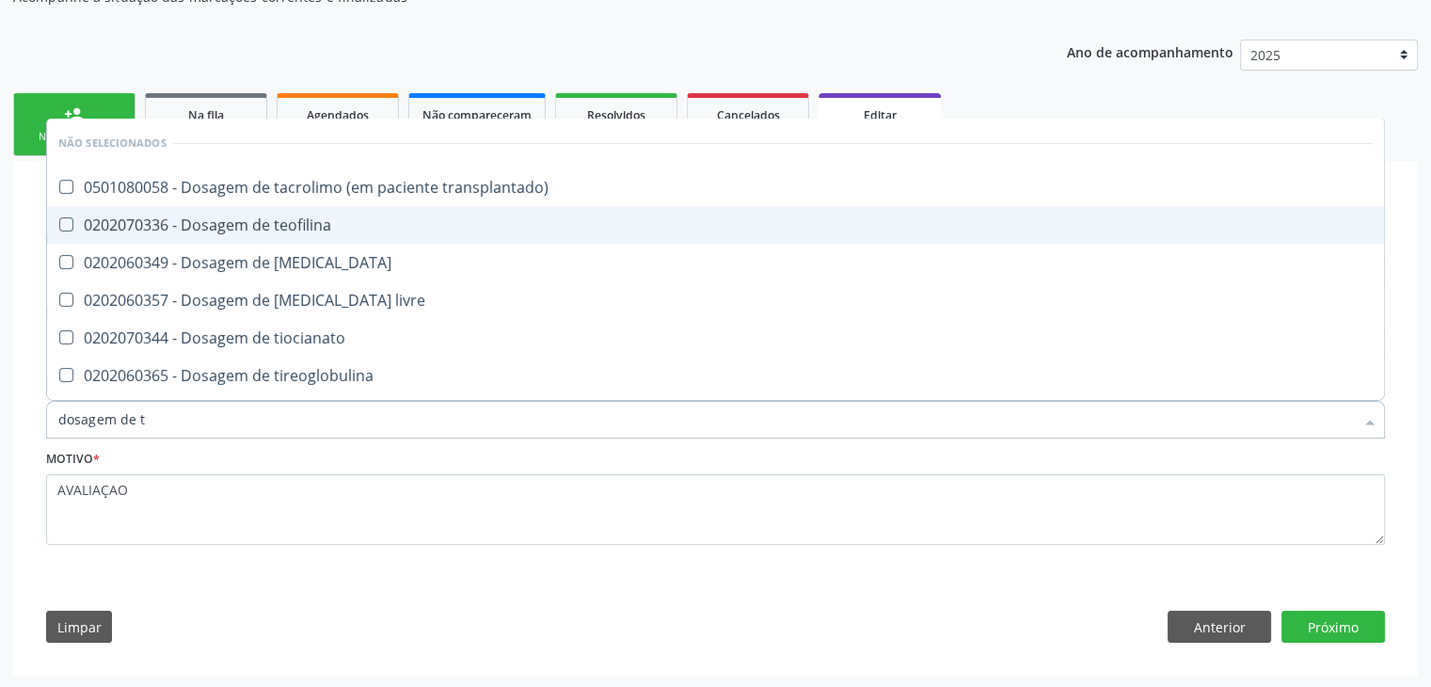
type input "dosagem de ts"
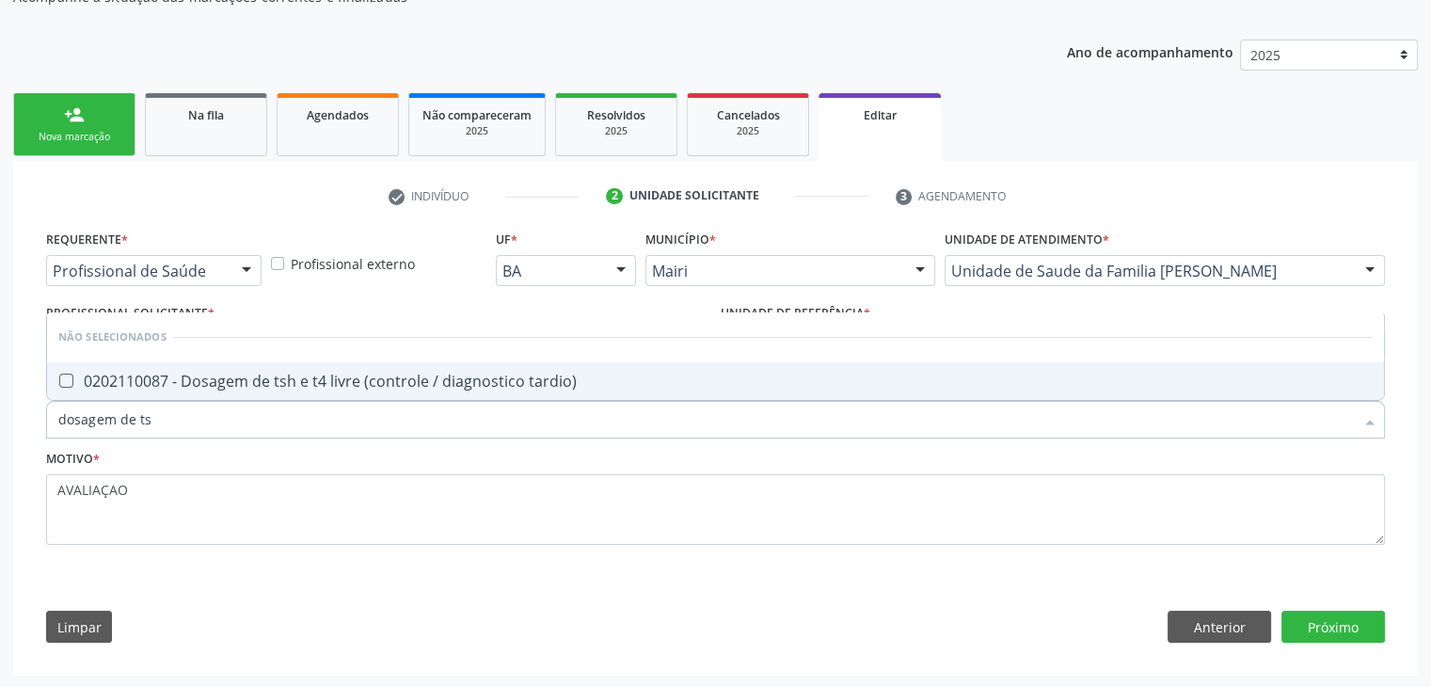
click at [263, 373] on div "0202110087 - Dosagem de tsh e t4 livre (controle / diagnostico tardio)" at bounding box center [715, 380] width 1314 height 15
checkbox tardio\) "true"
click at [1371, 618] on button "Próximo" at bounding box center [1332, 627] width 103 height 32
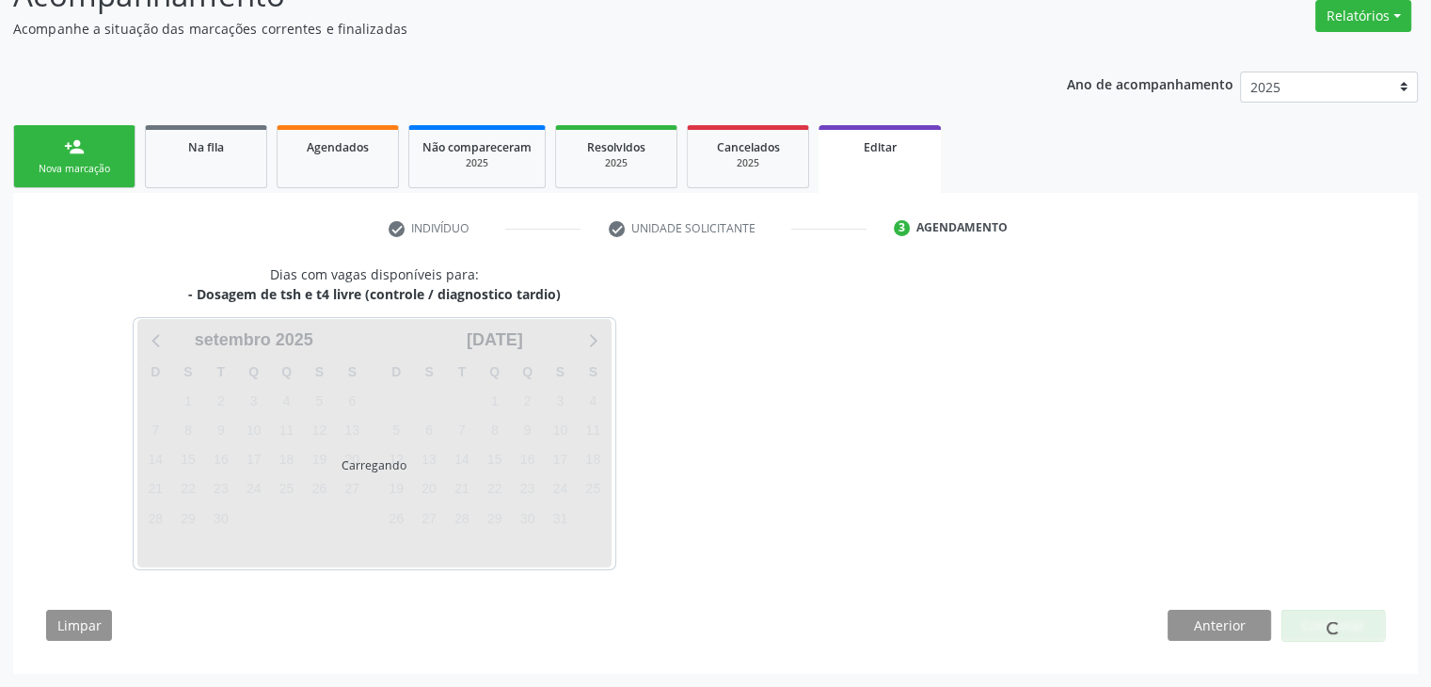
scroll to position [155, 0]
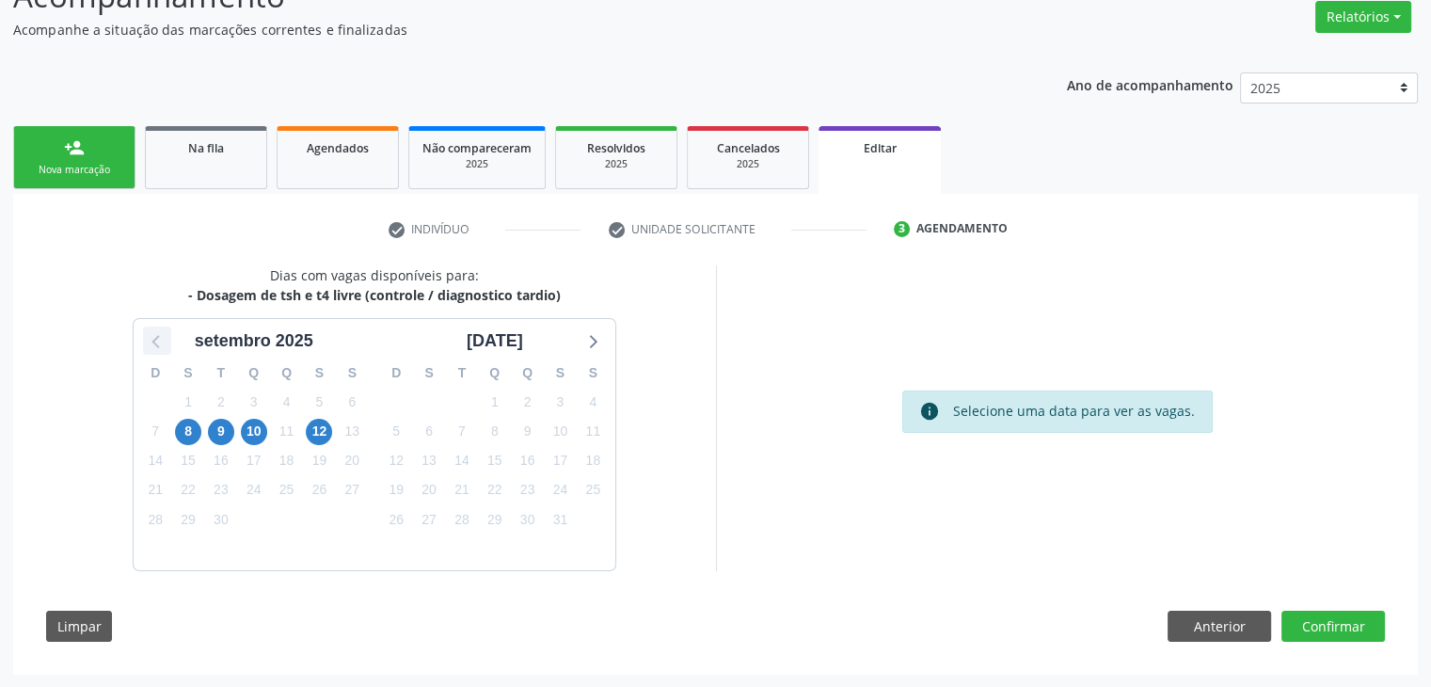
click at [159, 333] on icon at bounding box center [157, 340] width 24 height 24
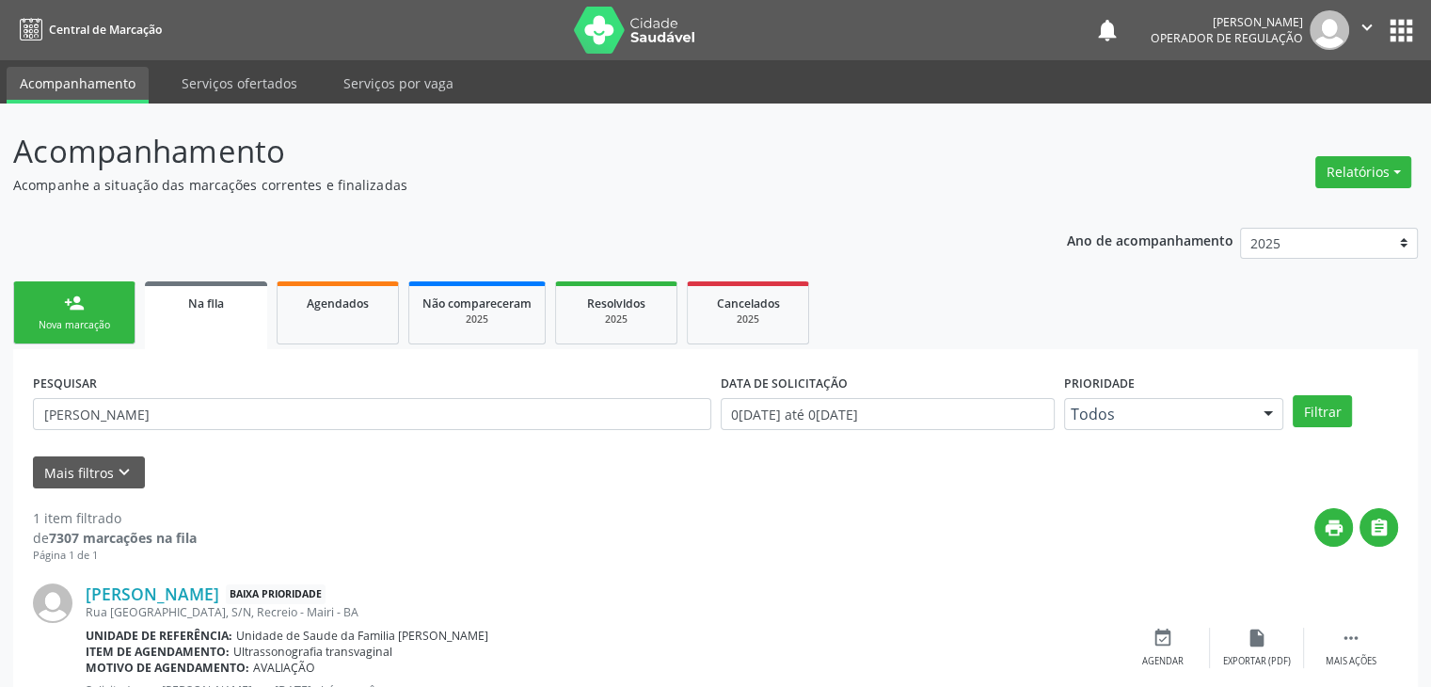
click at [1390, 34] on button "apps" at bounding box center [1401, 30] width 33 height 33
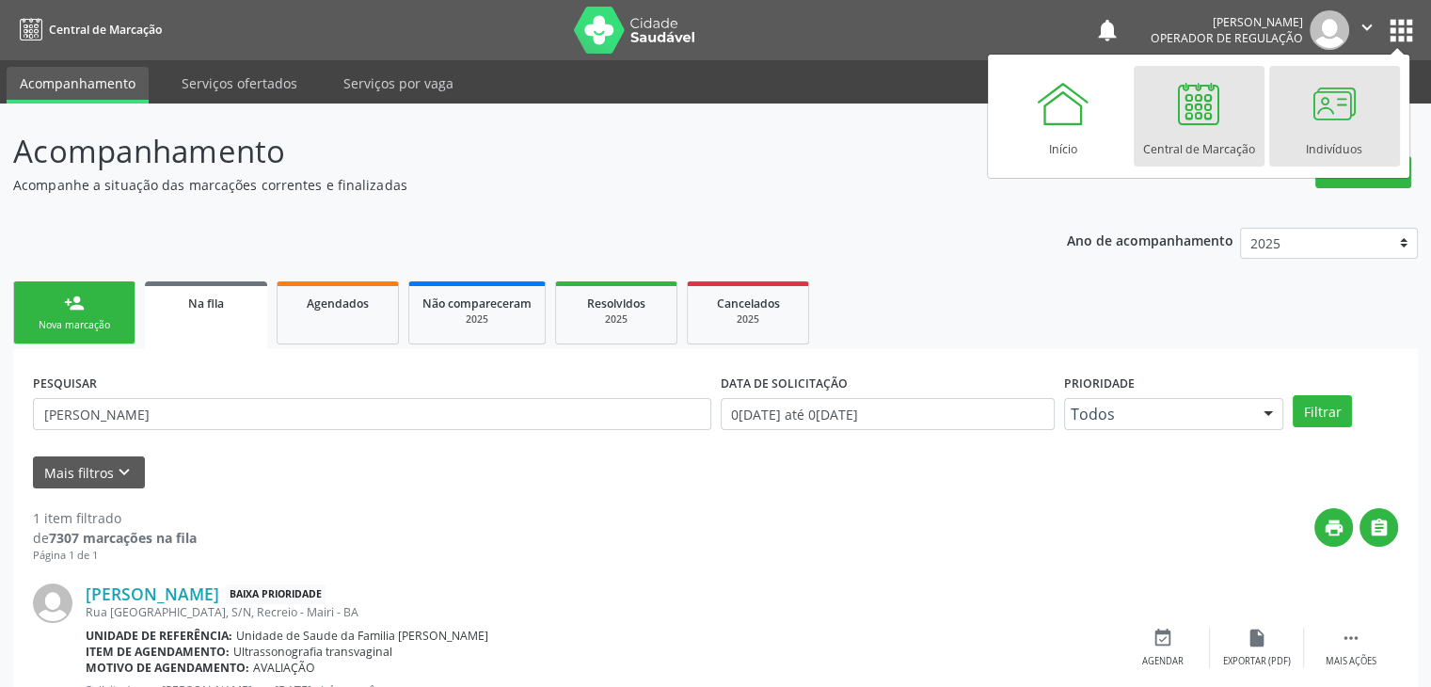
click at [1309, 128] on div at bounding box center [1334, 103] width 56 height 56
